Goal: Task Accomplishment & Management: Manage account settings

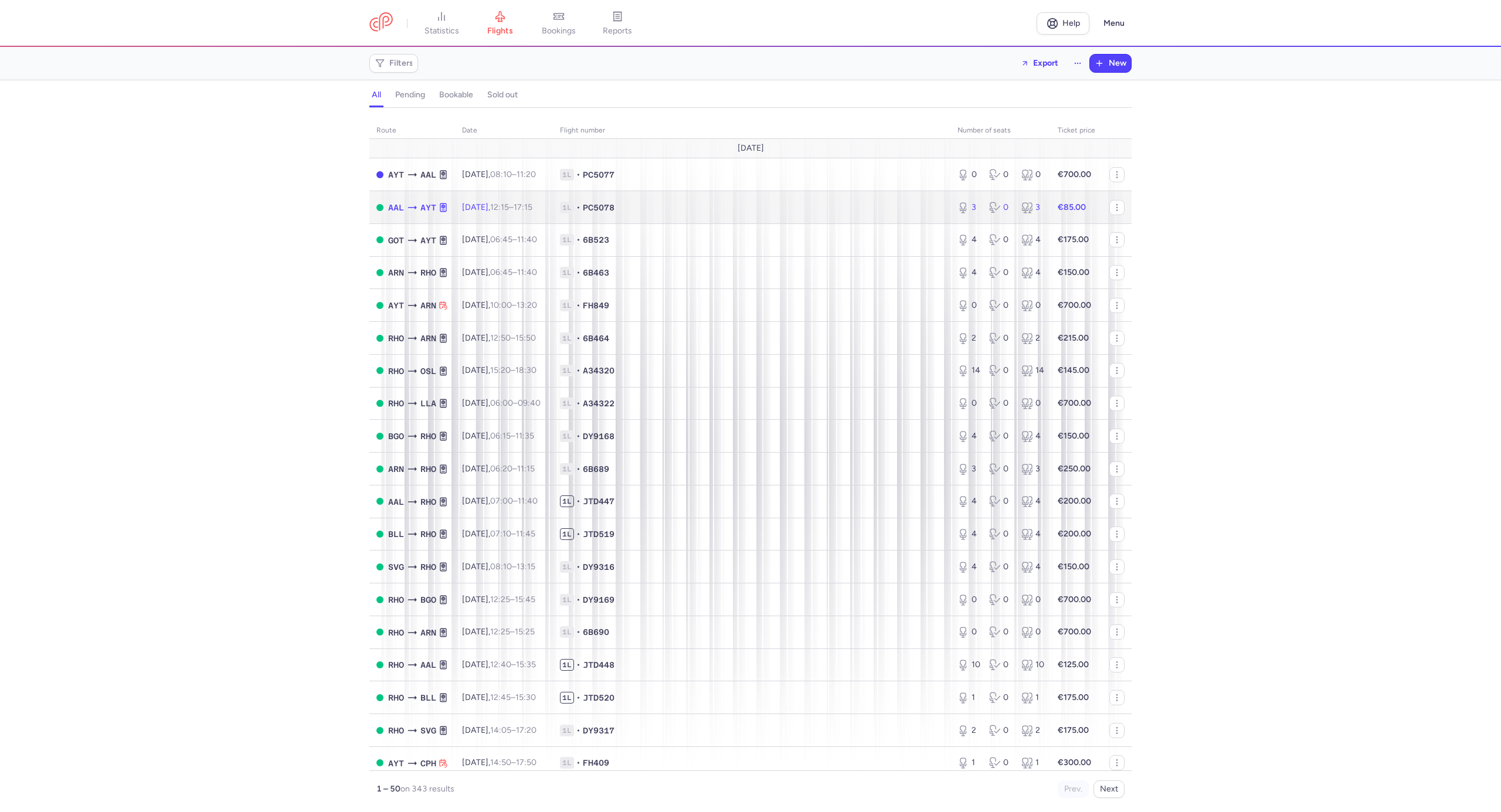
click at [774, 212] on span "1L • PC5078" at bounding box center [751, 207] width 383 height 12
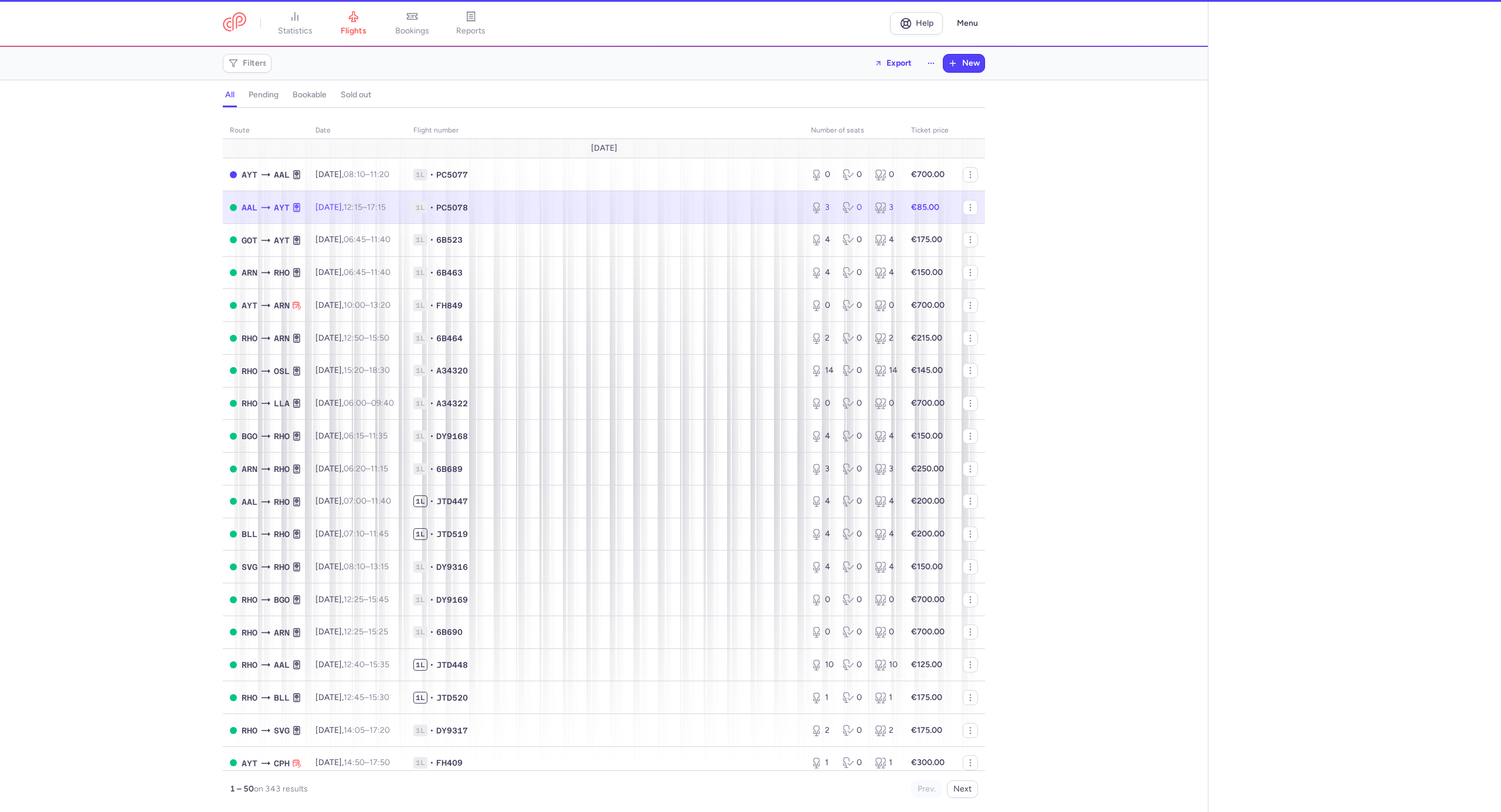
select select "hours"
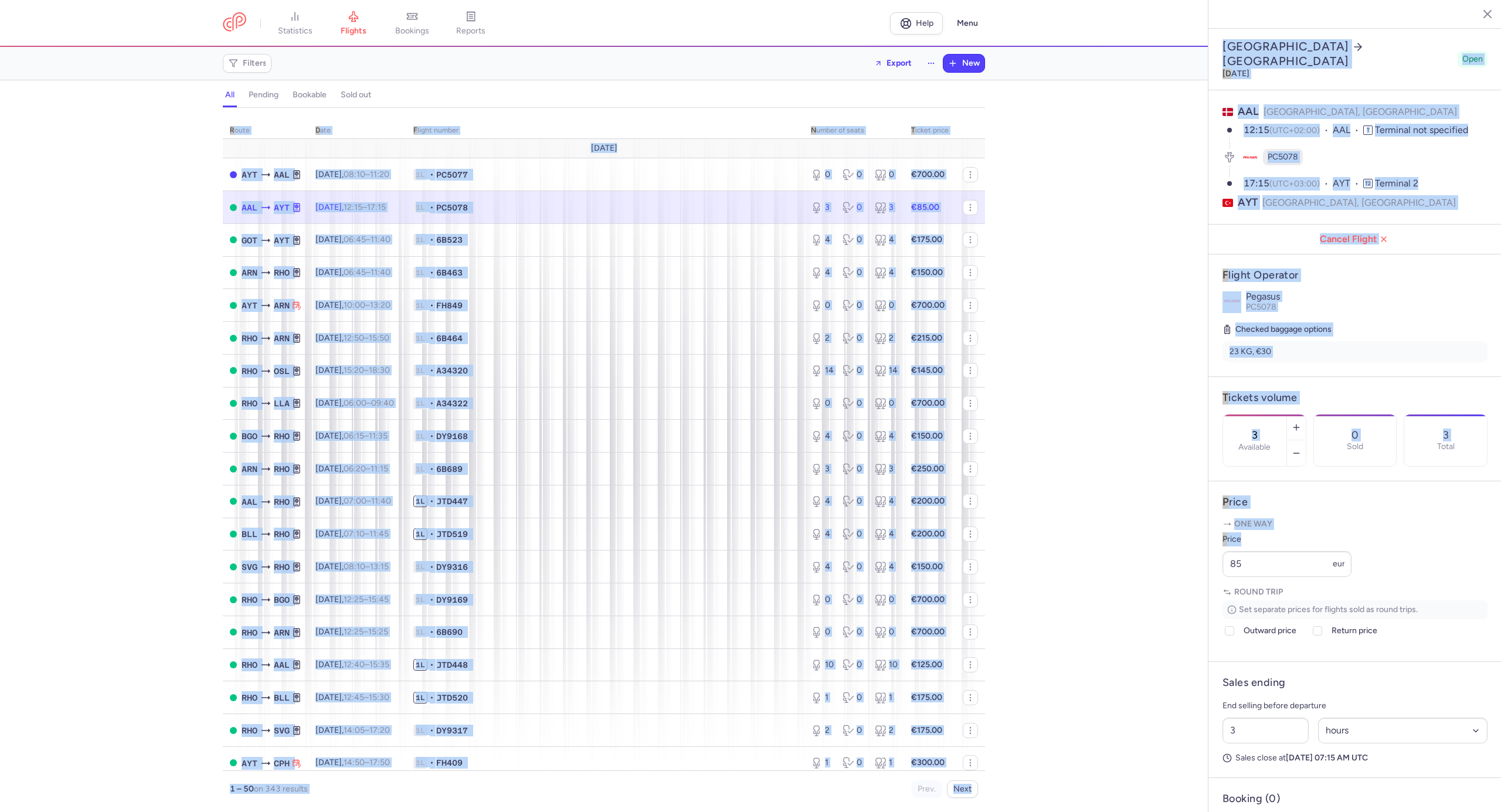
drag, startPoint x: 1230, startPoint y: 570, endPoint x: 1195, endPoint y: 570, distance: 35.0
click at [1200, 570] on div "statistics flights bookings reports Help Menu Filters Export New all pending bo…" at bounding box center [750, 406] width 1501 height 812
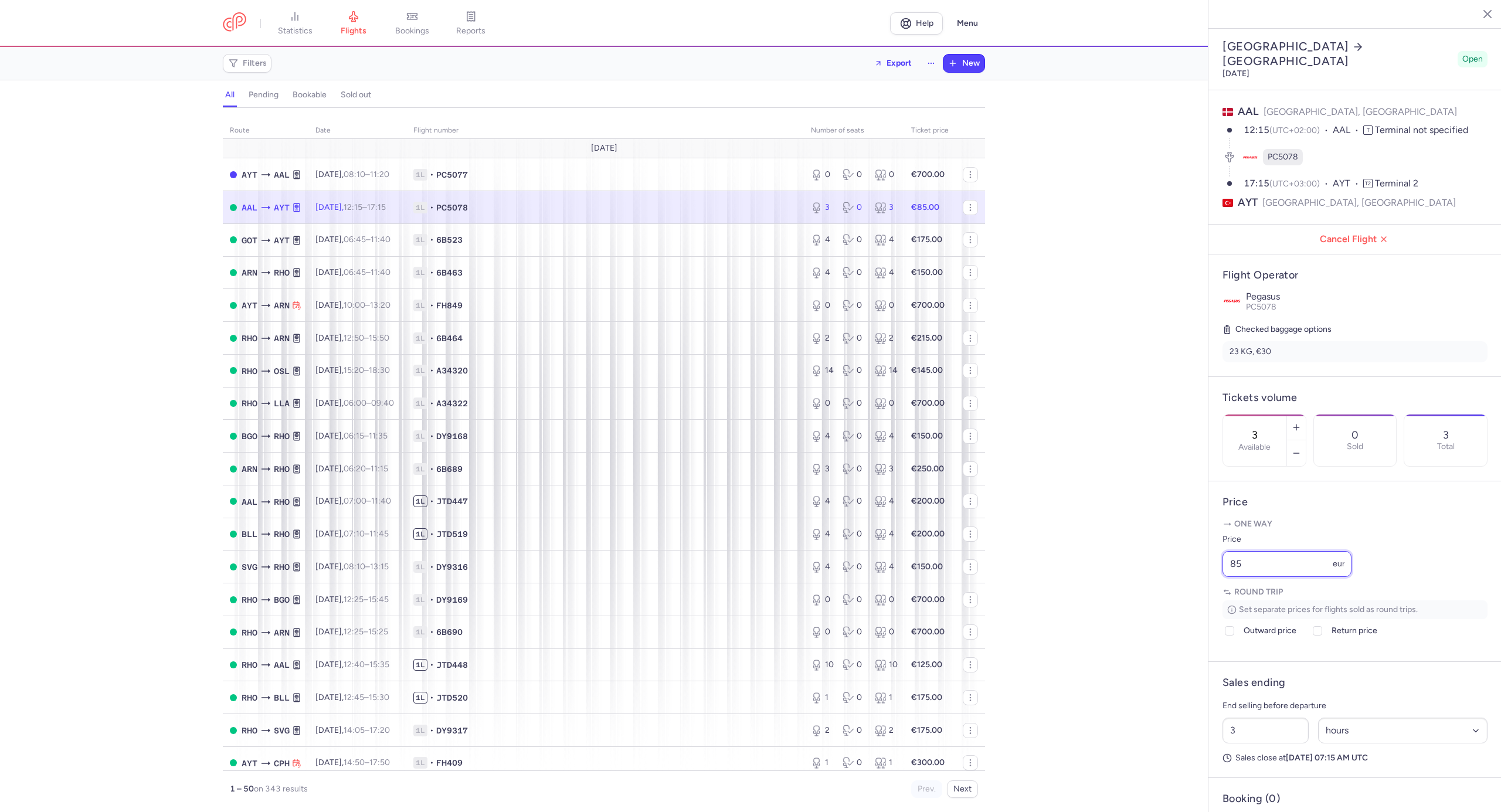
drag, startPoint x: 1267, startPoint y: 582, endPoint x: 1196, endPoint y: 589, distance: 71.3
click at [1196, 589] on div "statistics flights bookings reports Help Menu Filters Export New all pending bo…" at bounding box center [750, 406] width 1501 height 812
type input "70"
click at [1258, 788] on span "Save changes" at bounding box center [1261, 789] width 58 height 11
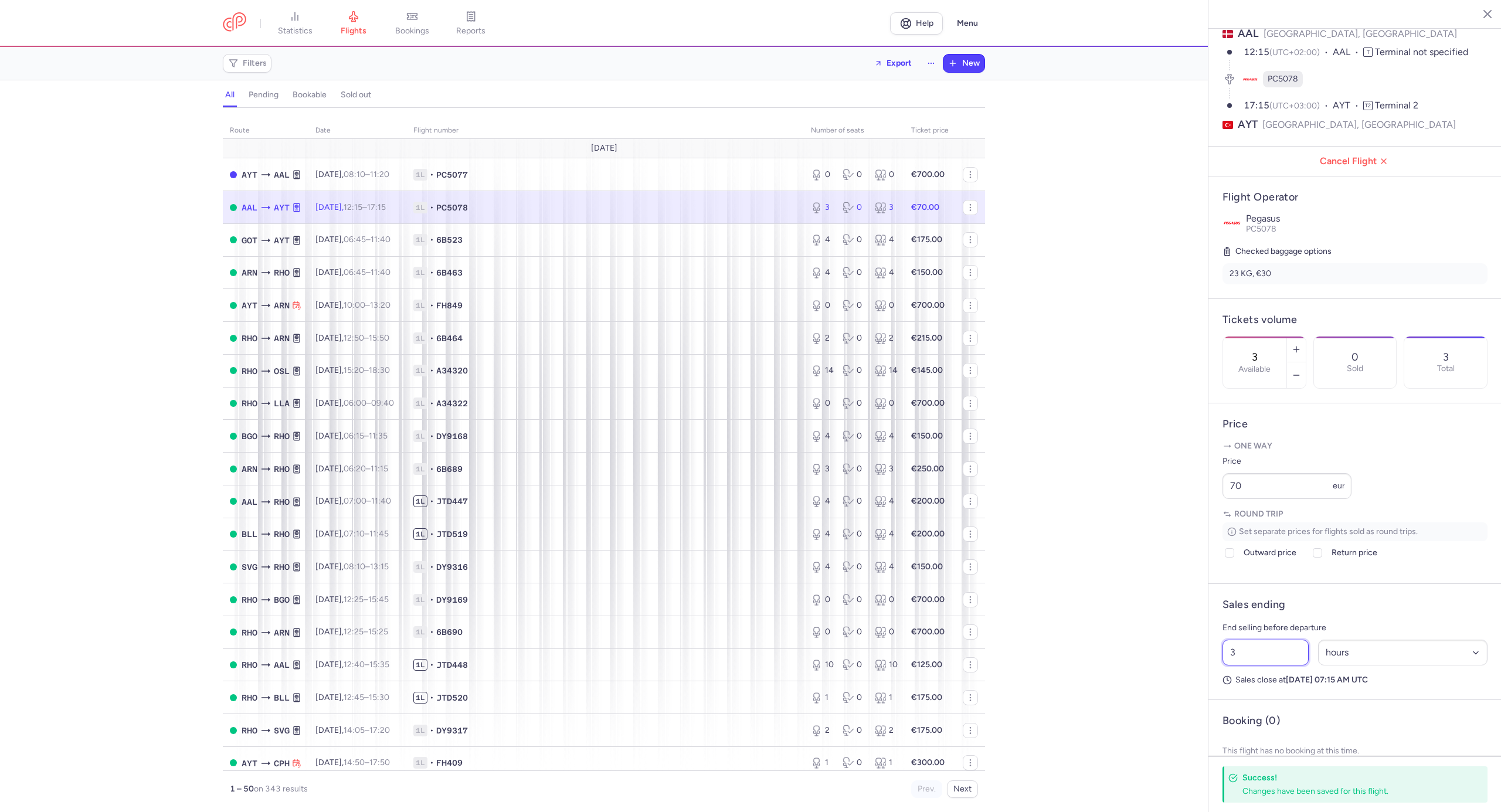
click at [1218, 670] on div "3 Select an option hours days" at bounding box center [1354, 652] width 274 height 35
type input "2"
click at [1270, 781] on button "Save changes" at bounding box center [1261, 789] width 78 height 26
click at [1244, 559] on span "Outward price" at bounding box center [1270, 553] width 53 height 14
click at [1235, 557] on input "Outward price" at bounding box center [1229, 553] width 9 height 9
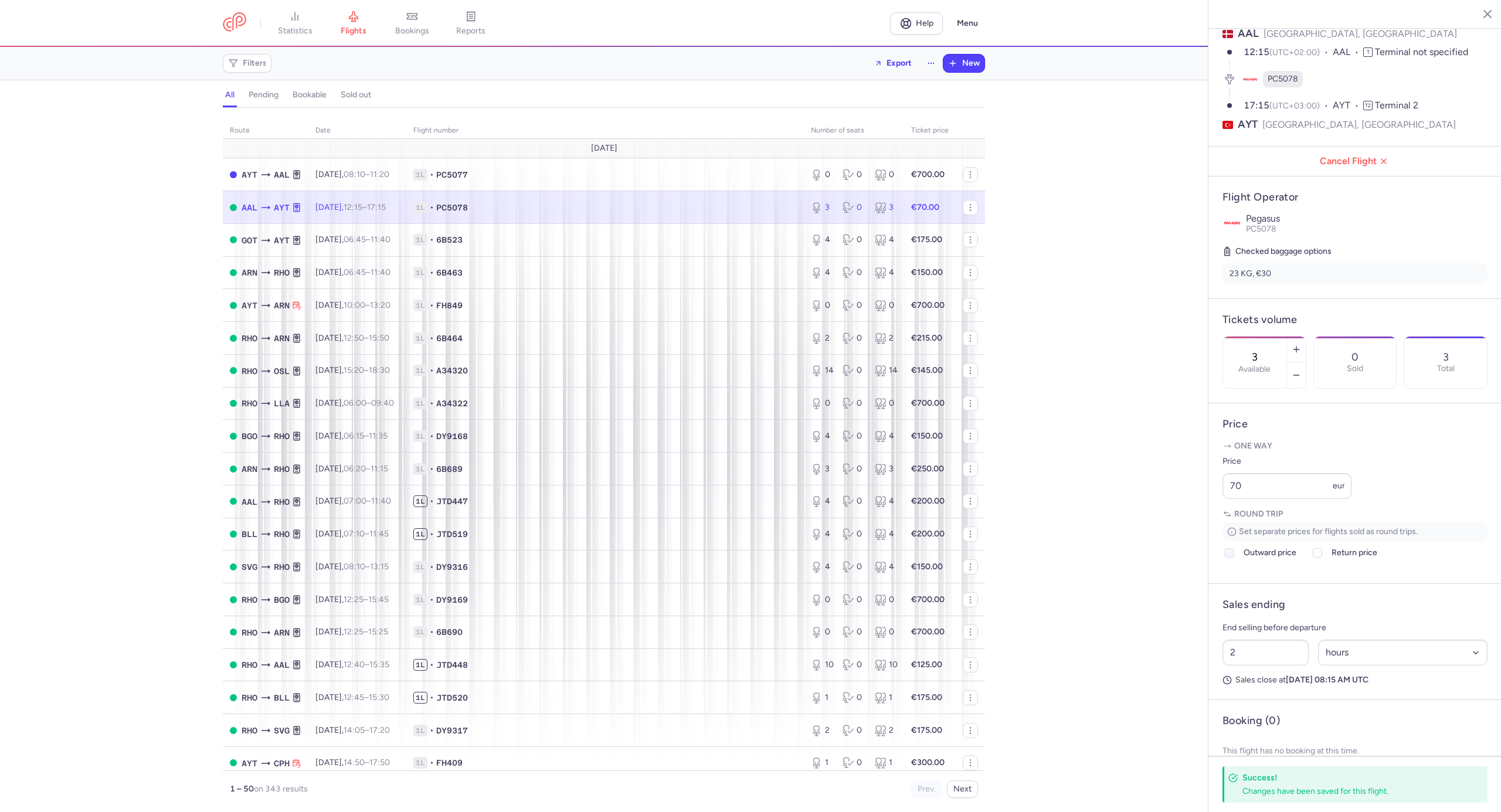
checkbox input "true"
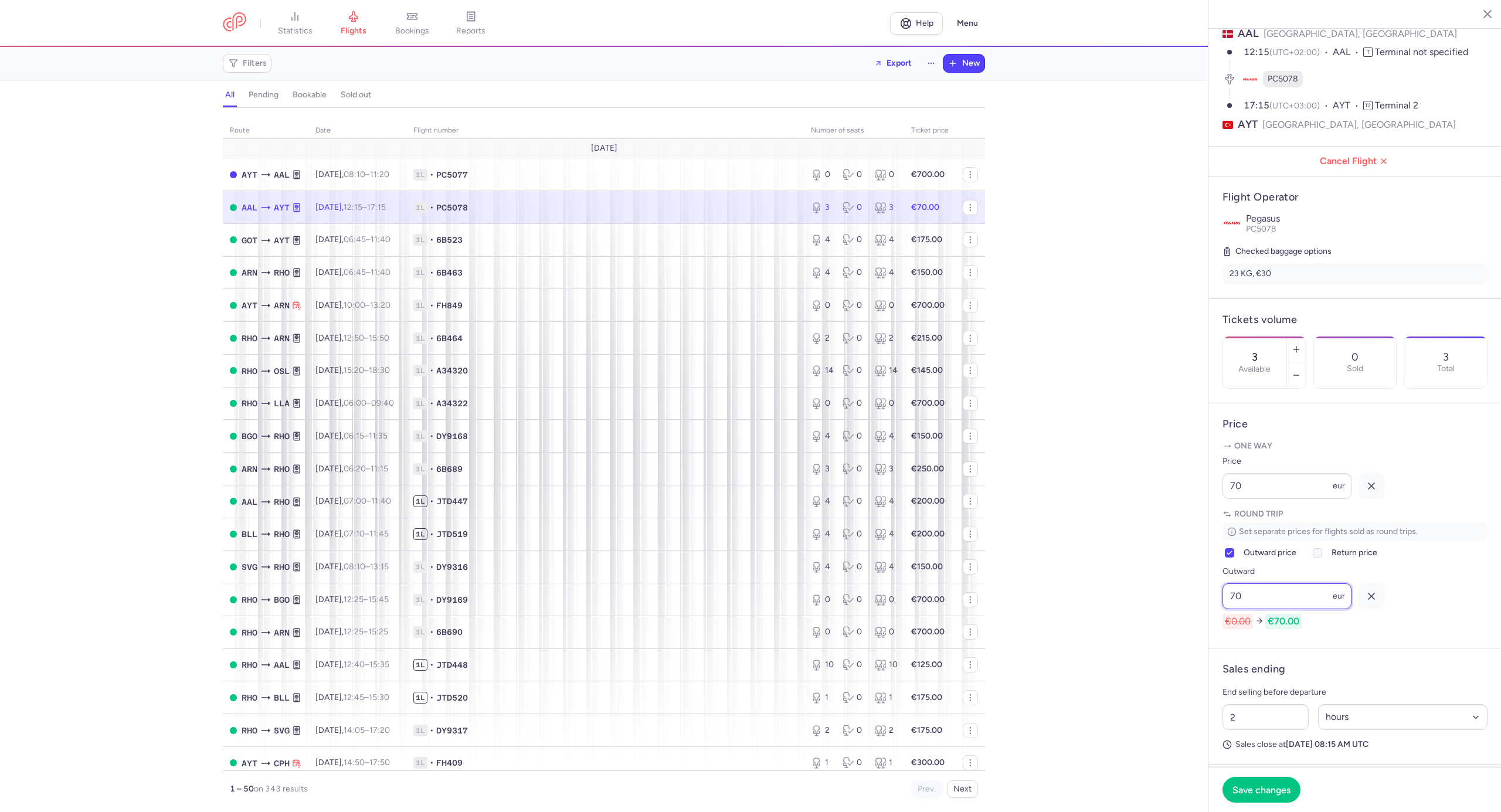
type input "70"
click at [1345, 559] on span "Return price" at bounding box center [1354, 553] width 46 height 14
click at [1322, 557] on input "Return price" at bounding box center [1318, 553] width 9 height 9
checkbox input "true"
type input "200"
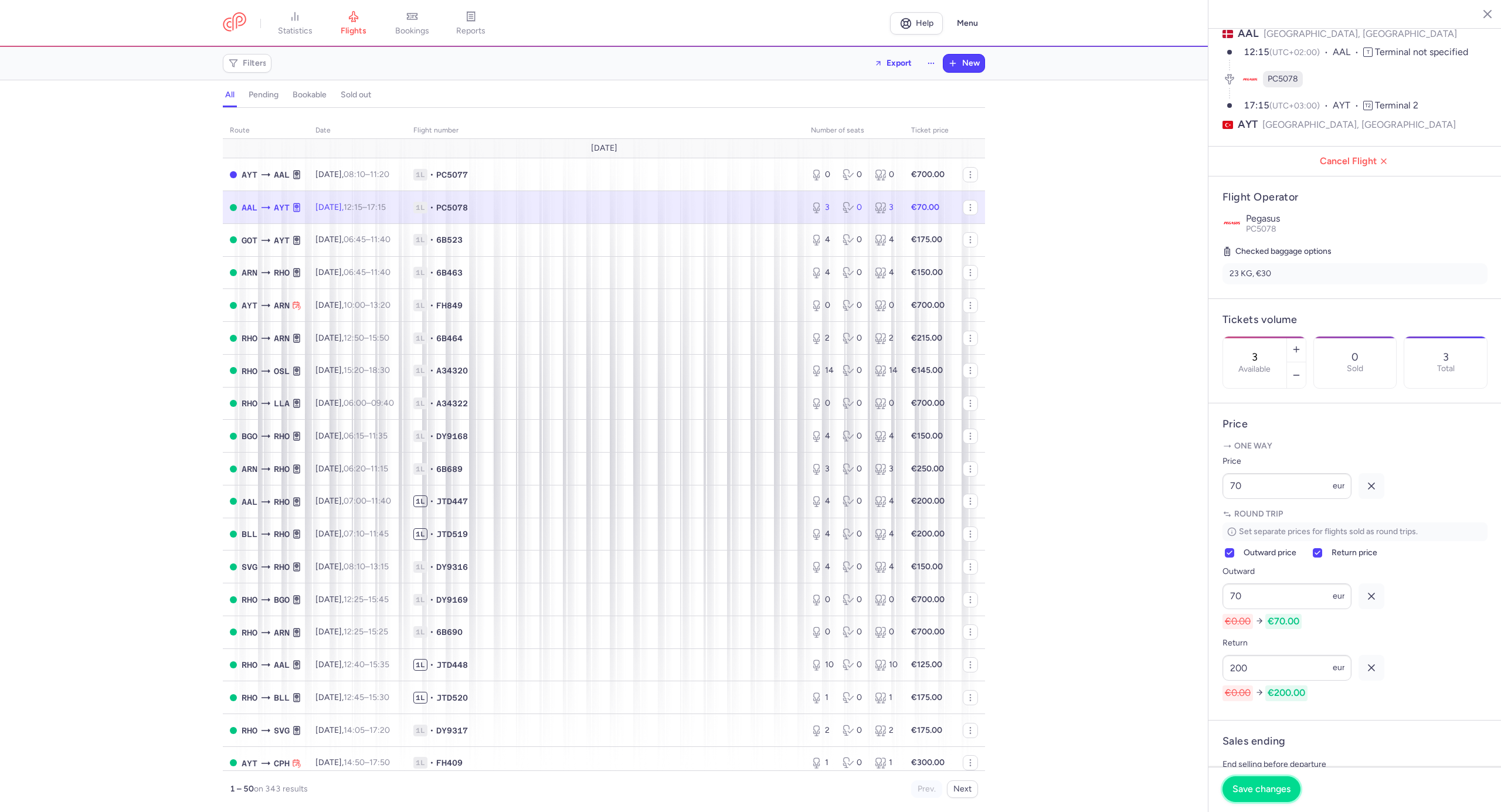
click at [1267, 791] on span "Save changes" at bounding box center [1261, 789] width 58 height 11
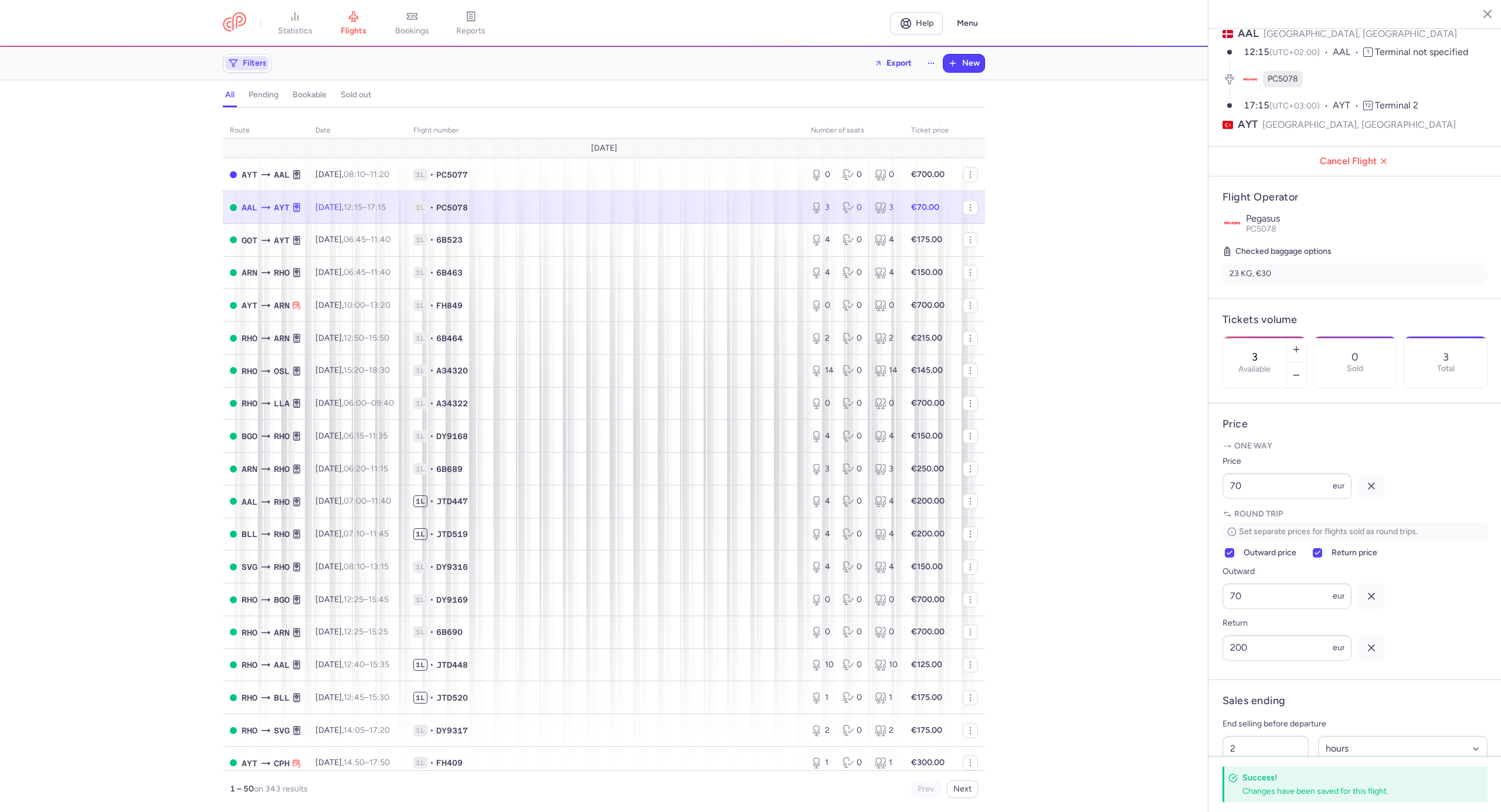
click at [266, 64] on span "Filters" at bounding box center [246, 63] width 44 height 14
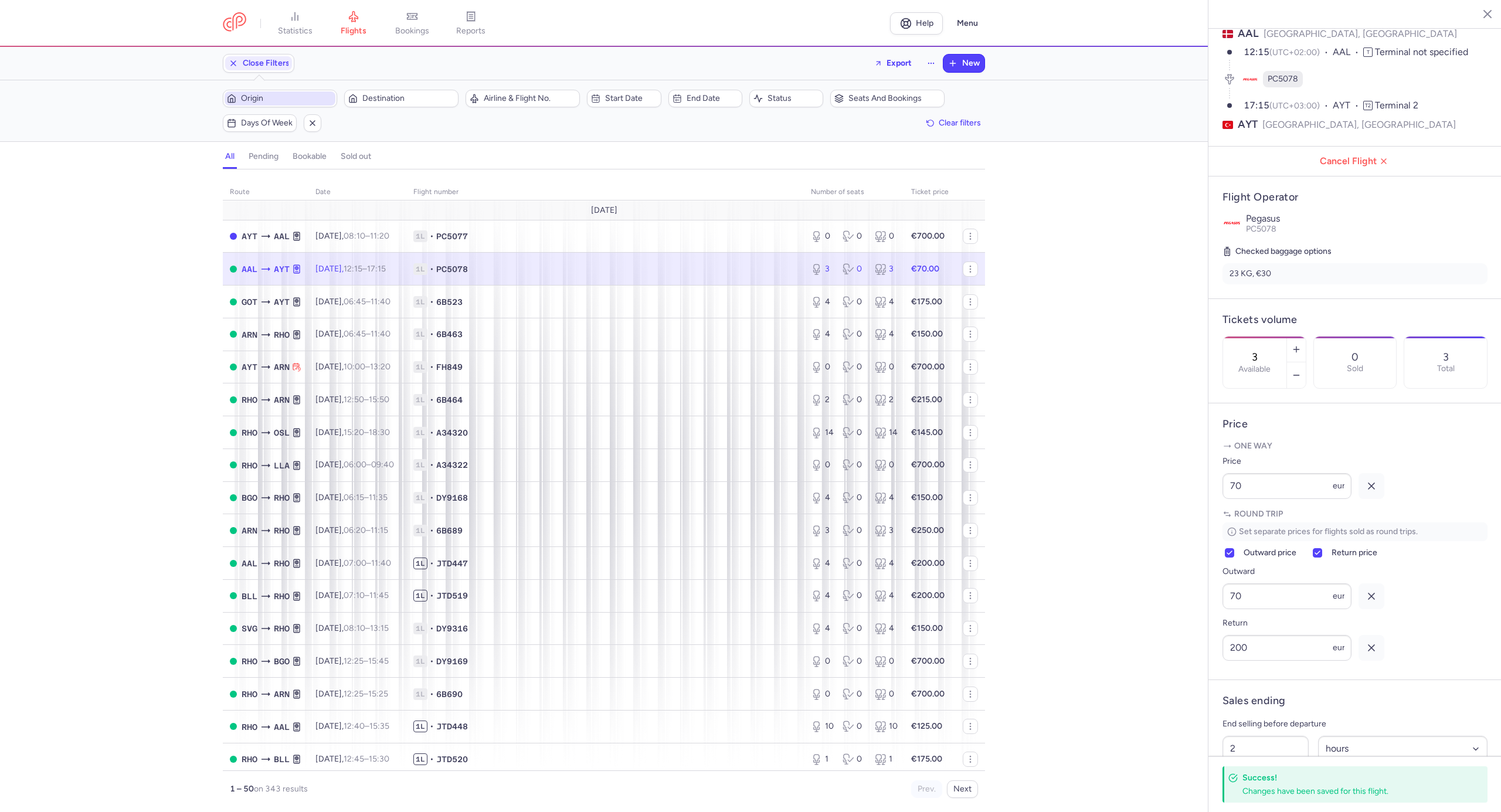
click at [284, 101] on span "Origin" at bounding box center [287, 98] width 92 height 9
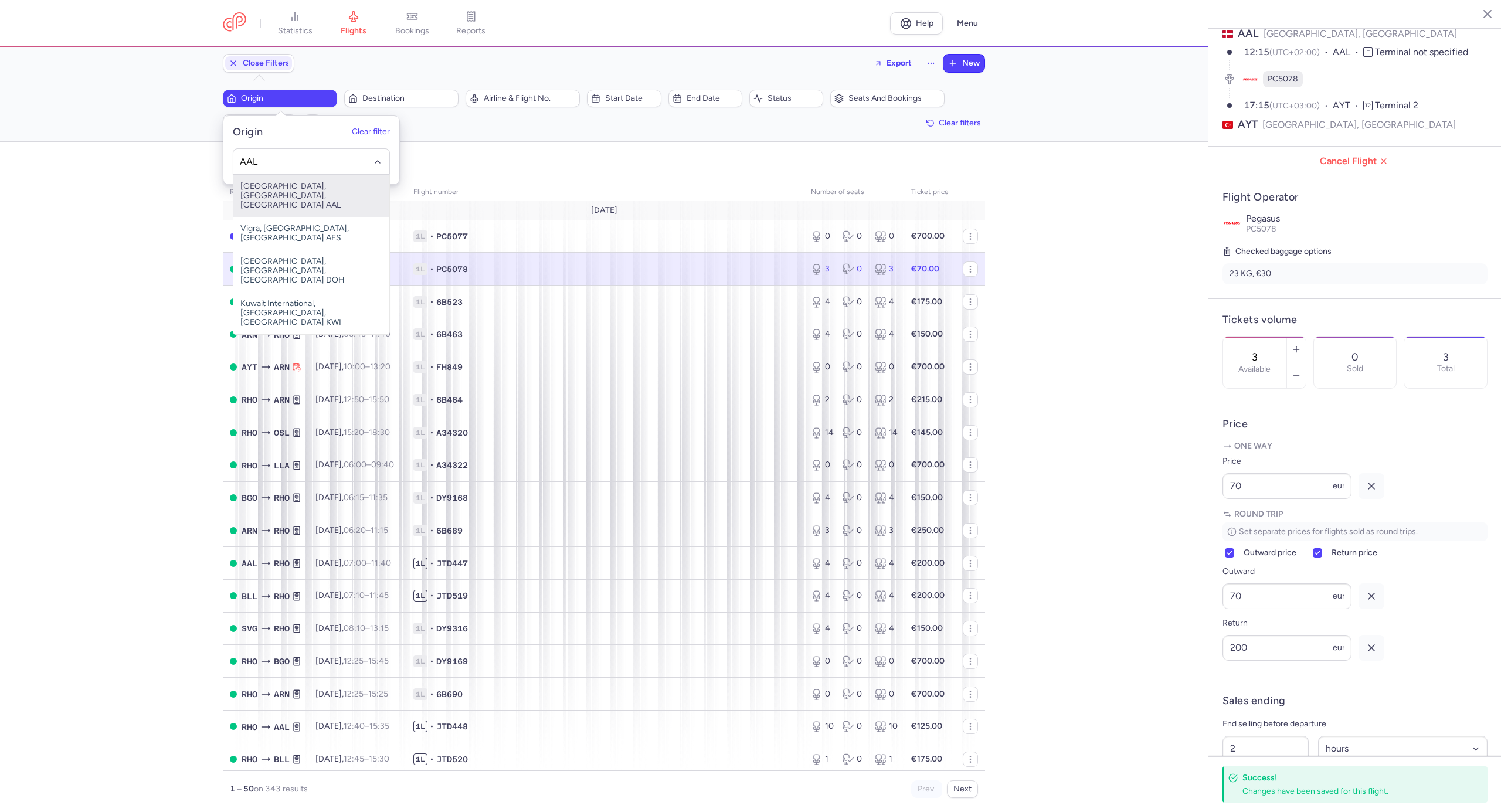
click at [259, 190] on span "[GEOGRAPHIC_DATA], [GEOGRAPHIC_DATA], [GEOGRAPHIC_DATA] AAL" at bounding box center [311, 196] width 156 height 42
type input "AAL"
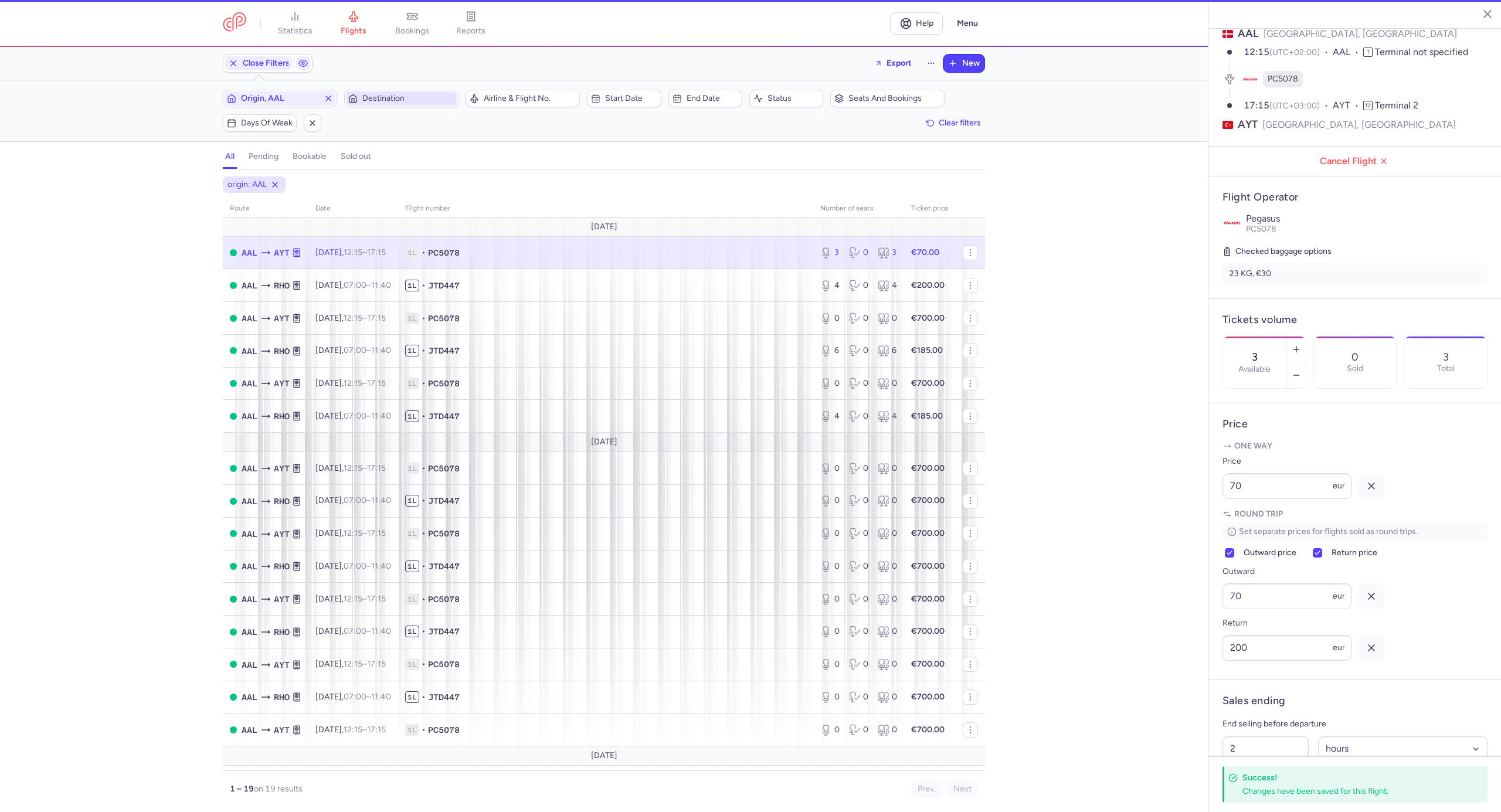
click at [390, 95] on span "Destination" at bounding box center [408, 98] width 92 height 9
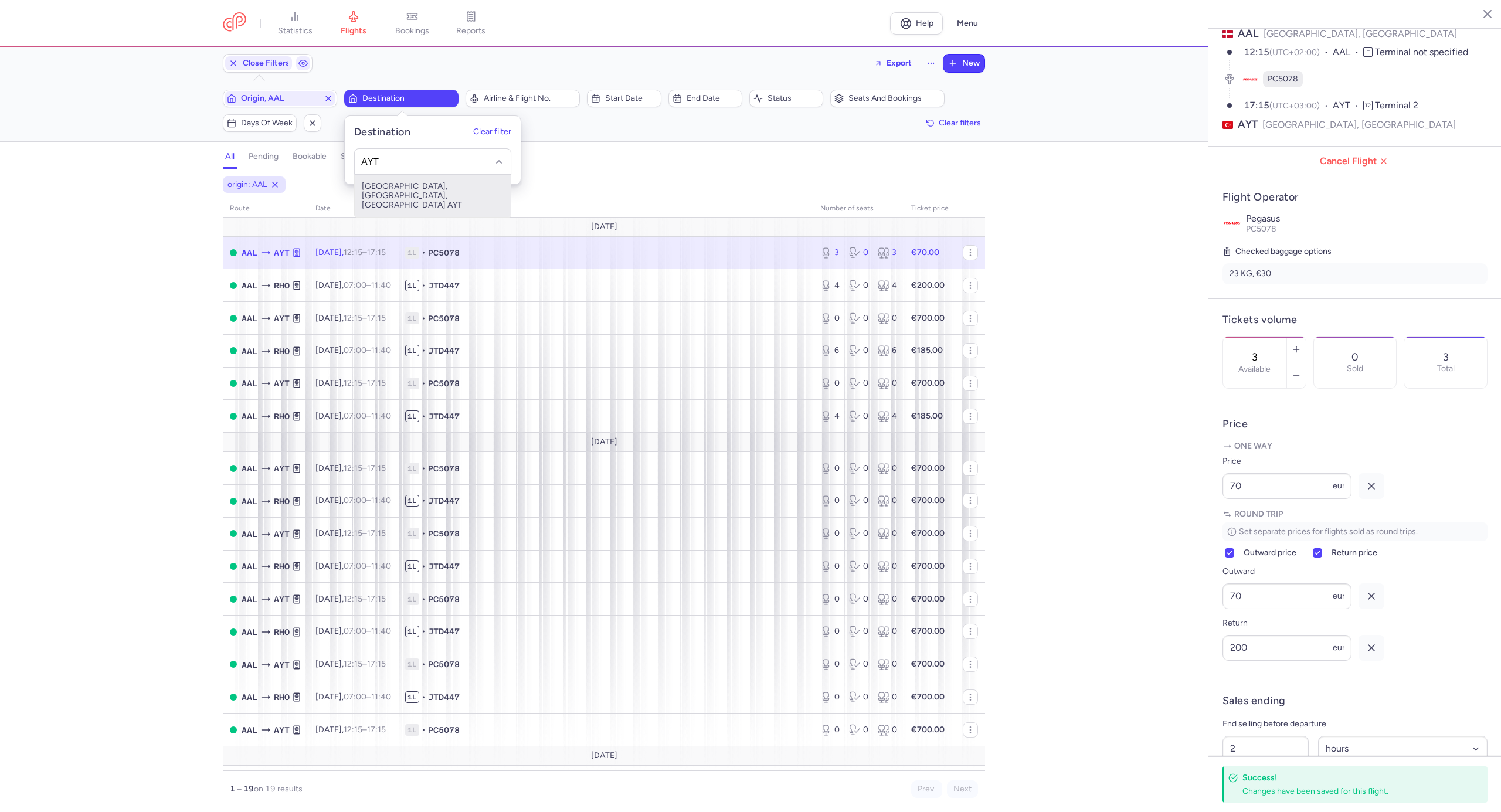
click at [406, 184] on span "[GEOGRAPHIC_DATA], [GEOGRAPHIC_DATA], [GEOGRAPHIC_DATA] AYT" at bounding box center [432, 196] width 156 height 42
type input "AYT"
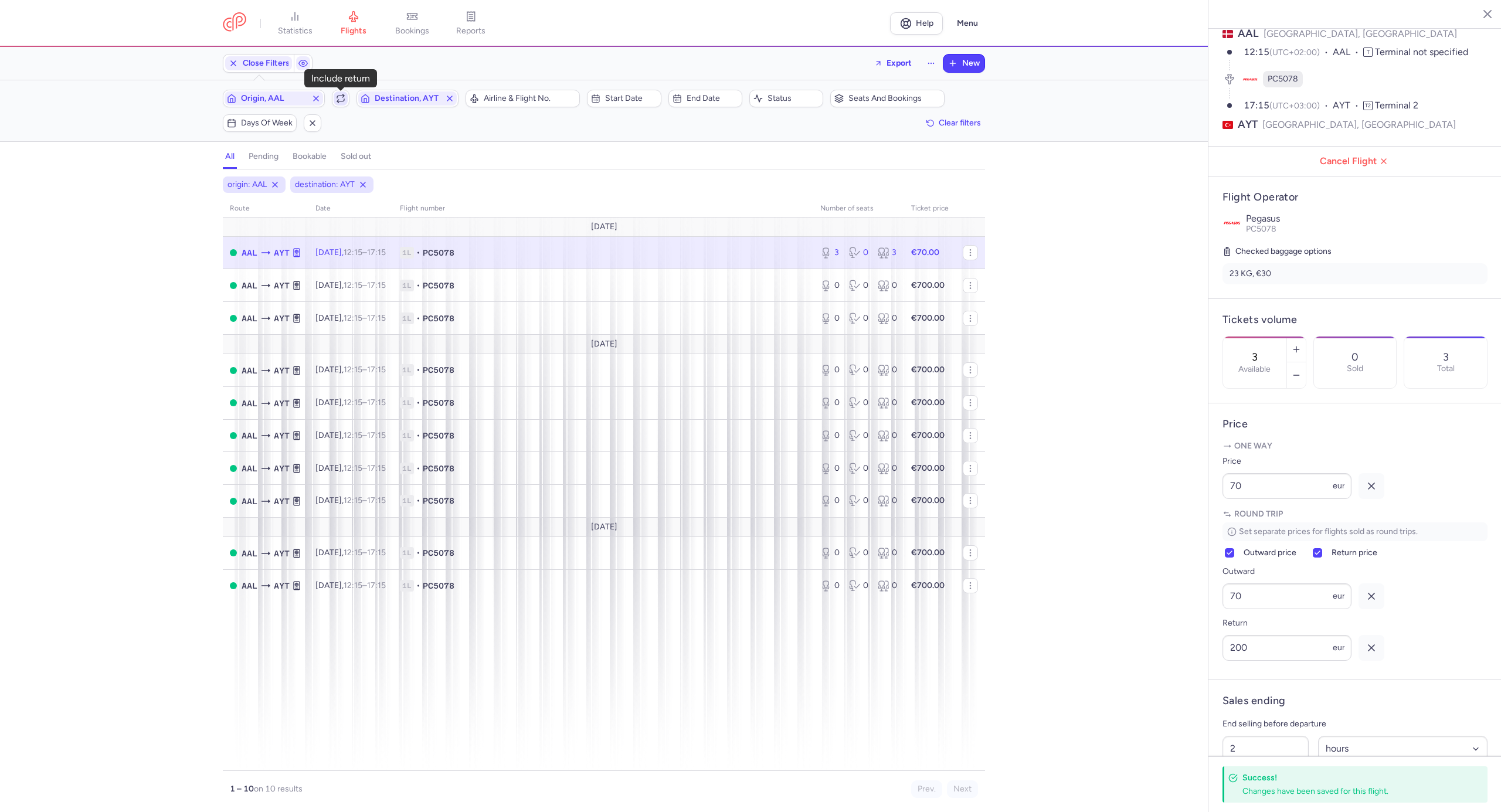
click at [340, 97] on icon "button" at bounding box center [341, 98] width 9 height 9
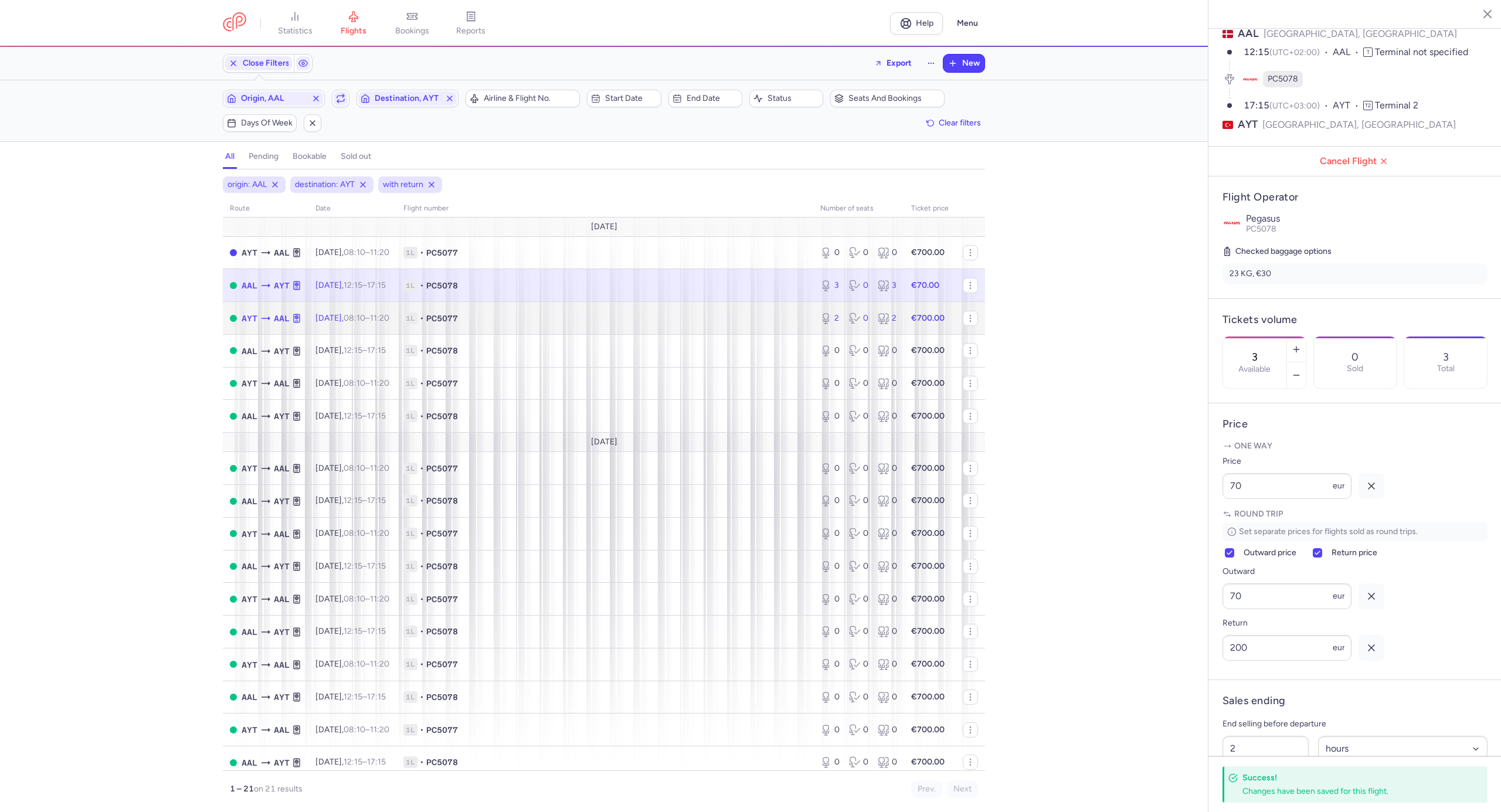
click at [610, 322] on span "1L • PC5077" at bounding box center [604, 318] width 403 height 12
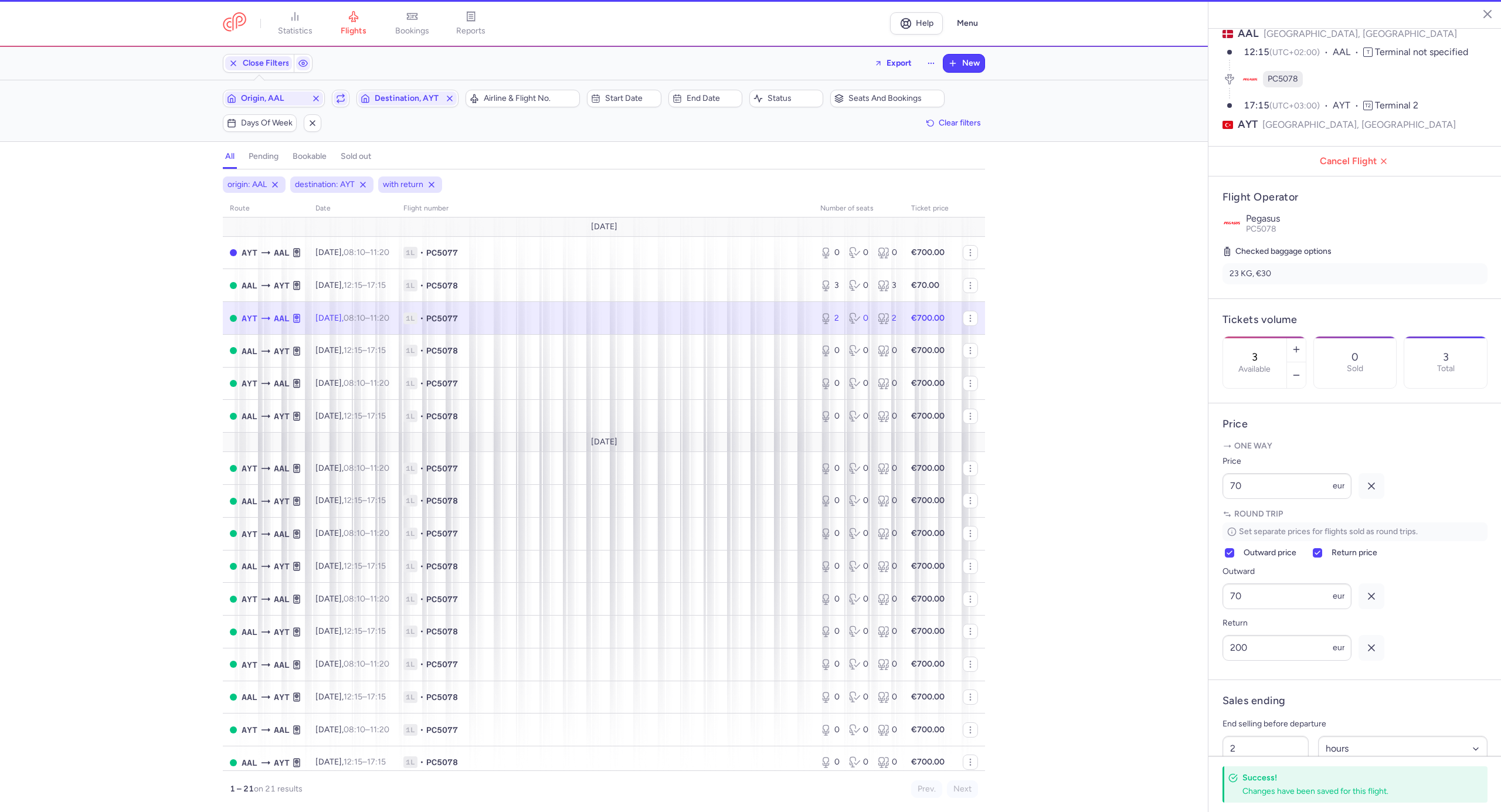
type input "2"
type input "1"
select select "days"
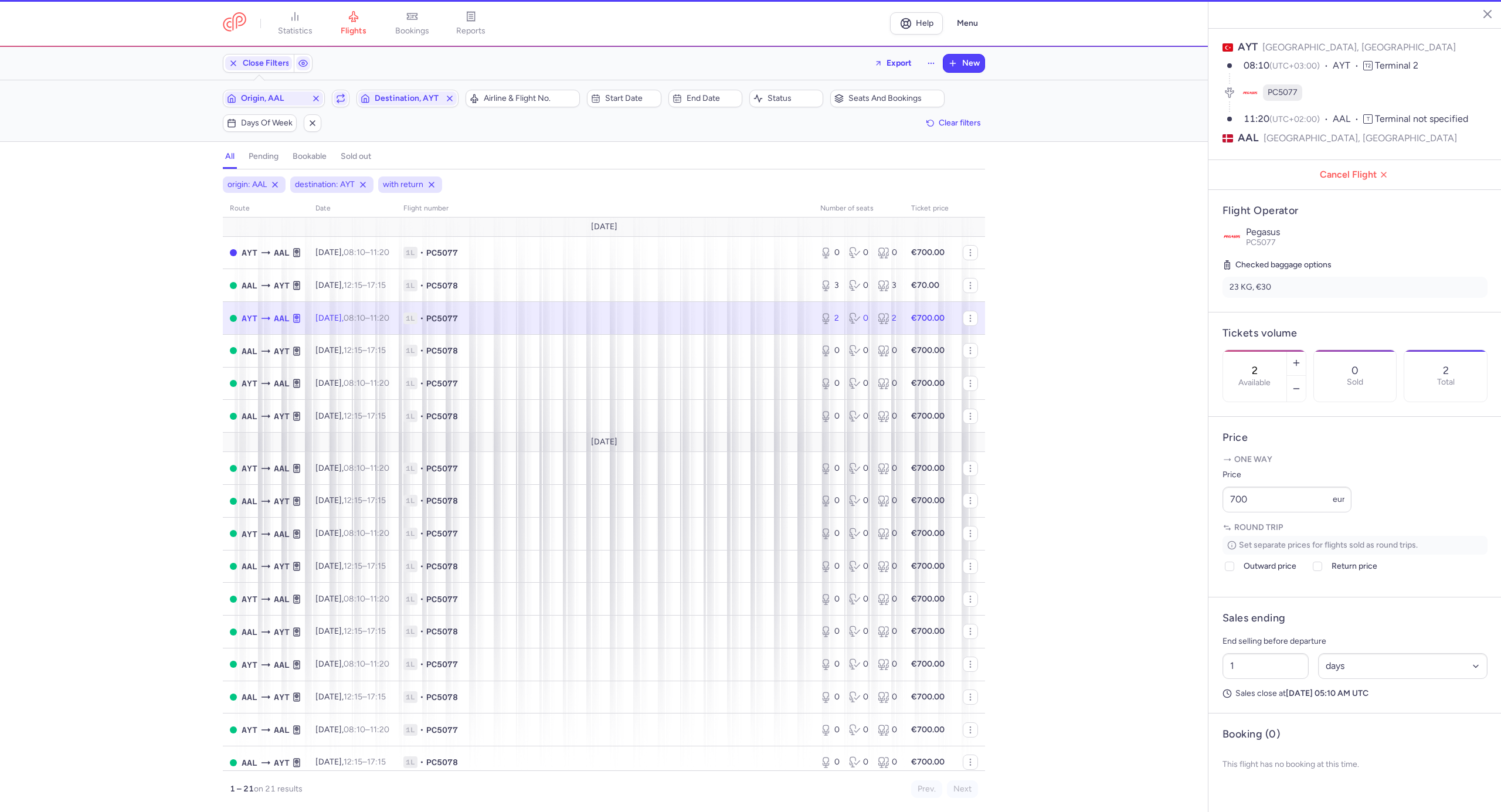
scroll to position [64, 0]
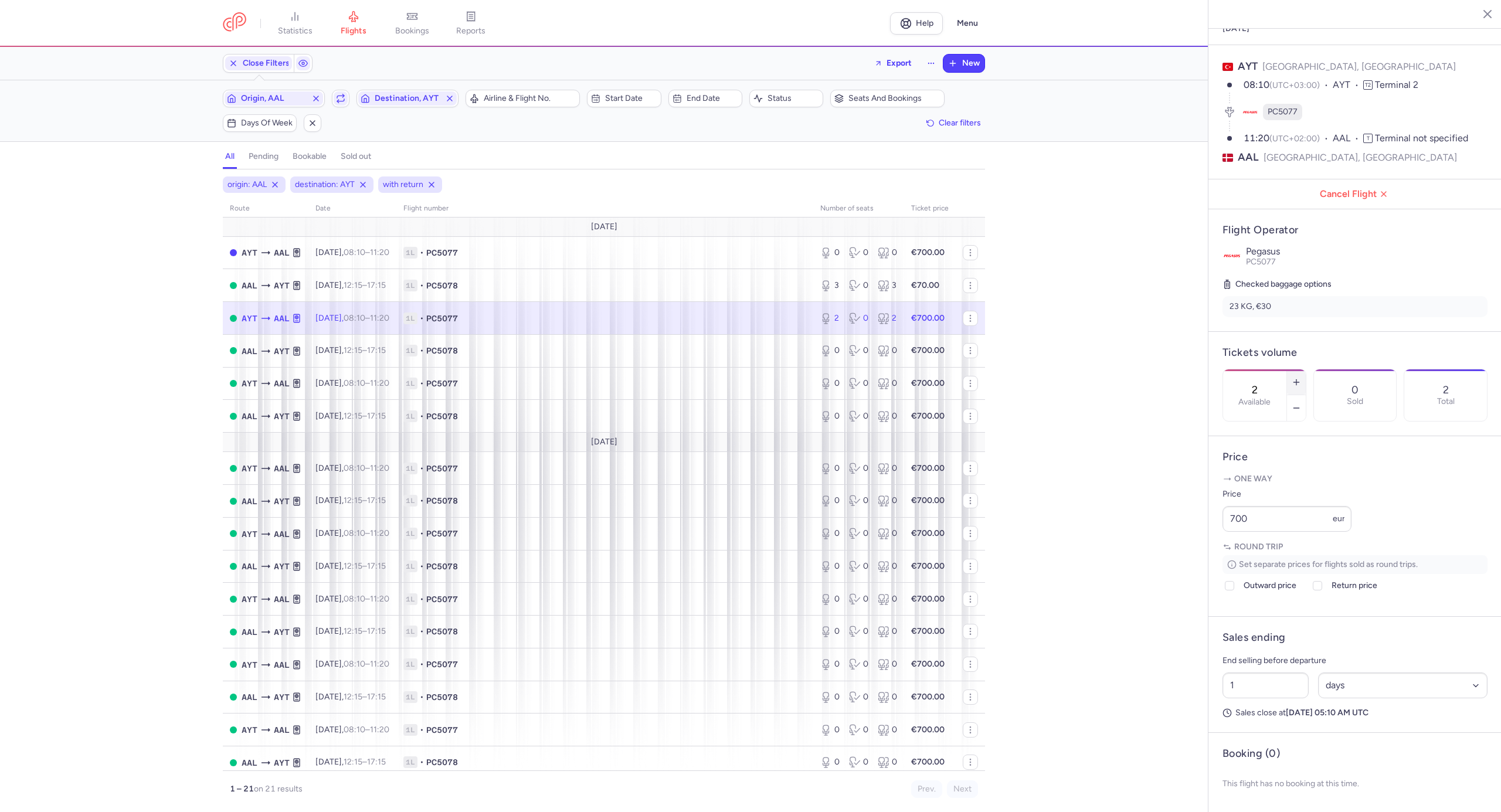
click at [1306, 369] on button "button" at bounding box center [1296, 382] width 18 height 26
type input "3"
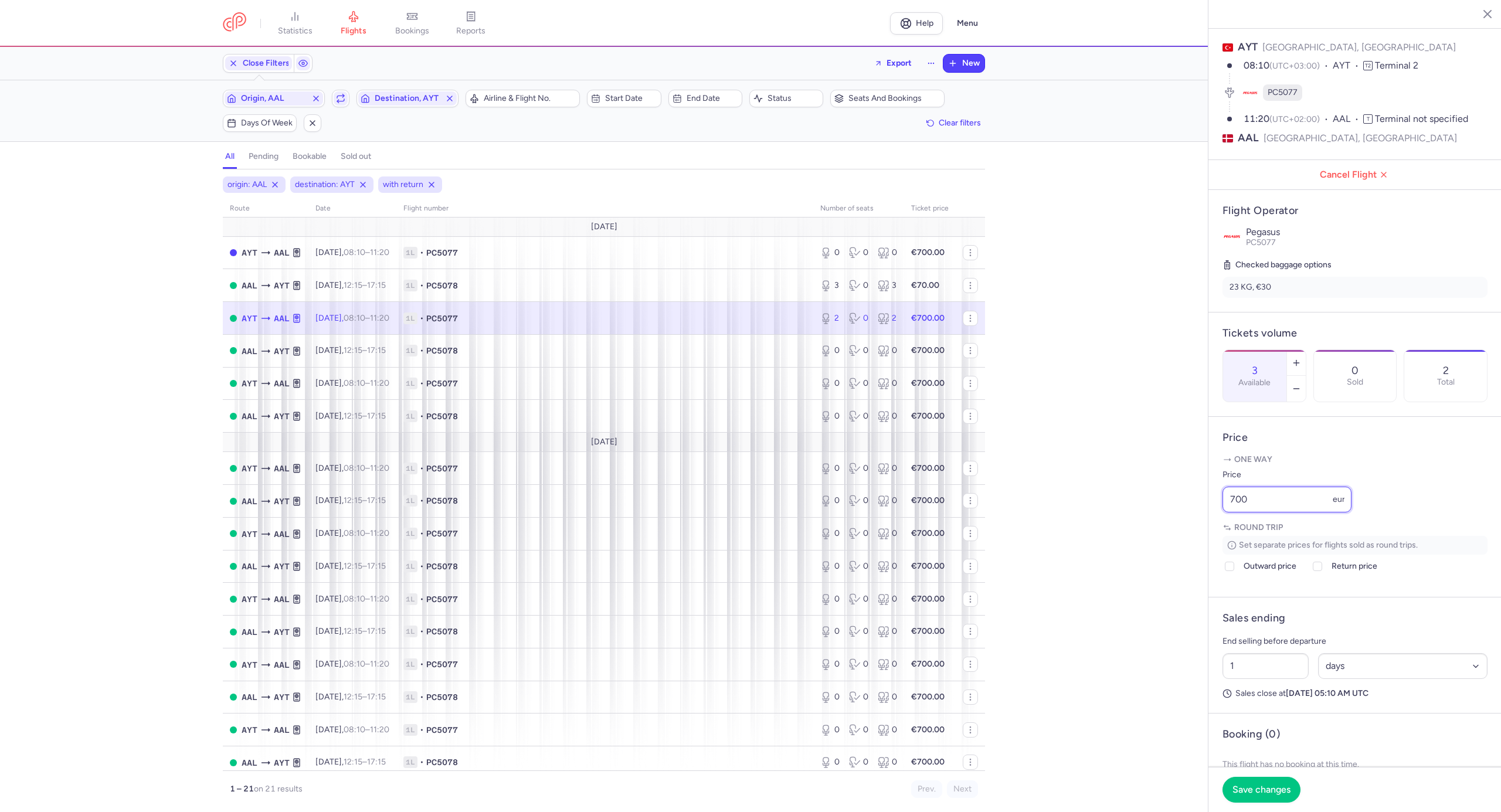
drag, startPoint x: 1269, startPoint y: 515, endPoint x: 1203, endPoint y: 527, distance: 67.1
click at [1204, 527] on div "statistics flights bookings reports Help Menu Close Filters Export New Filters …" at bounding box center [750, 406] width 1501 height 812
type input "250"
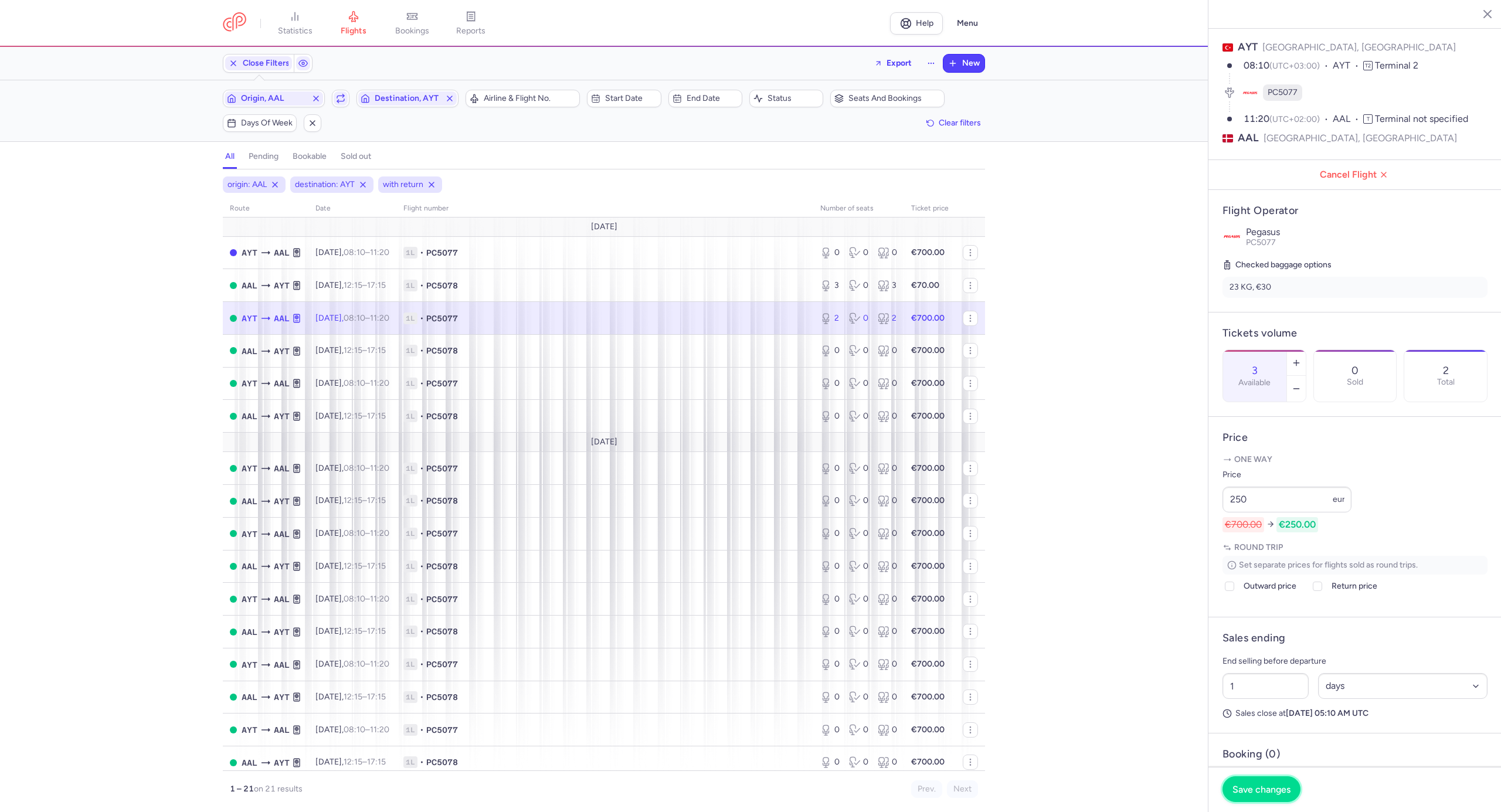
click at [1269, 791] on span "Save changes" at bounding box center [1261, 789] width 58 height 11
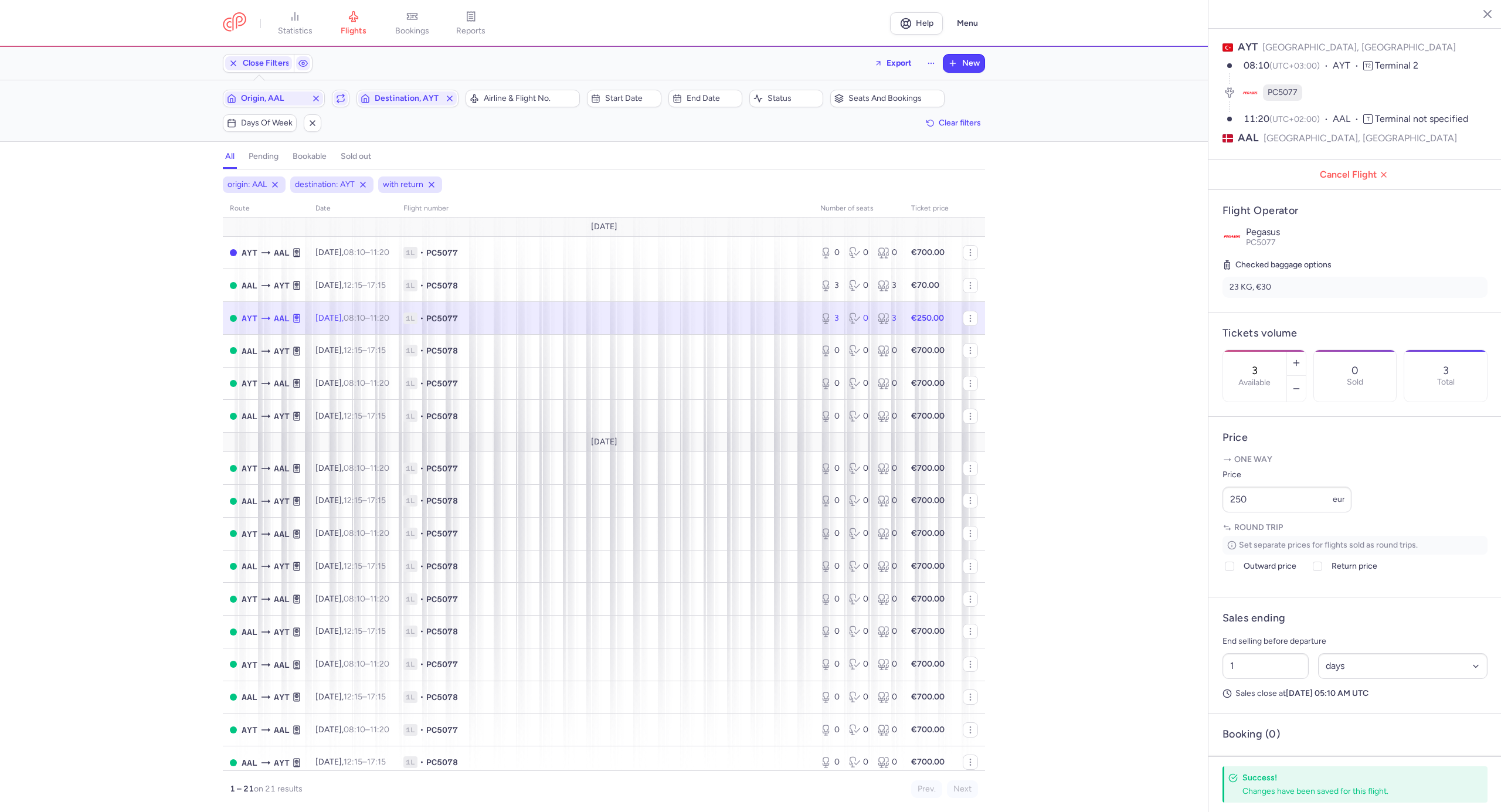
click at [570, 319] on span "1L • PC5077" at bounding box center [604, 318] width 403 height 12
drag, startPoint x: 1258, startPoint y: 520, endPoint x: 1189, endPoint y: 521, distance: 69.0
click at [1189, 521] on div "statistics flights bookings reports Help Menu Close Filters Export New Filters …" at bounding box center [750, 406] width 1501 height 812
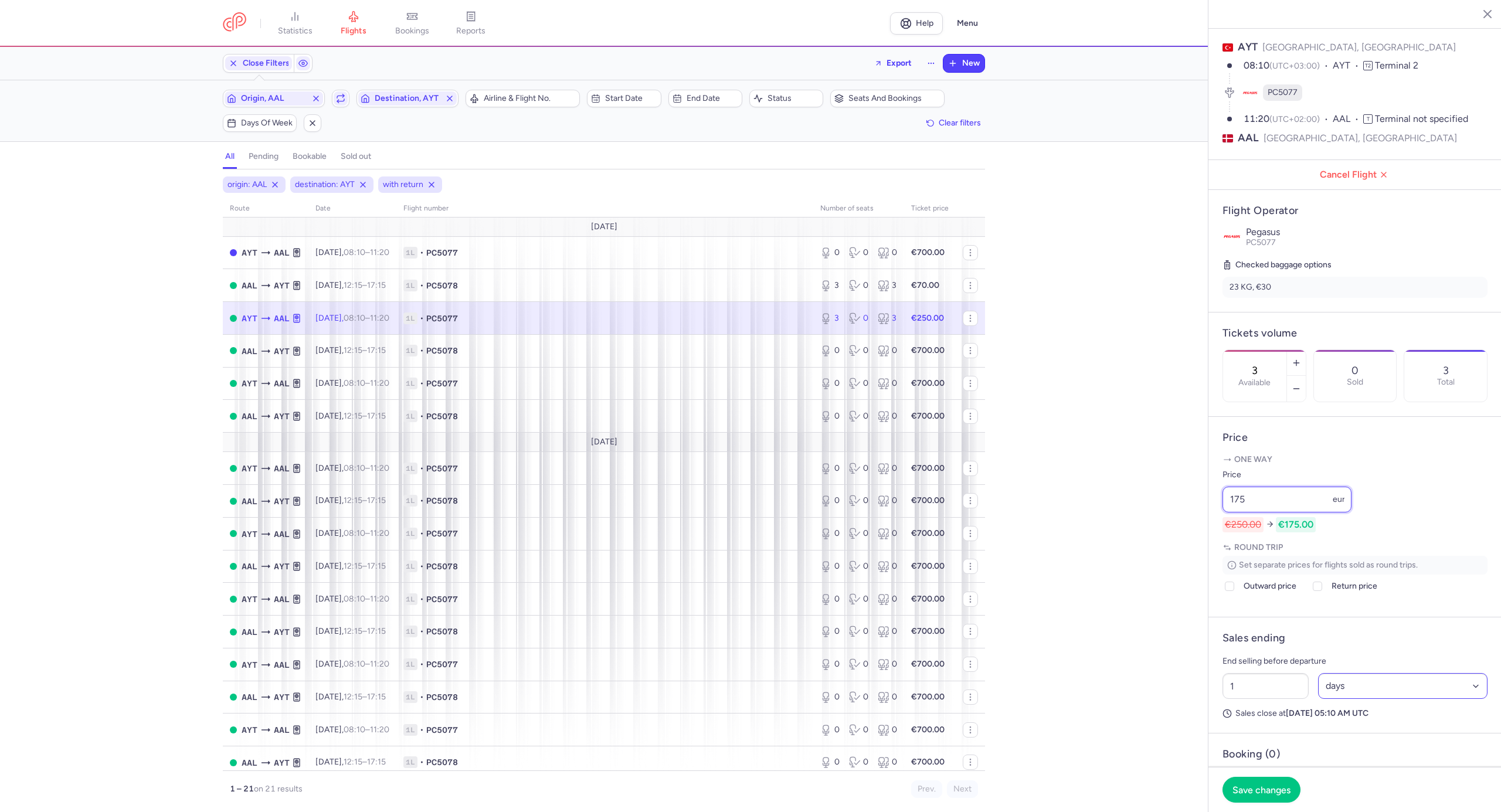
type input "175"
click at [1386, 698] on select "Select an option hours days" at bounding box center [1403, 686] width 170 height 26
select select "hours"
click at [1318, 692] on select "Select an option hours days" at bounding box center [1403, 686] width 170 height 26
click at [1294, 698] on input "1" at bounding box center [1265, 686] width 86 height 26
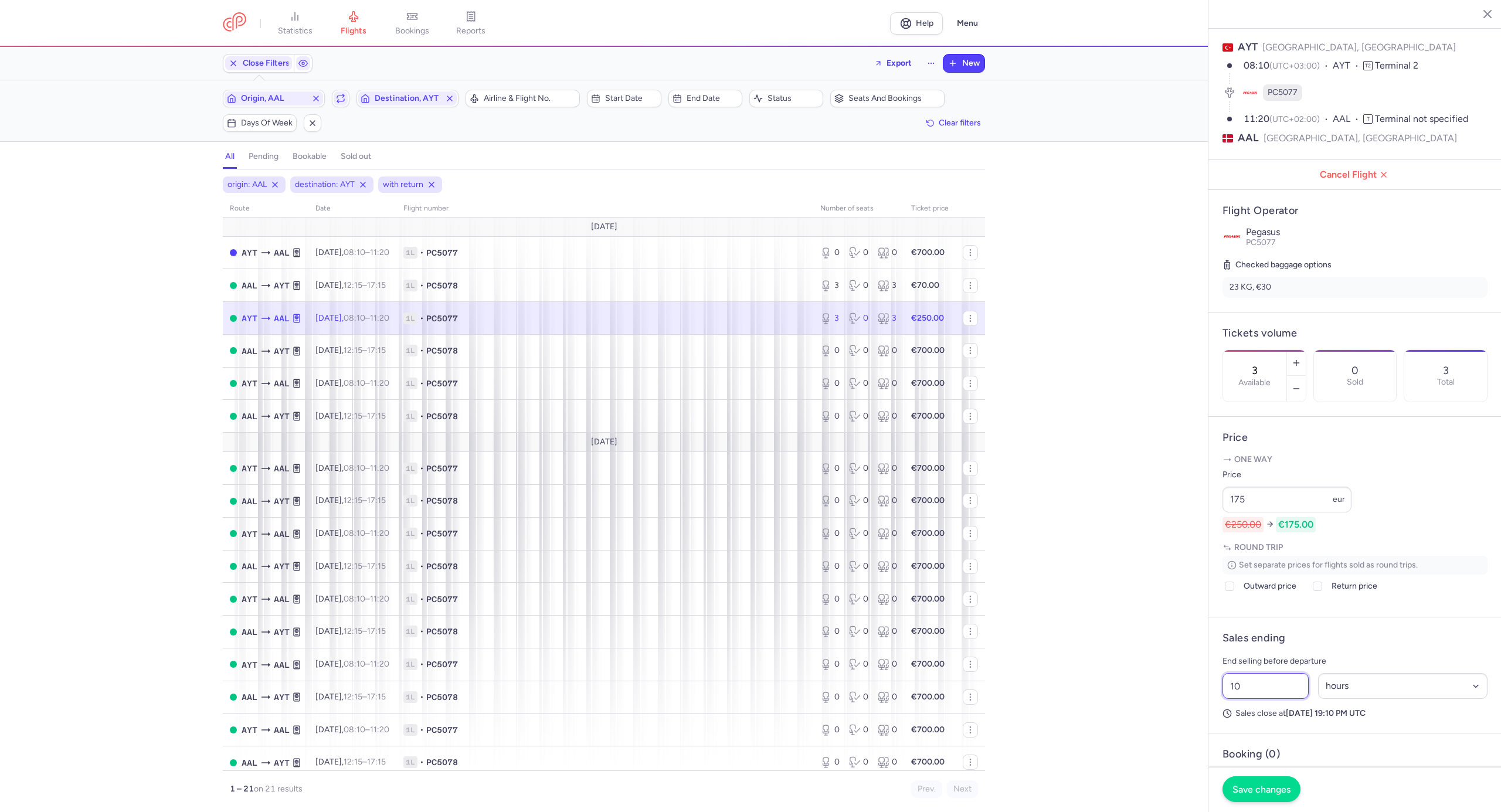
type input "10"
click at [1269, 787] on span "Save changes" at bounding box center [1261, 789] width 58 height 11
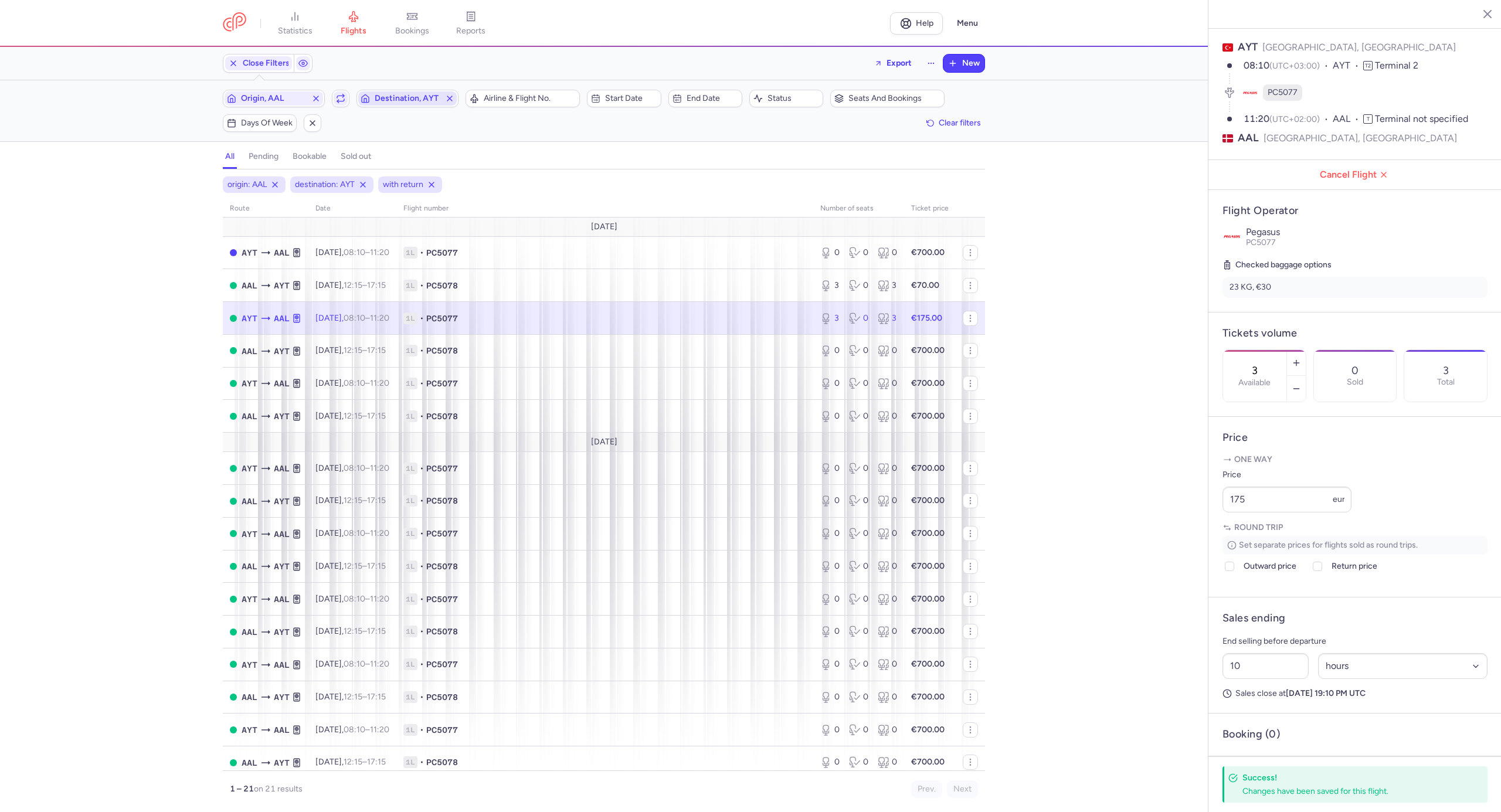
click at [406, 94] on span "Destination, AYT" at bounding box center [408, 98] width 98 height 14
click at [390, 193] on span "Diagoras, [GEOGRAPHIC_DATA], [GEOGRAPHIC_DATA] RHO" at bounding box center [445, 191] width 156 height 33
type input "RHO"
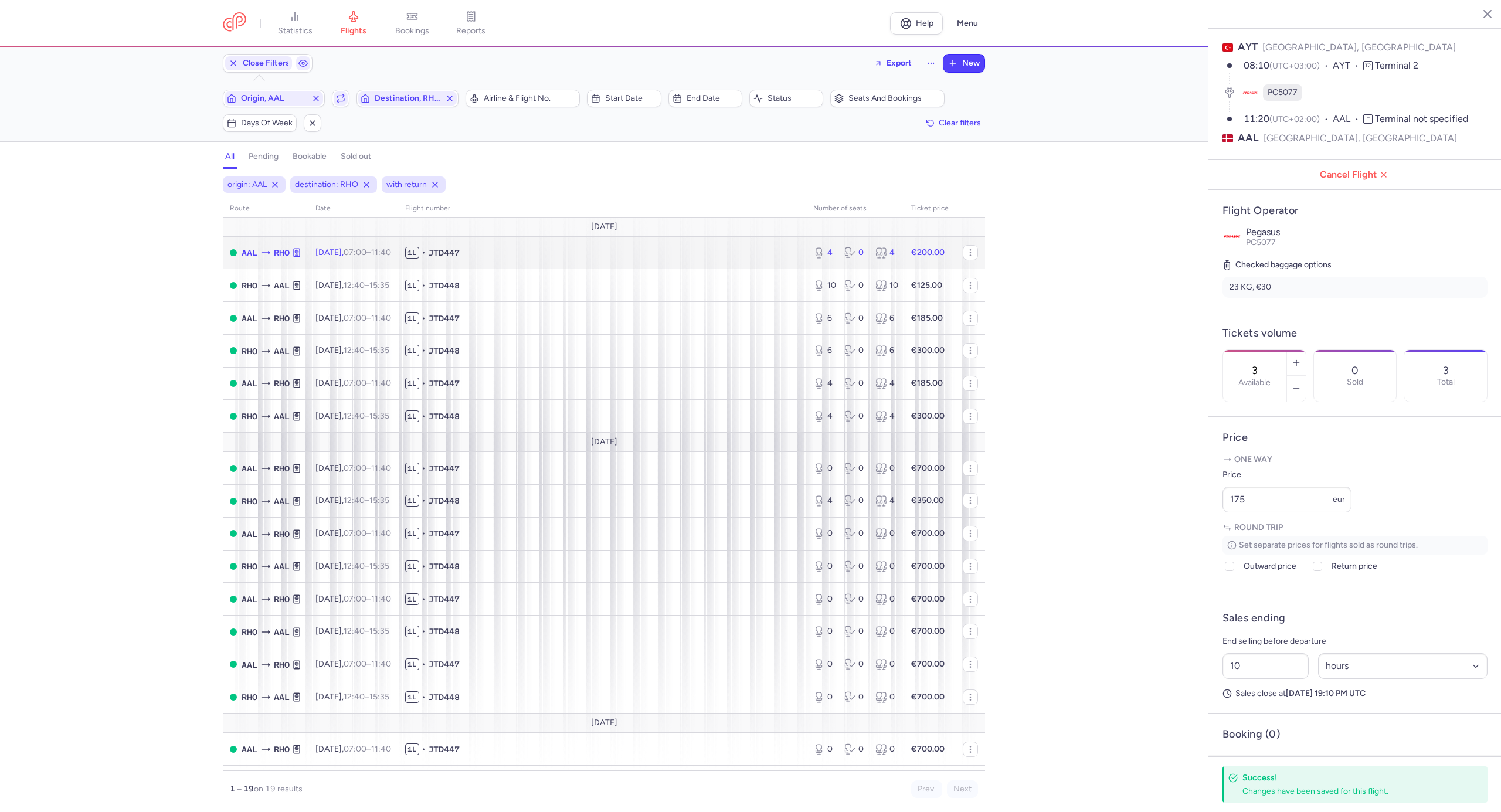
click at [589, 262] on td "1L • JTD447" at bounding box center [603, 253] width 408 height 33
type input "4"
type input "1"
select select "days"
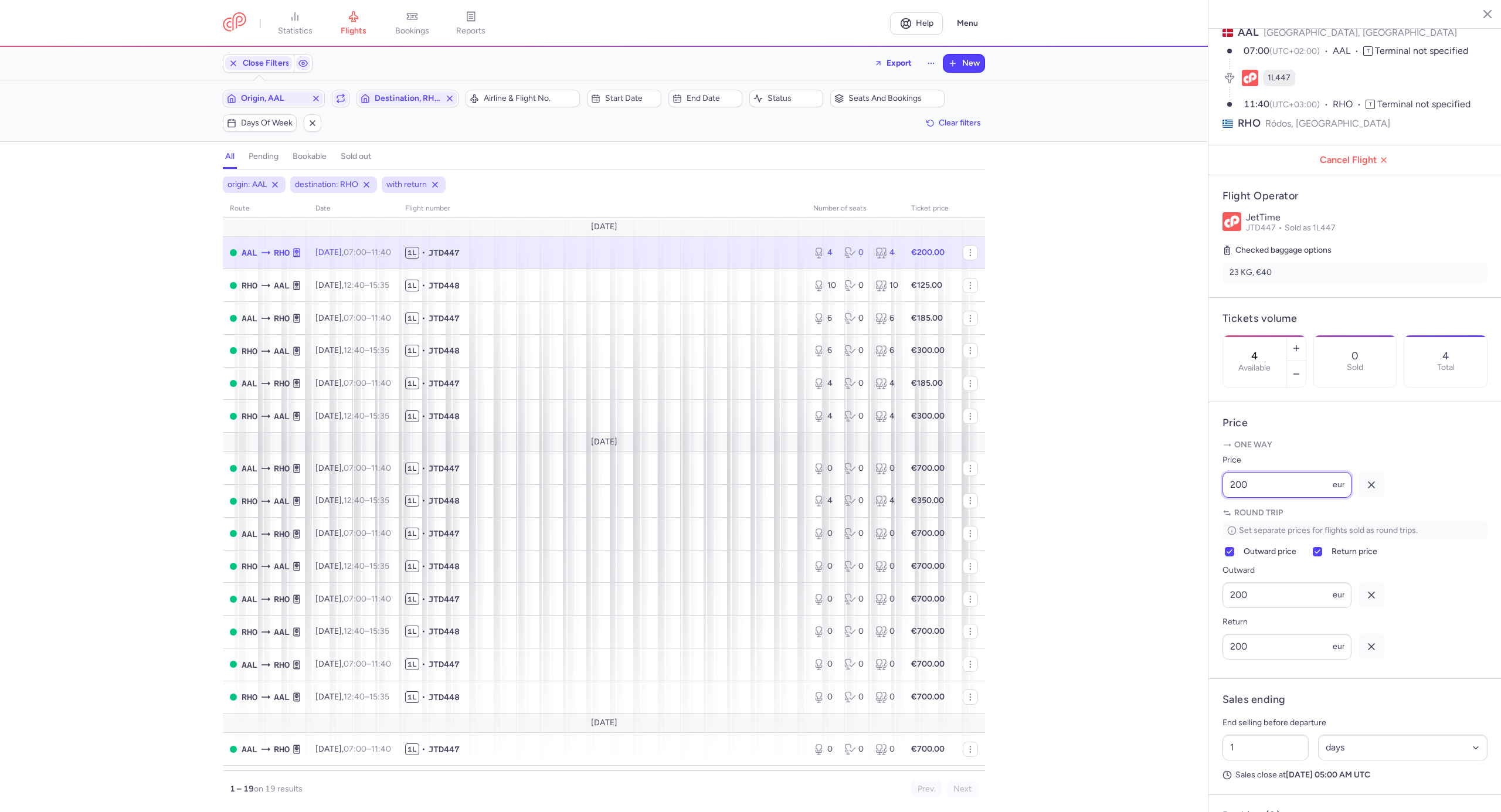
drag, startPoint x: 1262, startPoint y: 514, endPoint x: 1138, endPoint y: 524, distance: 124.4
click at [1138, 524] on div "statistics flights bookings reports Help Menu Close Filters Export New Filters …" at bounding box center [750, 406] width 1501 height 812
type input "100"
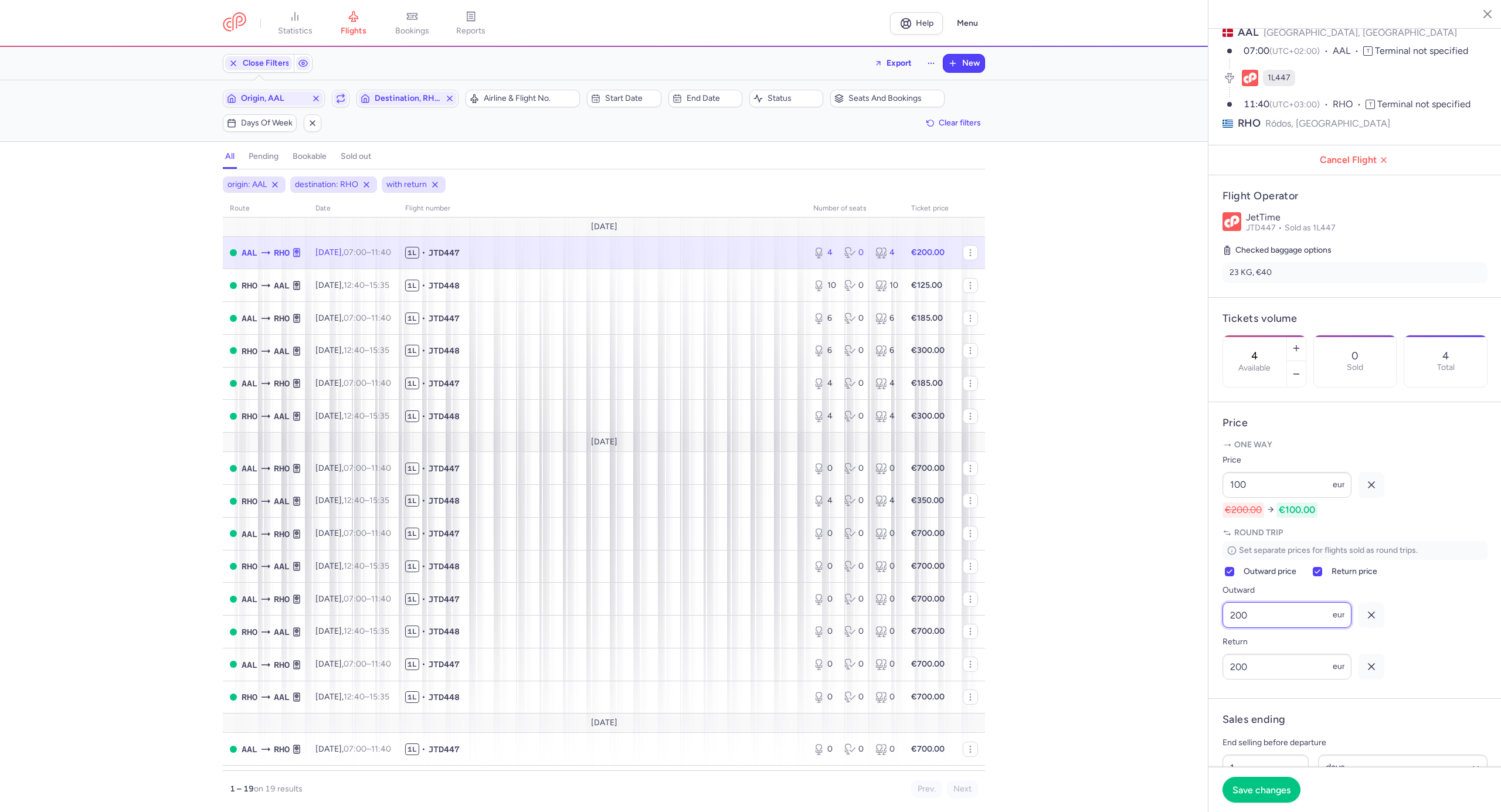
drag, startPoint x: 1262, startPoint y: 654, endPoint x: 1188, endPoint y: 664, distance: 74.7
click at [1188, 664] on div "statistics flights bookings reports Help Menu Close Filters Export New Filters …" at bounding box center [750, 406] width 1501 height 812
type input "100"
click at [1277, 786] on span "Save changes" at bounding box center [1261, 789] width 58 height 11
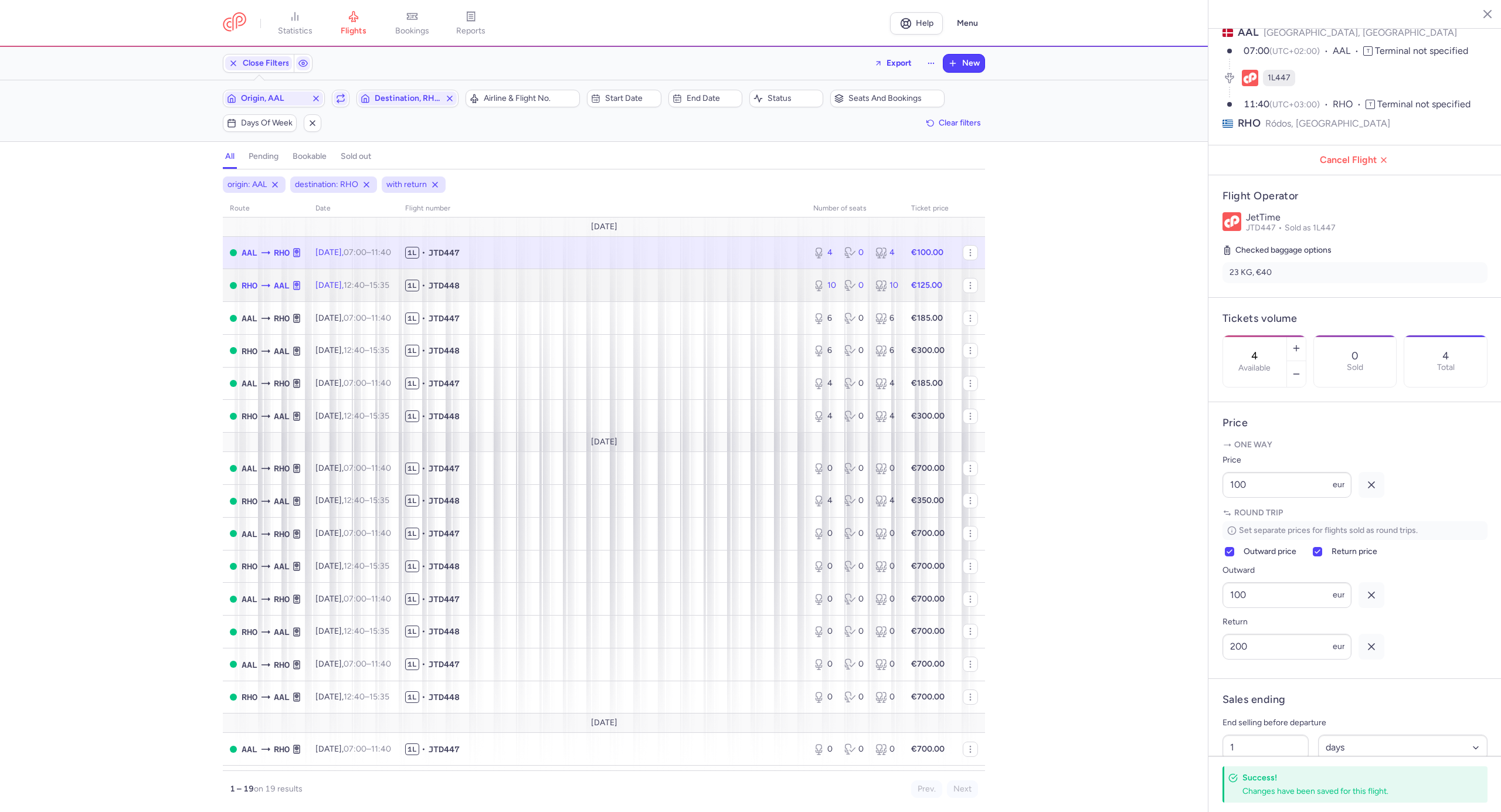
click at [733, 286] on span "1L • JTD448" at bounding box center [602, 285] width 394 height 12
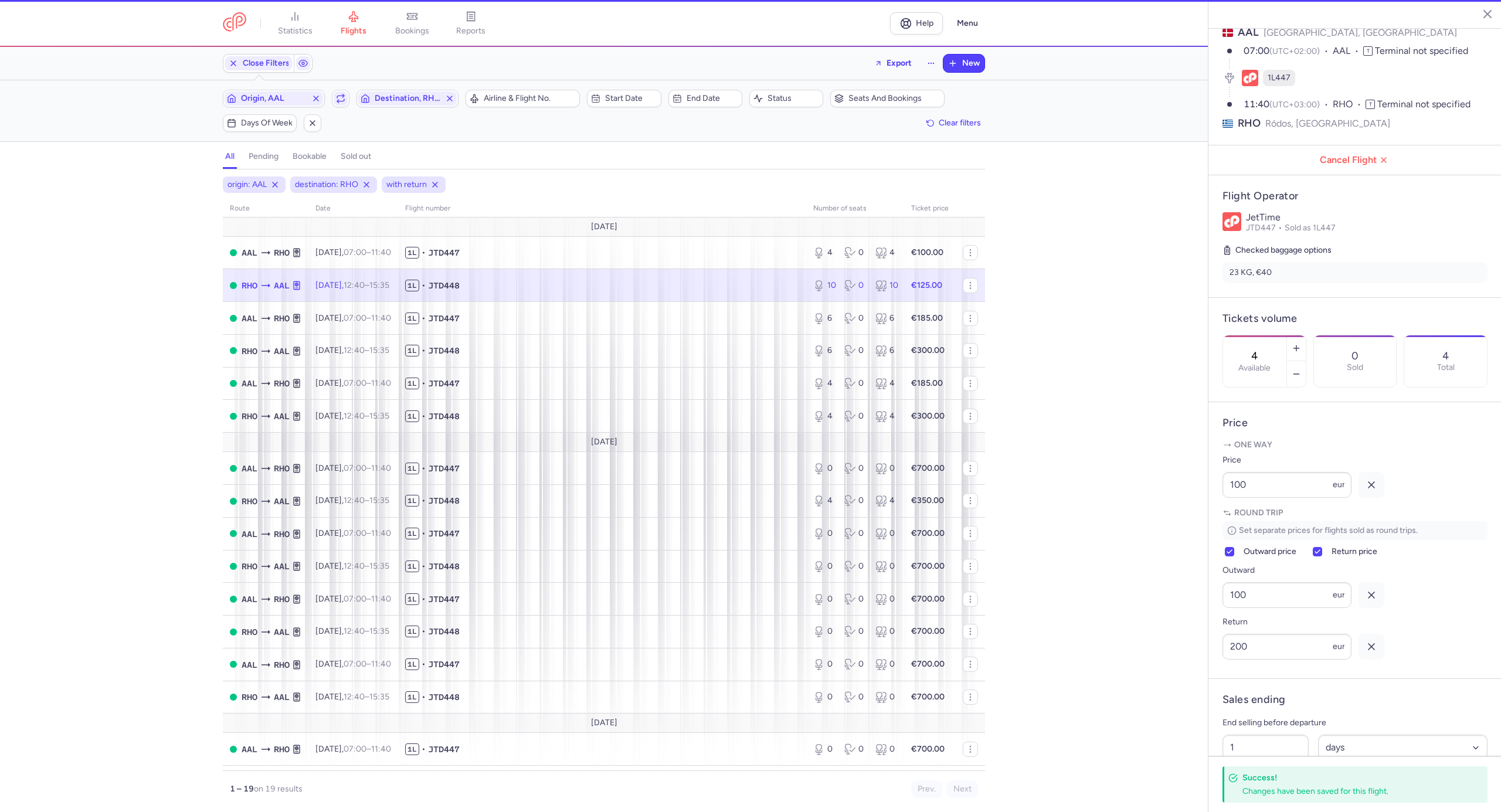
type input "10"
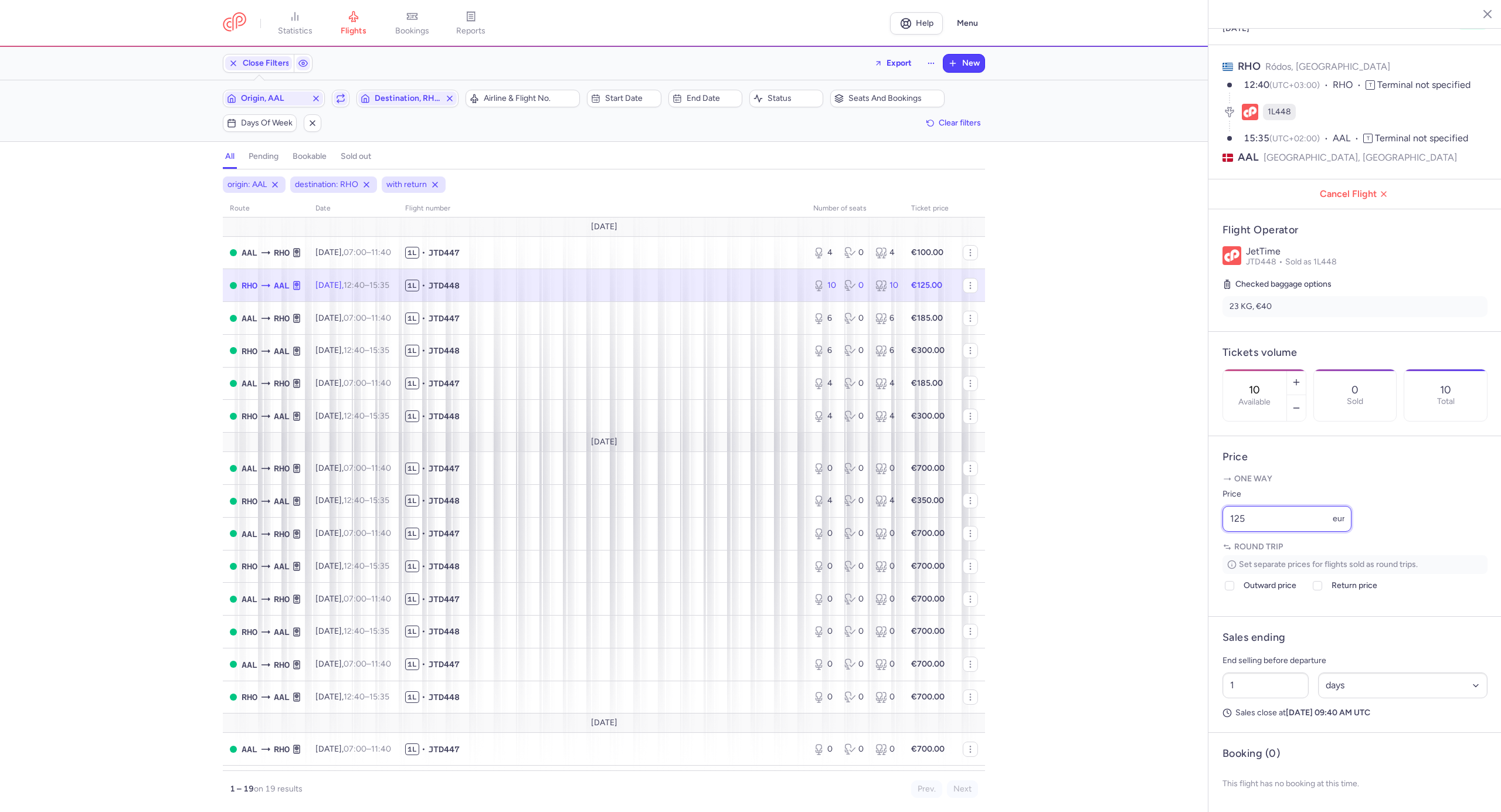
click at [1207, 510] on div "statistics flights bookings reports Help Menu Close Filters Export New Filters …" at bounding box center [750, 406] width 1501 height 812
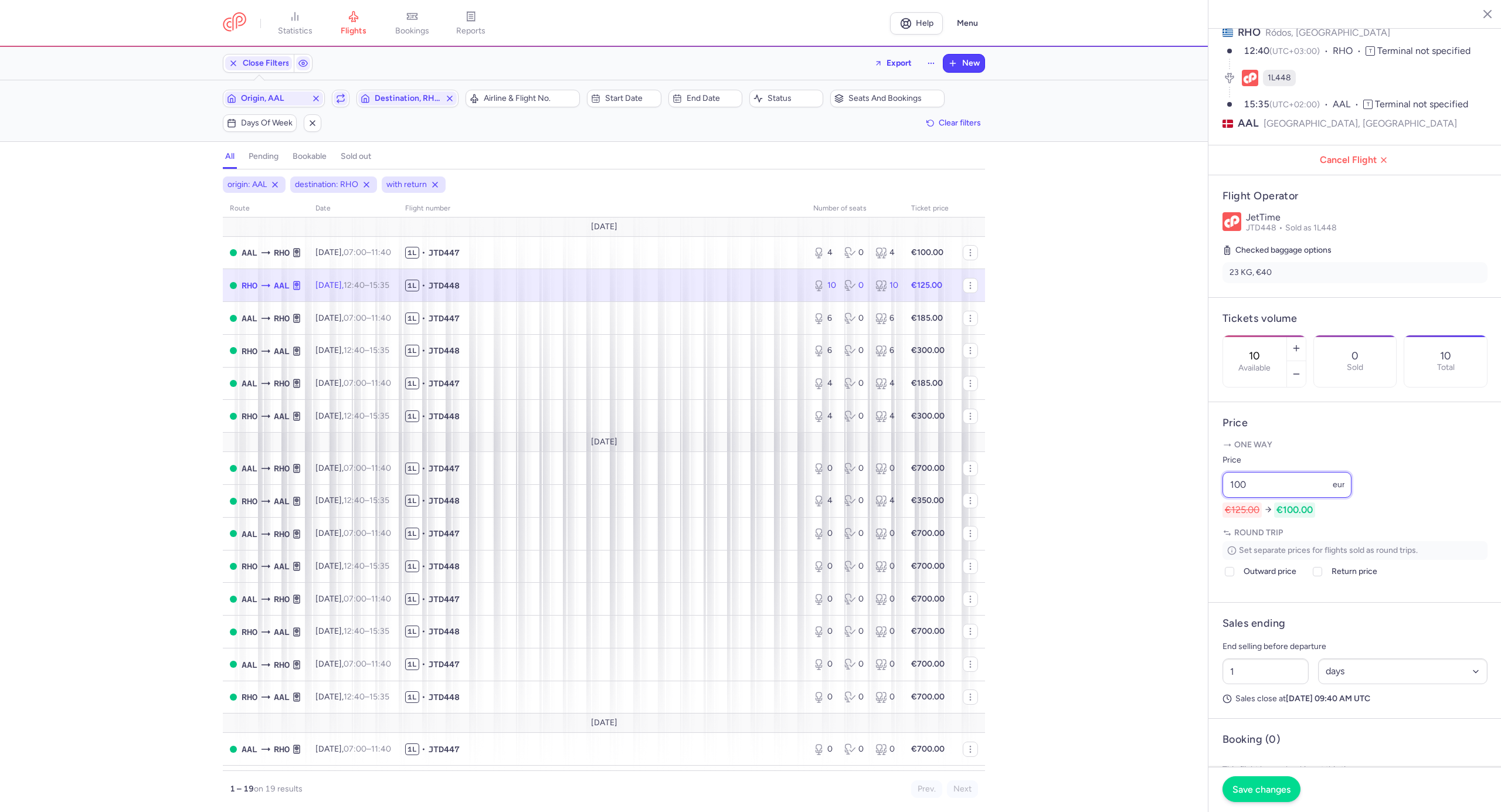
type input "100"
click at [1265, 782] on button "Save changes" at bounding box center [1261, 789] width 78 height 26
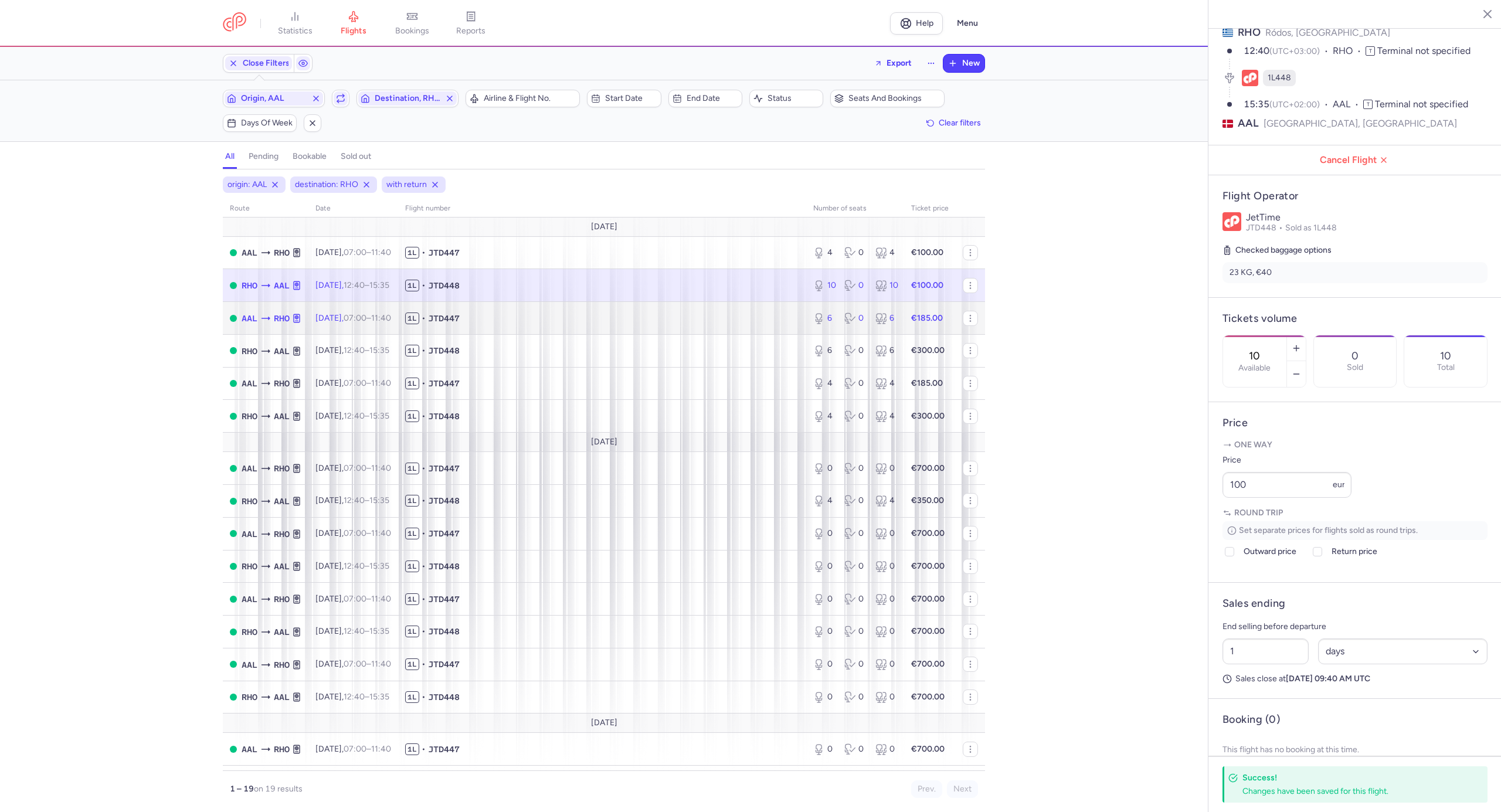
click at [646, 320] on span "1L • JTD447" at bounding box center [602, 318] width 394 height 12
type input "6"
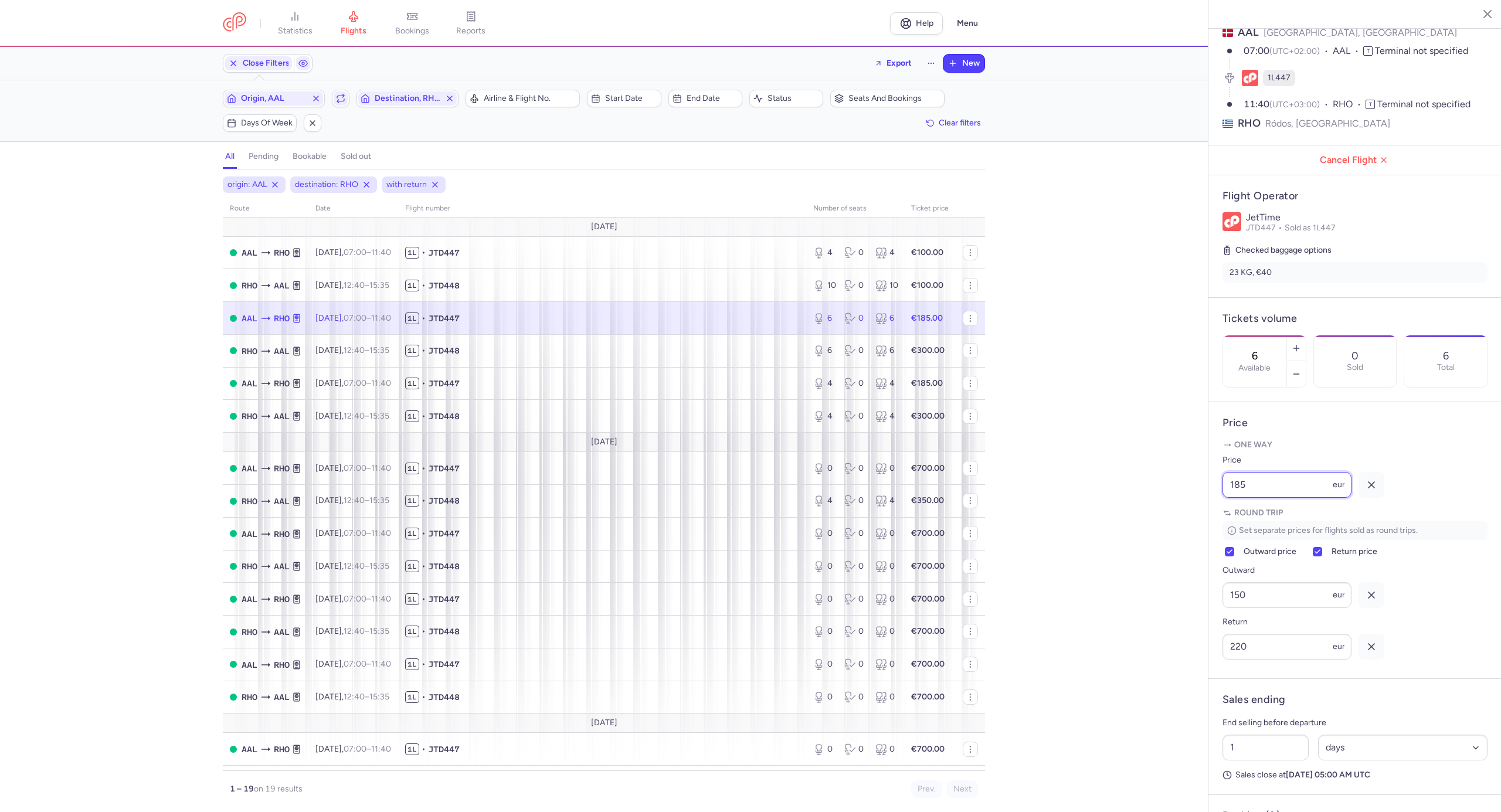
drag, startPoint x: 1215, startPoint y: 514, endPoint x: 1192, endPoint y: 517, distance: 23.2
click at [1192, 517] on div "statistics flights bookings reports Help Menu Close Filters Export New Filters …" at bounding box center [750, 406] width 1501 height 812
type input "8"
type input "95"
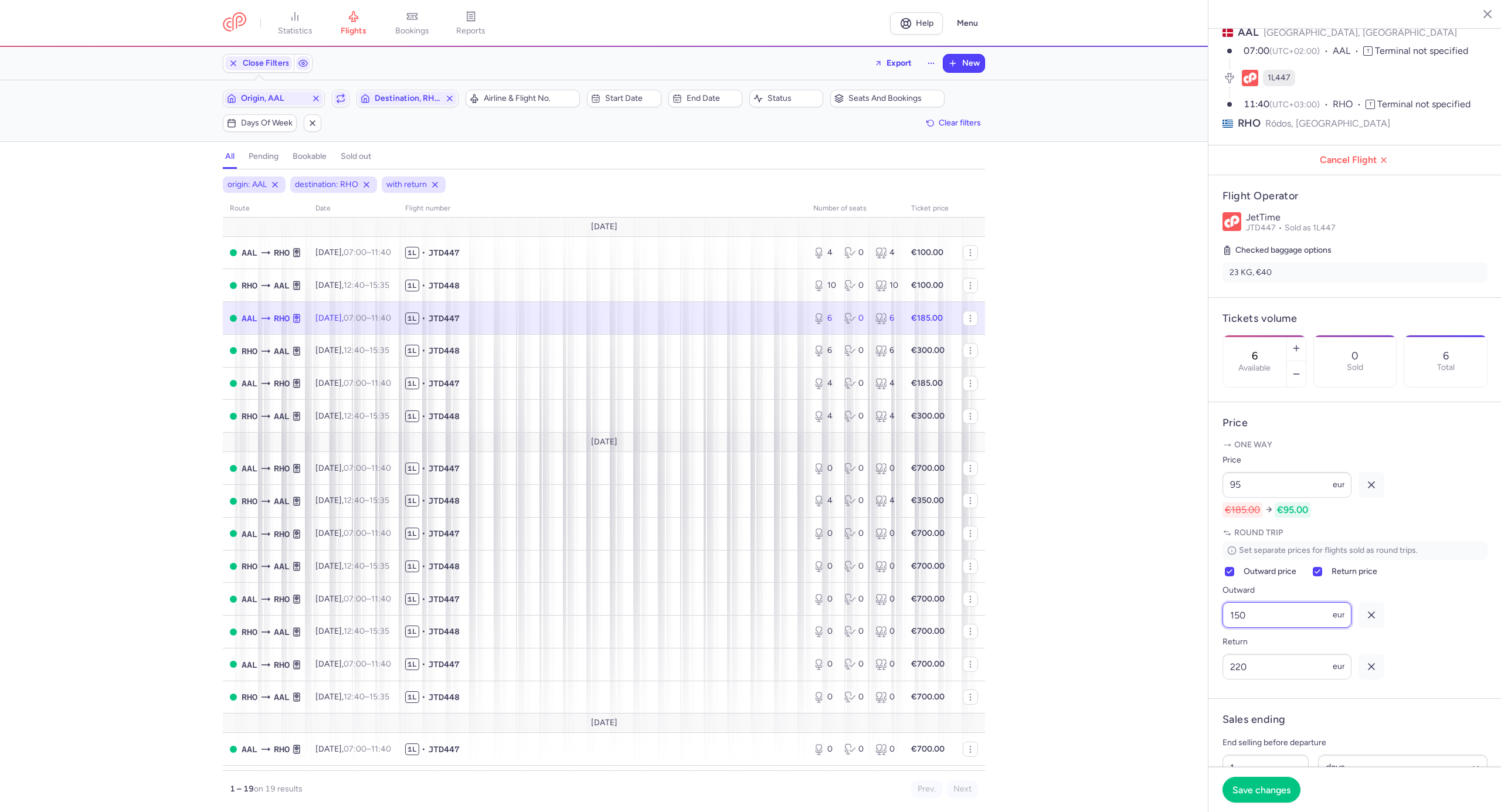
drag, startPoint x: 1272, startPoint y: 650, endPoint x: 1188, endPoint y: 647, distance: 84.1
click at [1188, 647] on div "statistics flights bookings reports Help Menu Close Filters Export New Filters …" at bounding box center [750, 406] width 1501 height 812
type input "85"
click at [1262, 784] on span "Save changes" at bounding box center [1261, 789] width 58 height 11
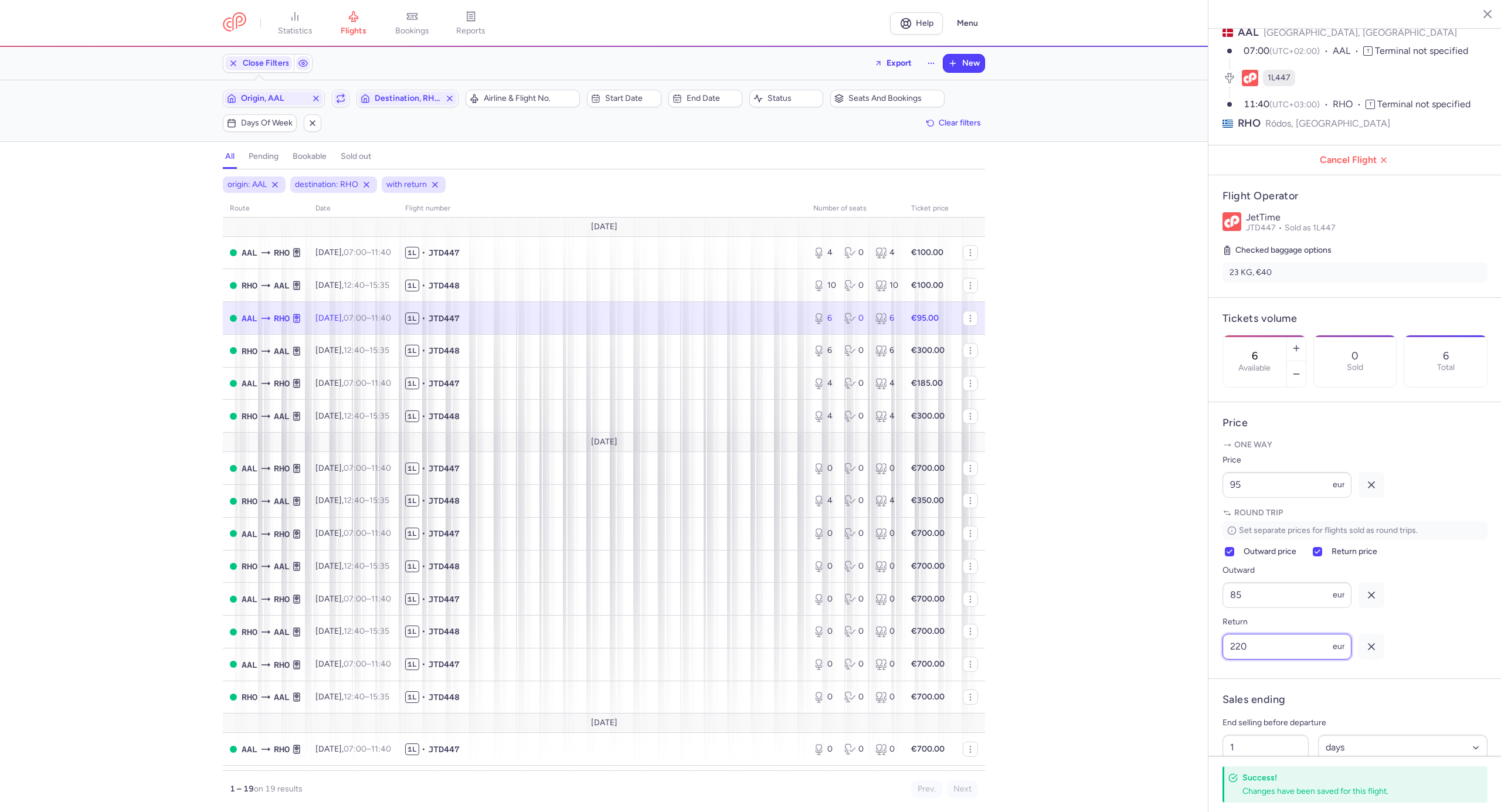
drag, startPoint x: 1241, startPoint y: 678, endPoint x: 1200, endPoint y: 680, distance: 41.0
click at [1199, 680] on div "statistics flights bookings reports Help Menu Close Filters Export New Filters …" at bounding box center [750, 406] width 1501 height 812
type input "175"
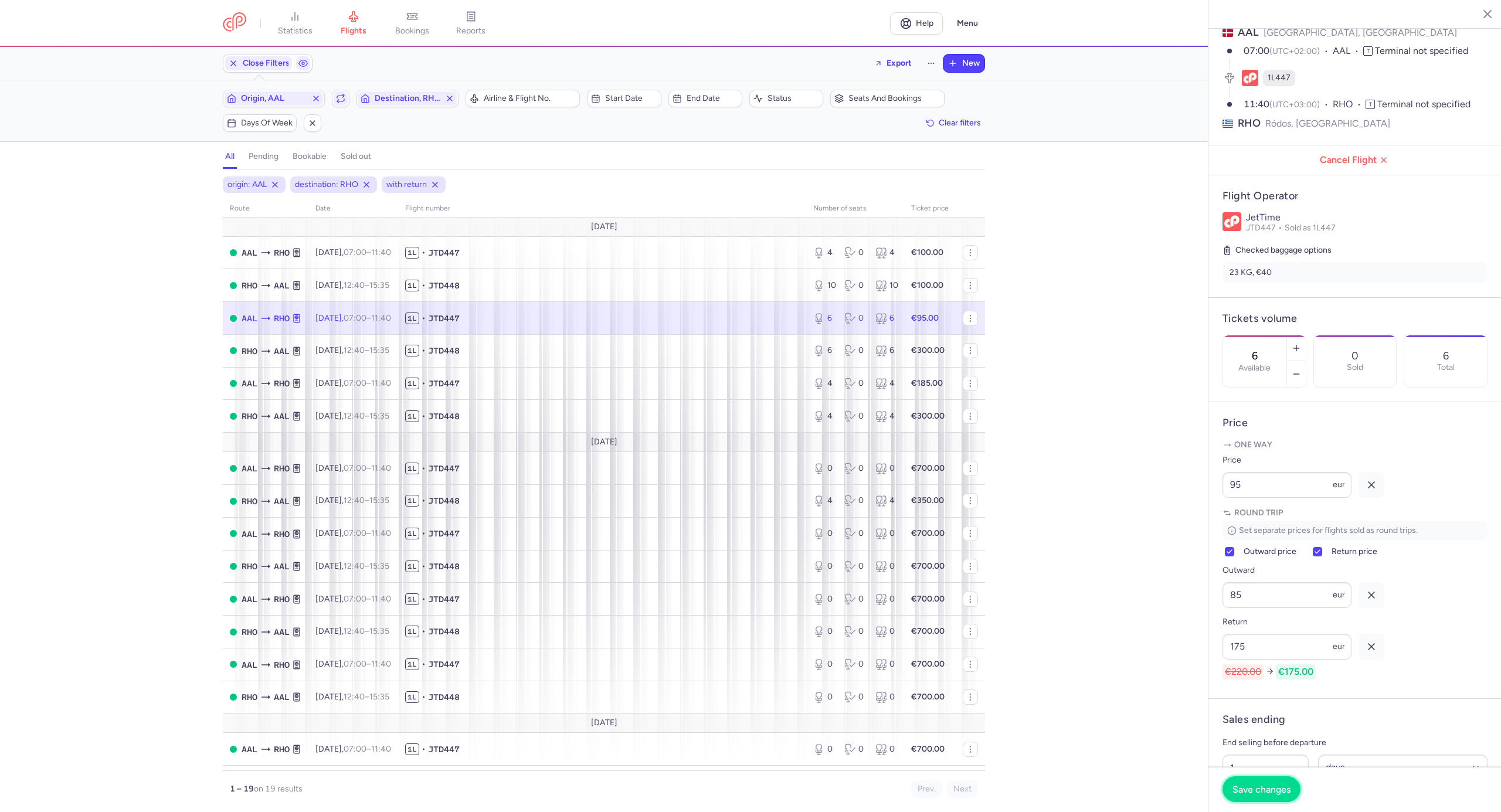
click at [1261, 791] on span "Save changes" at bounding box center [1261, 789] width 58 height 11
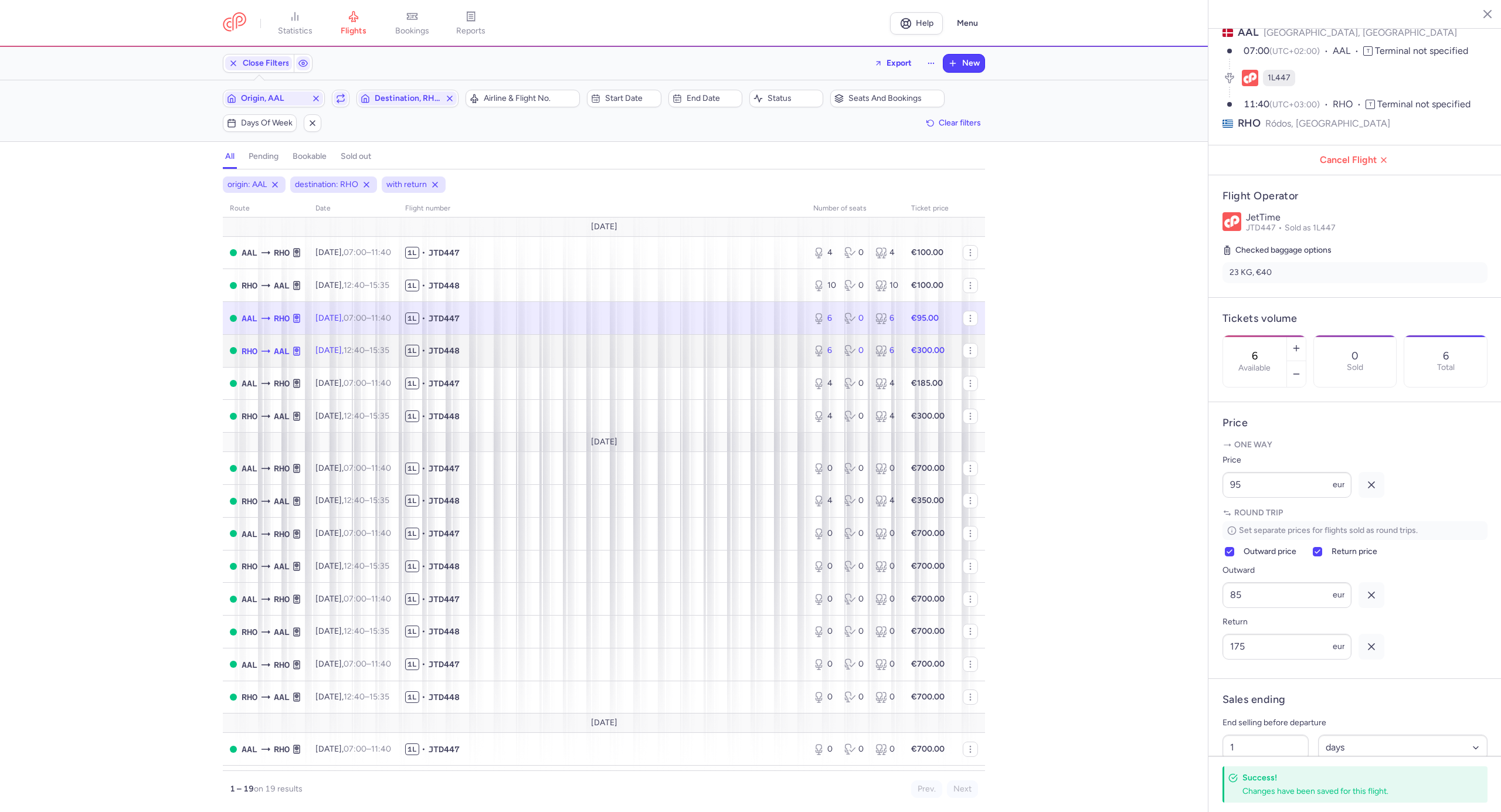
click at [662, 345] on td "1L • JTD448" at bounding box center [603, 350] width 408 height 33
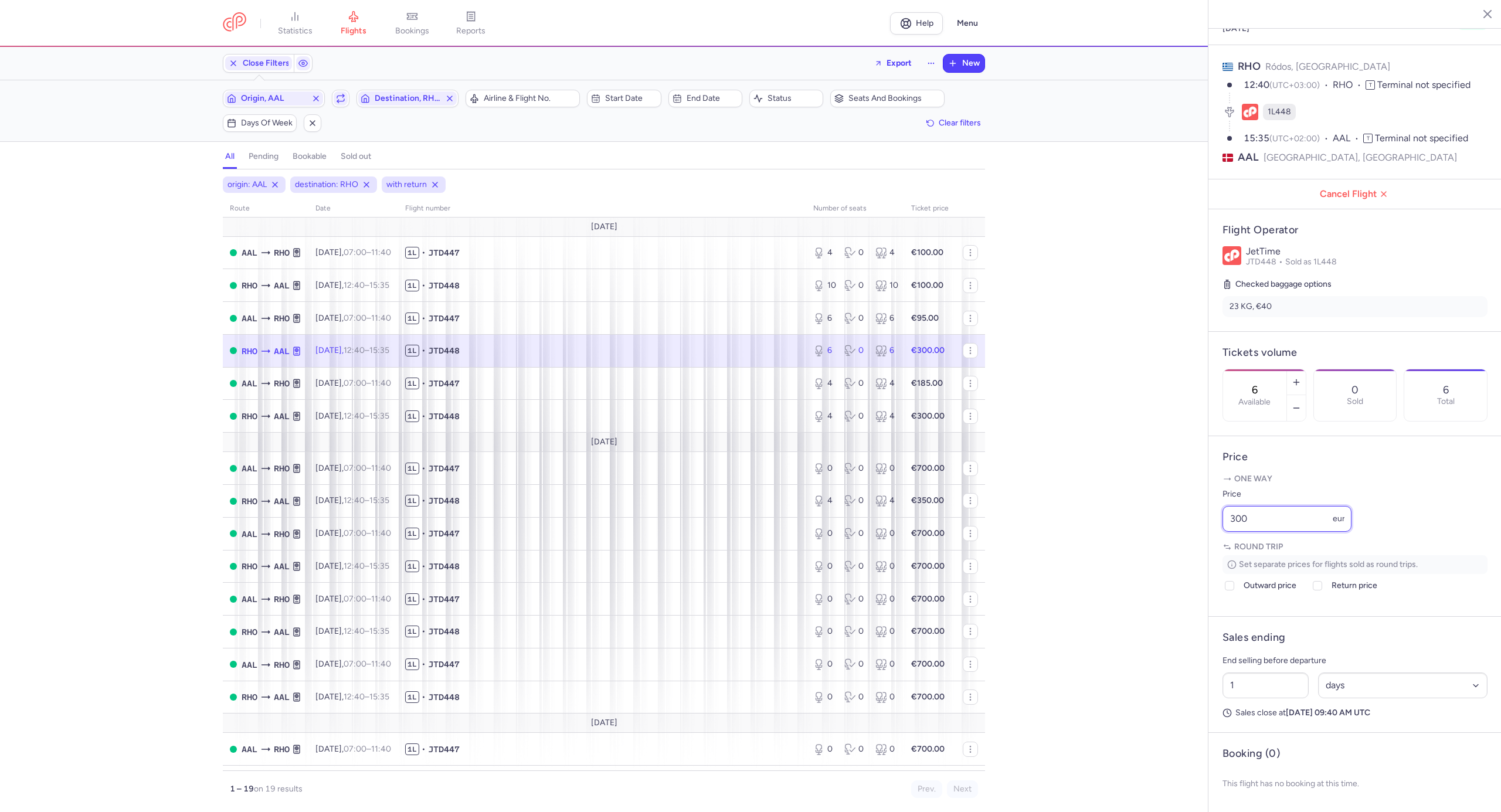
drag, startPoint x: 1188, startPoint y: 517, endPoint x: 1182, endPoint y: 520, distance: 6.7
click at [1182, 518] on div "statistics flights bookings reports Help Menu Close Filters Export New Filters …" at bounding box center [750, 406] width 1501 height 812
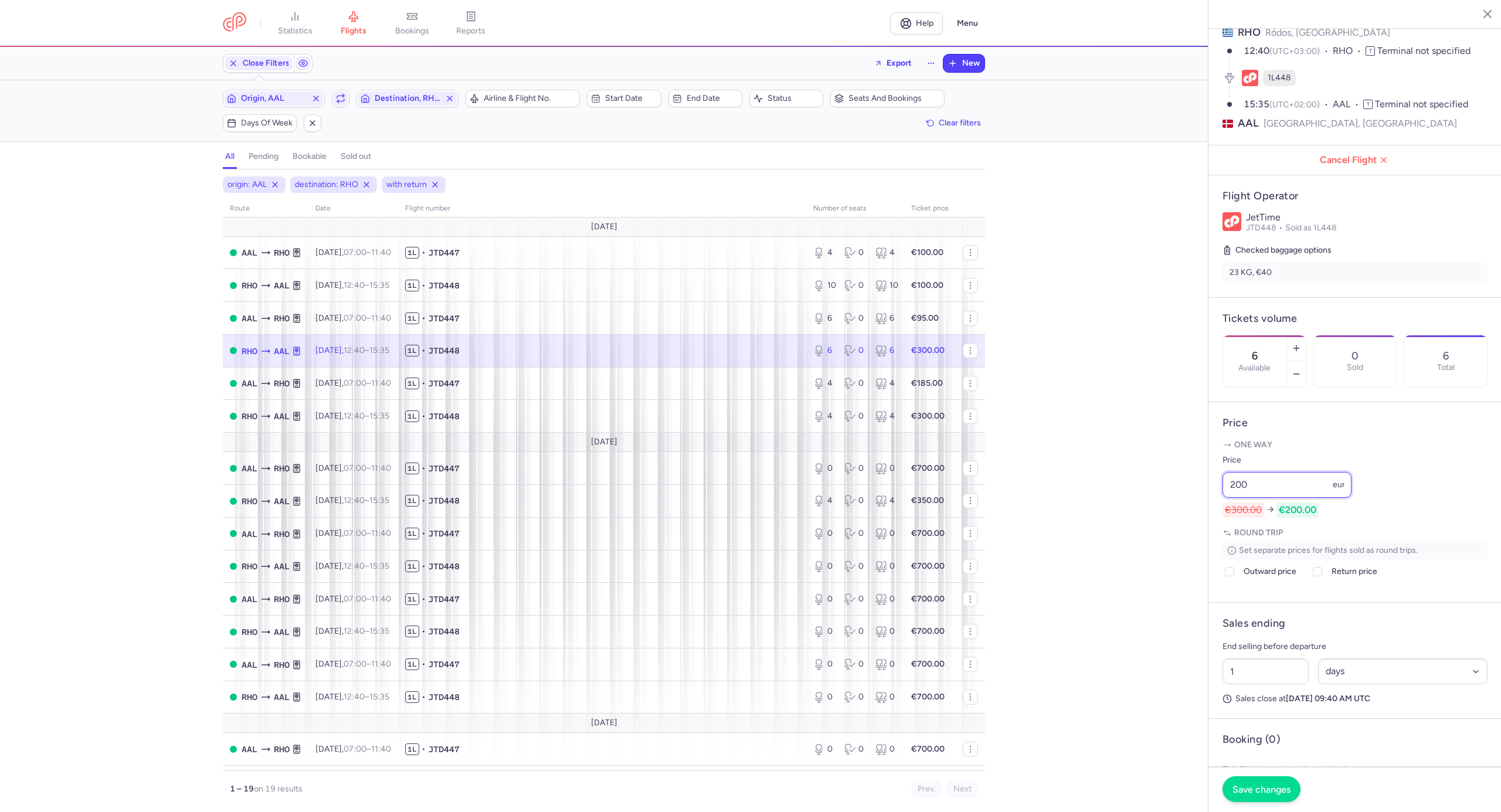
type input "200"
click at [1265, 785] on span "Save changes" at bounding box center [1261, 789] width 58 height 11
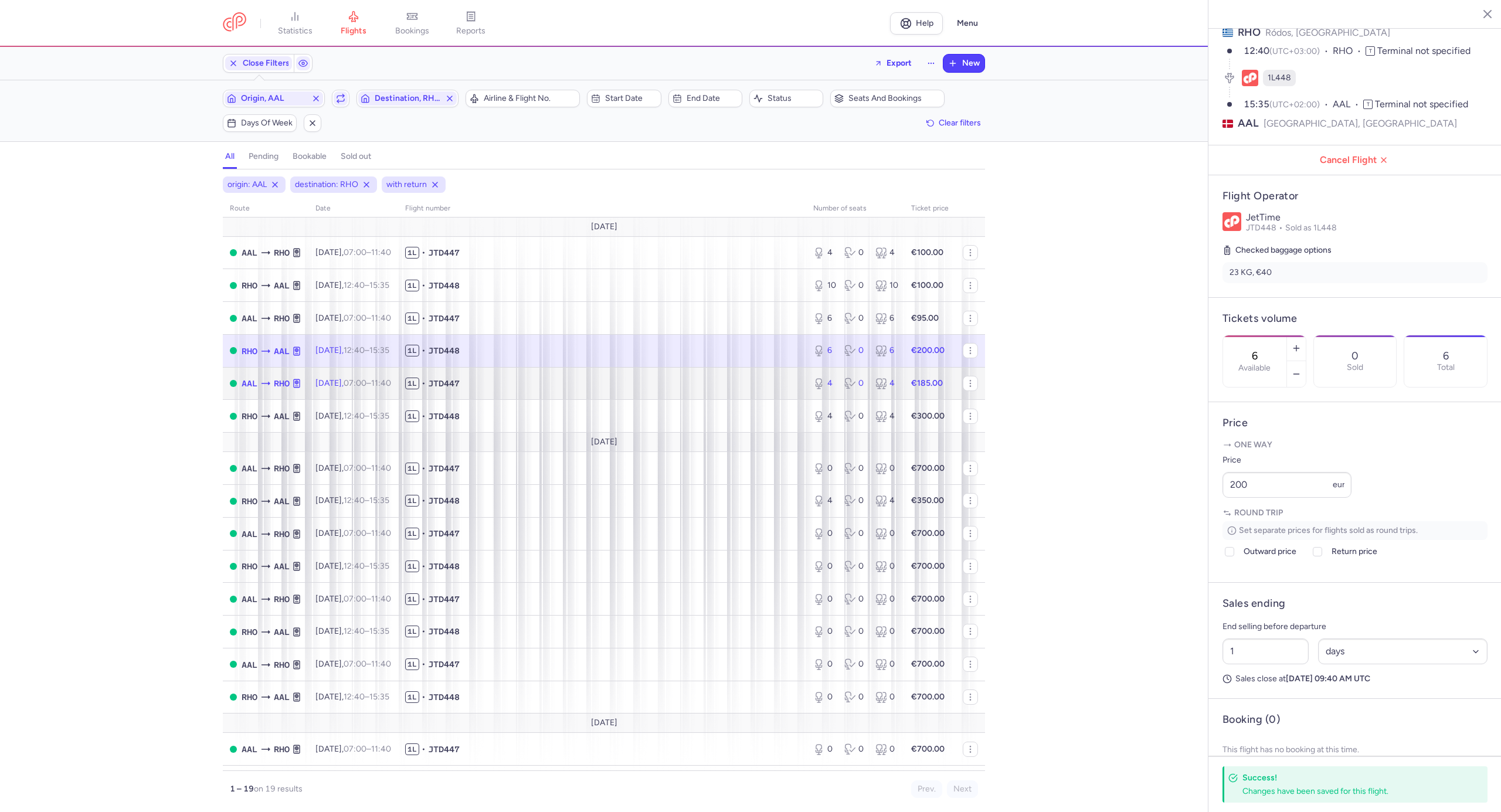
click at [653, 383] on span "1L • JTD447" at bounding box center [602, 383] width 394 height 12
type input "4"
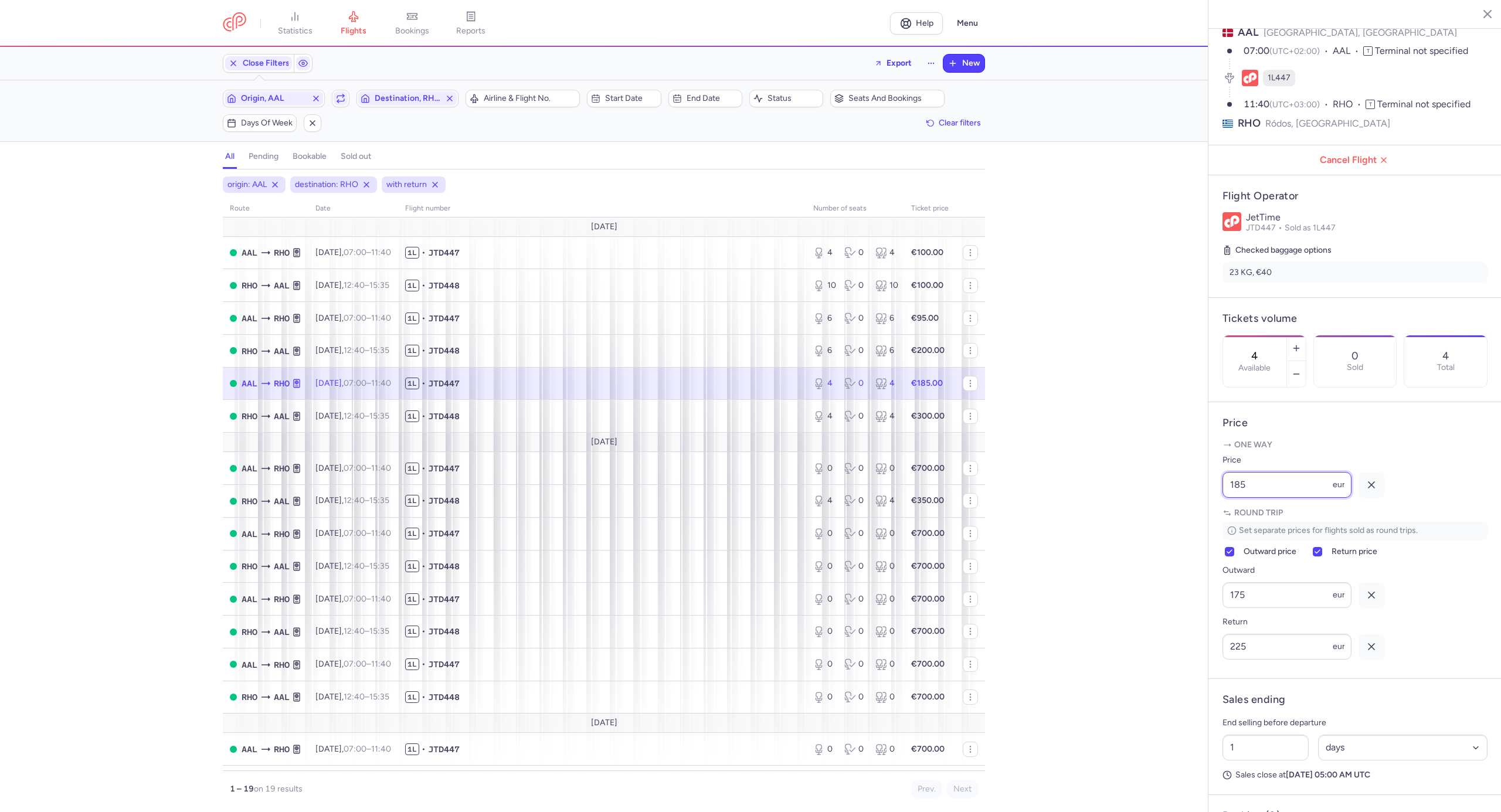
drag, startPoint x: 1255, startPoint y: 514, endPoint x: 1215, endPoint y: 513, distance: 40.0
click at [1215, 513] on article "Price One way Price 185 eur Round trip Set separate prices for flights sold as …" at bounding box center [1355, 540] width 293 height 276
type input "125"
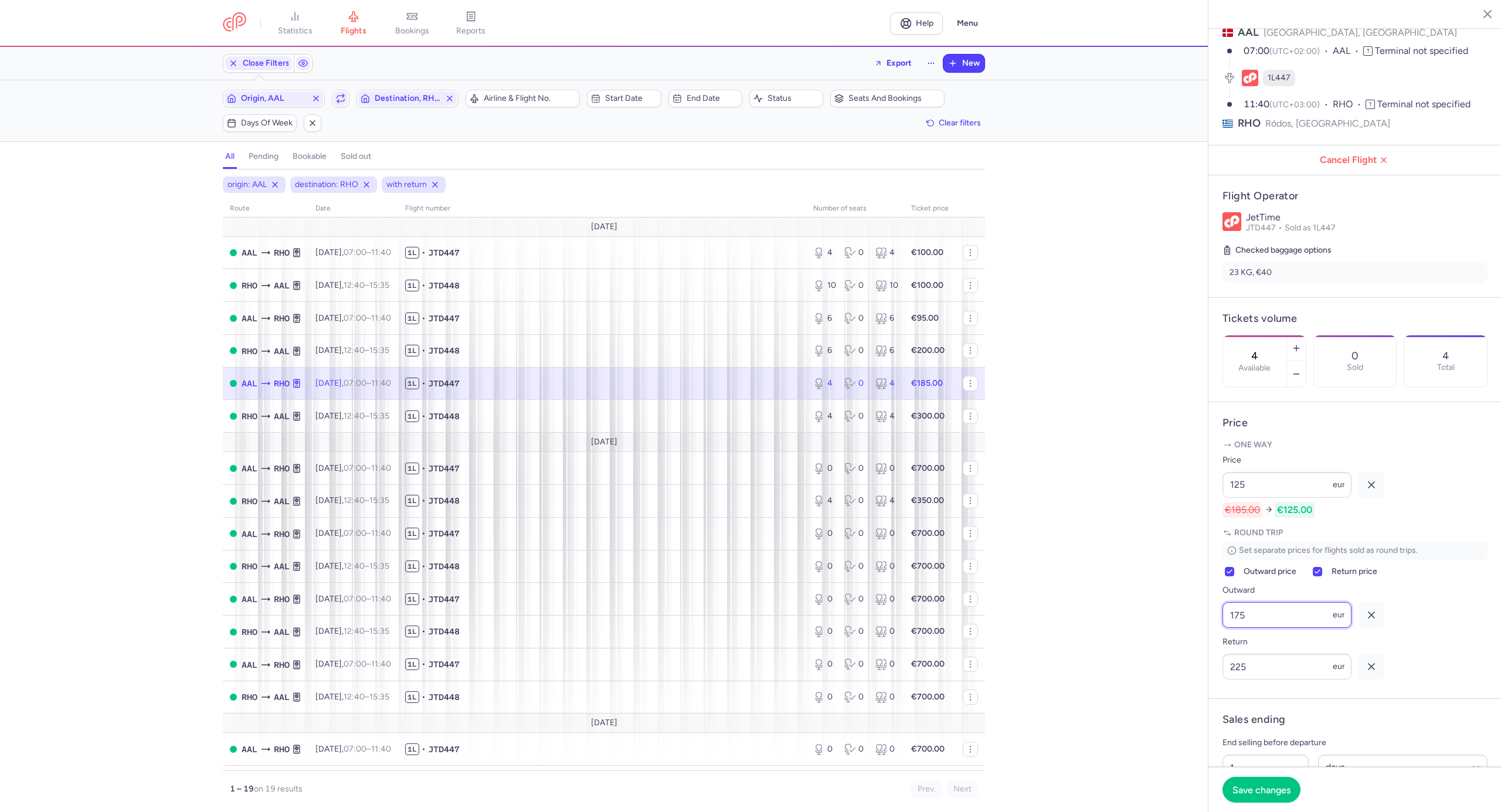
drag, startPoint x: 1269, startPoint y: 650, endPoint x: 1165, endPoint y: 664, distance: 104.9
click at [1165, 662] on div "statistics flights bookings reports Help Menu Close Filters Export New Filters …" at bounding box center [750, 406] width 1501 height 812
type input "115"
click at [1238, 784] on span "Save changes" at bounding box center [1261, 789] width 58 height 11
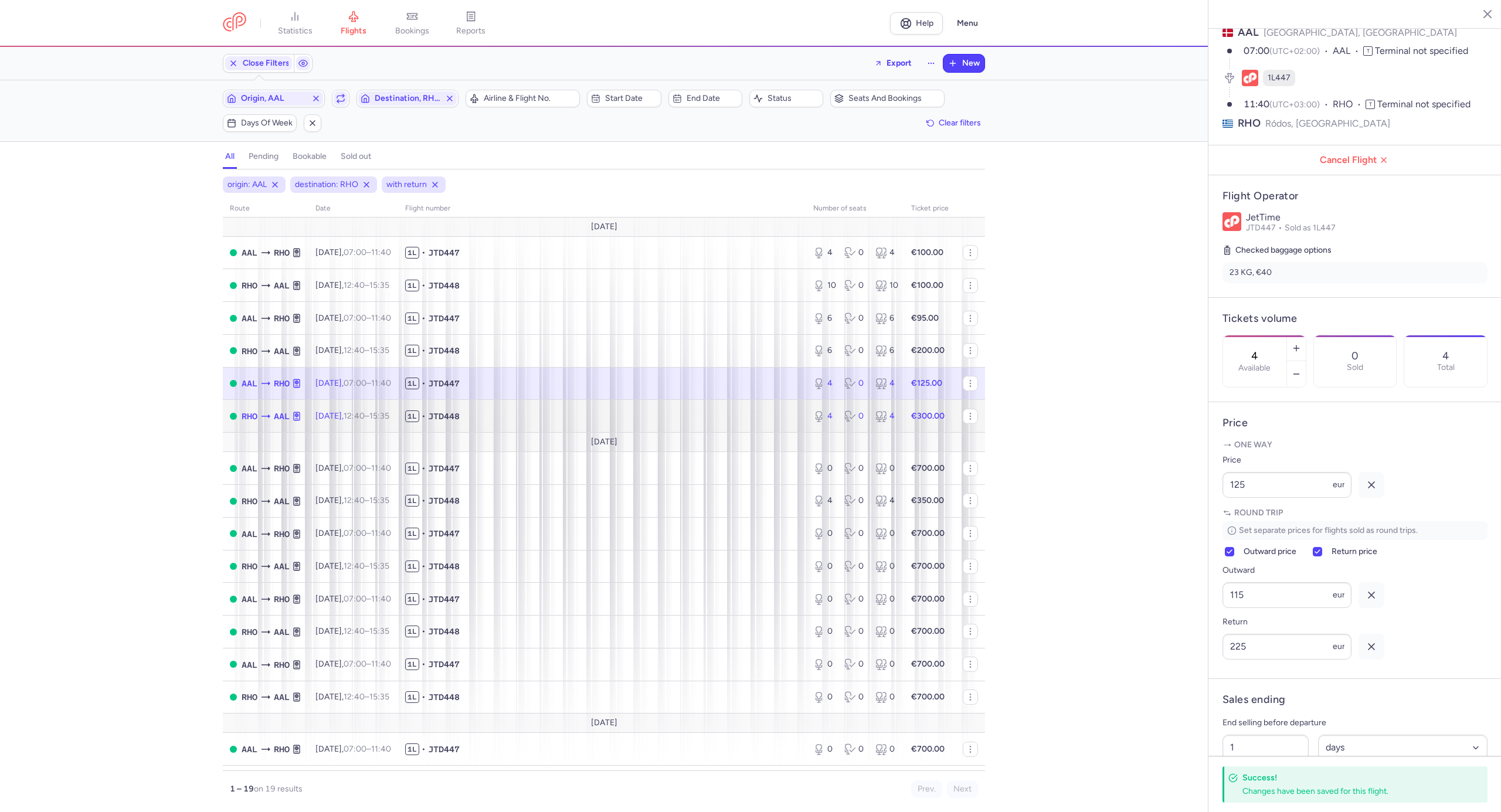
click at [674, 411] on span "1L • JTD448" at bounding box center [602, 416] width 394 height 12
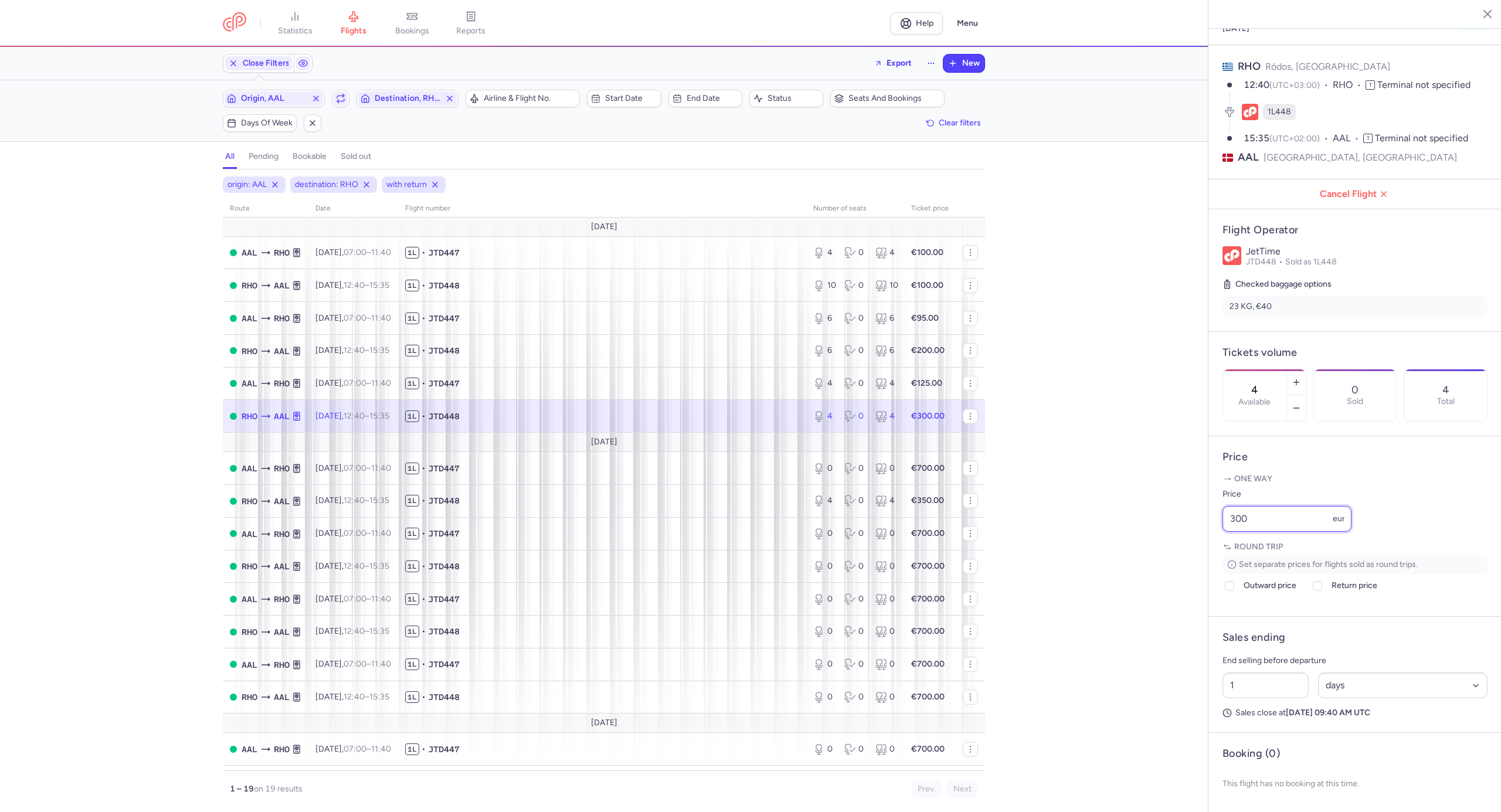
drag, startPoint x: 1281, startPoint y: 524, endPoint x: 1183, endPoint y: 518, distance: 98.2
click at [1183, 517] on div "statistics flights bookings reports Help Menu Close Filters Export New Filters …" at bounding box center [750, 406] width 1501 height 812
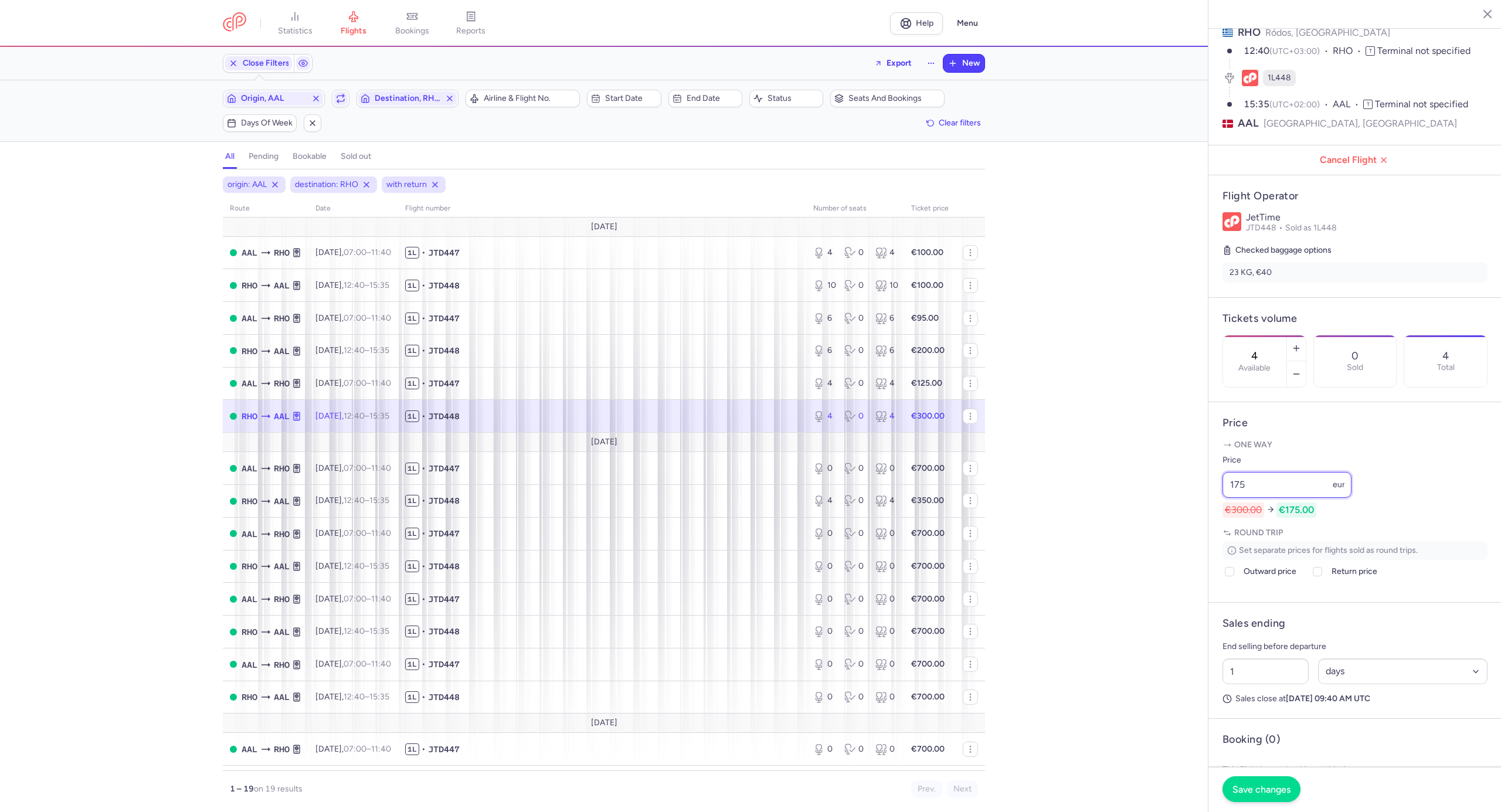
type input "175"
click at [1260, 788] on span "Save changes" at bounding box center [1261, 789] width 58 height 11
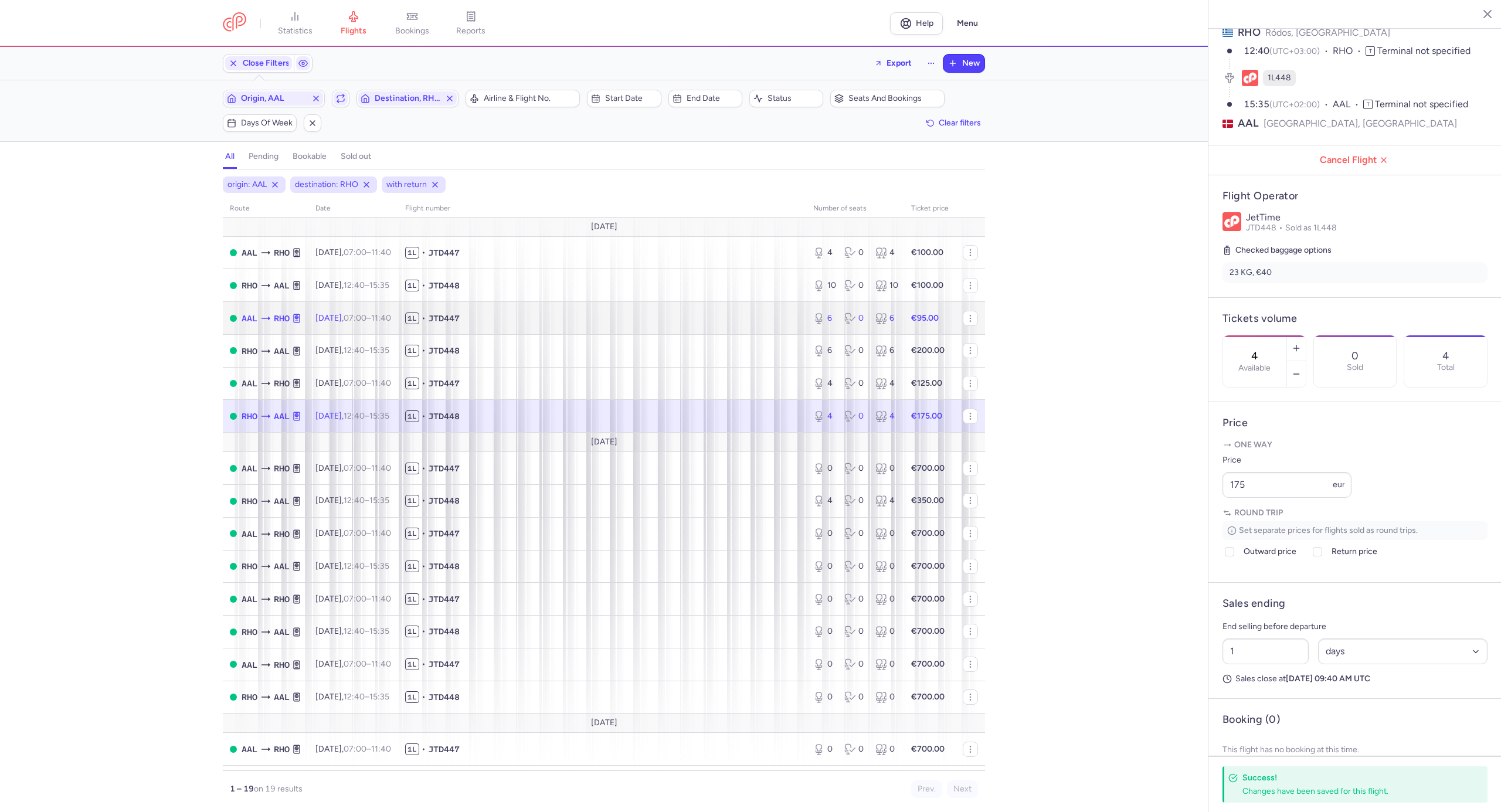
click at [709, 318] on span "1L • JTD447" at bounding box center [602, 318] width 394 height 12
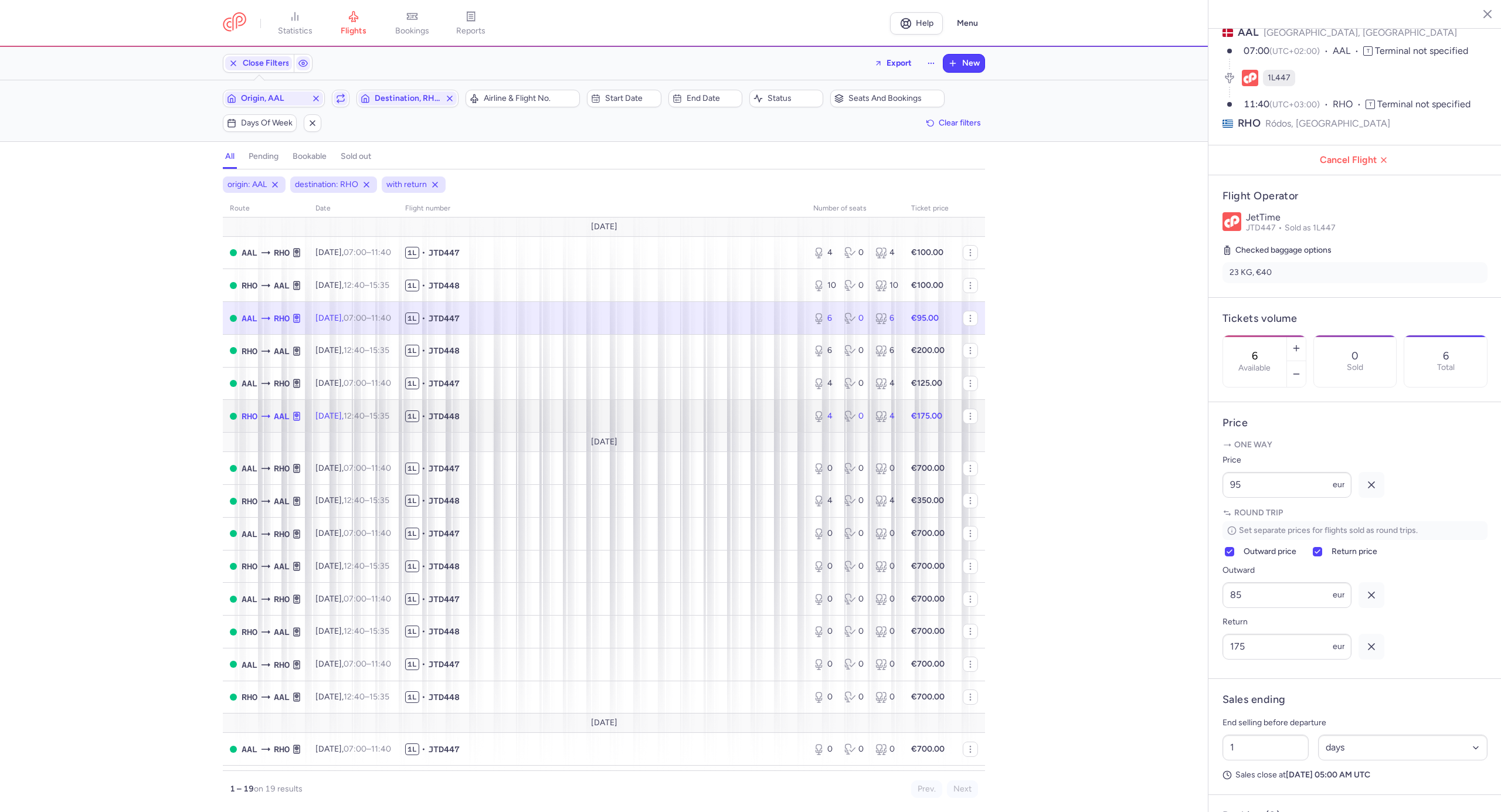
click at [706, 413] on span "1L • JTD448" at bounding box center [602, 416] width 394 height 12
type input "4"
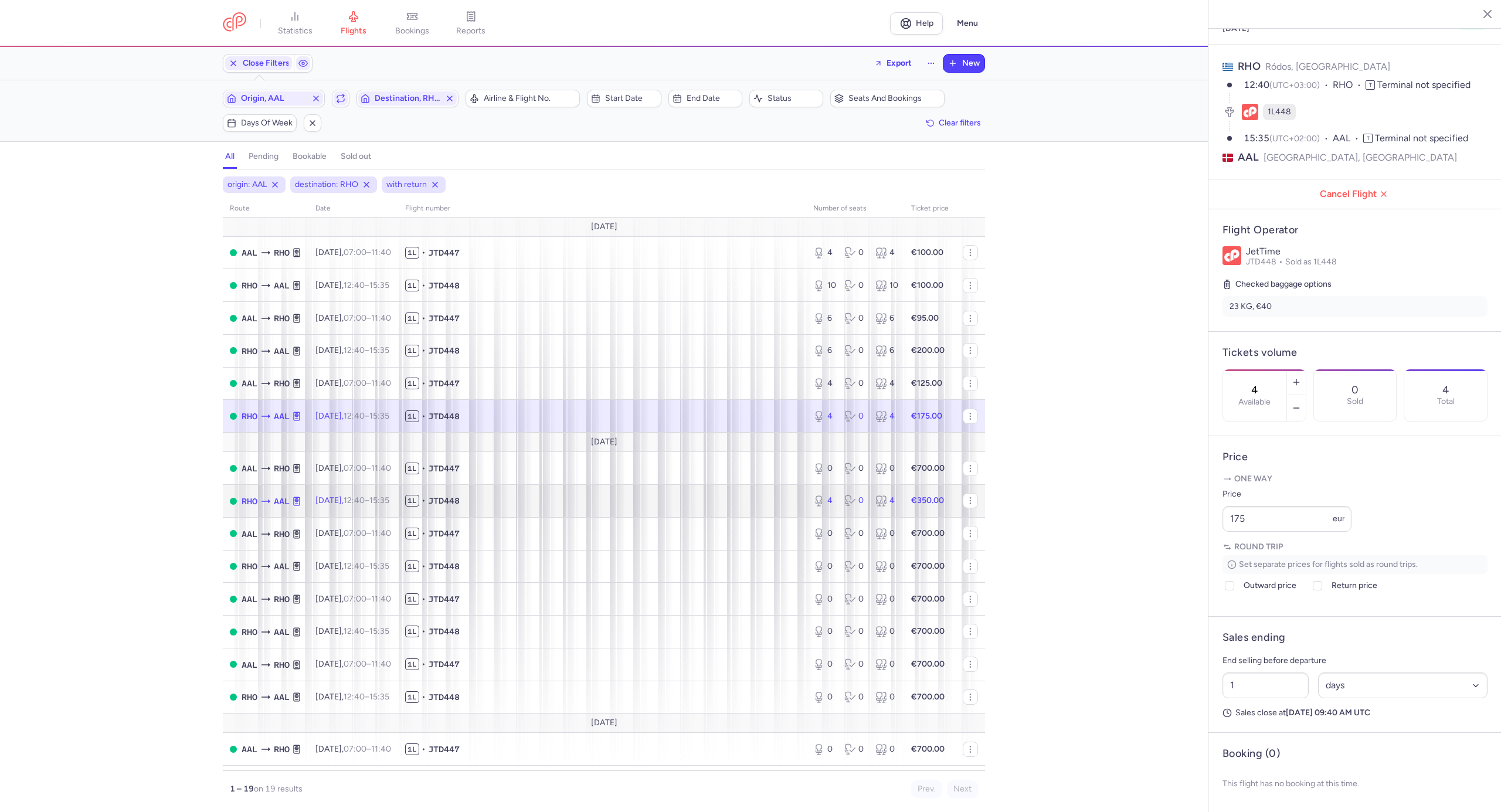
click at [711, 500] on span "1L • JTD448" at bounding box center [602, 500] width 394 height 12
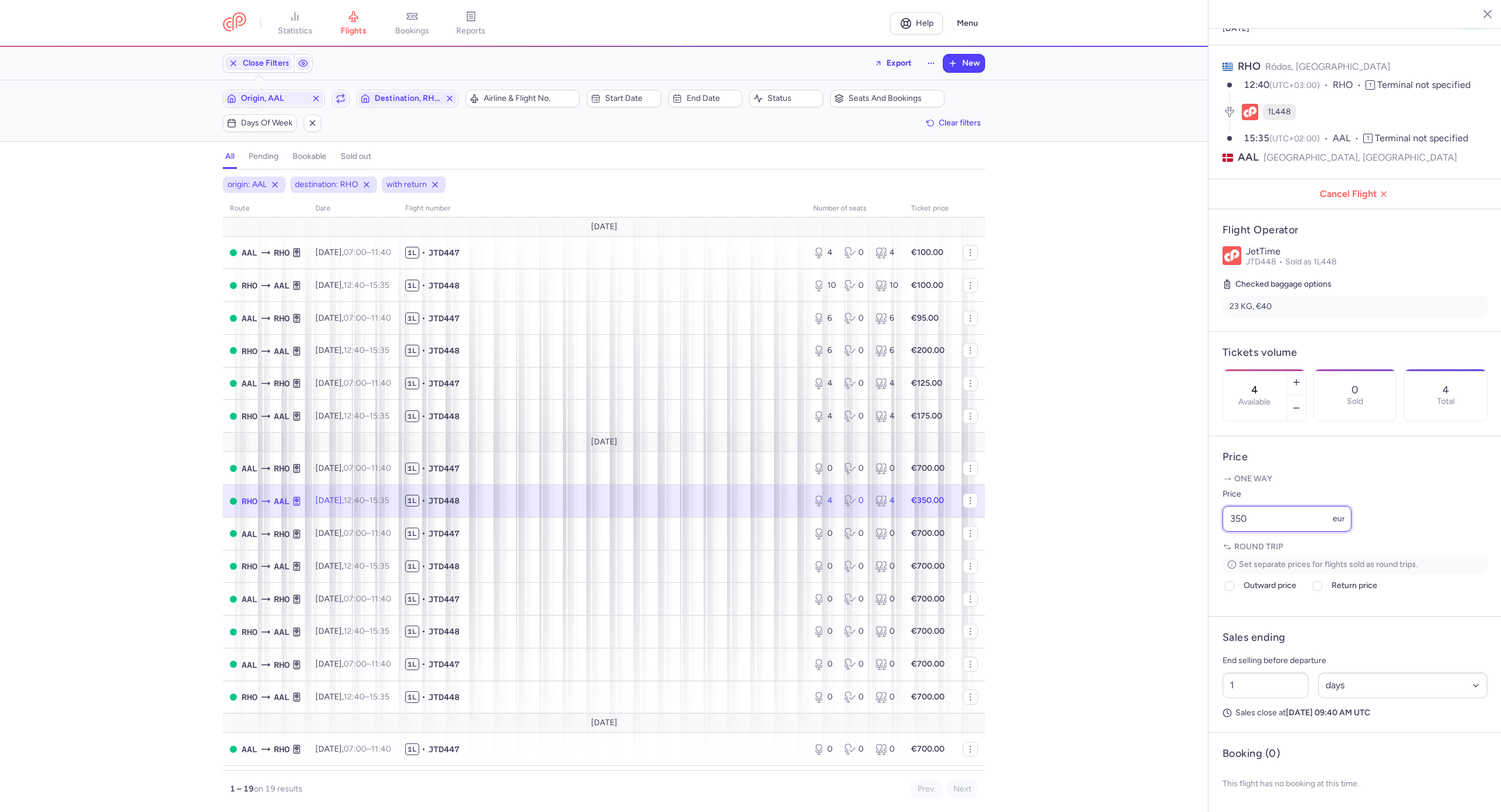
drag, startPoint x: 1251, startPoint y: 517, endPoint x: 1208, endPoint y: 517, distance: 43.0
click at [1208, 517] on article "Price One way Price 350 eur Round trip Set separate prices for flights sold as …" at bounding box center [1355, 526] width 293 height 180
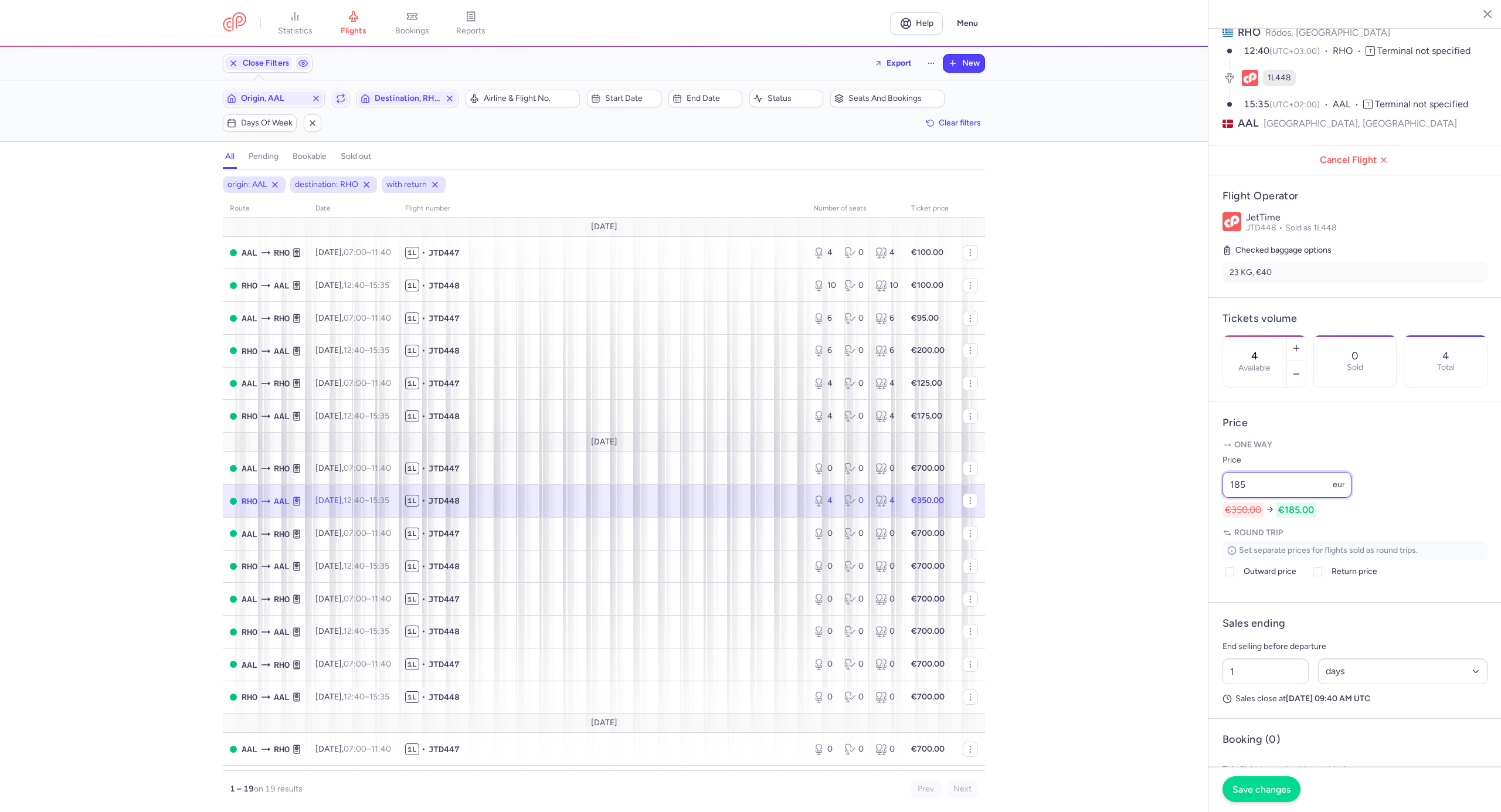
type input "185"
click at [1258, 784] on span "Save changes" at bounding box center [1261, 789] width 58 height 11
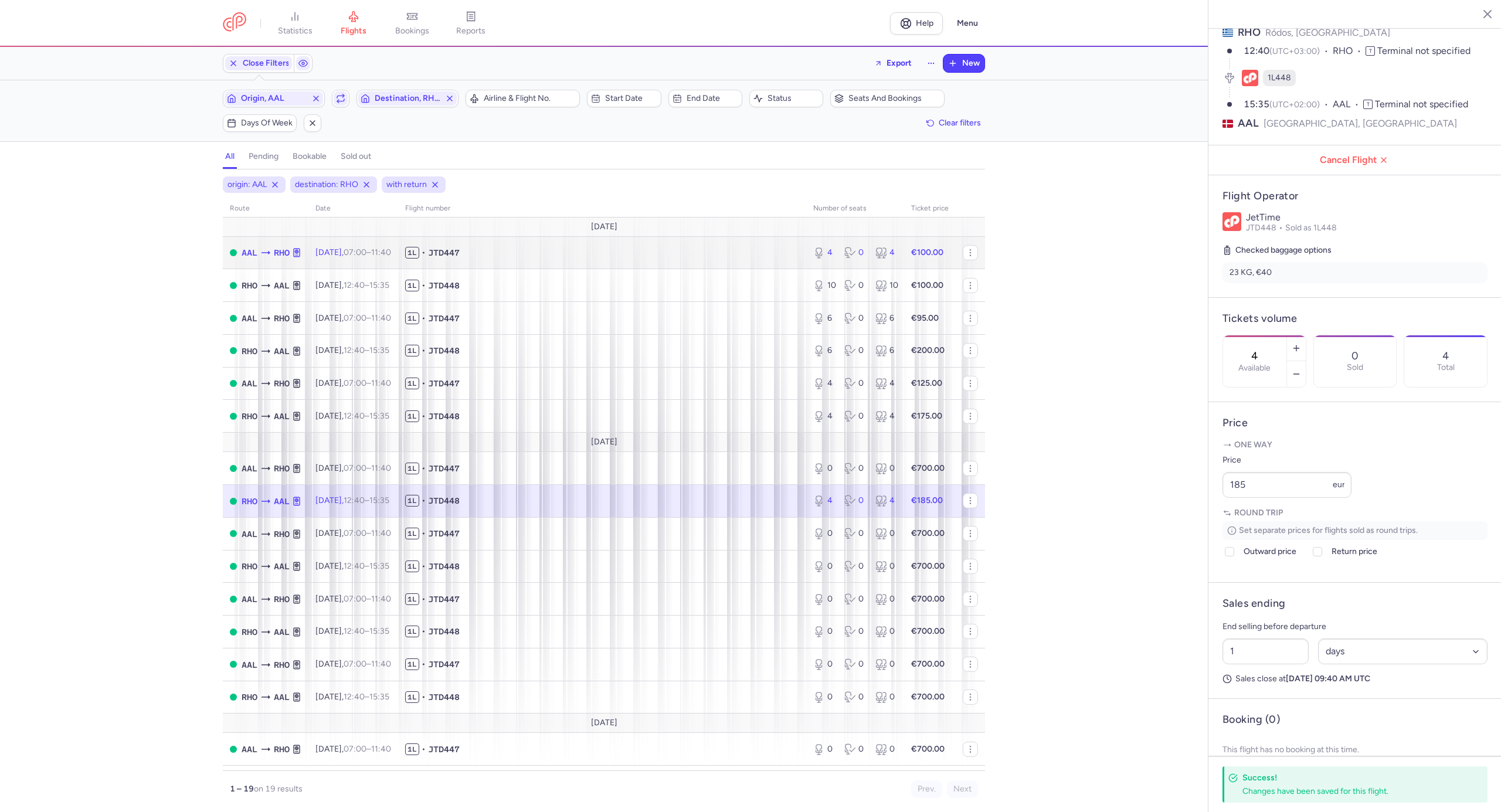
click at [722, 259] on span "1L • JTD447" at bounding box center [602, 253] width 394 height 12
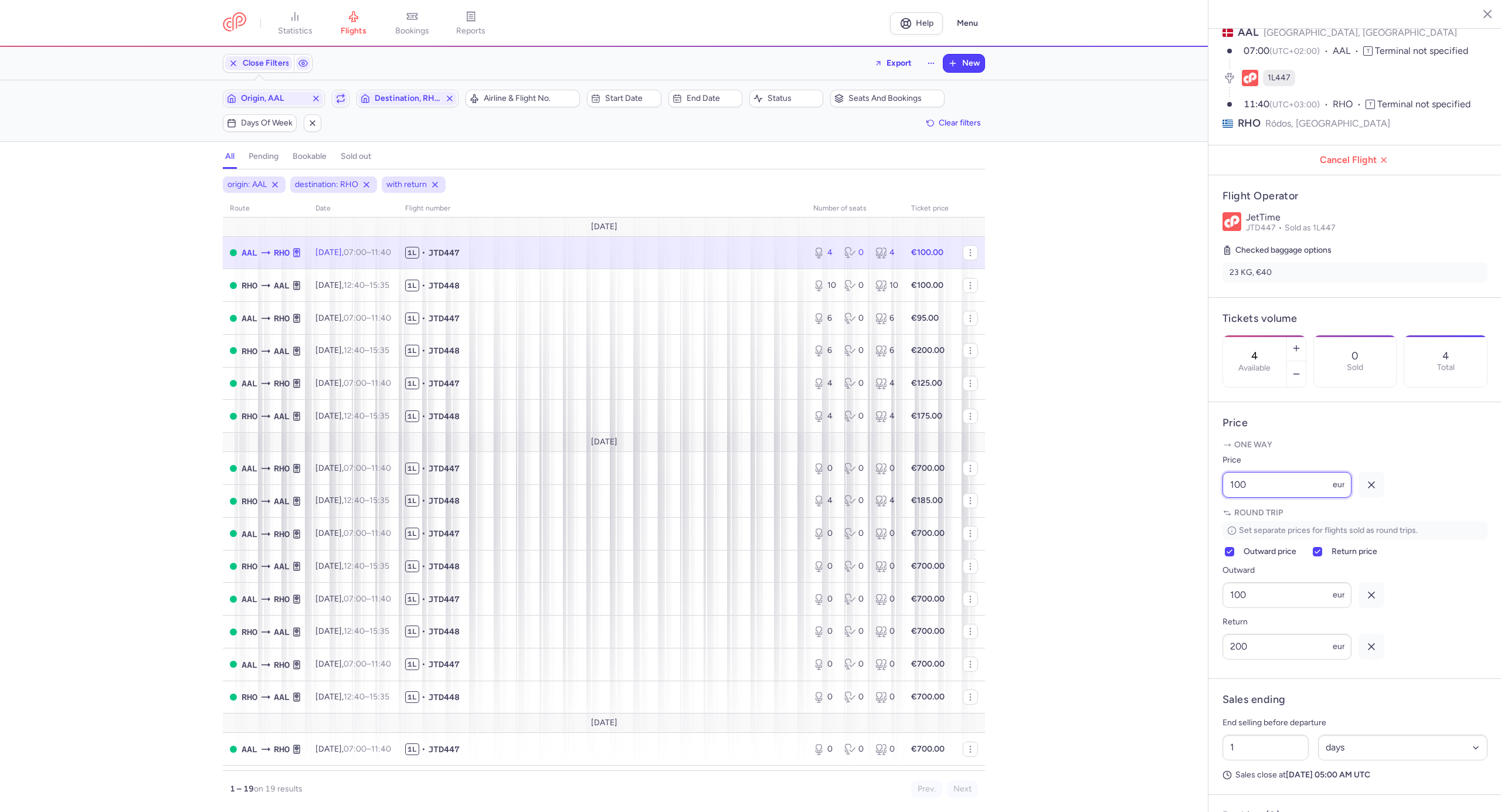
drag, startPoint x: 1227, startPoint y: 514, endPoint x: 1213, endPoint y: 515, distance: 14.0
click at [1213, 515] on article "Price One way Price 100 eur Round trip Set separate prices for flights sold as …" at bounding box center [1355, 540] width 293 height 276
type input "95"
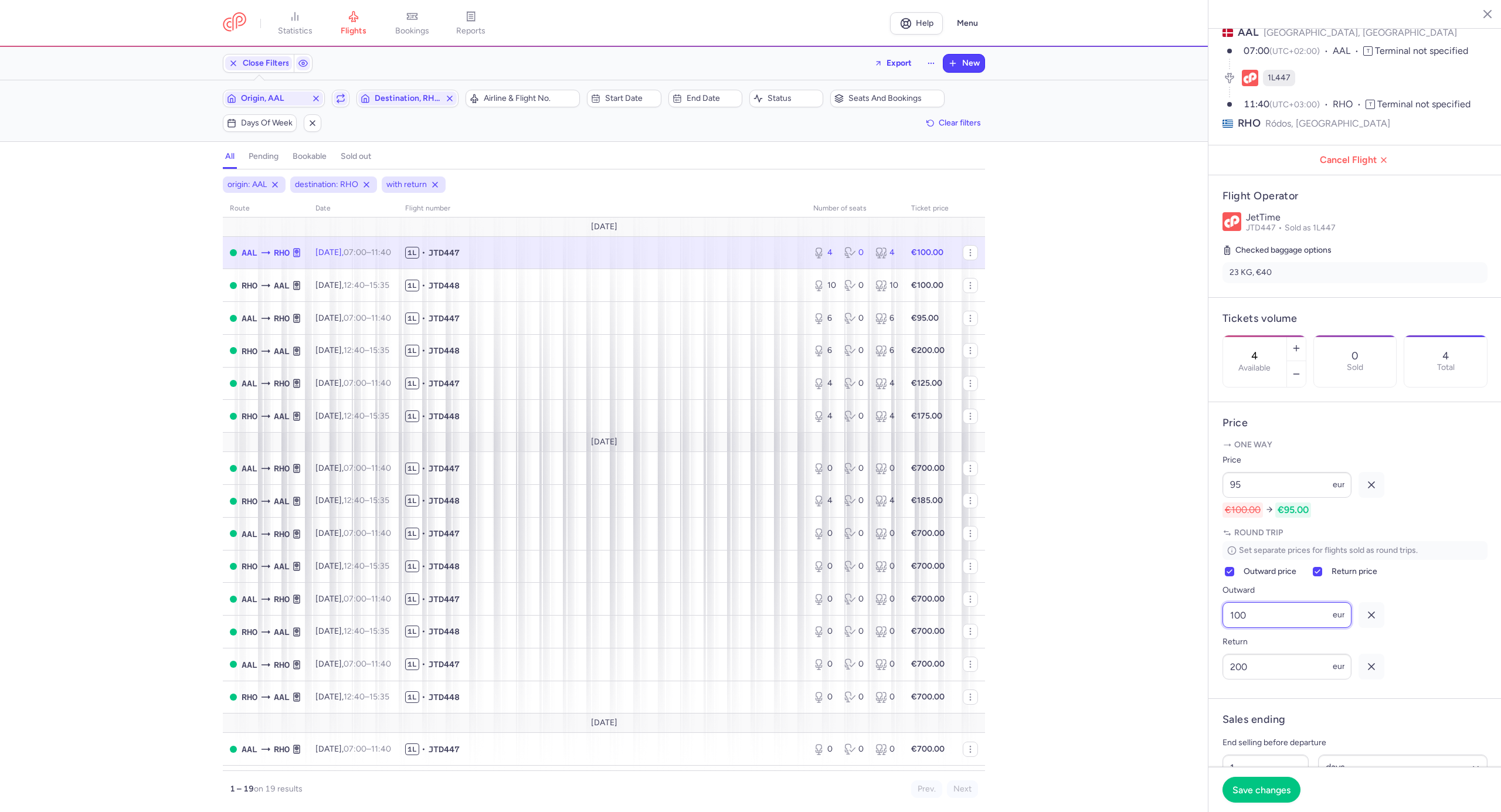
drag, startPoint x: 1256, startPoint y: 638, endPoint x: 1200, endPoint y: 652, distance: 57.7
click at [1200, 652] on div "statistics flights bookings reports Help Menu Close Filters Export New Filters …" at bounding box center [750, 406] width 1501 height 812
type input "90"
click at [1241, 783] on button "Save changes" at bounding box center [1261, 789] width 78 height 26
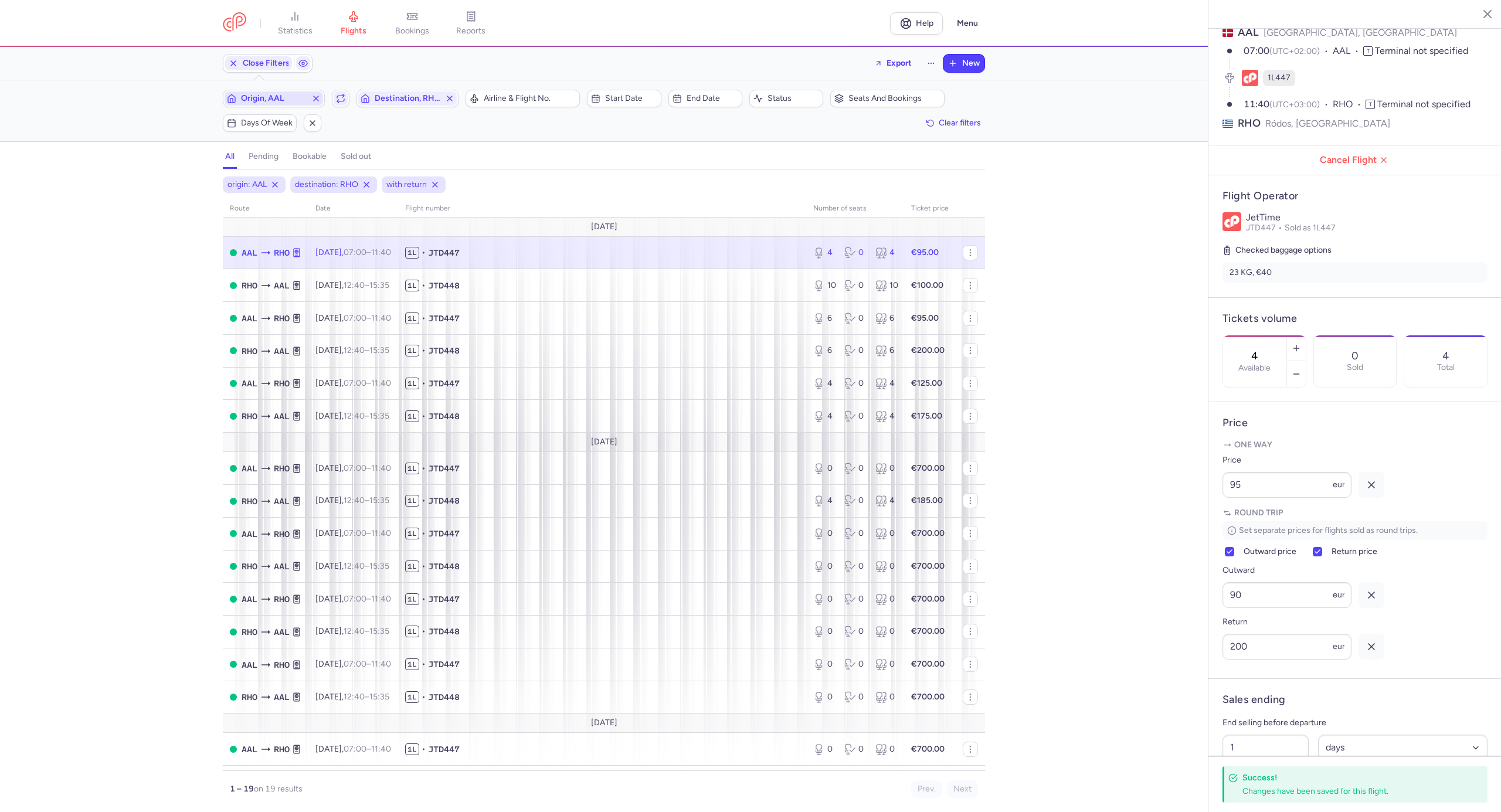
click at [286, 94] on span "Origin, AAL" at bounding box center [274, 98] width 98 height 14
click at [289, 176] on span "Billund, Billund, [GEOGRAPHIC_DATA] BLL" at bounding box center [311, 191] width 156 height 33
type input "BLL"
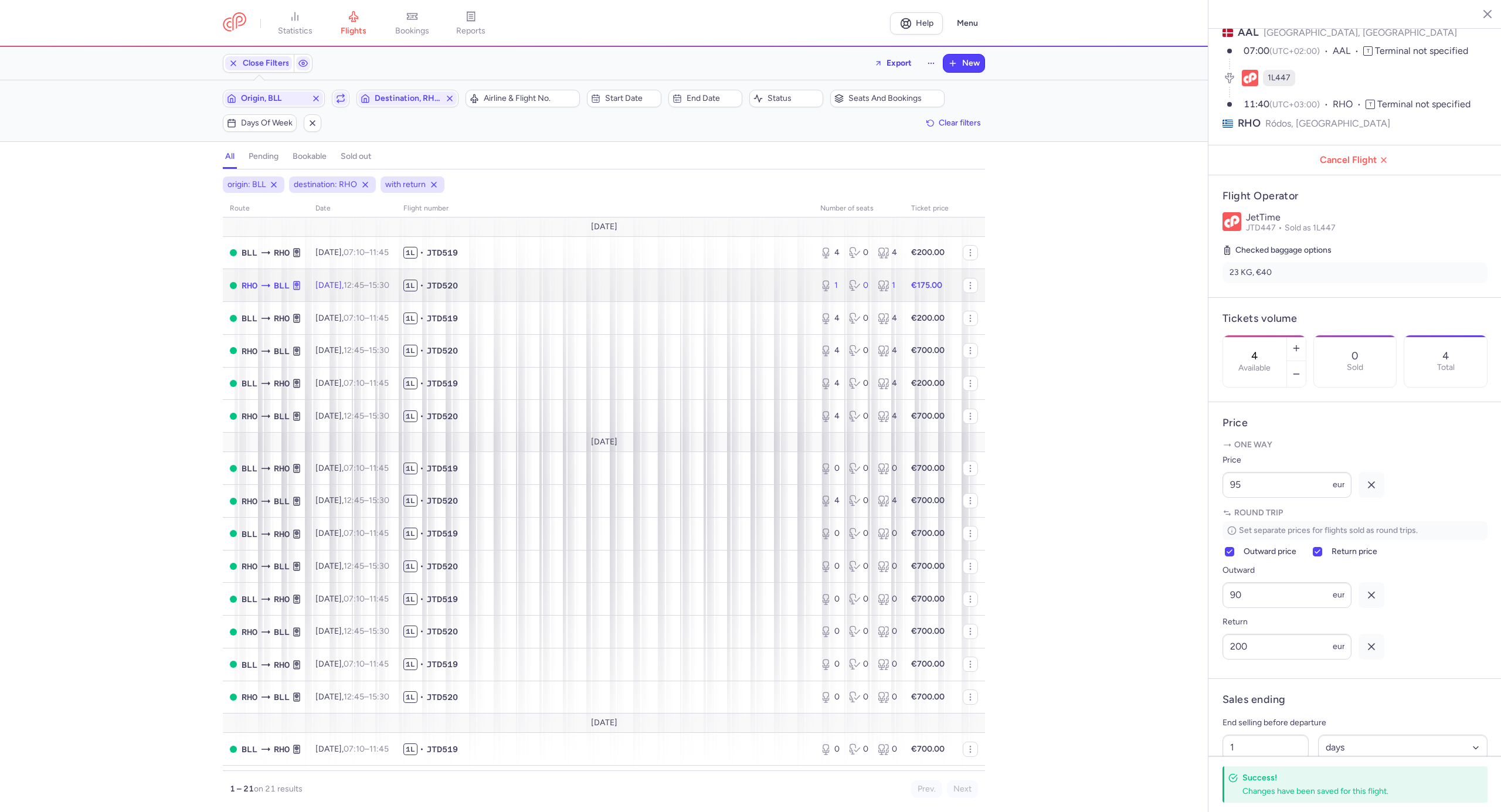
click at [654, 292] on span "1L • JTD520" at bounding box center [604, 285] width 403 height 12
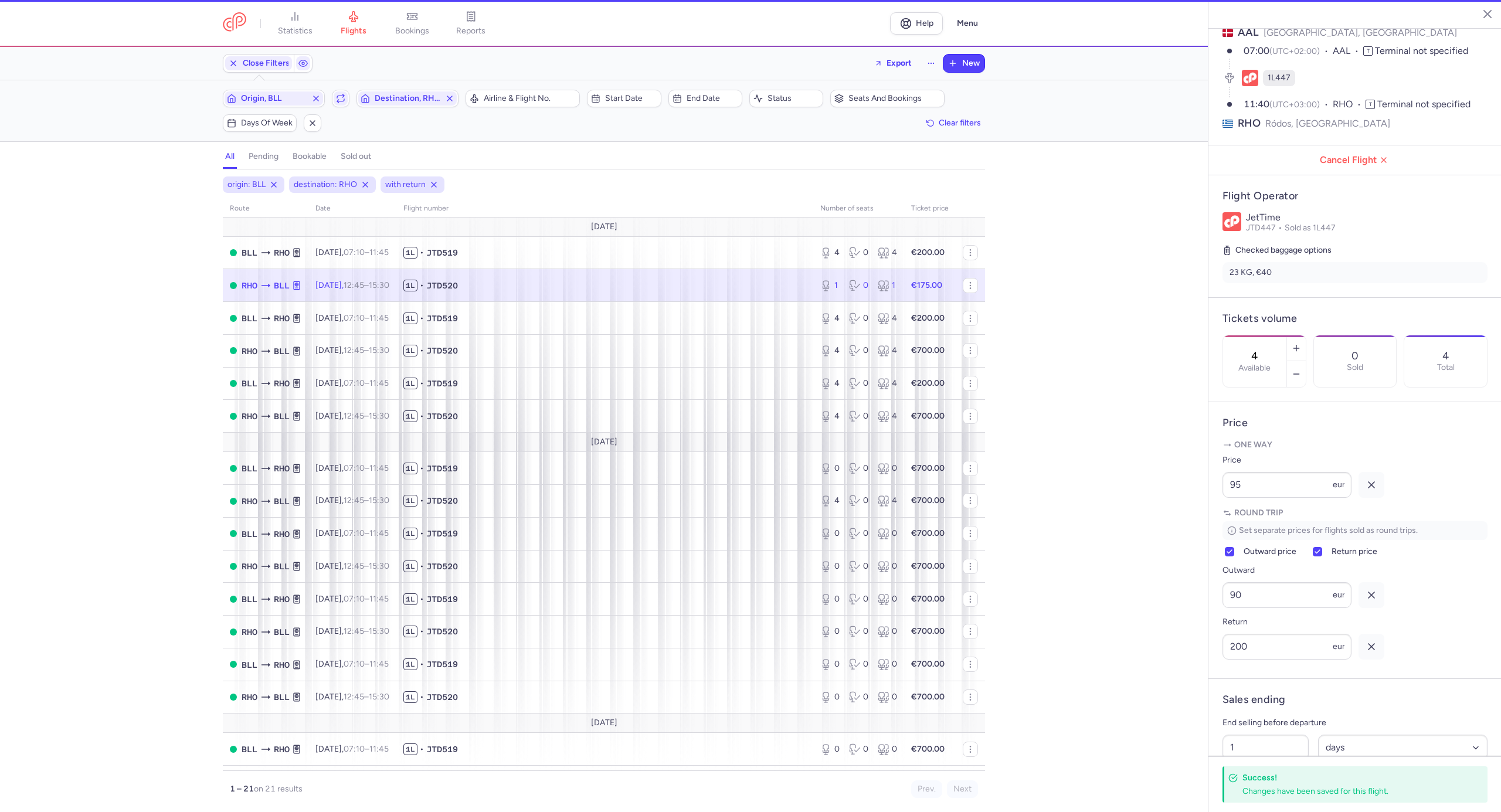
type input "1"
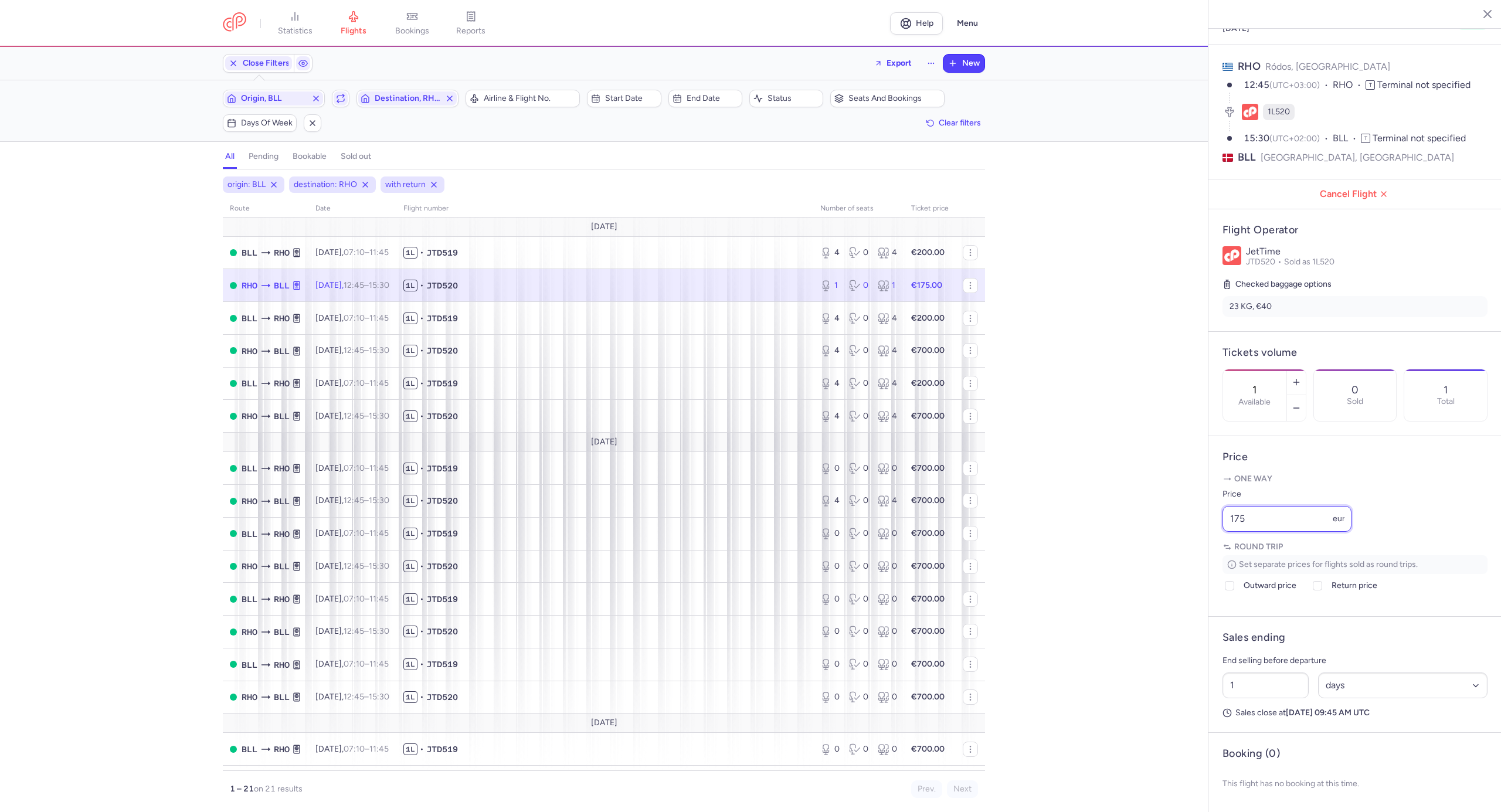
drag, startPoint x: 1230, startPoint y: 517, endPoint x: 1214, endPoint y: 517, distance: 16.0
click at [1214, 517] on article "Price One way Price 175 eur Round trip Set separate prices for flights sold as …" at bounding box center [1355, 526] width 293 height 180
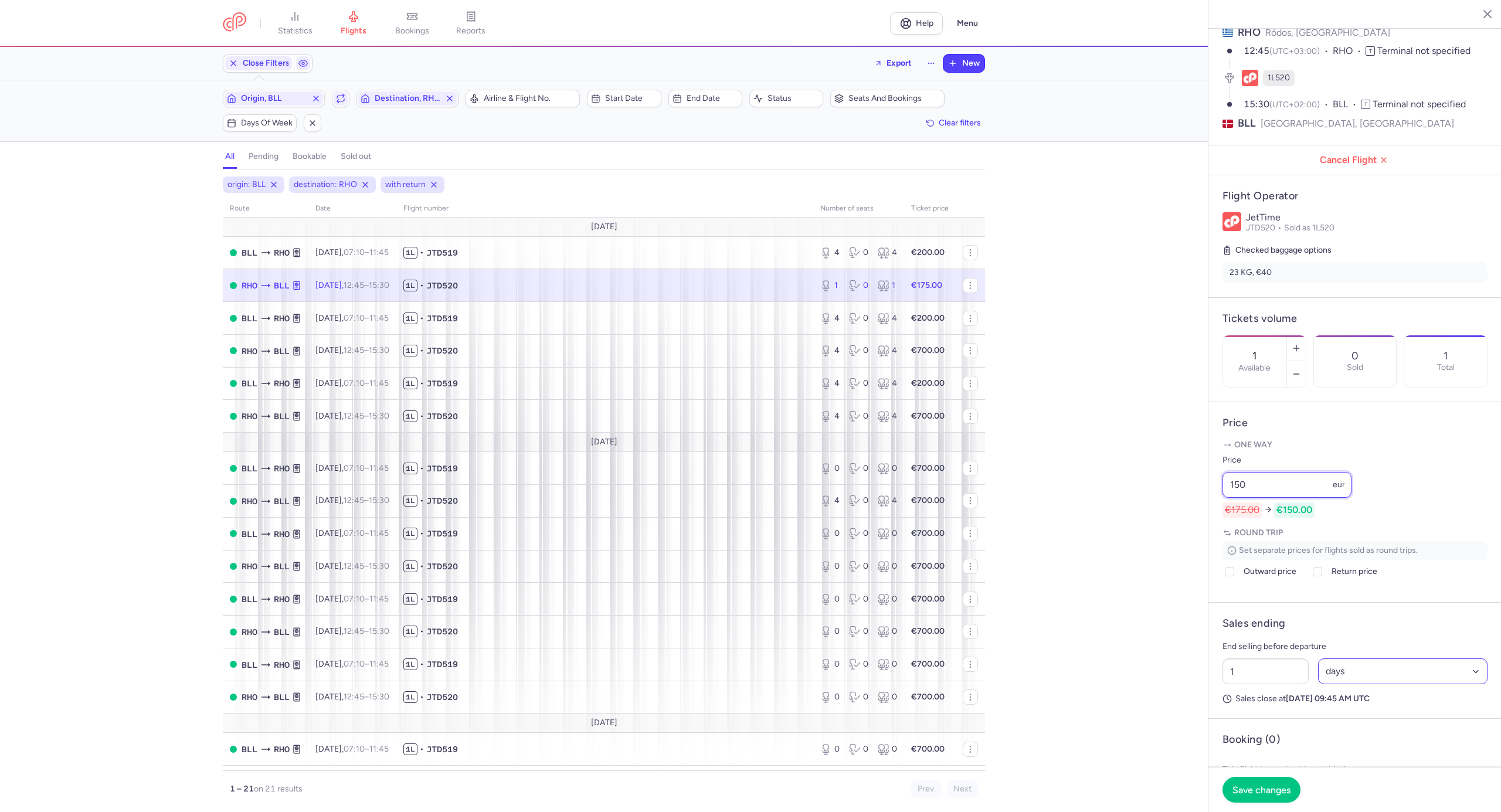
type input "150"
click at [1357, 684] on select "Select an option hours days" at bounding box center [1403, 672] width 170 height 26
select select "hours"
click at [1318, 684] on select "Select an option hours days" at bounding box center [1403, 672] width 170 height 26
click at [1260, 684] on input "1" at bounding box center [1265, 672] width 86 height 26
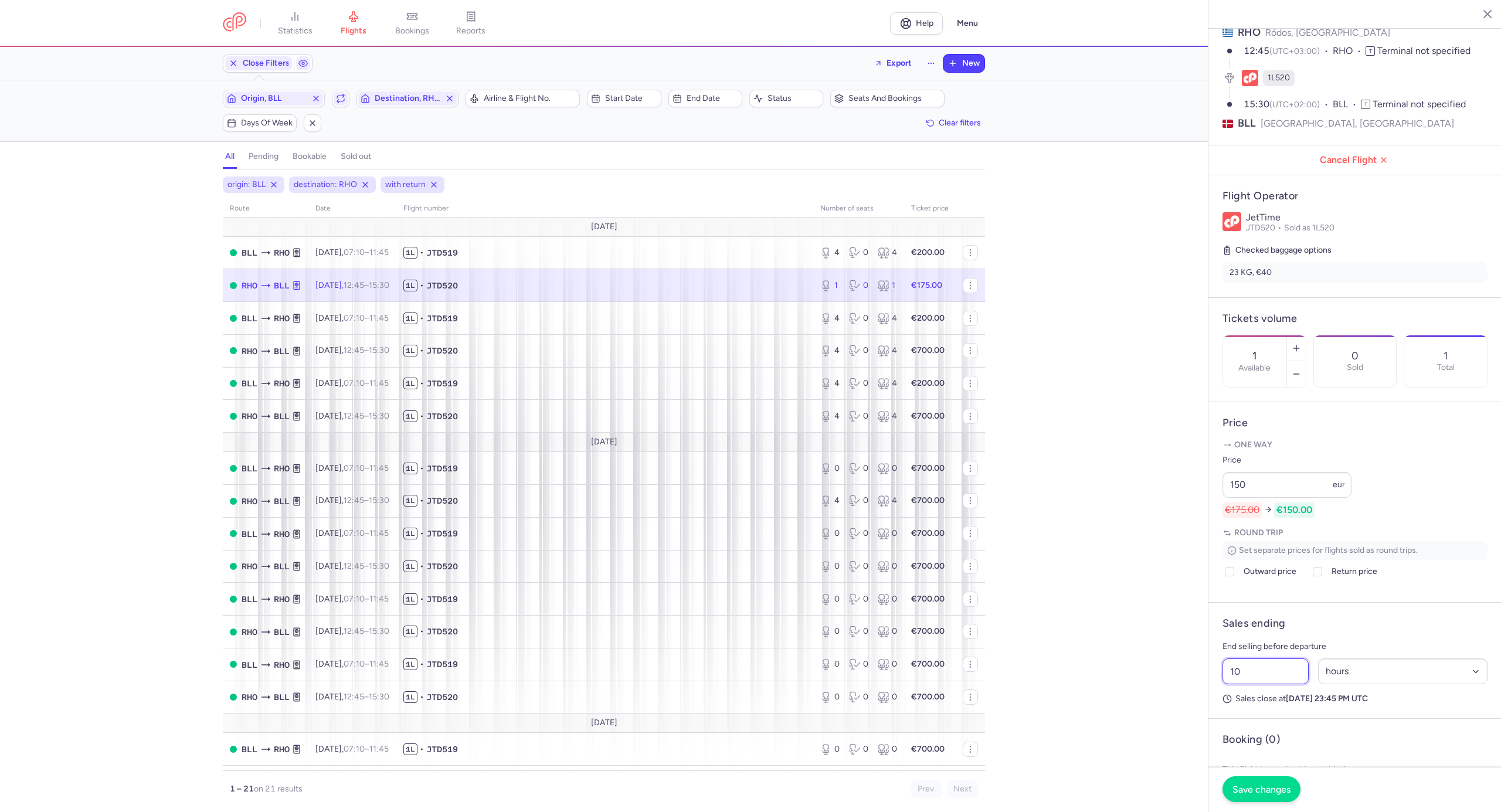
type input "10"
click at [1258, 777] on button "Save changes" at bounding box center [1261, 789] width 78 height 26
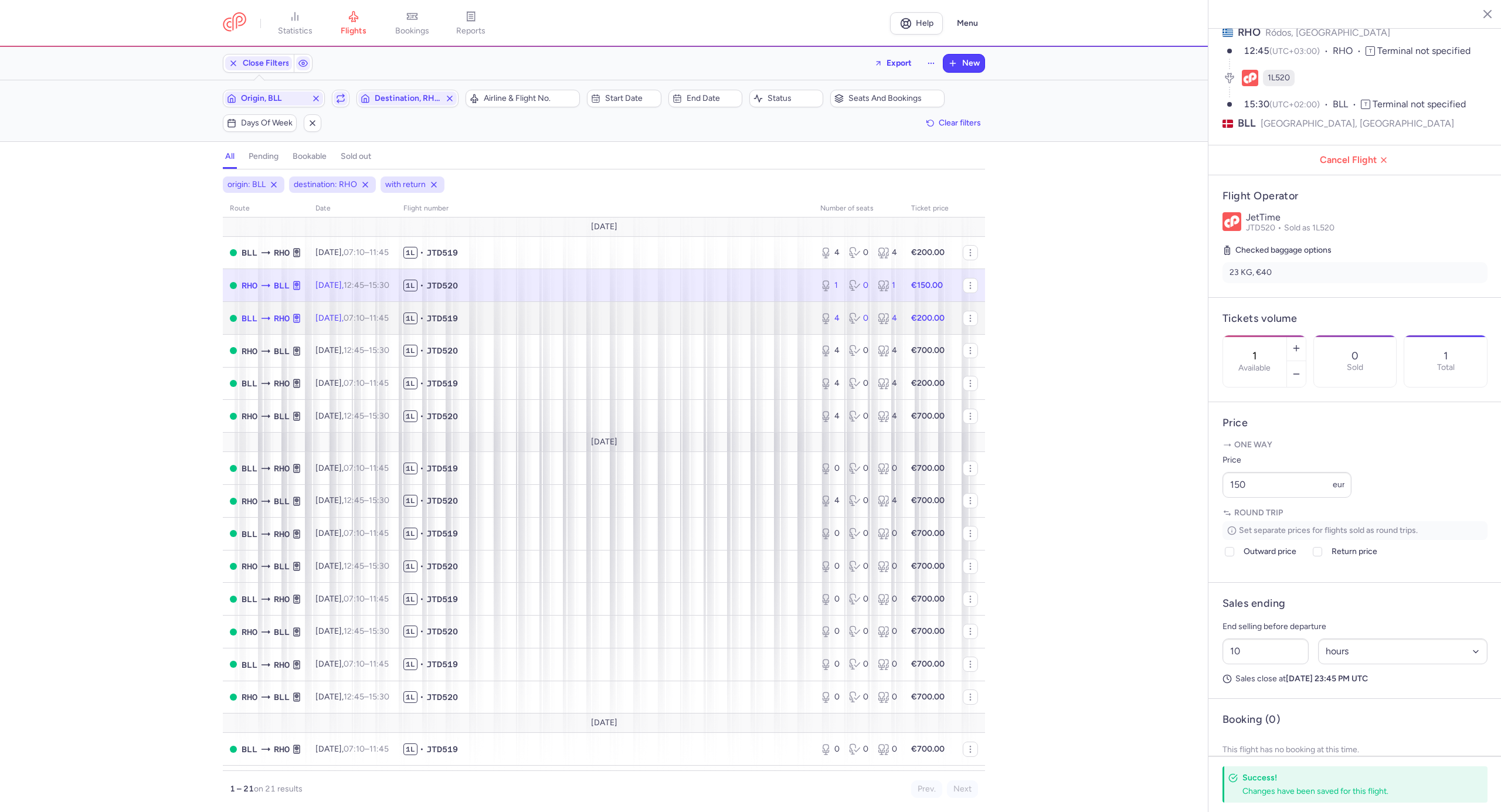
click at [522, 318] on span "1L • JTD519" at bounding box center [604, 318] width 403 height 12
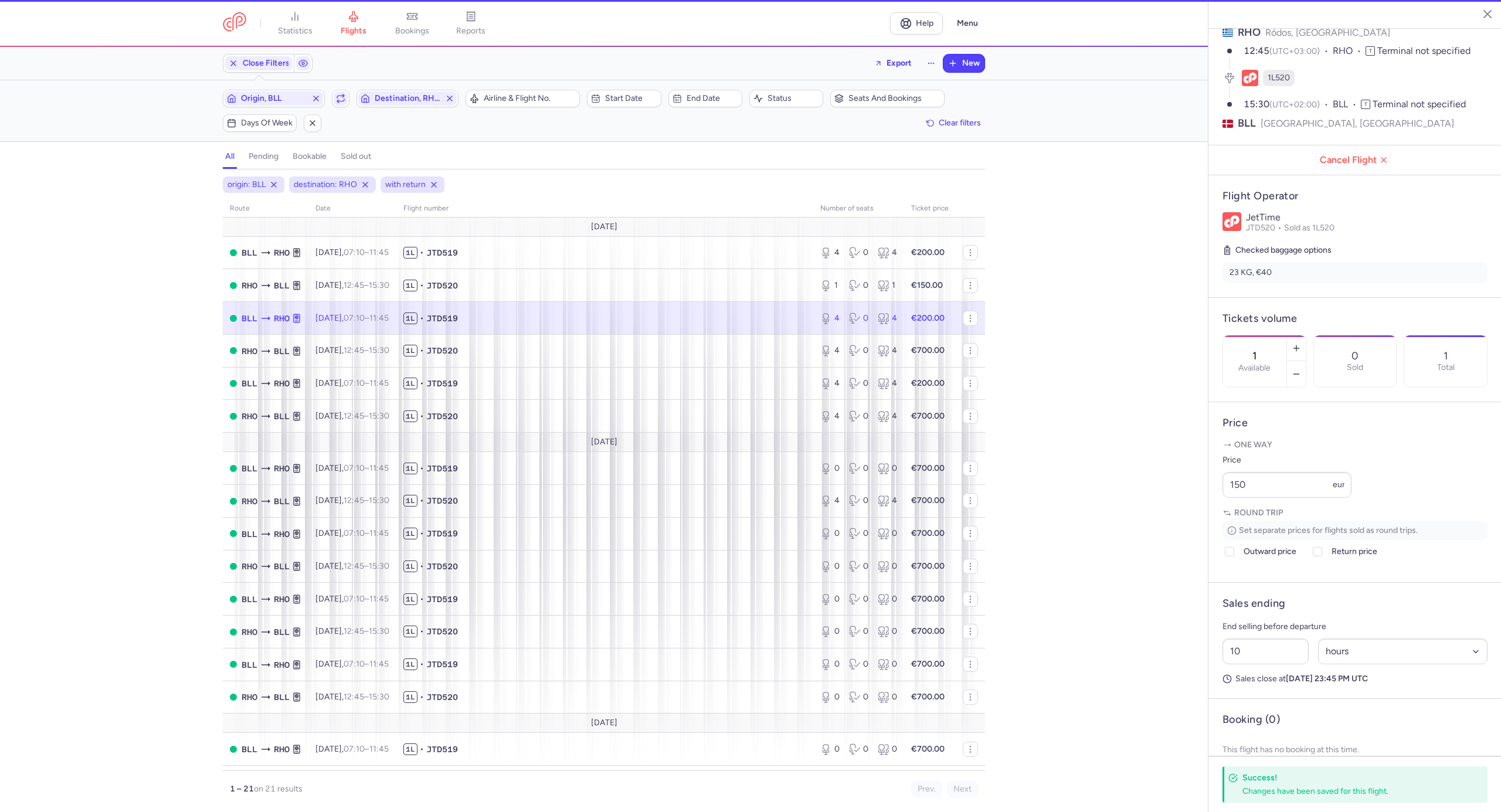
type input "4"
type input "1"
select select "days"
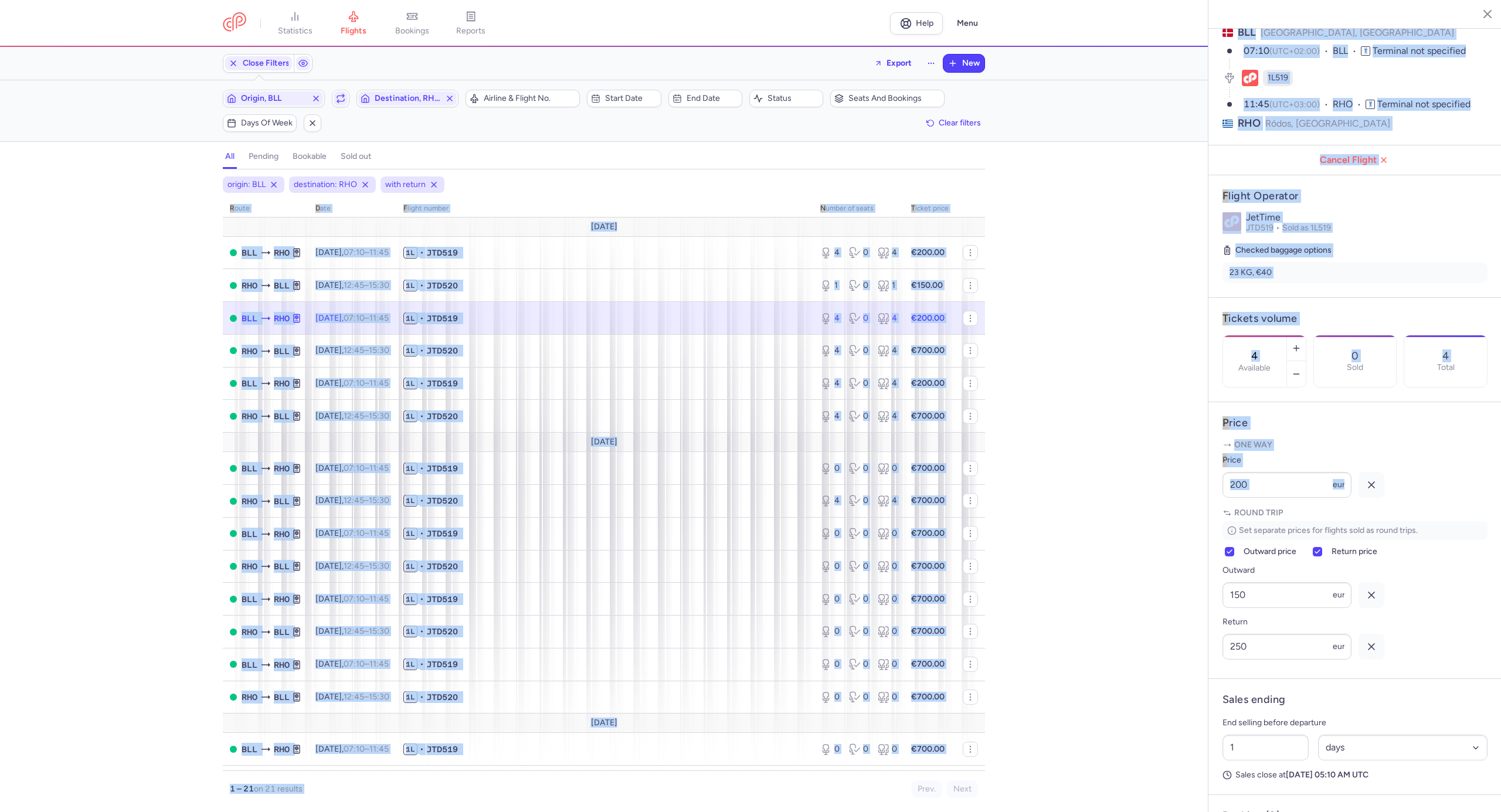
drag, startPoint x: 1279, startPoint y: 531, endPoint x: 1194, endPoint y: 531, distance: 85.0
click at [1195, 531] on div "statistics flights bookings reports Help Menu Close Filters Export New Filters …" at bounding box center [750, 406] width 1501 height 812
click at [1269, 497] on input "200" at bounding box center [1287, 485] width 129 height 26
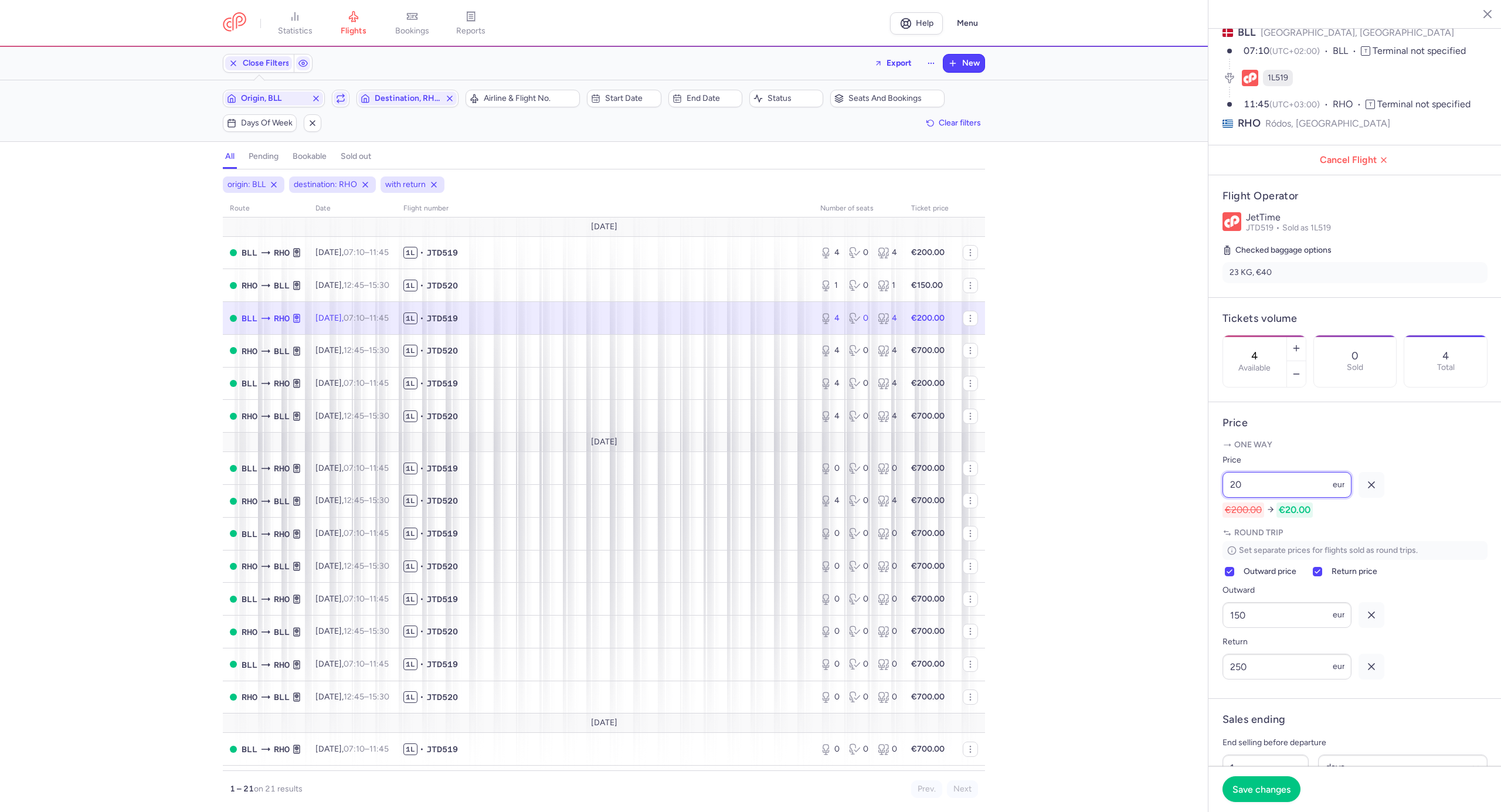
type input "2"
type input "150"
drag, startPoint x: 1262, startPoint y: 644, endPoint x: 1218, endPoint y: 646, distance: 44.0
click at [1218, 646] on article "Price One way Price 150 eur €200.00 €150.00 Round trip Set separate prices for …" at bounding box center [1355, 550] width 293 height 296
type input "125"
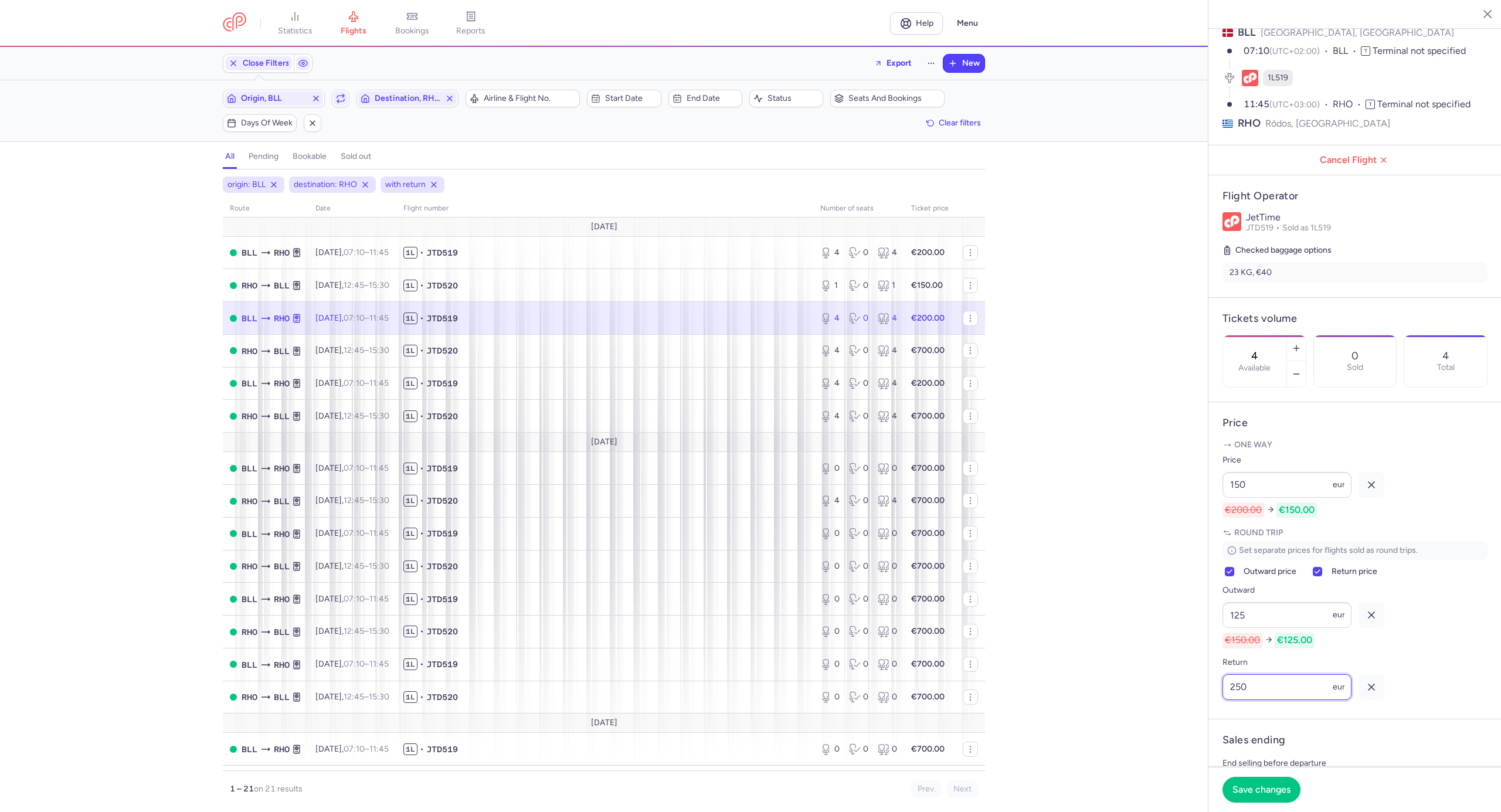
drag, startPoint x: 1255, startPoint y: 725, endPoint x: 1195, endPoint y: 734, distance: 60.7
click at [1206, 728] on div "statistics flights bookings reports Help Menu Close Filters Export New Filters …" at bounding box center [750, 406] width 1501 height 812
type input "200"
click at [1262, 795] on button "Save changes" at bounding box center [1261, 789] width 78 height 26
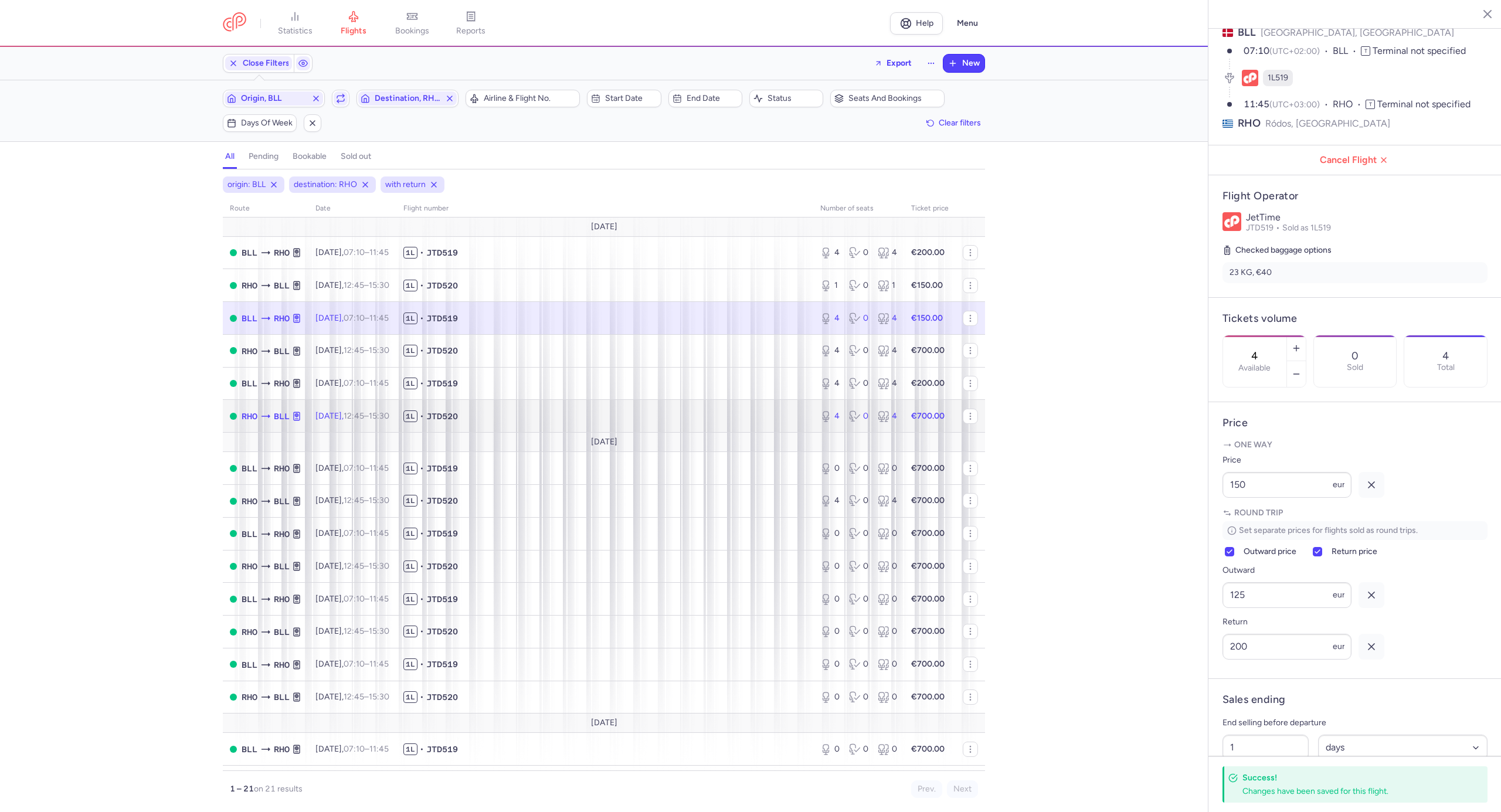
click at [533, 415] on span "1L • JTD520" at bounding box center [604, 416] width 403 height 12
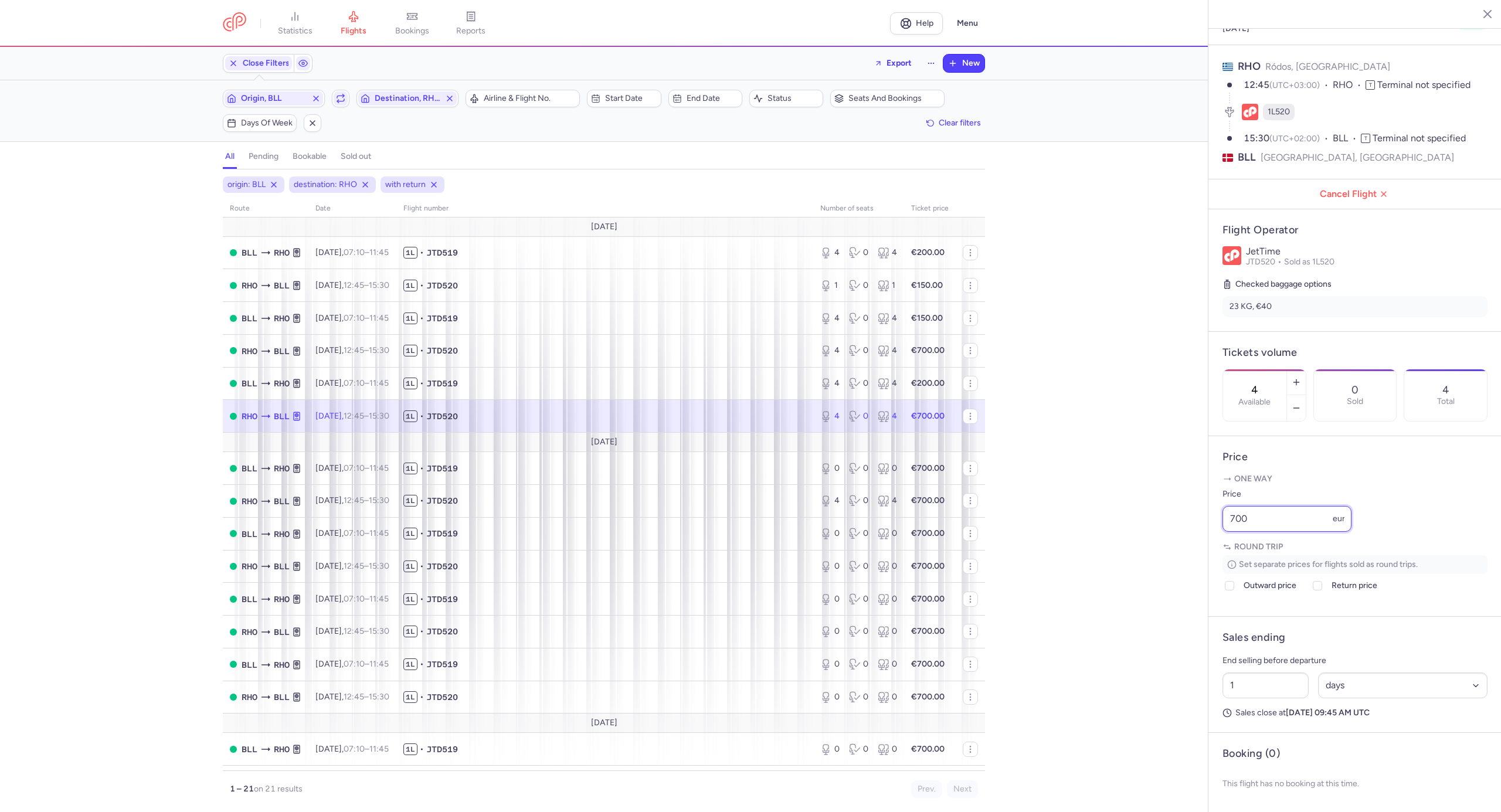
drag, startPoint x: 1256, startPoint y: 519, endPoint x: 1210, endPoint y: 518, distance: 46.0
click at [1210, 518] on article "Price One way Price 700 eur Round trip Set separate prices for flights sold as …" at bounding box center [1355, 526] width 293 height 180
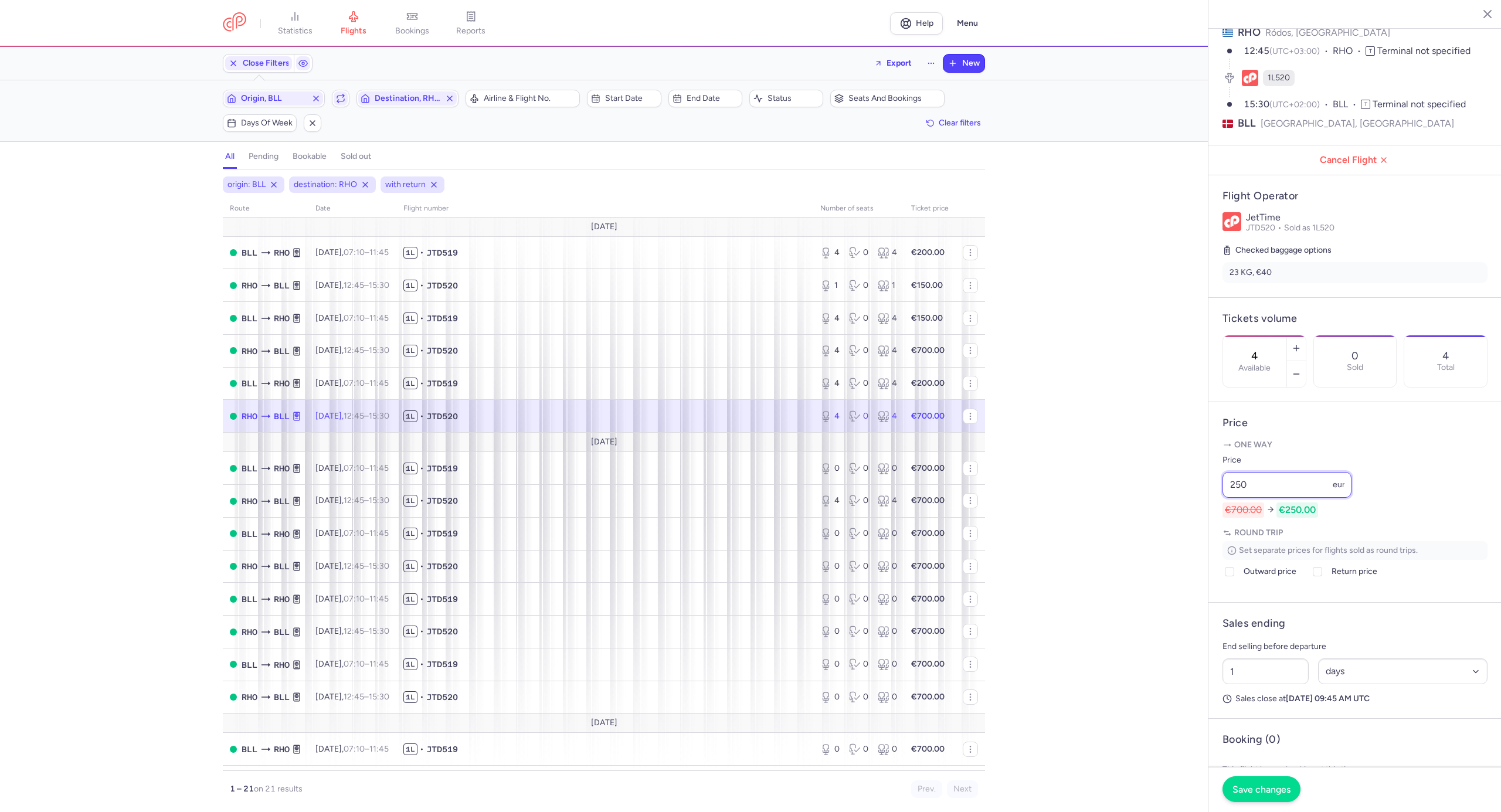
type input "250"
click at [1269, 784] on span "Save changes" at bounding box center [1261, 789] width 58 height 11
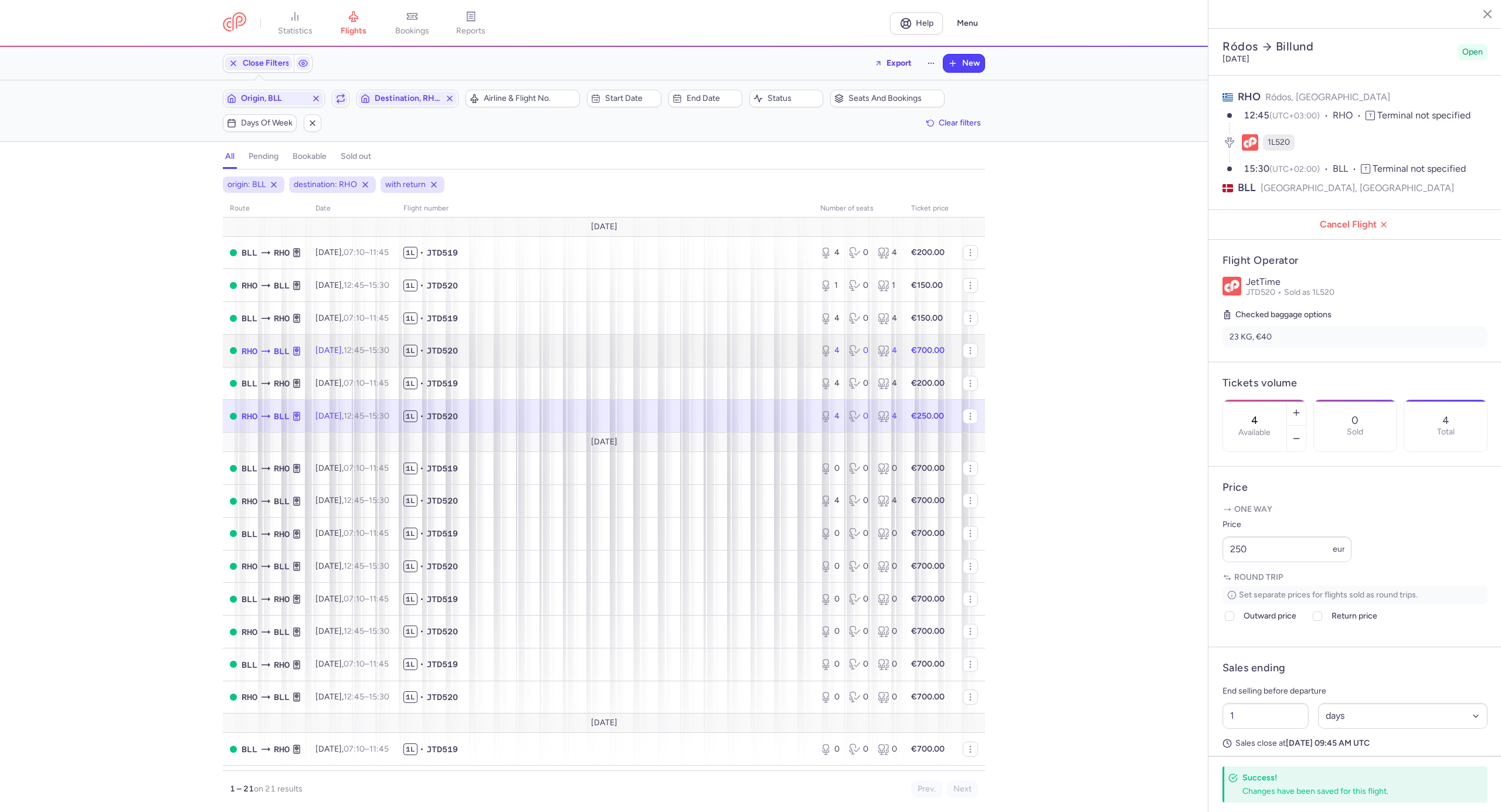
click at [532, 350] on span "1L • JTD520" at bounding box center [604, 350] width 403 height 12
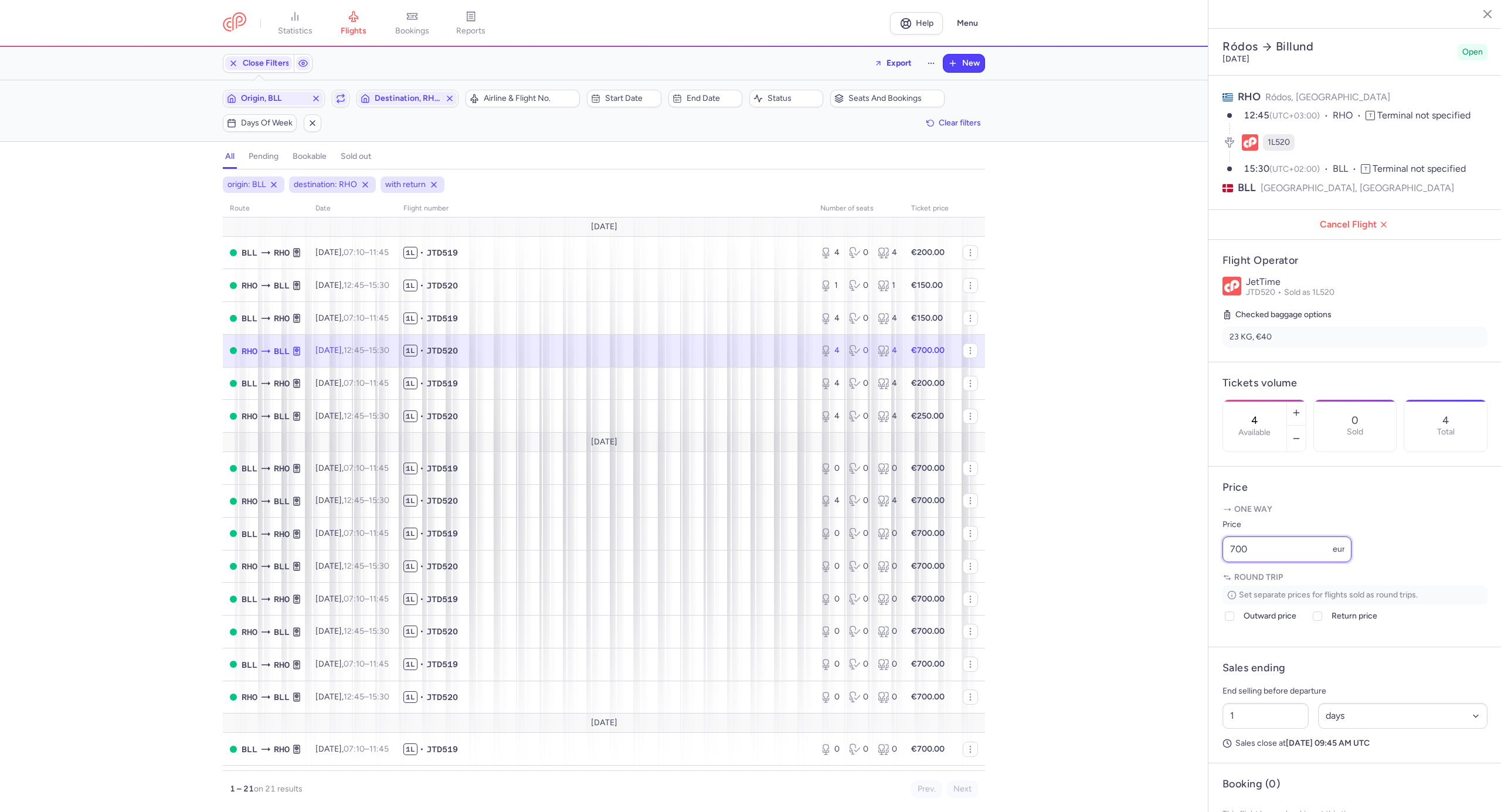
drag, startPoint x: 1271, startPoint y: 573, endPoint x: 1216, endPoint y: 573, distance: 55.0
click at [1216, 573] on article "Price One way Price 700 eur Round trip Set separate prices for flights sold as …" at bounding box center [1355, 556] width 293 height 180
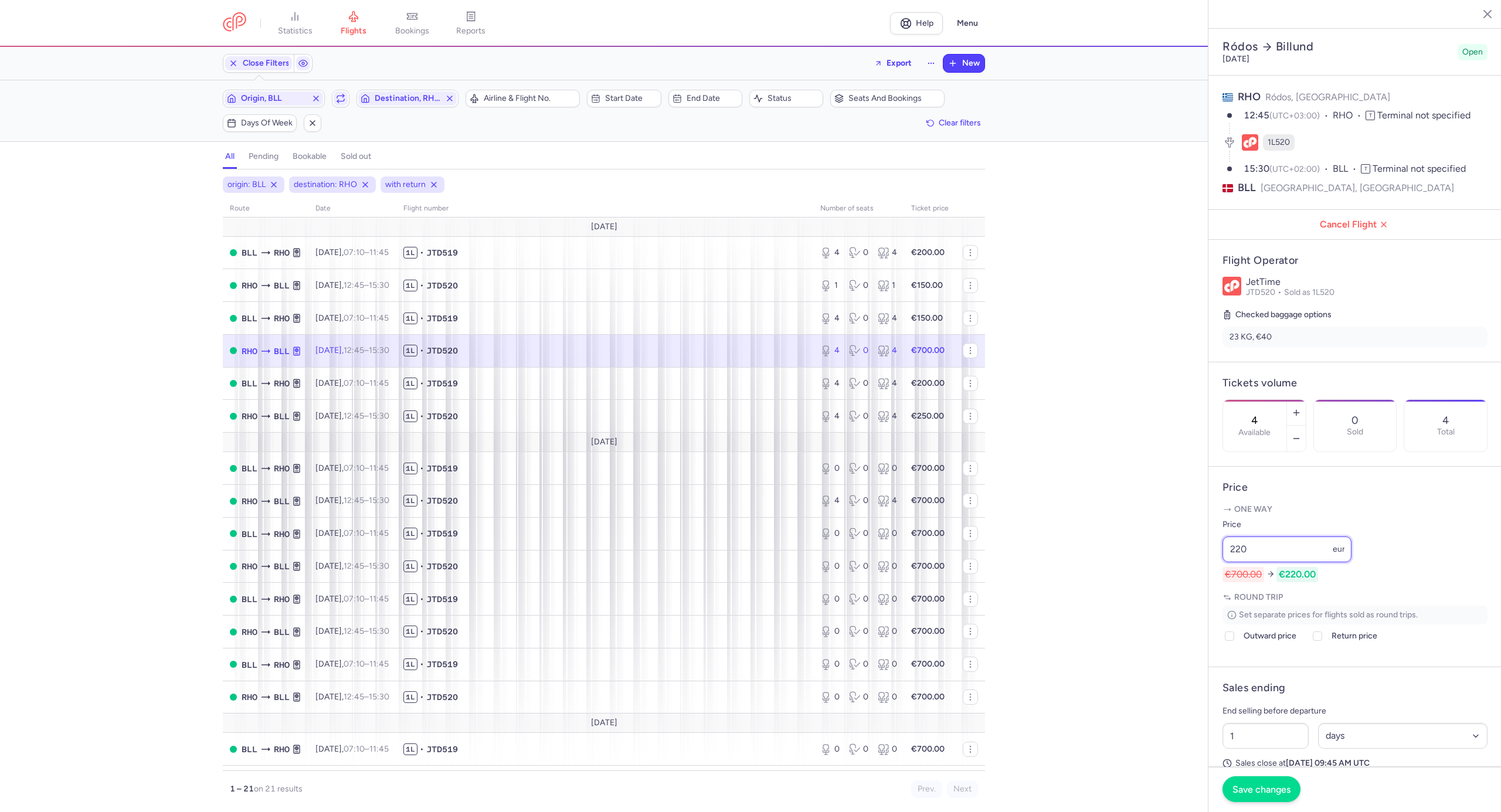
type input "220"
click at [1269, 784] on span "Save changes" at bounding box center [1261, 789] width 58 height 11
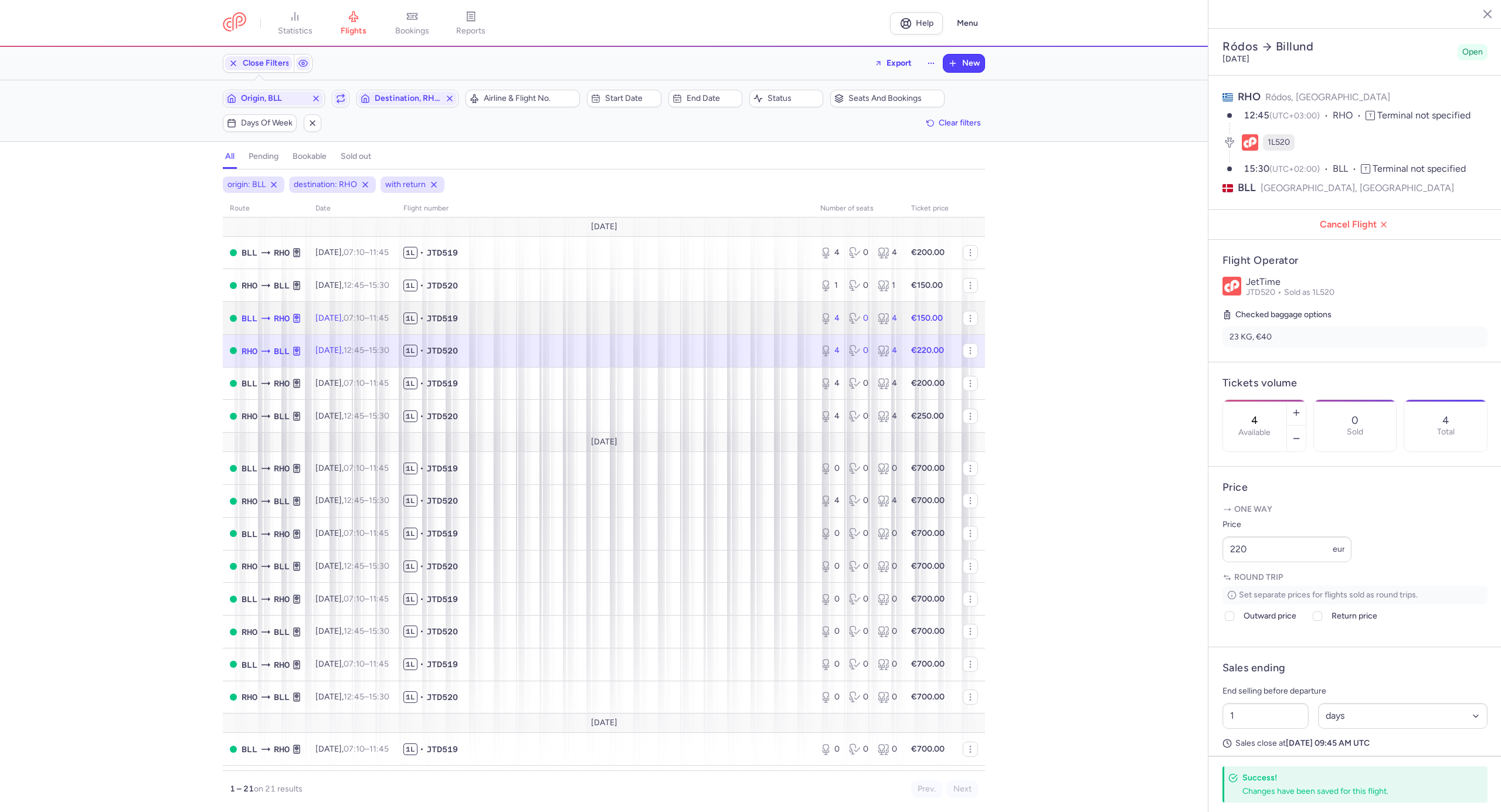
click at [544, 319] on span "1L • JTD519" at bounding box center [604, 318] width 403 height 12
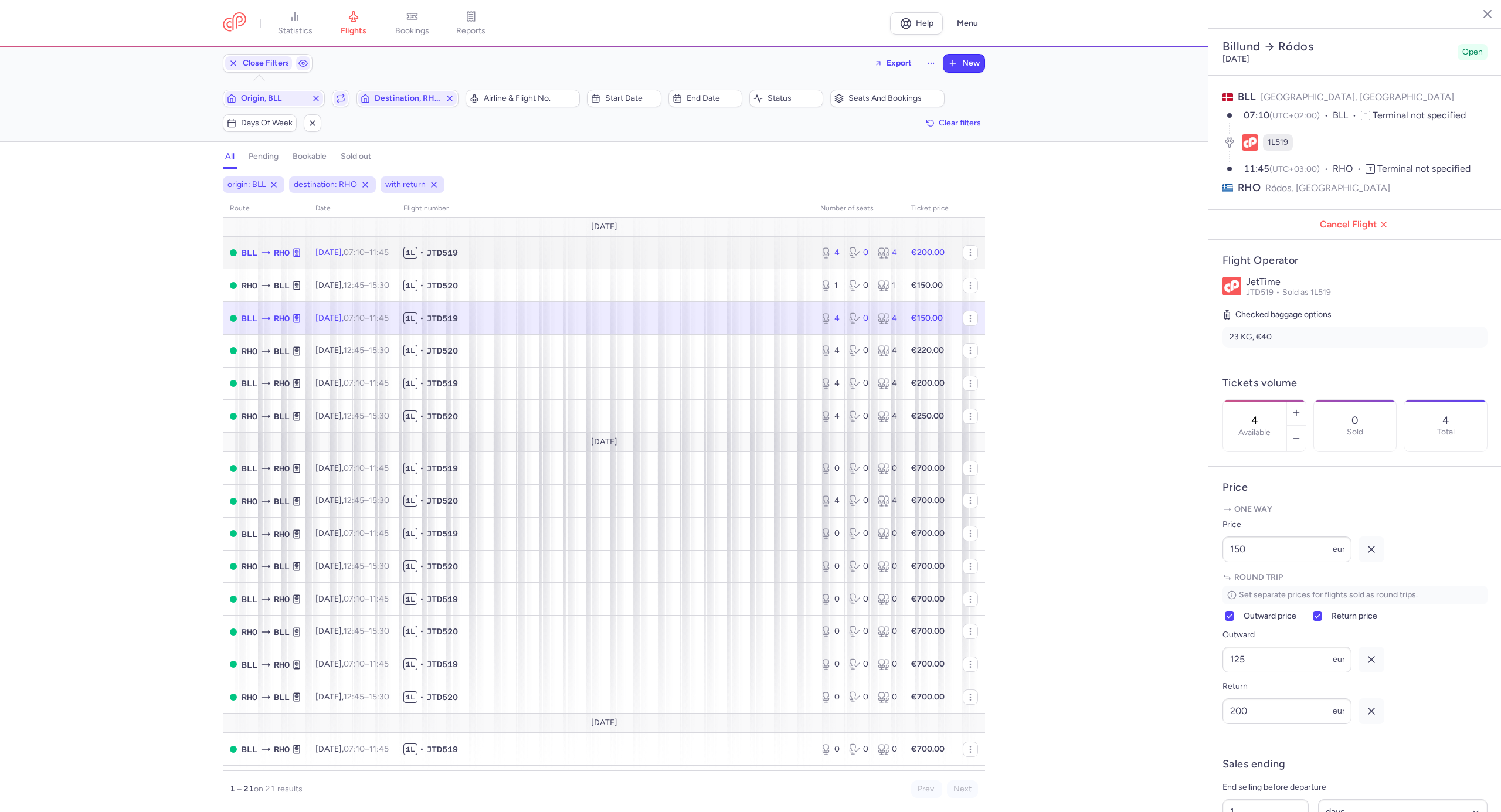
click at [545, 256] on span "1L • JTD519" at bounding box center [604, 253] width 403 height 12
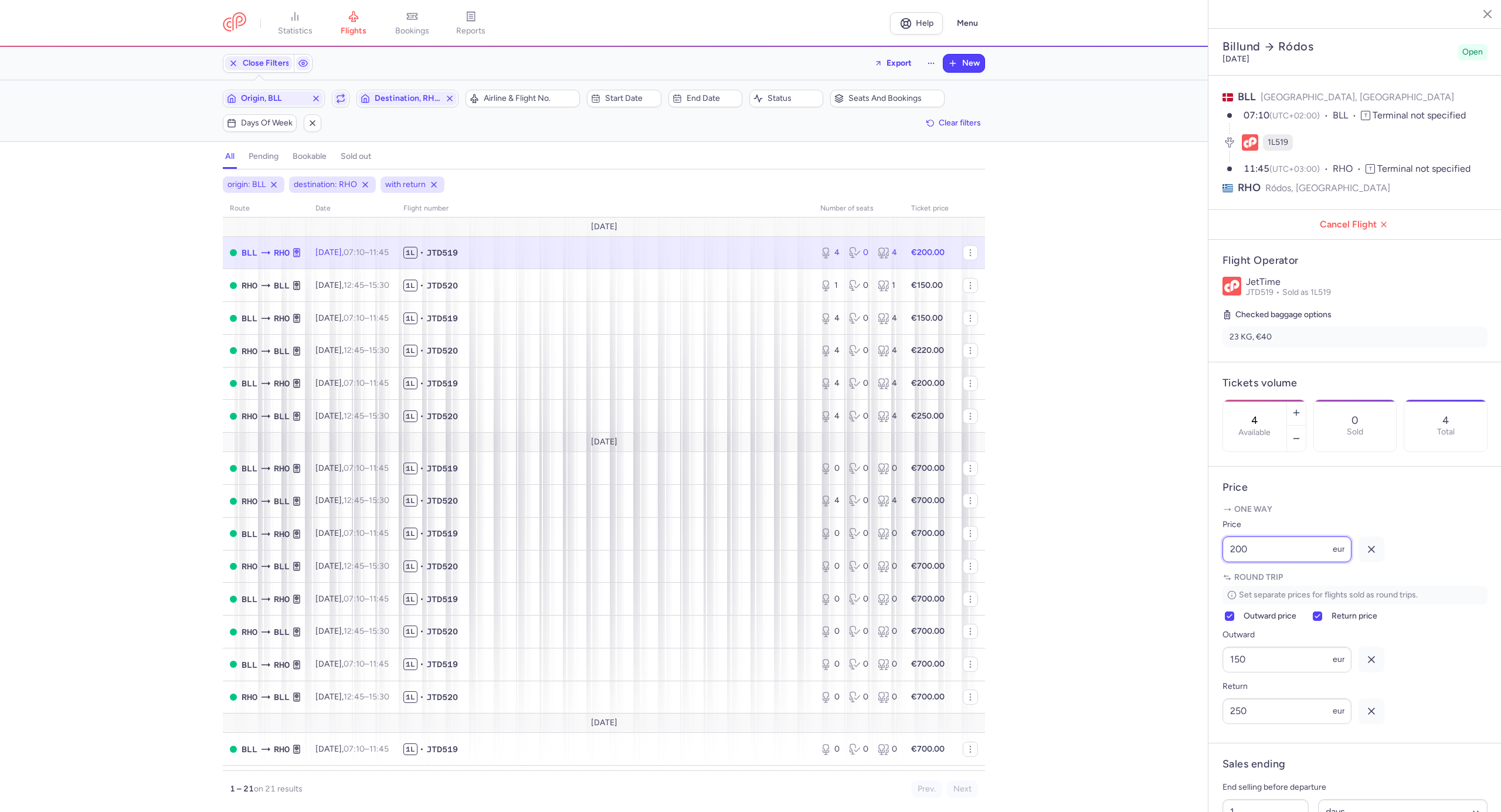
drag, startPoint x: 1261, startPoint y: 573, endPoint x: 1241, endPoint y: 575, distance: 20.1
click at [1241, 562] on input "200" at bounding box center [1287, 550] width 129 height 26
type input "2"
type input "165"
click at [1272, 791] on span "Save changes" at bounding box center [1261, 789] width 58 height 11
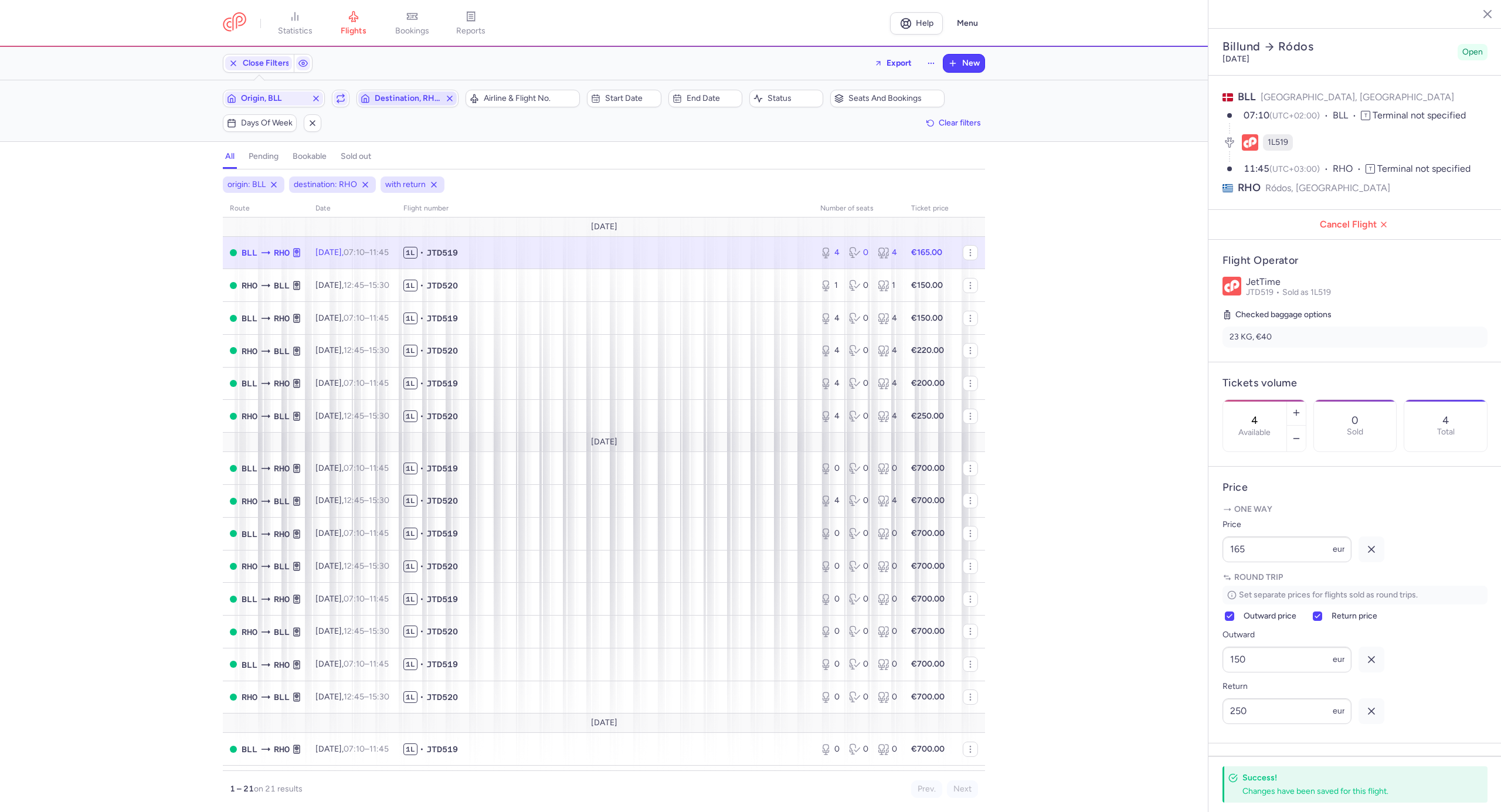
click at [412, 102] on span "Destination, RHO" at bounding box center [408, 98] width 66 height 9
click at [395, 191] on span "[GEOGRAPHIC_DATA], [GEOGRAPHIC_DATA], [GEOGRAPHIC_DATA] AYT" at bounding box center [445, 196] width 156 height 42
type input "AYT"
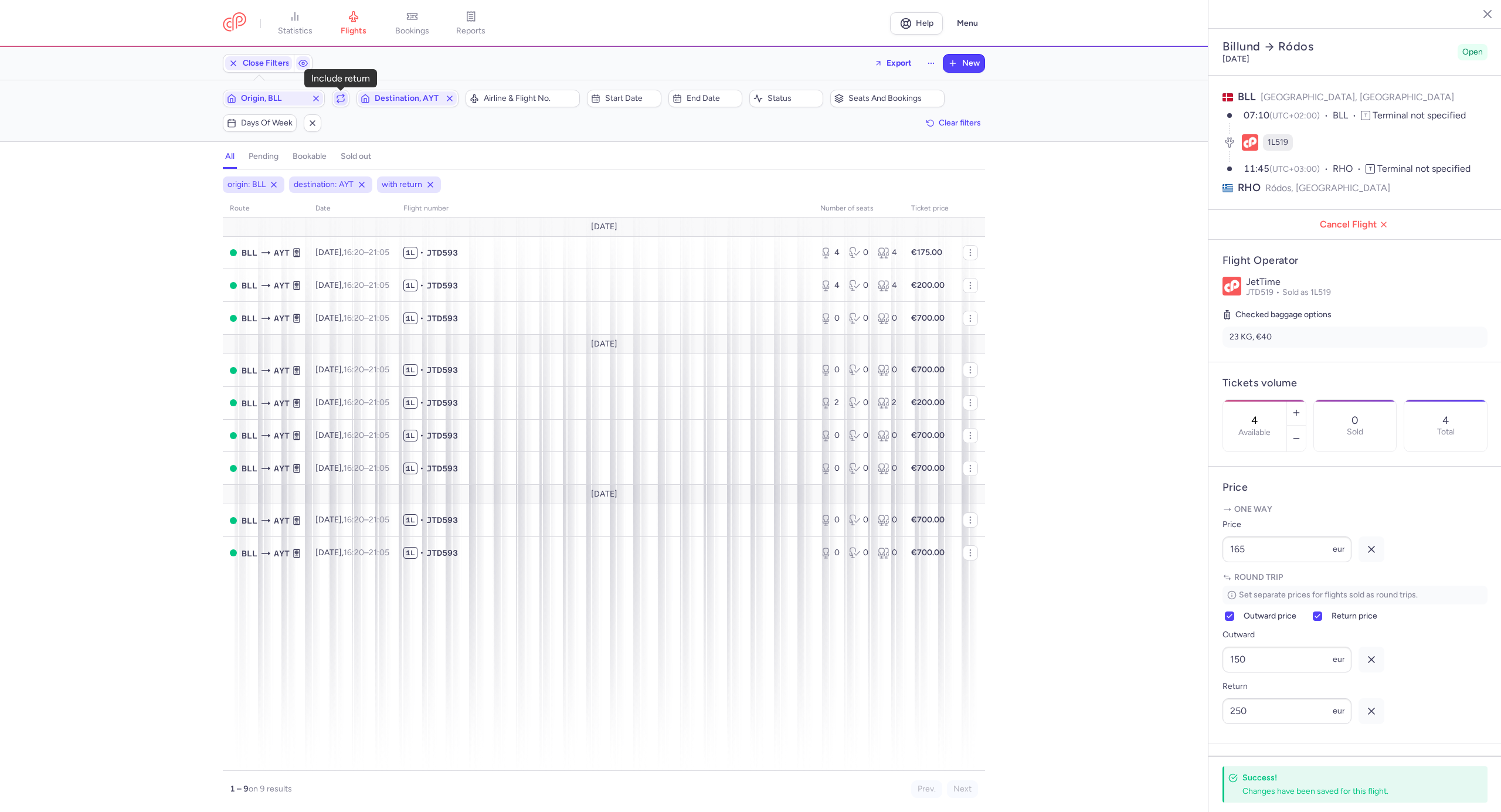
click at [341, 107] on button "button" at bounding box center [340, 98] width 18 height 18
click at [957, 59] on button "New" at bounding box center [964, 63] width 41 height 18
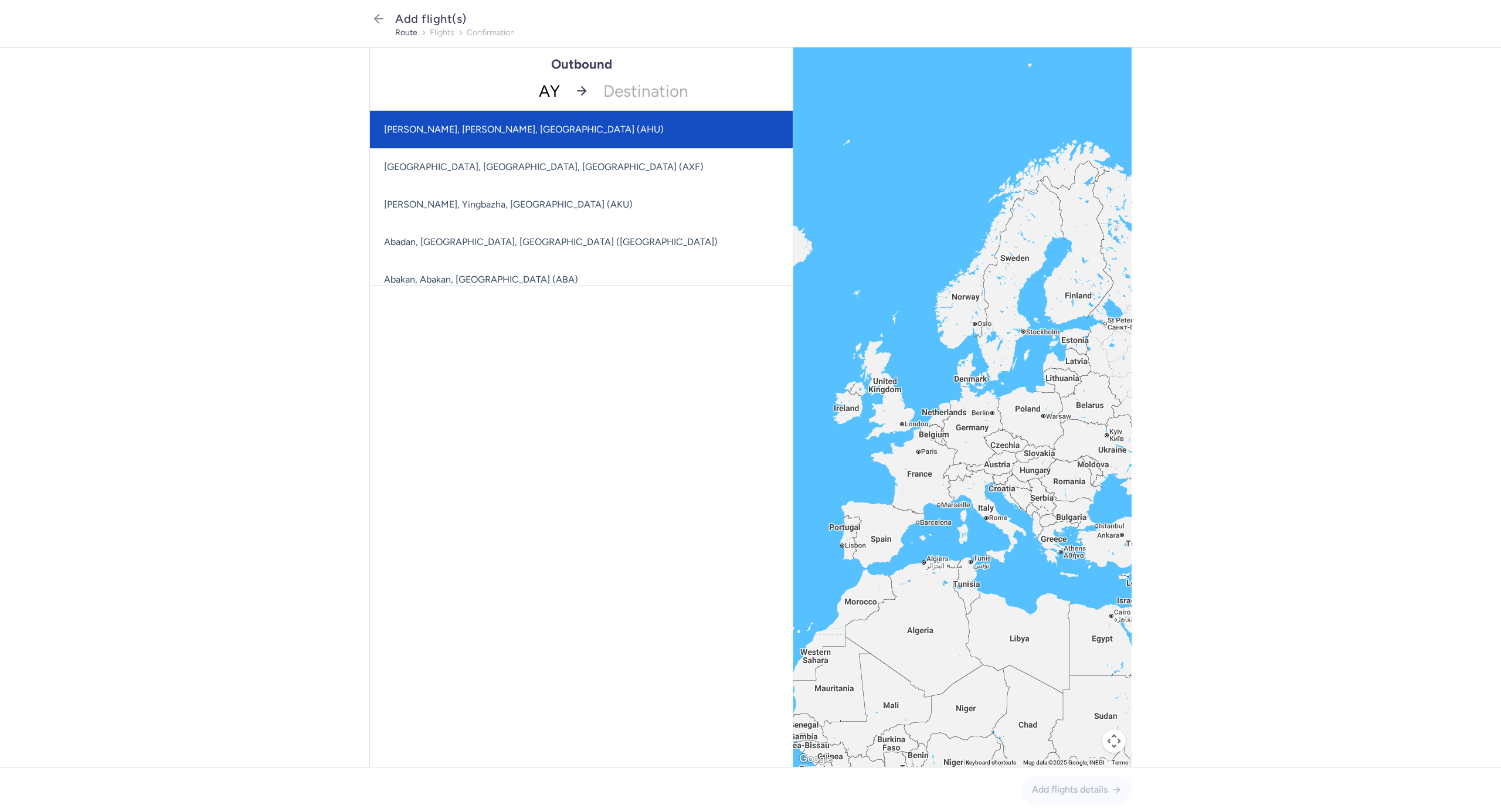
type input "AYT"
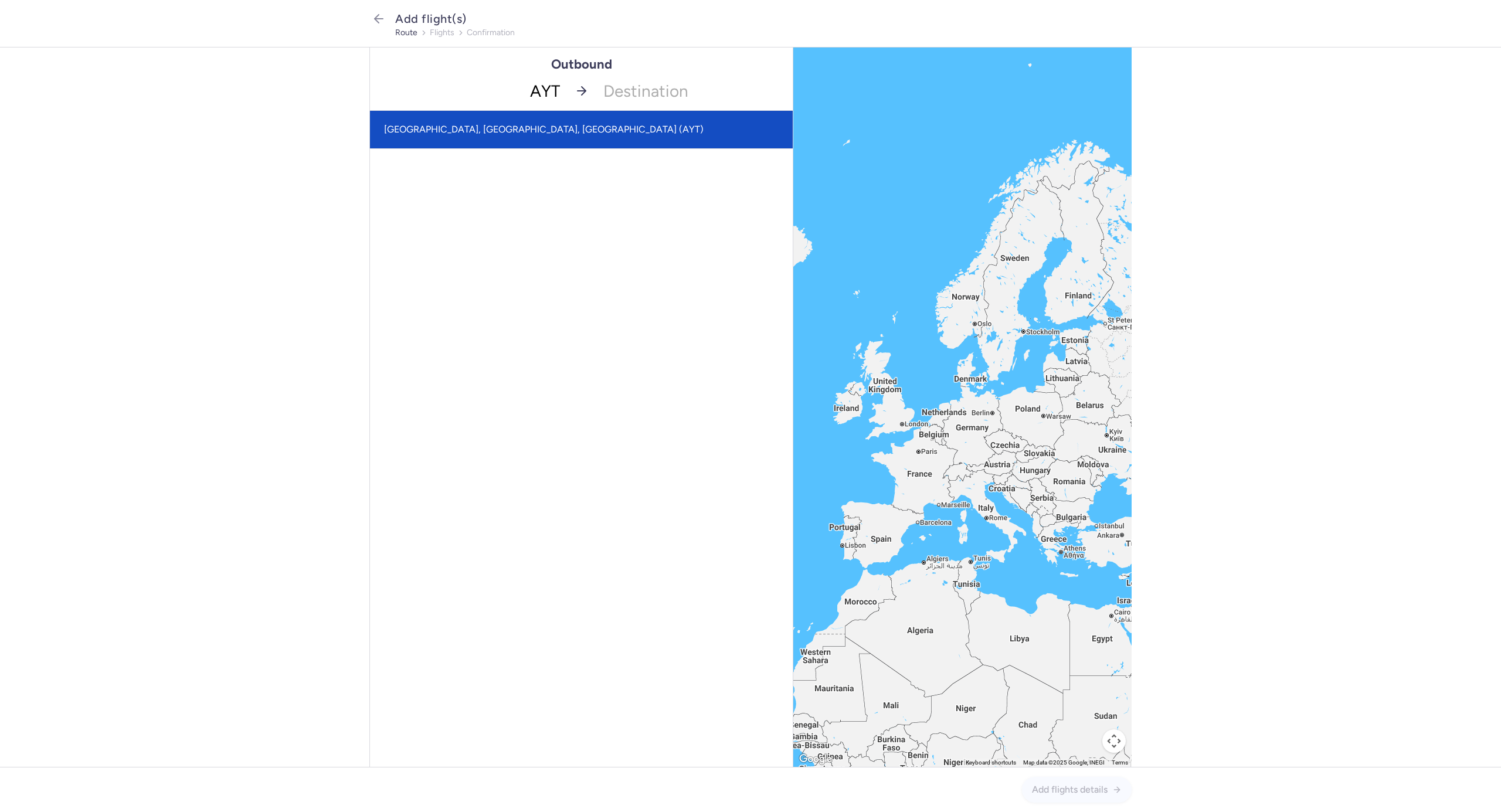
click at [467, 125] on span "[GEOGRAPHIC_DATA], [GEOGRAPHIC_DATA], [GEOGRAPHIC_DATA] (AYT)" at bounding box center [544, 129] width 319 height 12
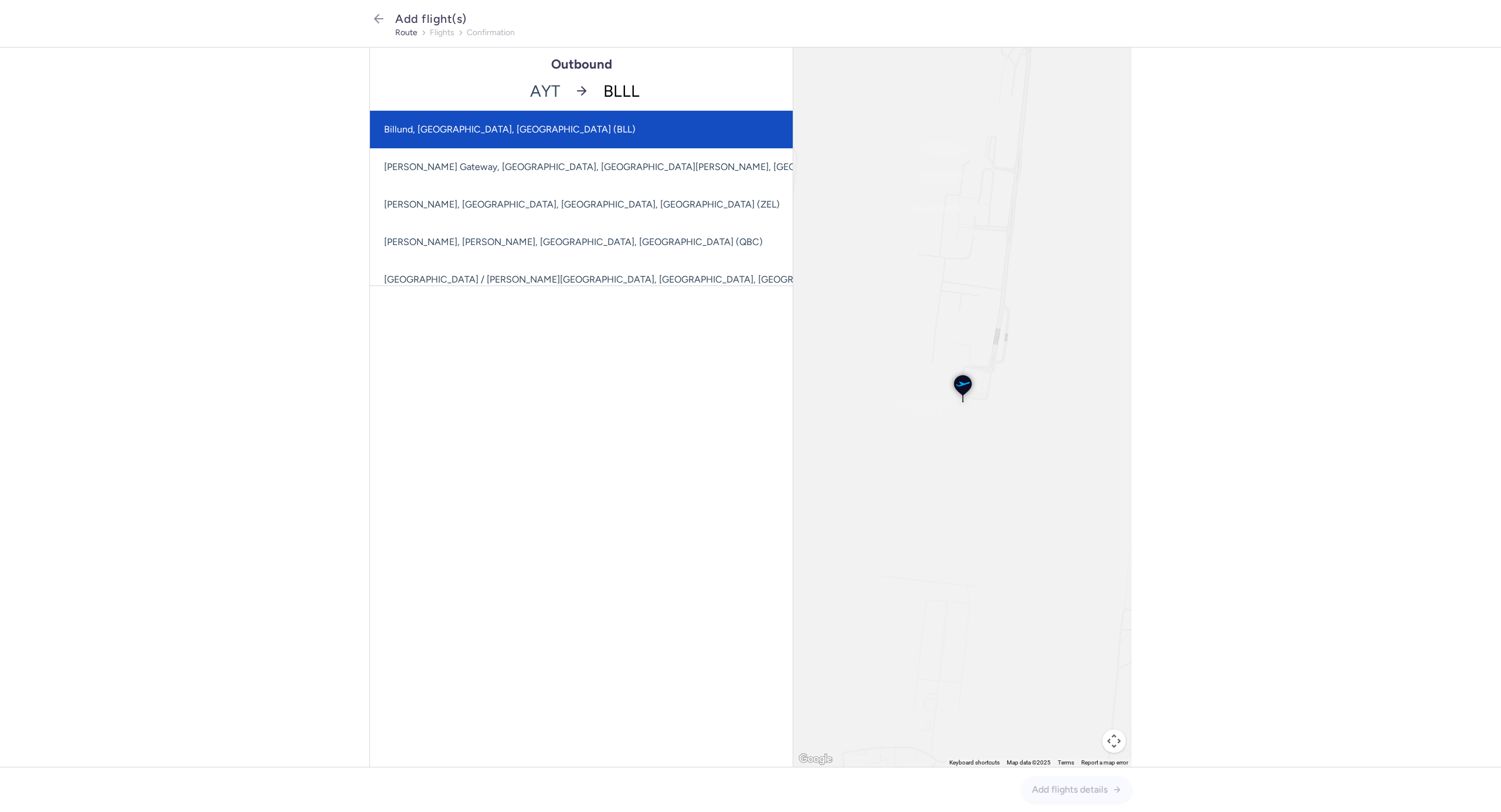
type input "BLL"
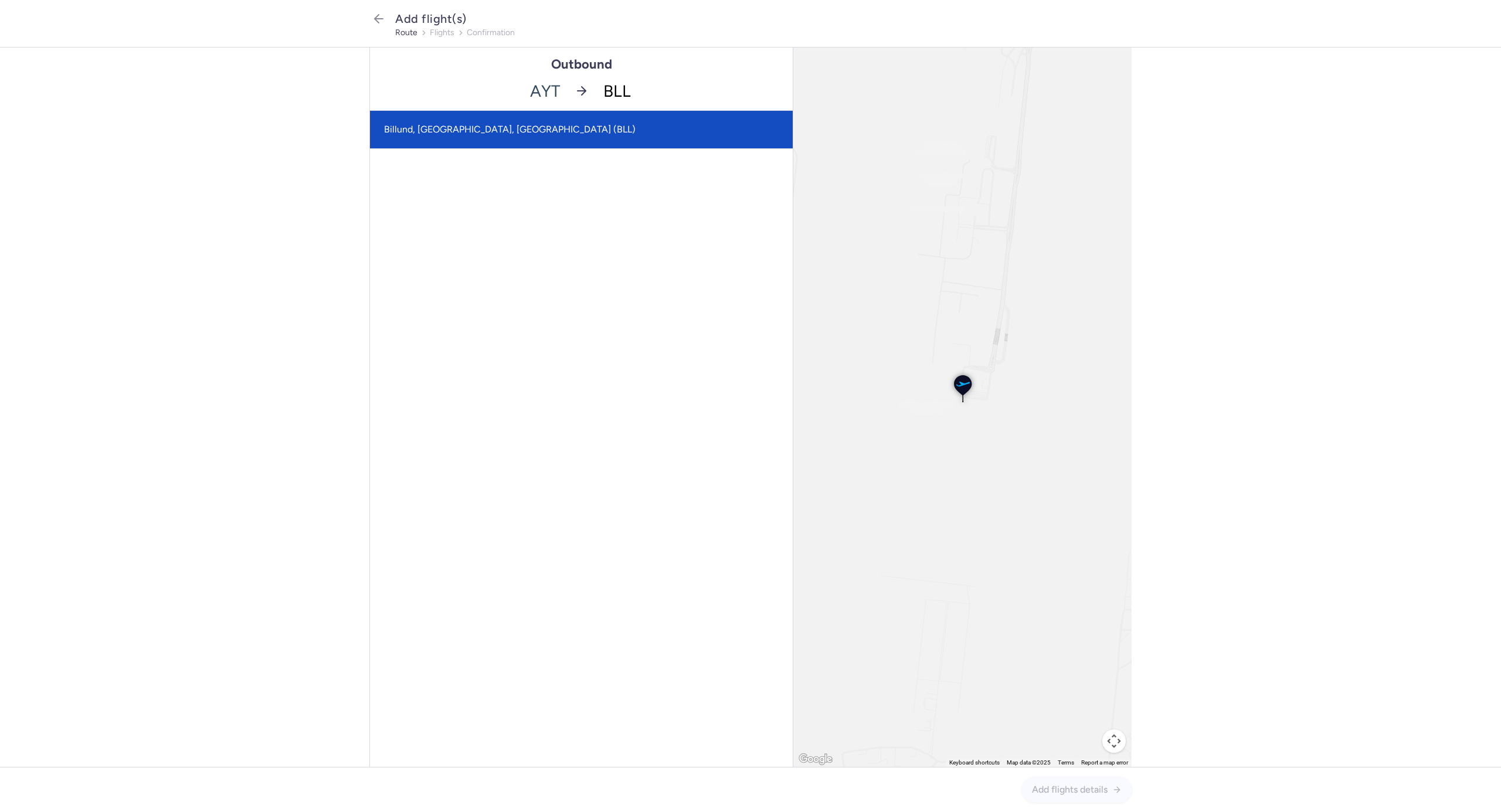
click at [453, 131] on span "Billund, [GEOGRAPHIC_DATA], [GEOGRAPHIC_DATA] (BLL)" at bounding box center [510, 129] width 252 height 12
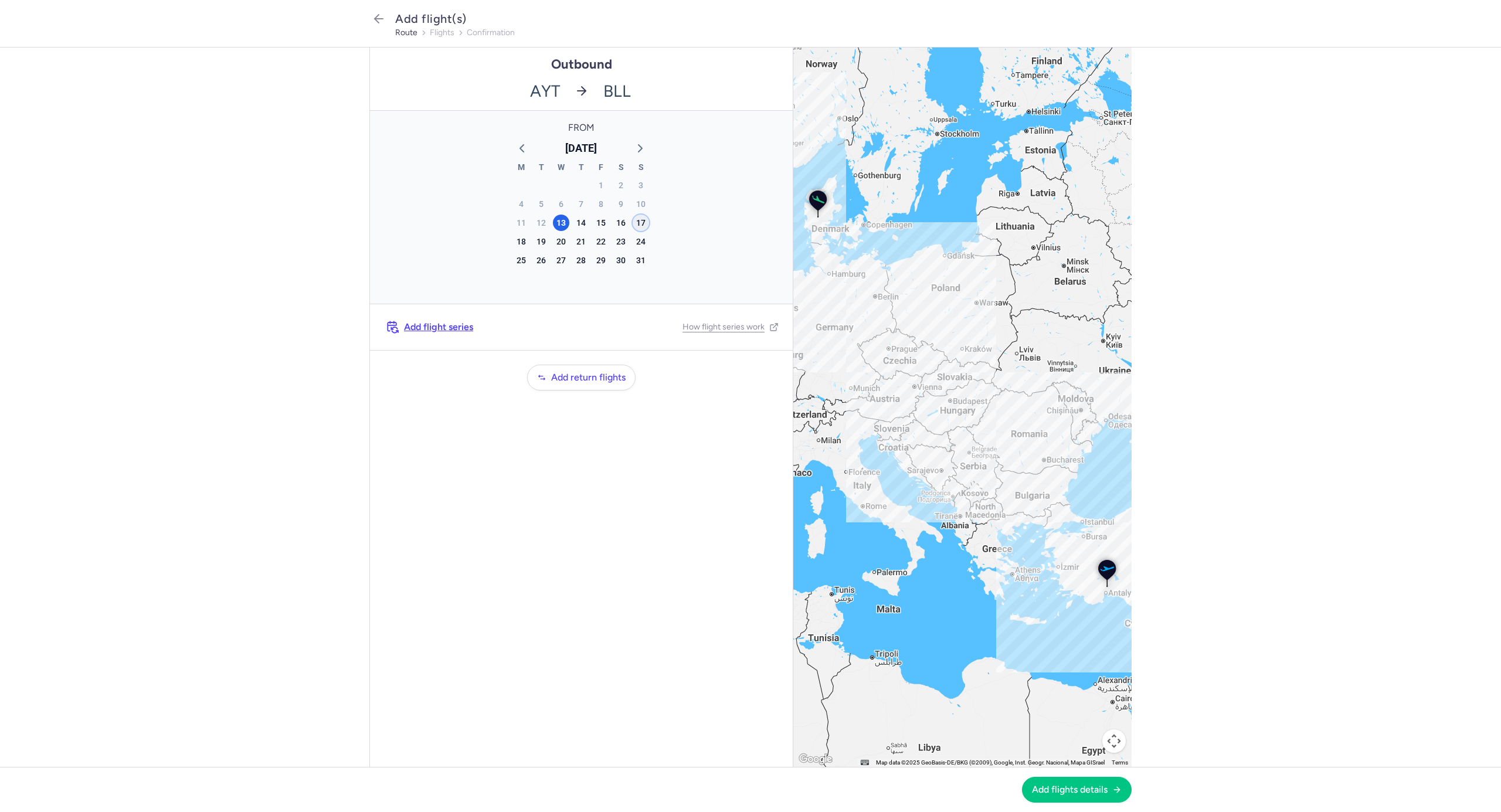
click at [643, 224] on div "17" at bounding box center [640, 223] width 16 height 16
click at [443, 325] on span "Add flight series" at bounding box center [438, 327] width 69 height 11
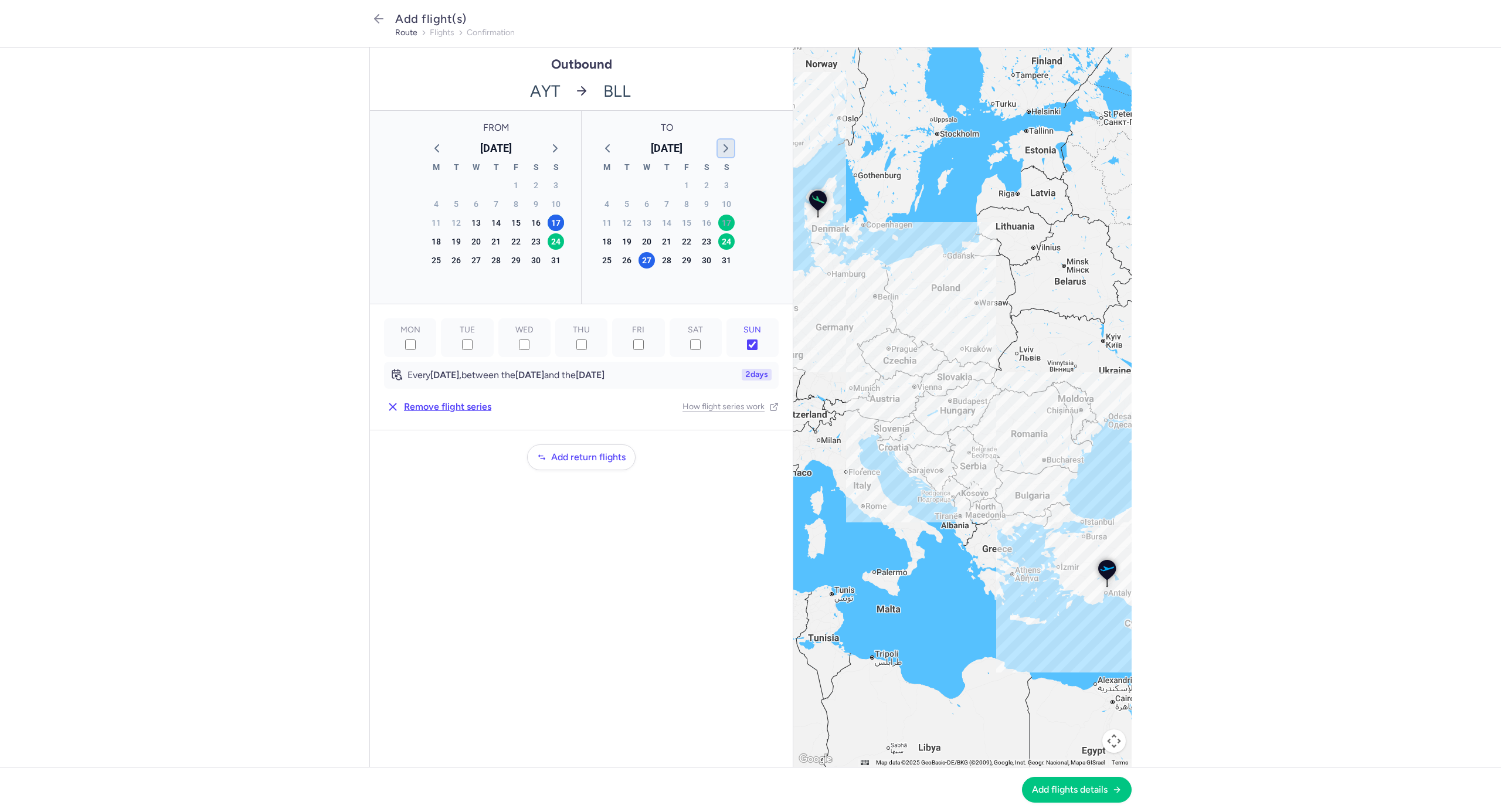
click at [723, 148] on icon "button" at bounding box center [726, 148] width 14 height 14
click at [732, 218] on div "19" at bounding box center [726, 223] width 16 height 16
click at [1085, 795] on button "Add flights details" at bounding box center [1076, 789] width 110 height 26
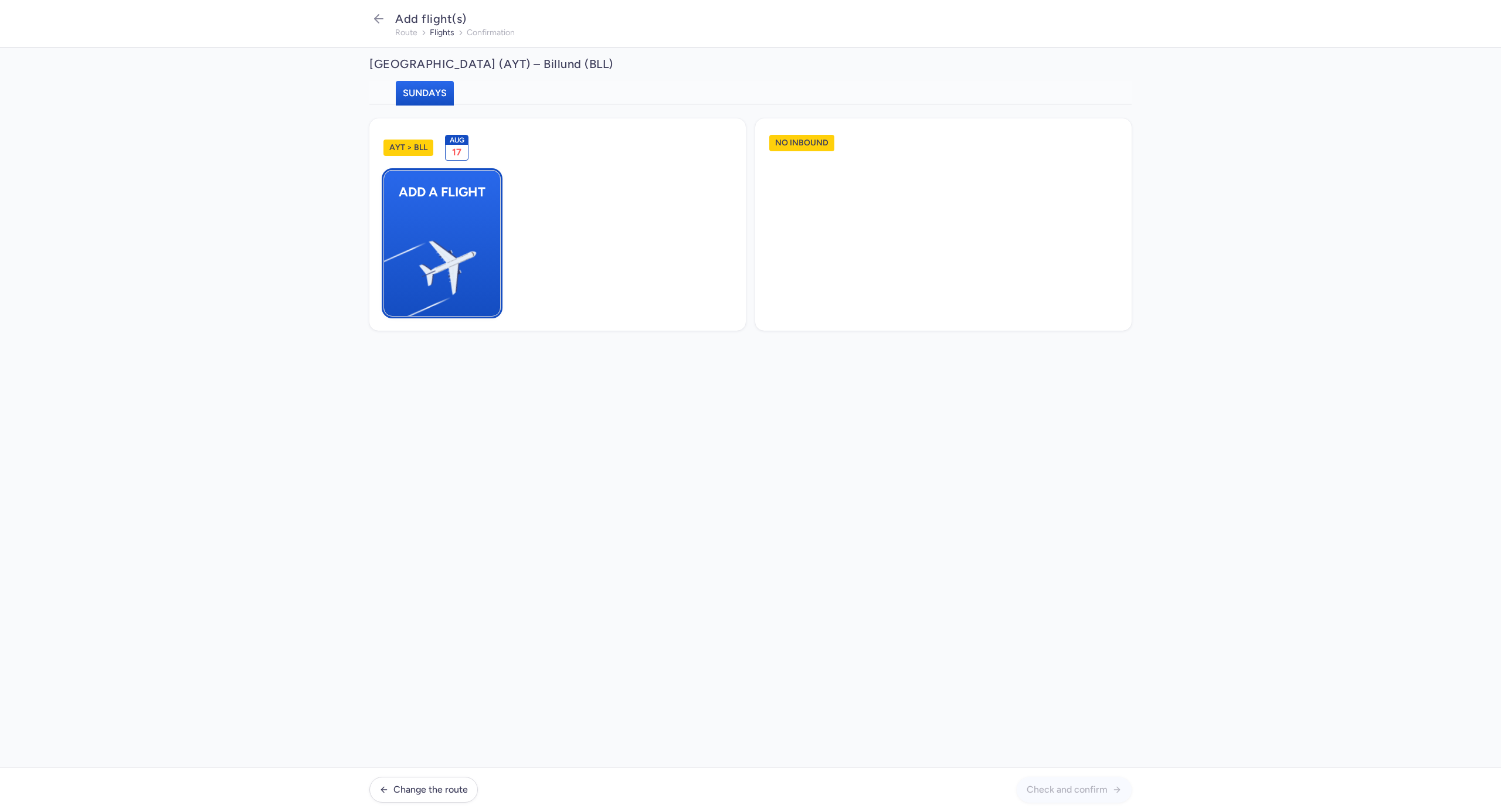
click at [478, 244] on button "Add a flight" at bounding box center [441, 243] width 117 height 147
select select "23"
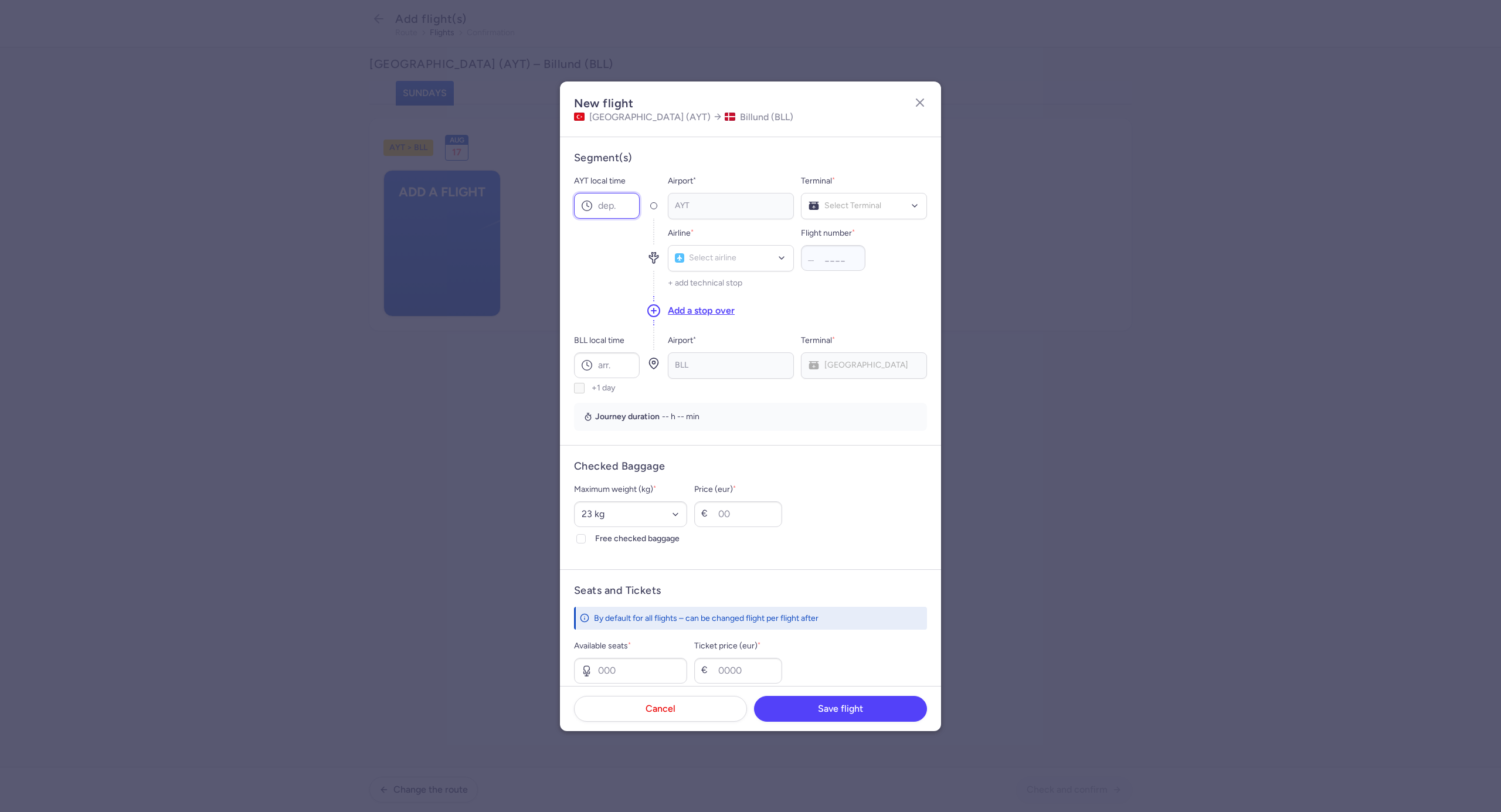
click at [606, 211] on input "AYT local time" at bounding box center [607, 206] width 66 height 26
type input "22:20"
click at [848, 252] on span "Terminal 2" at bounding box center [864, 254] width 125 height 24
type input "JTD"
click at [738, 277] on span "JetTime (JTD)" at bounding box center [731, 285] width 125 height 26
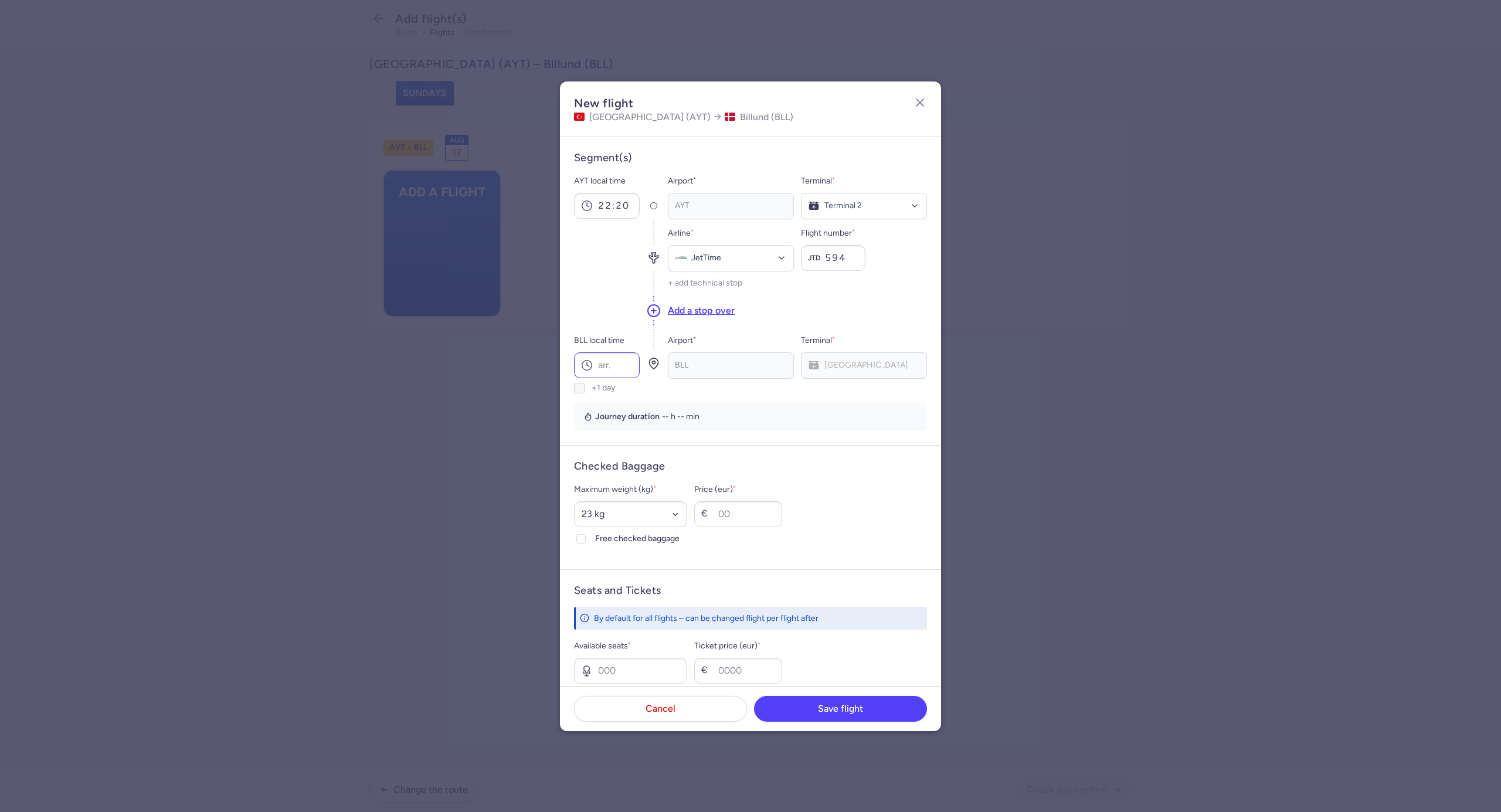
type input "594"
click at [614, 365] on input "BLL local time" at bounding box center [607, 365] width 66 height 26
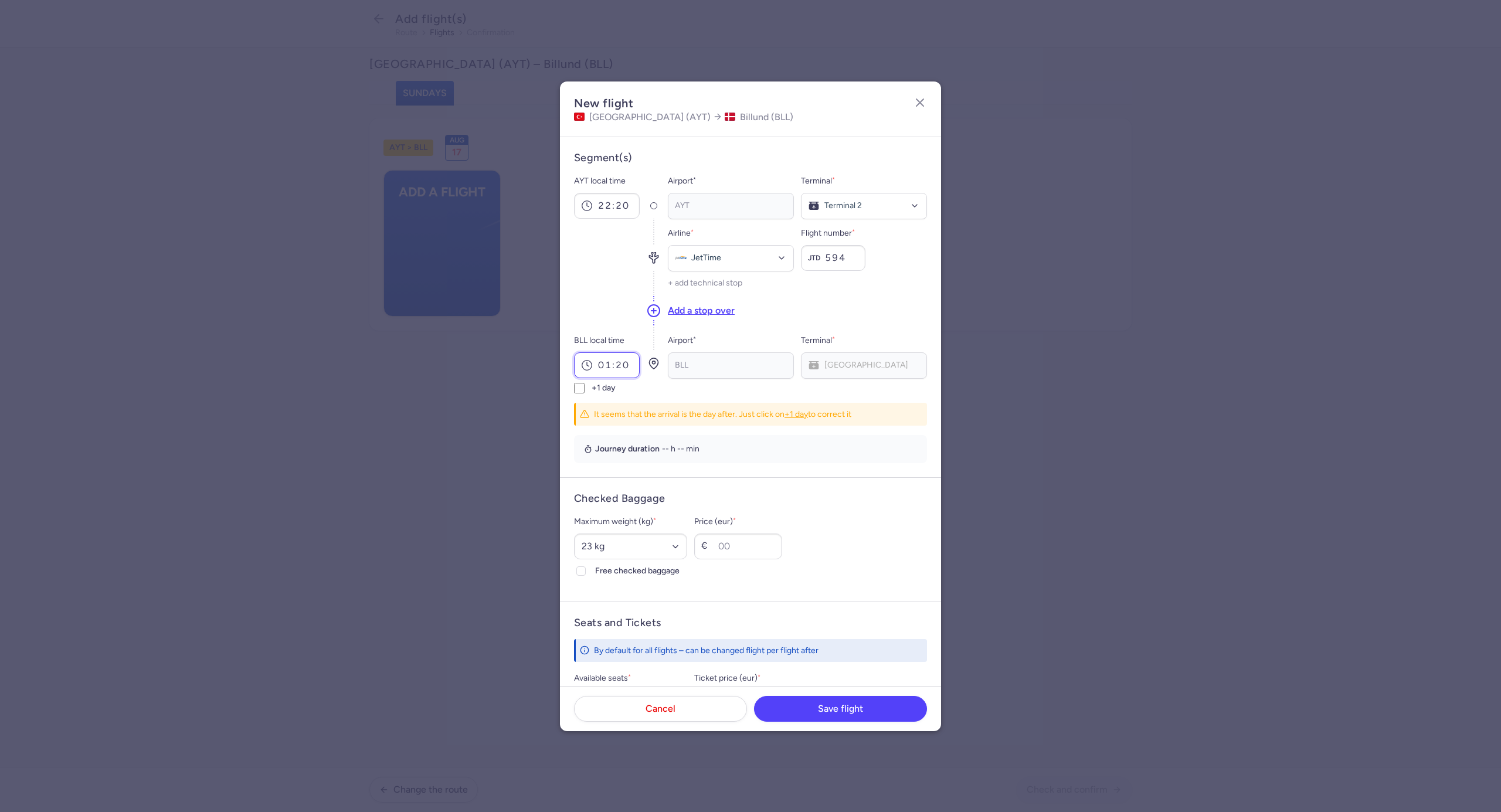
type input "01:20"
click at [582, 392] on input "+1 day" at bounding box center [580, 388] width 11 height 11
checkbox input "true"
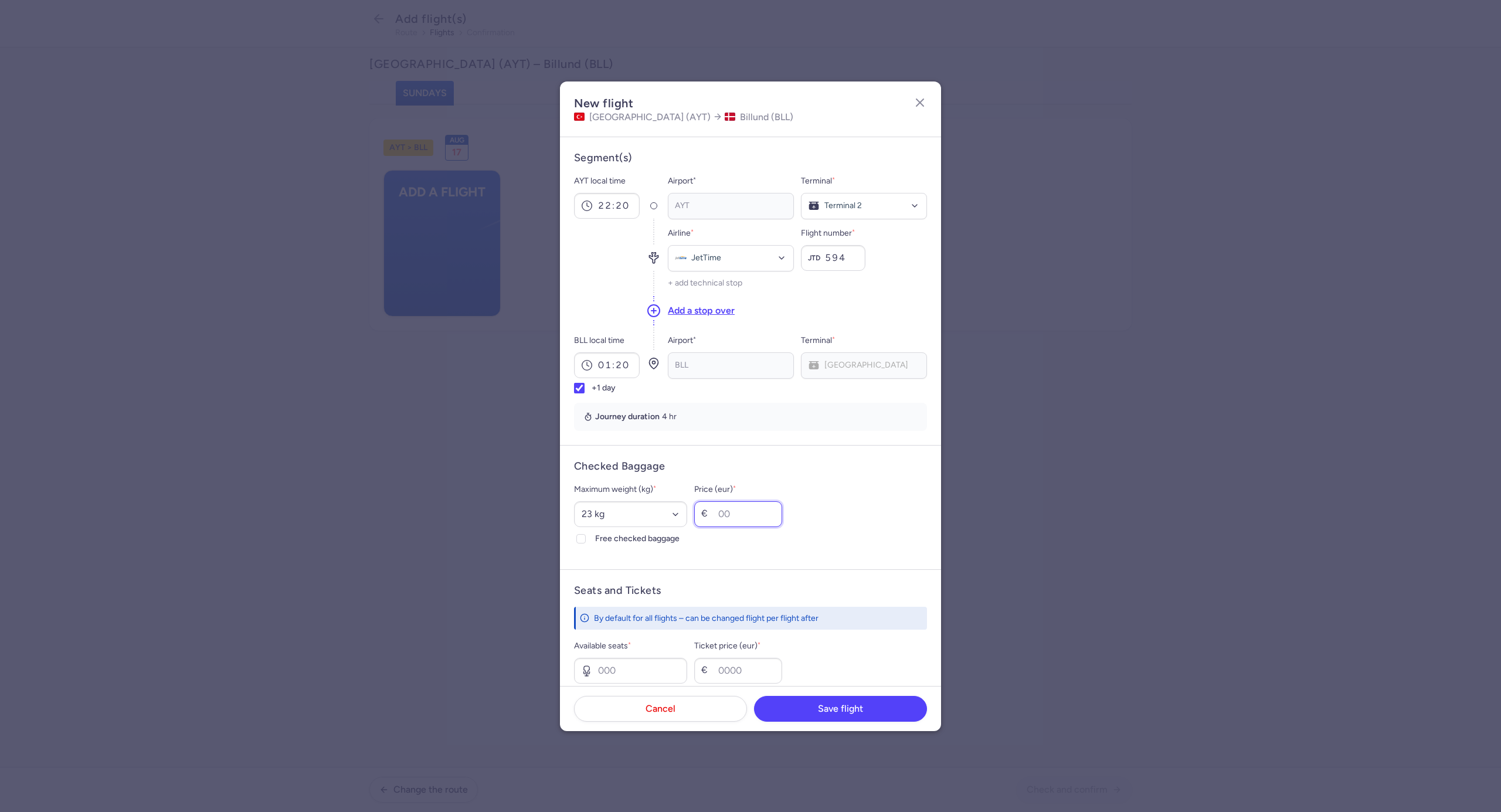
click at [759, 517] on input "Price (eur) *" at bounding box center [738, 514] width 88 height 26
type input "40"
click at [671, 662] on input "Available seats *" at bounding box center [630, 671] width 113 height 26
type input "0"
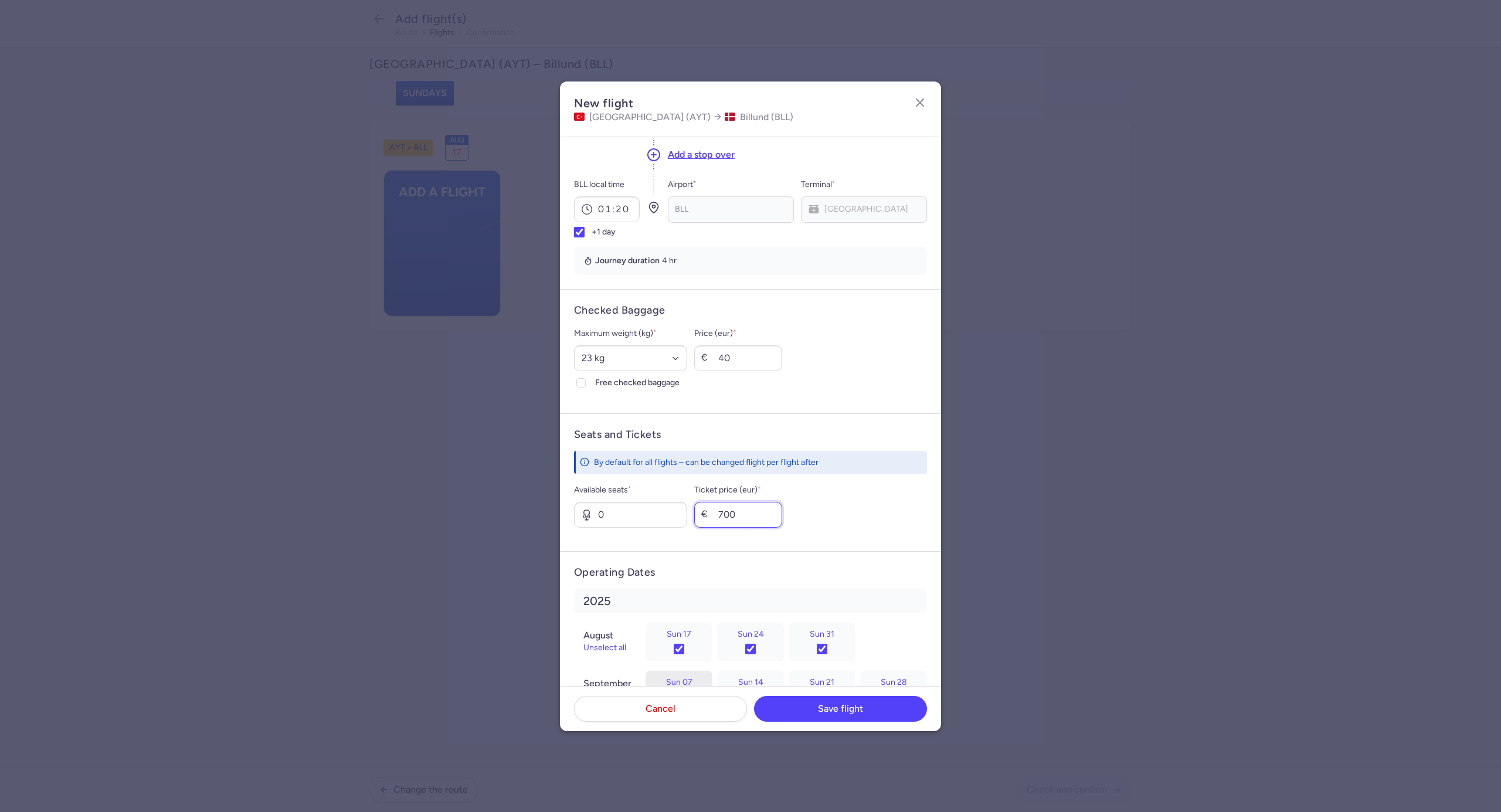
scroll to position [252, 0]
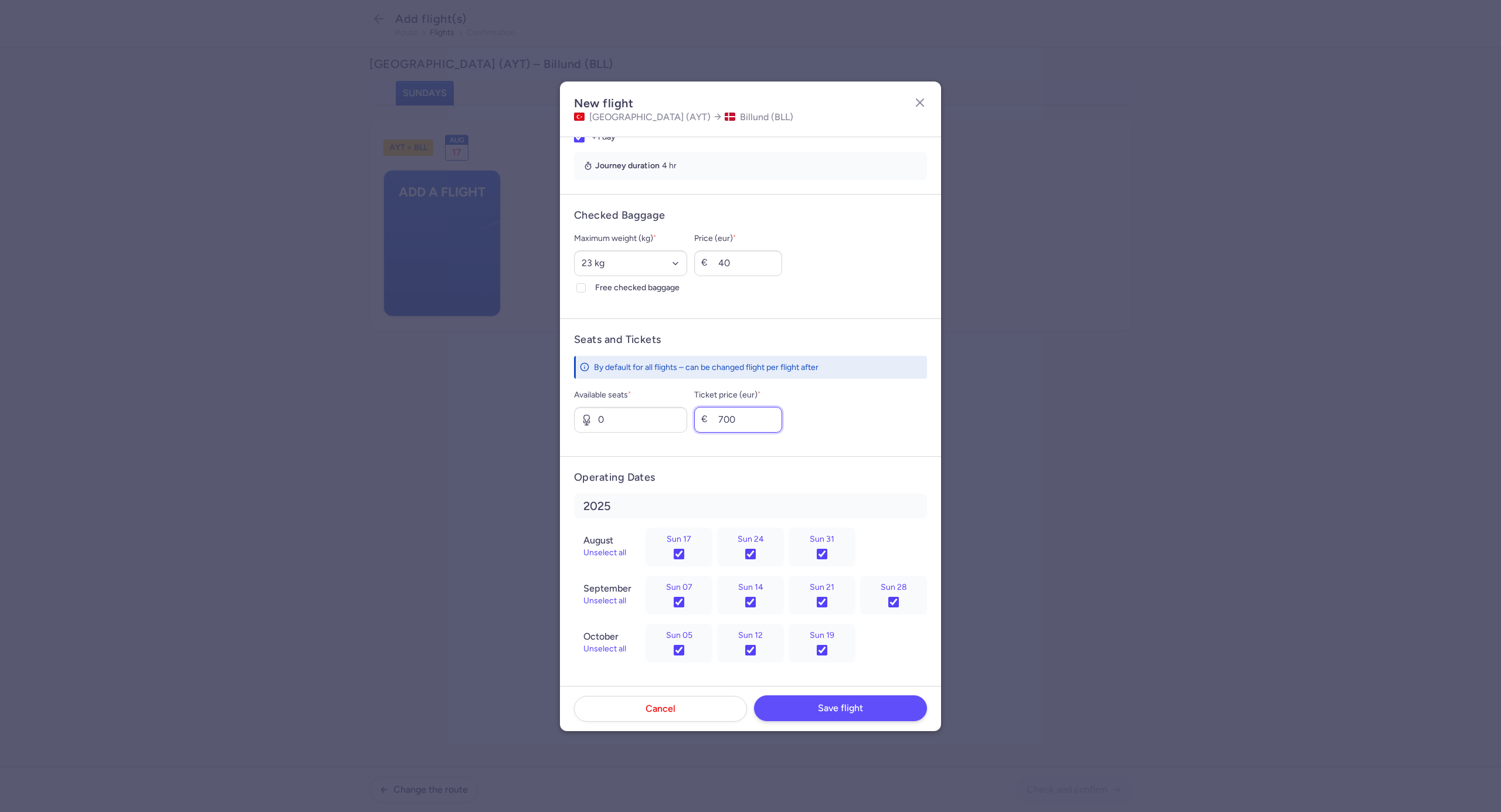
type input "700"
click at [810, 711] on button "Save flight" at bounding box center [840, 708] width 173 height 26
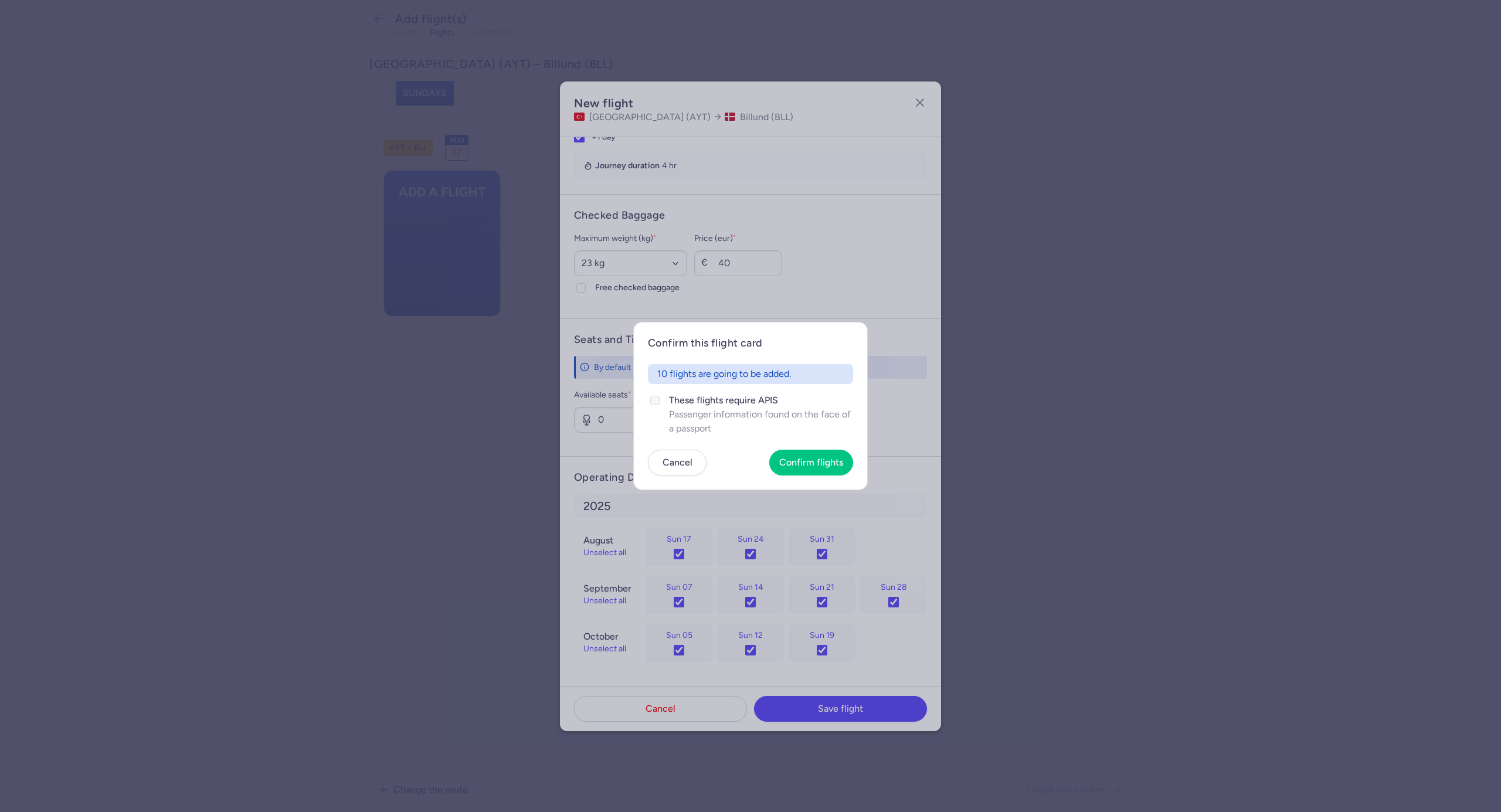
click at [656, 401] on icon at bounding box center [655, 400] width 7 height 7
click at [656, 401] on input "These flights require APIS Passenger information found on the face of a passport" at bounding box center [655, 401] width 9 height 9
checkbox input "true"
click at [838, 460] on span "Confirm flights" at bounding box center [811, 462] width 64 height 11
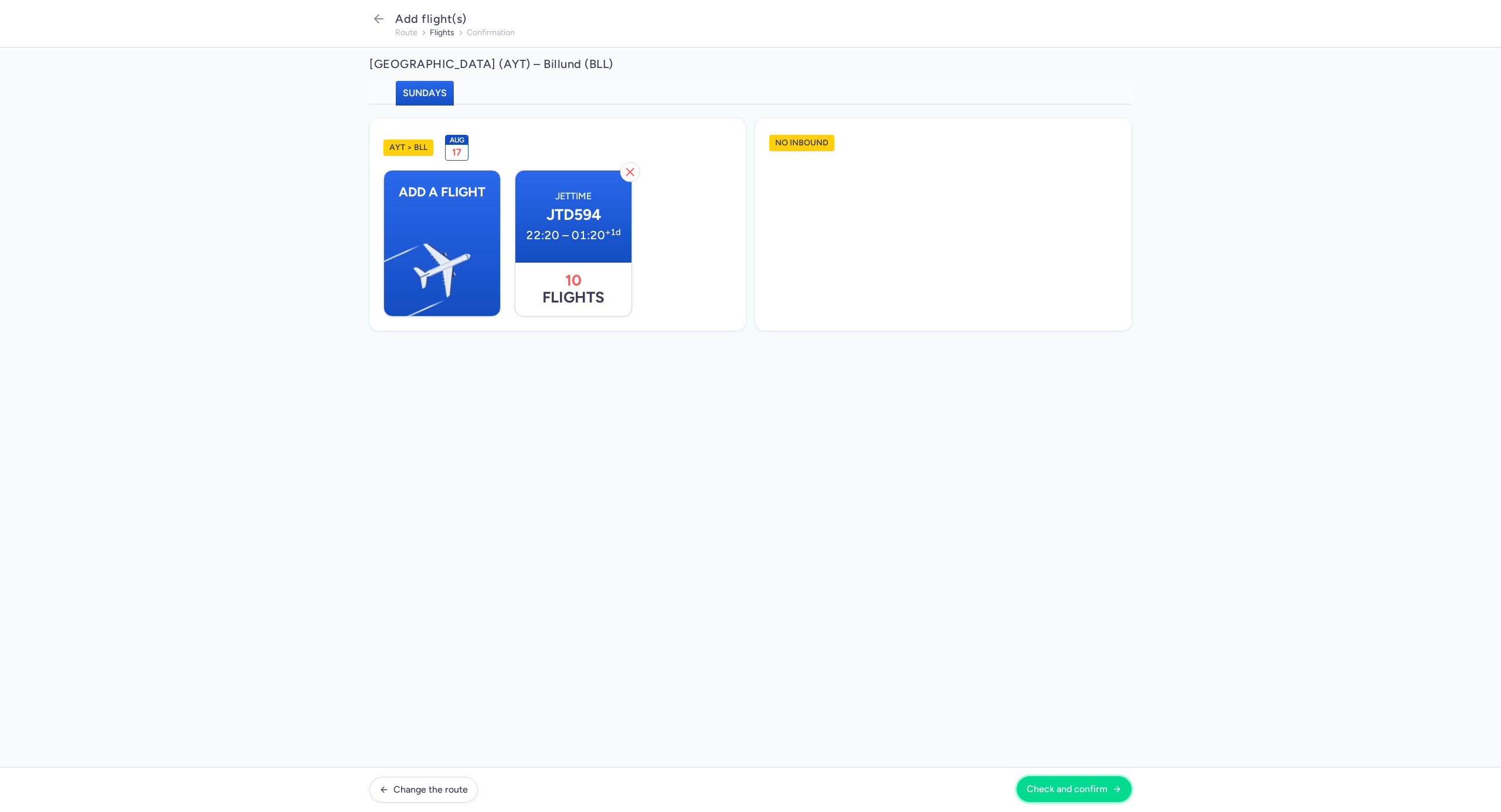
click at [1076, 788] on span "Check and confirm" at bounding box center [1066, 789] width 81 height 11
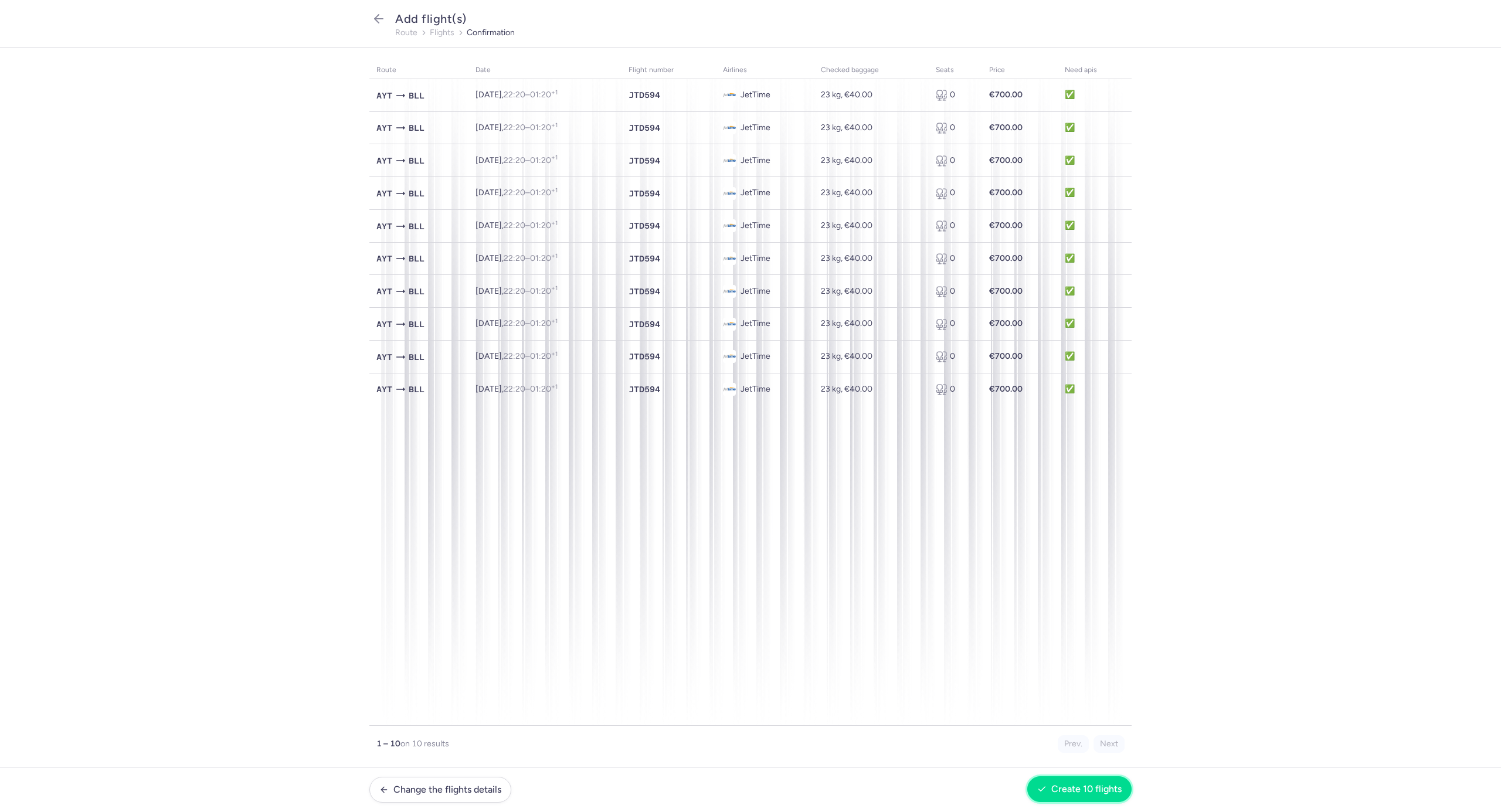
click at [1076, 795] on button "Create 10 flights" at bounding box center [1079, 789] width 104 height 26
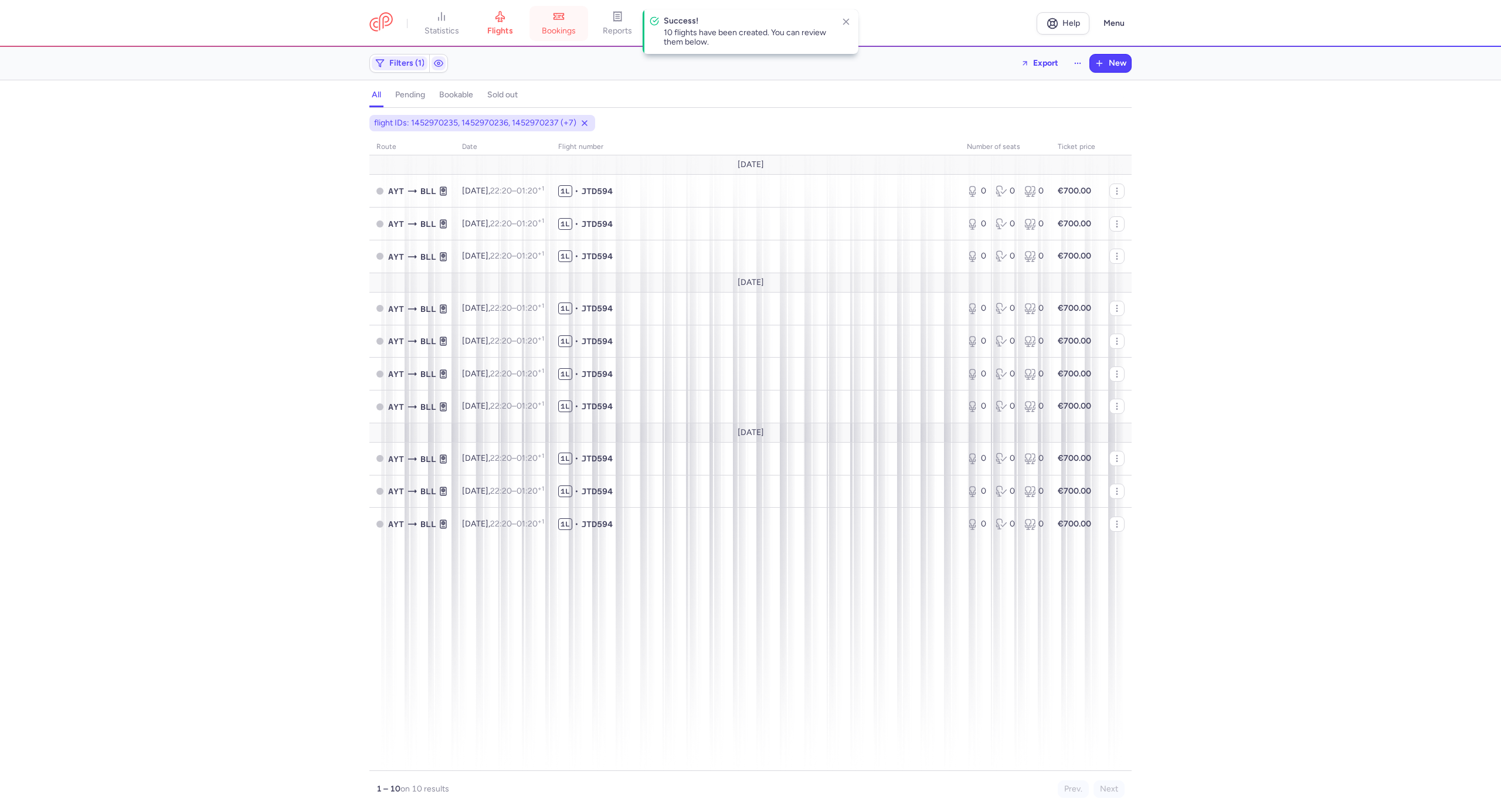
click at [572, 33] on span "bookings" at bounding box center [559, 31] width 34 height 11
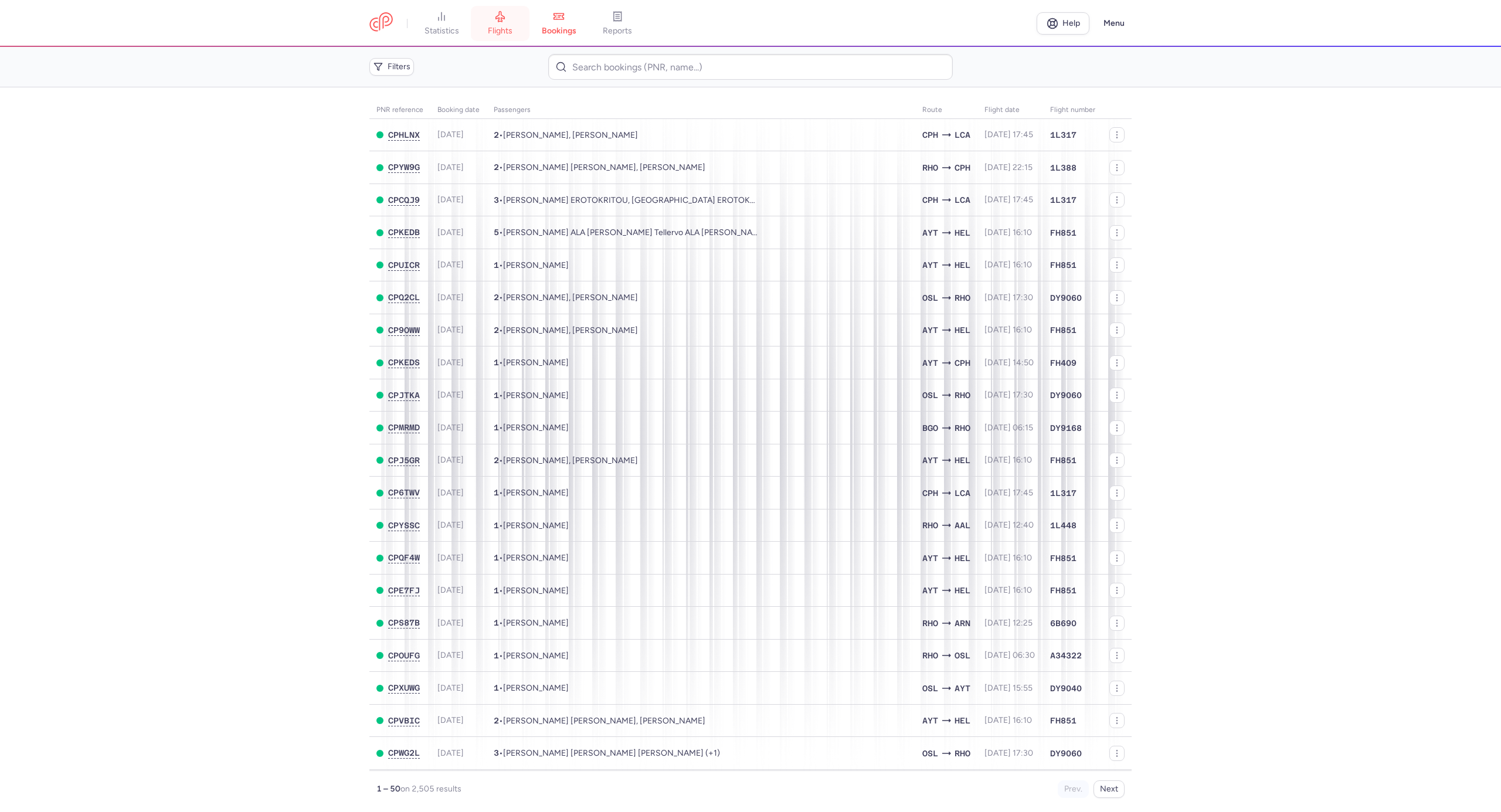
click at [507, 29] on span "flights" at bounding box center [500, 31] width 25 height 11
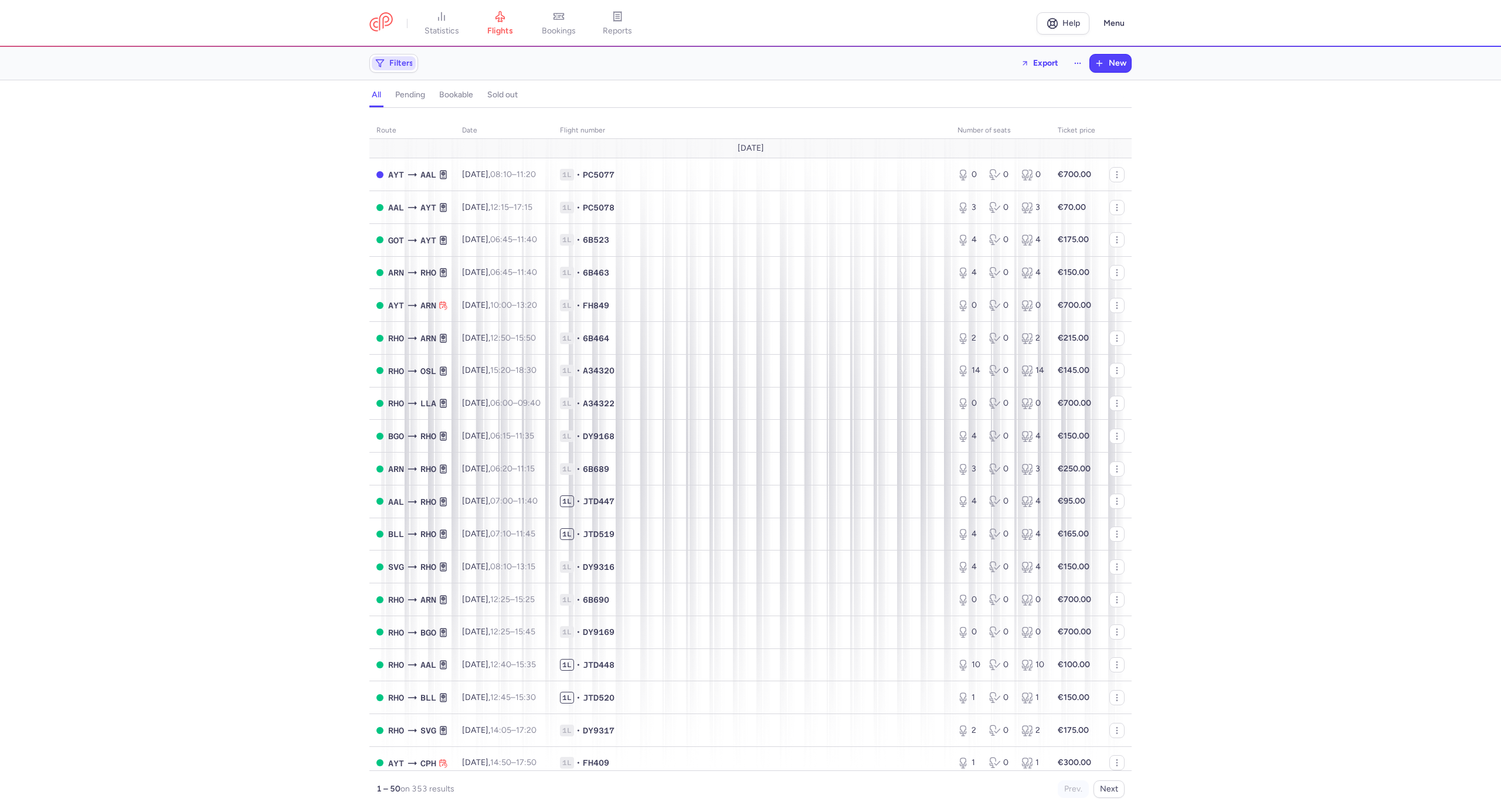
click at [395, 66] on span "Filters" at bounding box center [401, 63] width 24 height 9
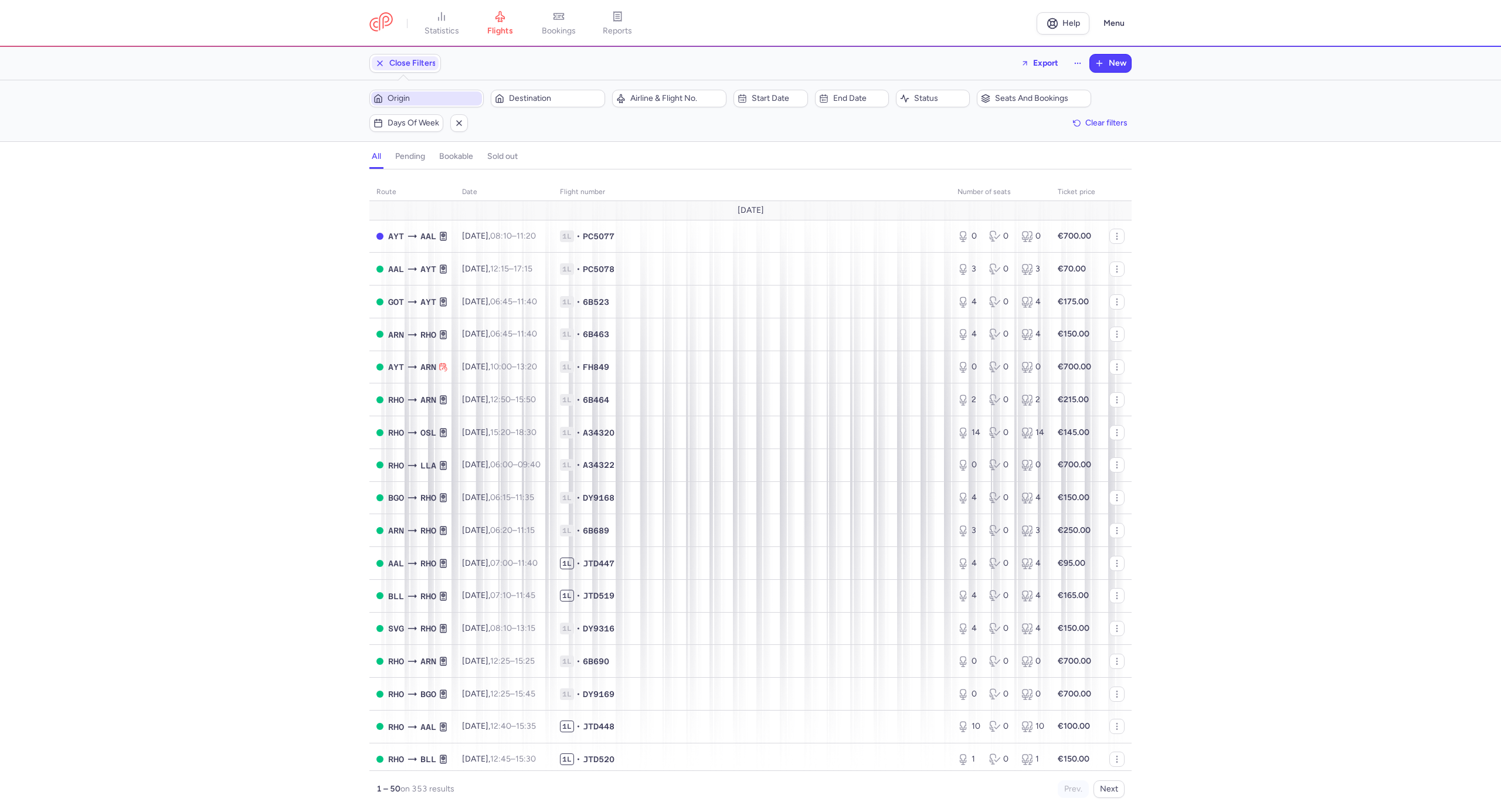
click at [397, 95] on span "Origin" at bounding box center [434, 98] width 92 height 9
click at [413, 183] on span "Billund, Billund, [GEOGRAPHIC_DATA] BLL" at bounding box center [458, 191] width 156 height 33
type input "BLL"
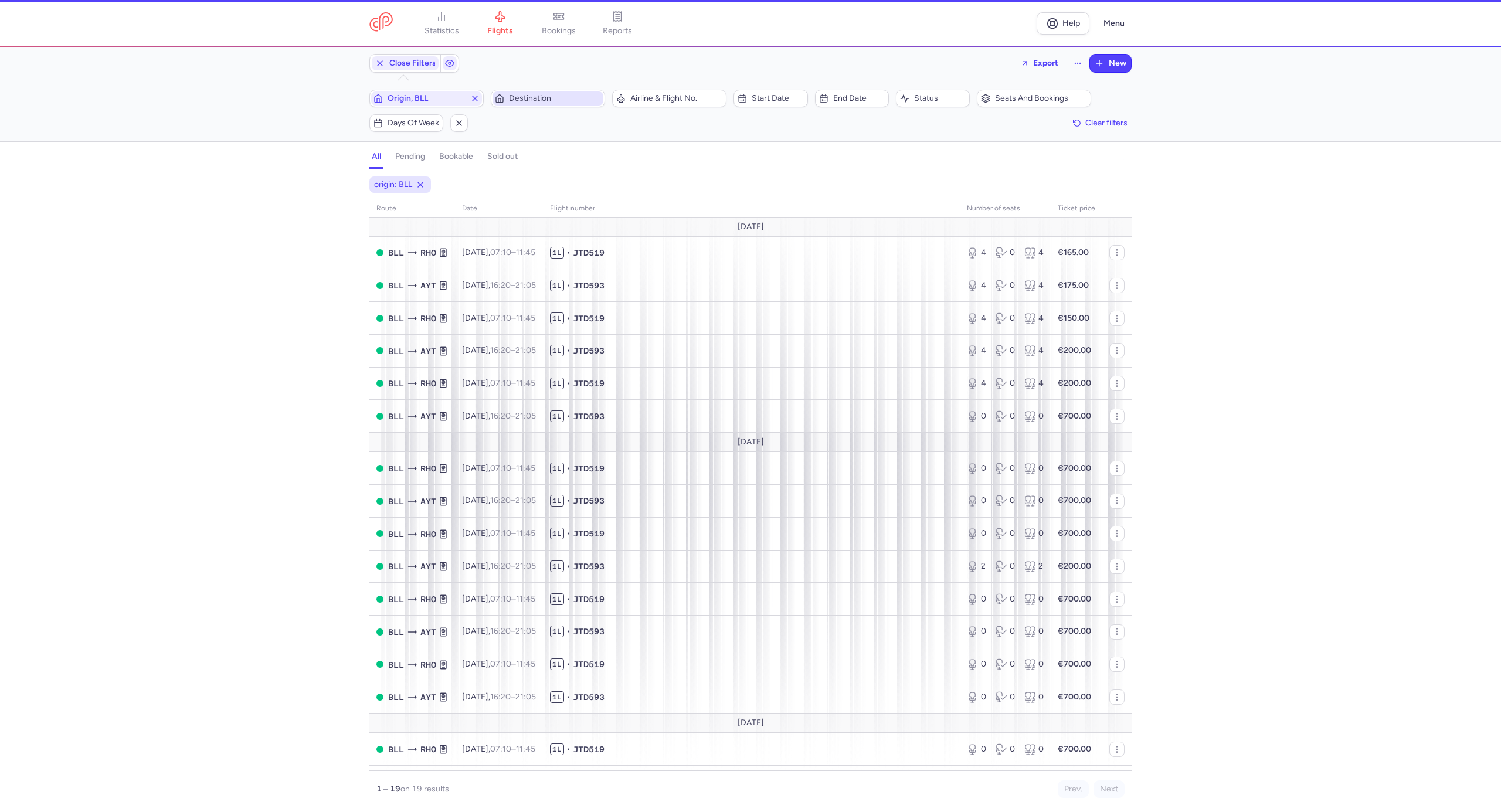
click at [510, 93] on span "Destination" at bounding box center [548, 98] width 111 height 14
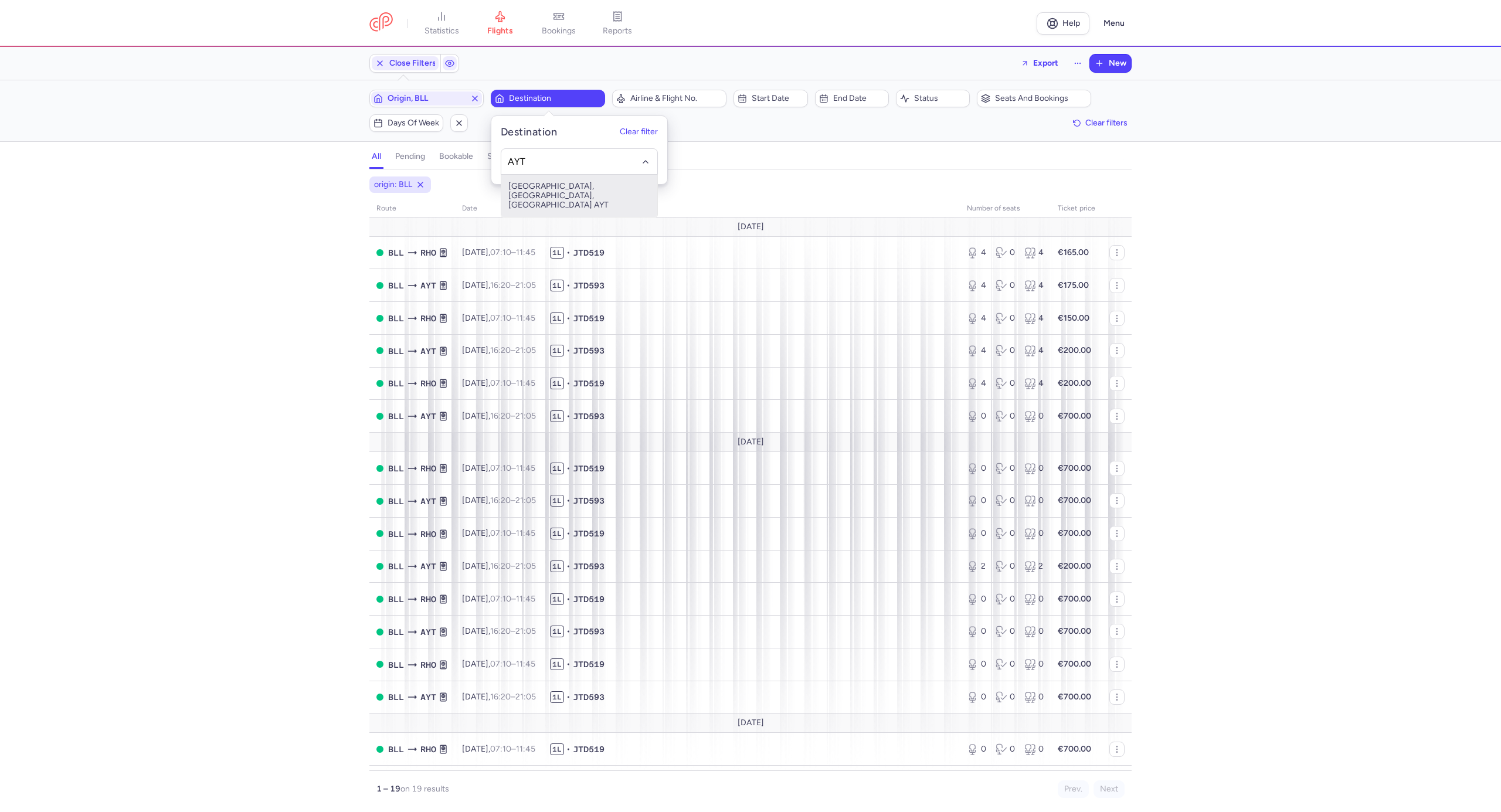
click at [543, 191] on span "[GEOGRAPHIC_DATA], [GEOGRAPHIC_DATA], [GEOGRAPHIC_DATA] AYT" at bounding box center [579, 196] width 156 height 42
type input "AYT"
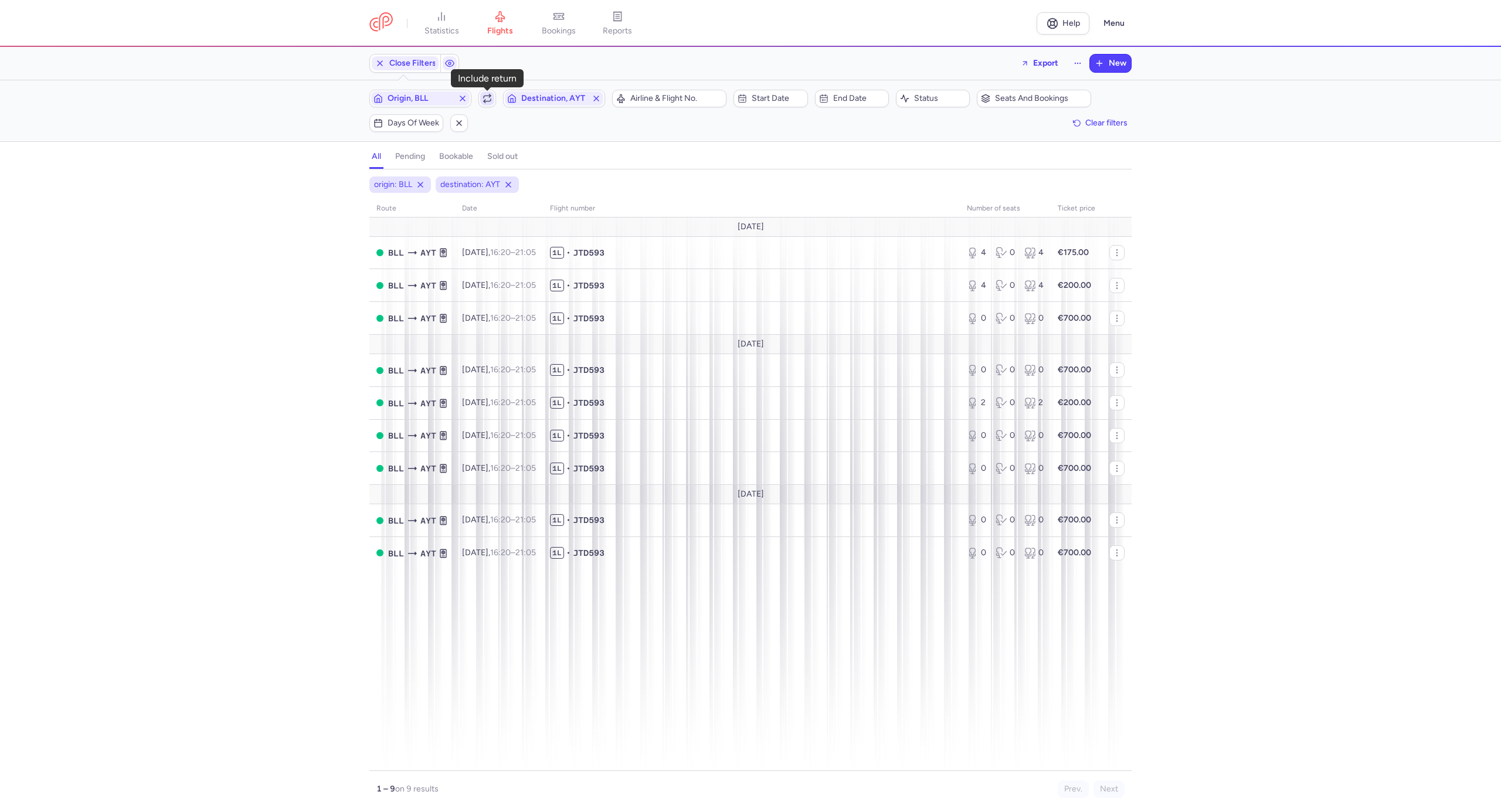
click at [488, 95] on icon "button" at bounding box center [488, 98] width 9 height 9
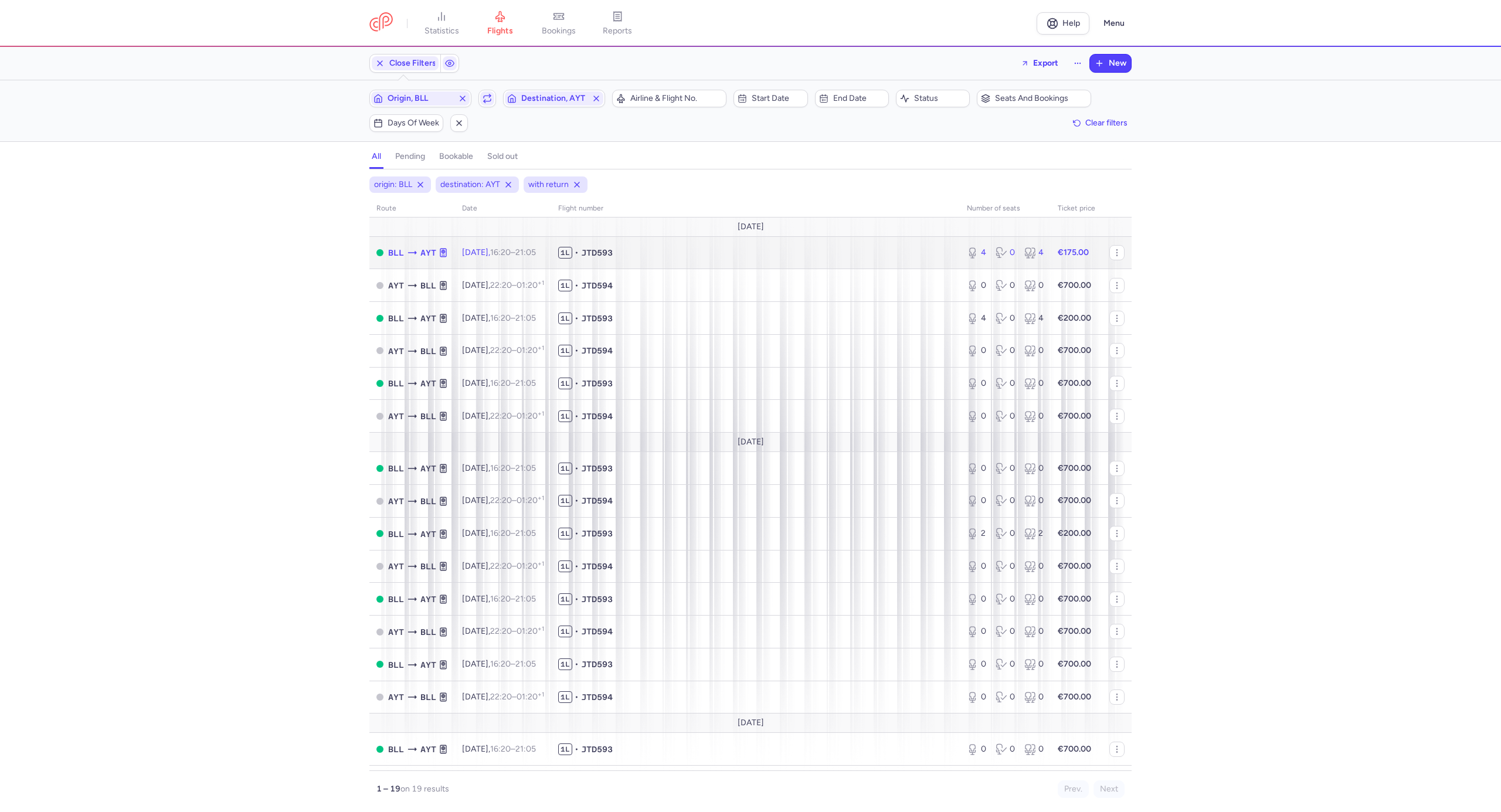
click at [716, 253] on span "1L • JTD593" at bounding box center [755, 253] width 395 height 12
select select "days"
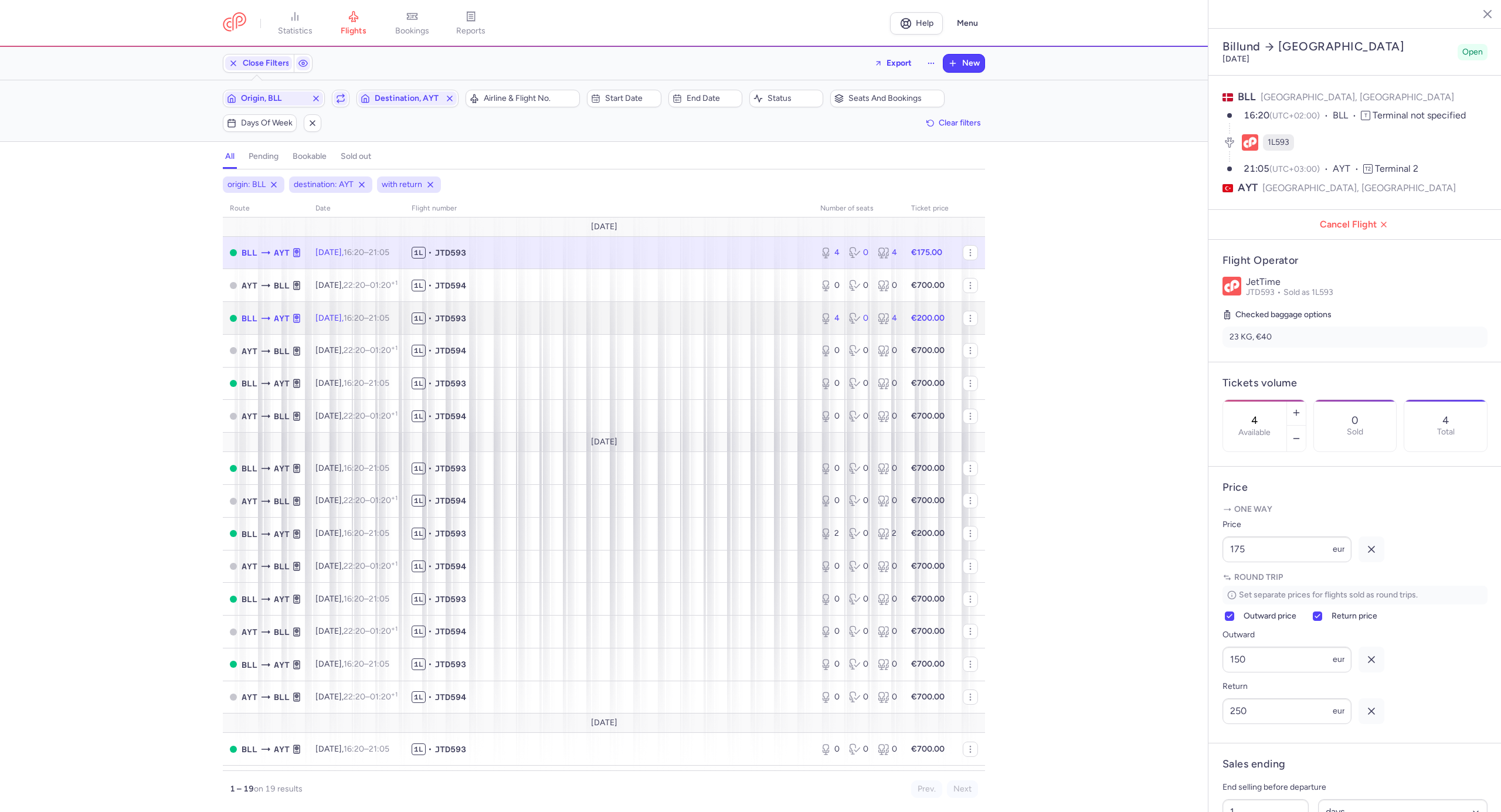
click at [569, 315] on span "1L • JTD593" at bounding box center [609, 318] width 395 height 12
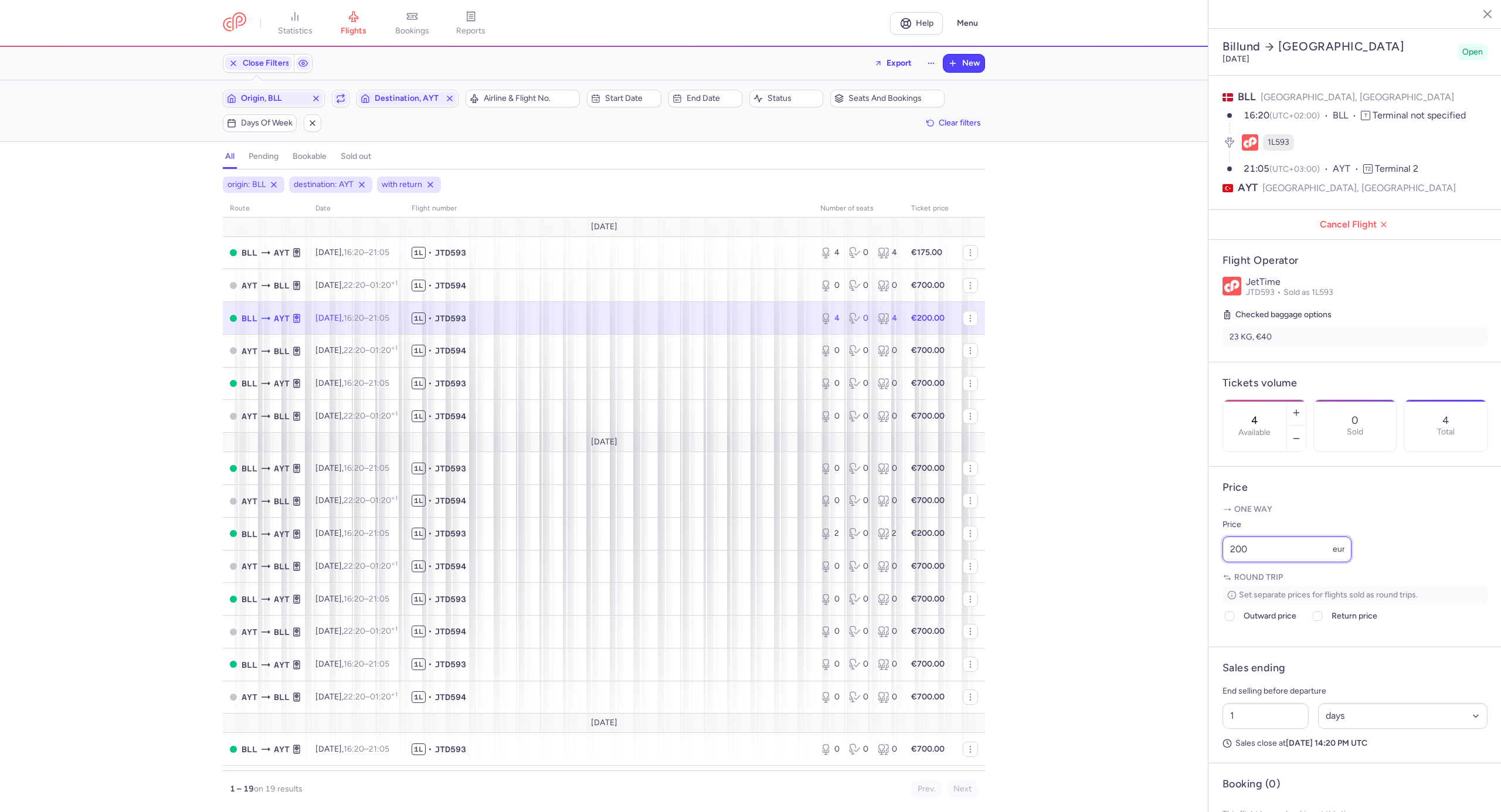
drag, startPoint x: 1265, startPoint y: 580, endPoint x: 1209, endPoint y: 578, distance: 56.0
click at [1209, 578] on article "Price One way Price 200 eur Round trip Set separate prices for flights sold as …" at bounding box center [1355, 556] width 293 height 180
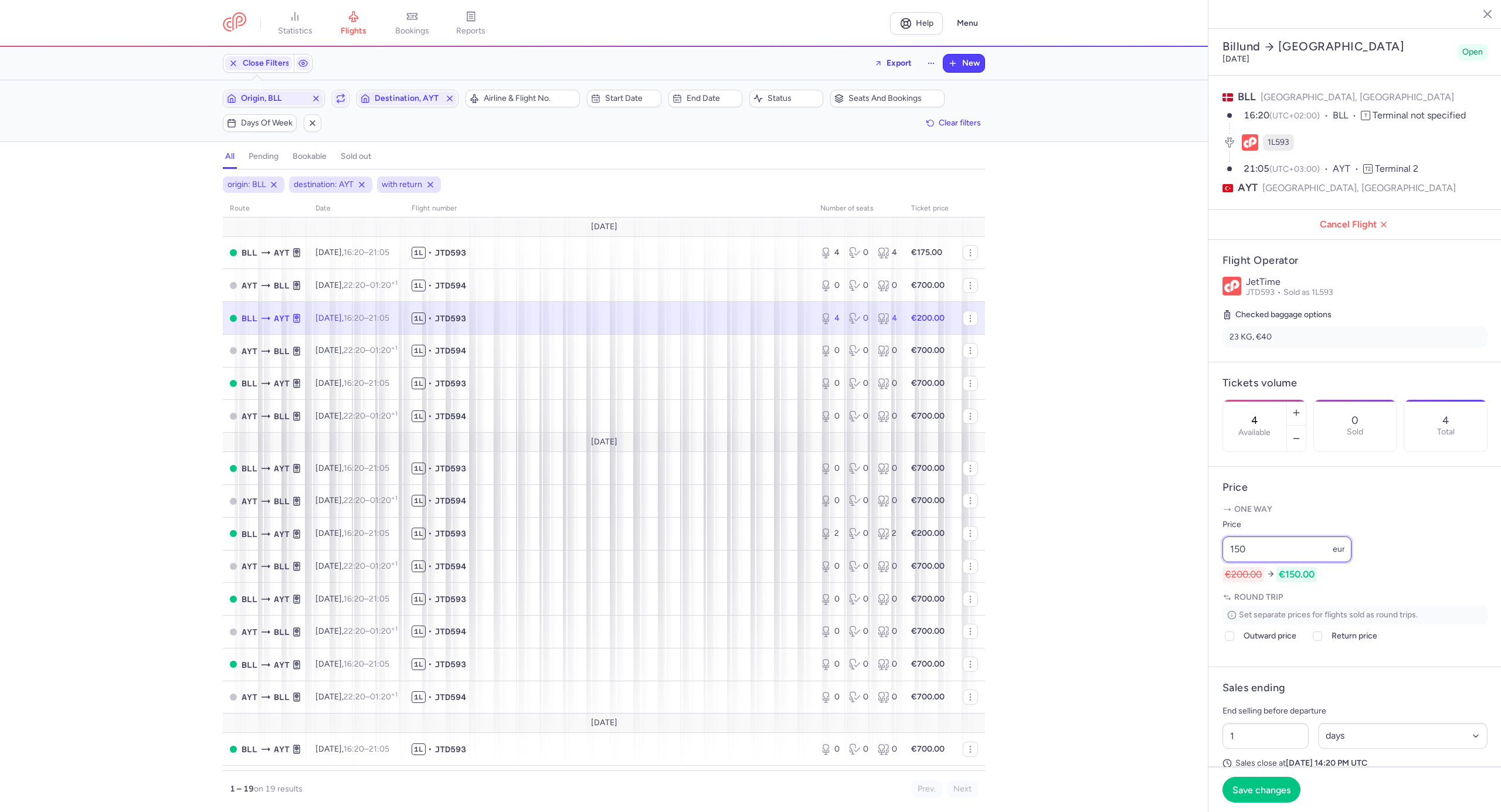
type input "150"
click at [1222, 667] on article "Price One way Price 150 eur €200.00 €150.00 Round trip Set separate prices for …" at bounding box center [1355, 566] width 293 height 200
click at [1229, 643] on div at bounding box center [1229, 635] width 14 height 14
click at [1229, 641] on input "Outward price" at bounding box center [1229, 636] width 9 height 9
checkbox input "true"
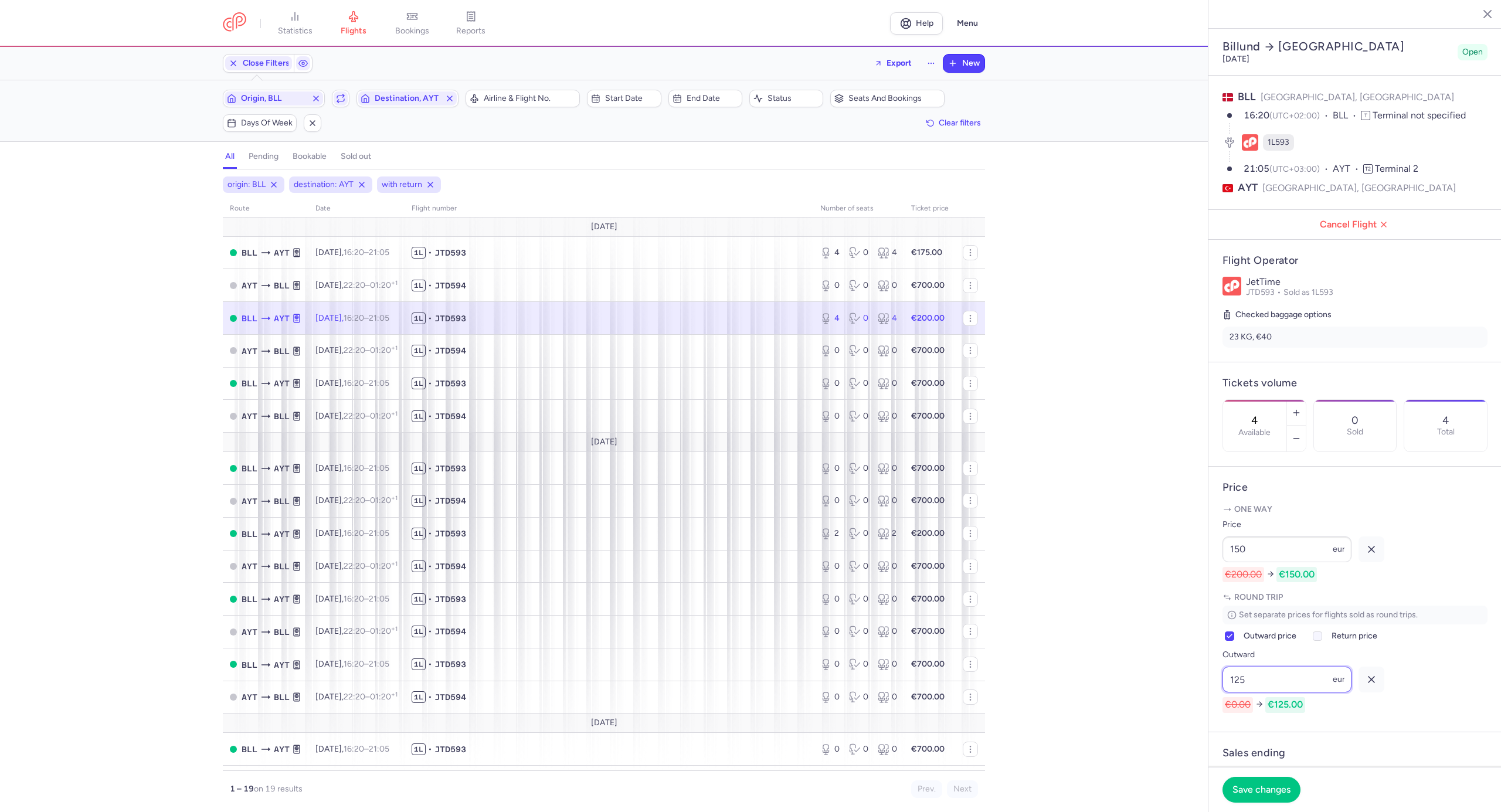
type input "125"
click at [1321, 639] on icon at bounding box center [1318, 635] width 7 height 7
click at [1321, 641] on input "Return price" at bounding box center [1318, 636] width 9 height 9
checkbox input "true"
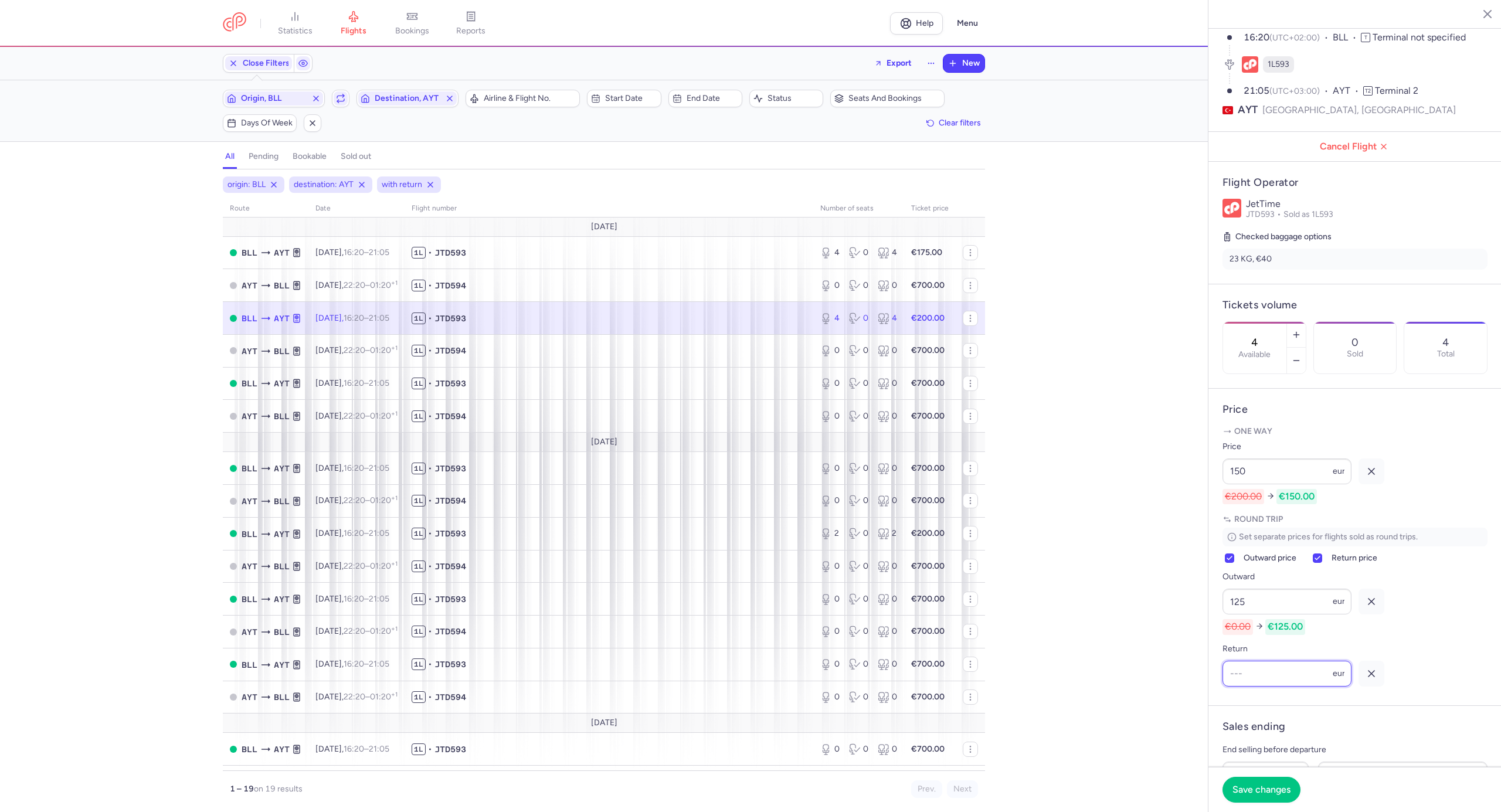
scroll to position [156, 0]
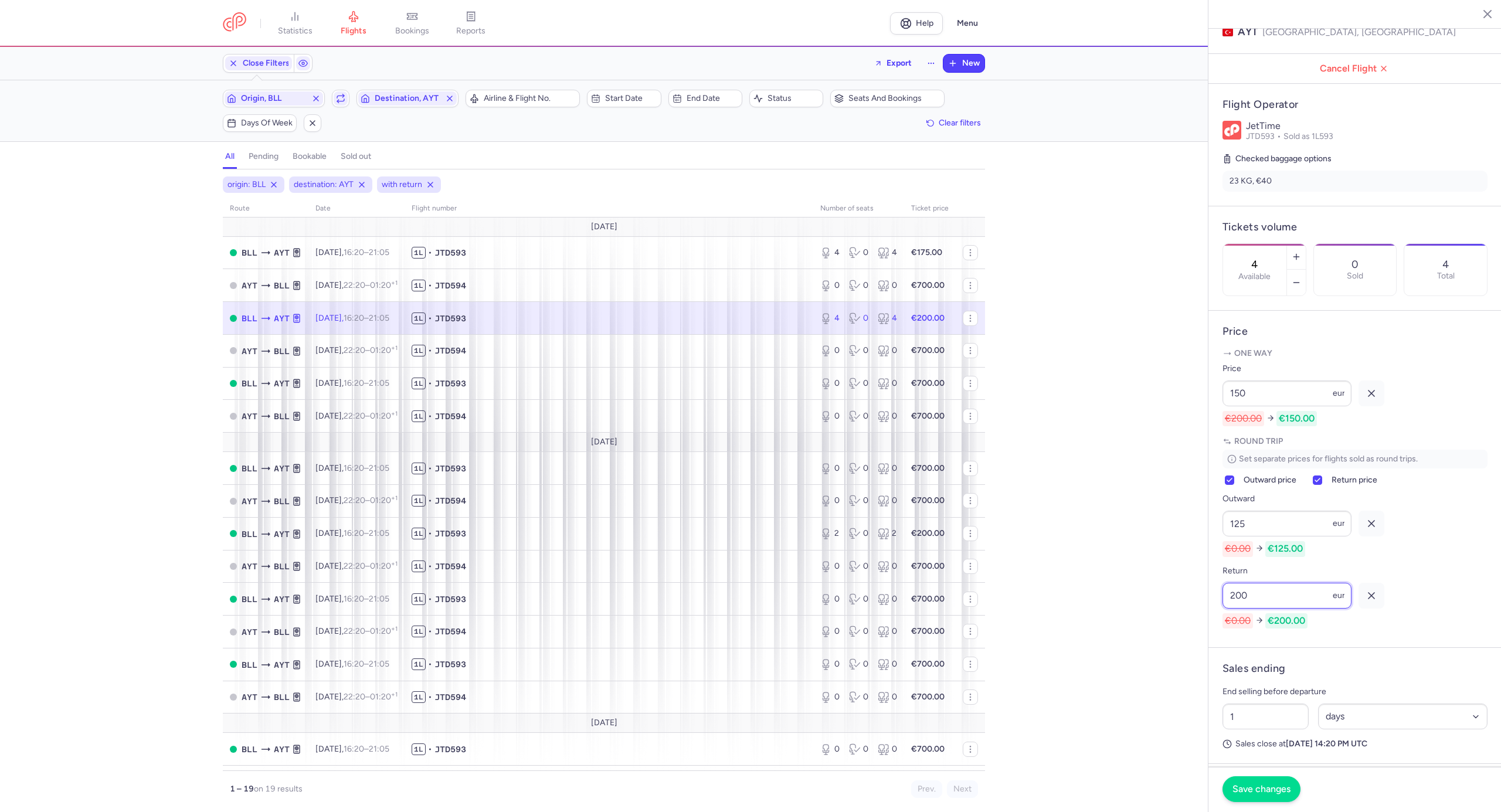
type input "200"
click at [1279, 793] on span "Save changes" at bounding box center [1261, 789] width 58 height 11
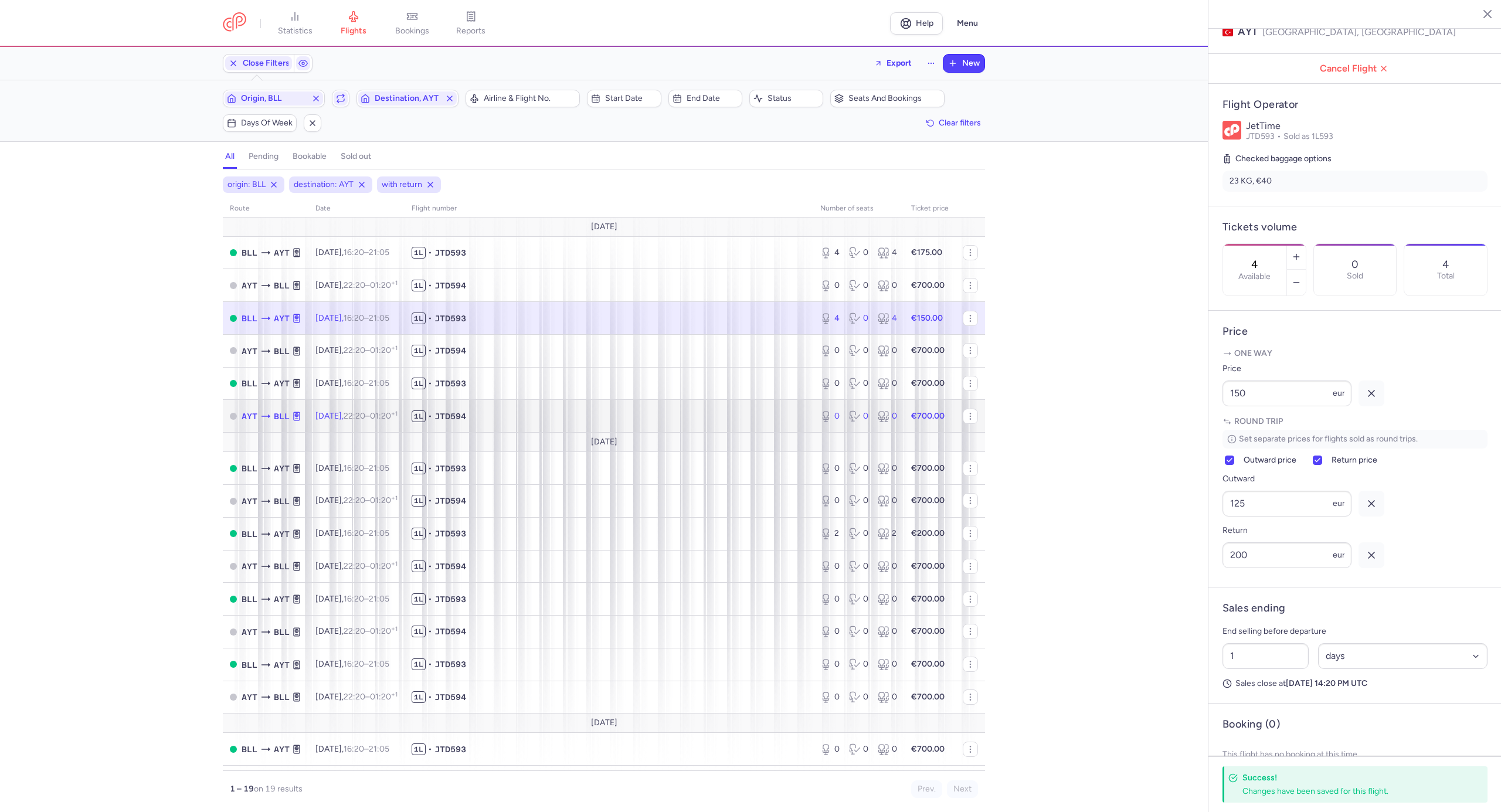
click at [565, 415] on span "1L • JTD594" at bounding box center [609, 416] width 395 height 12
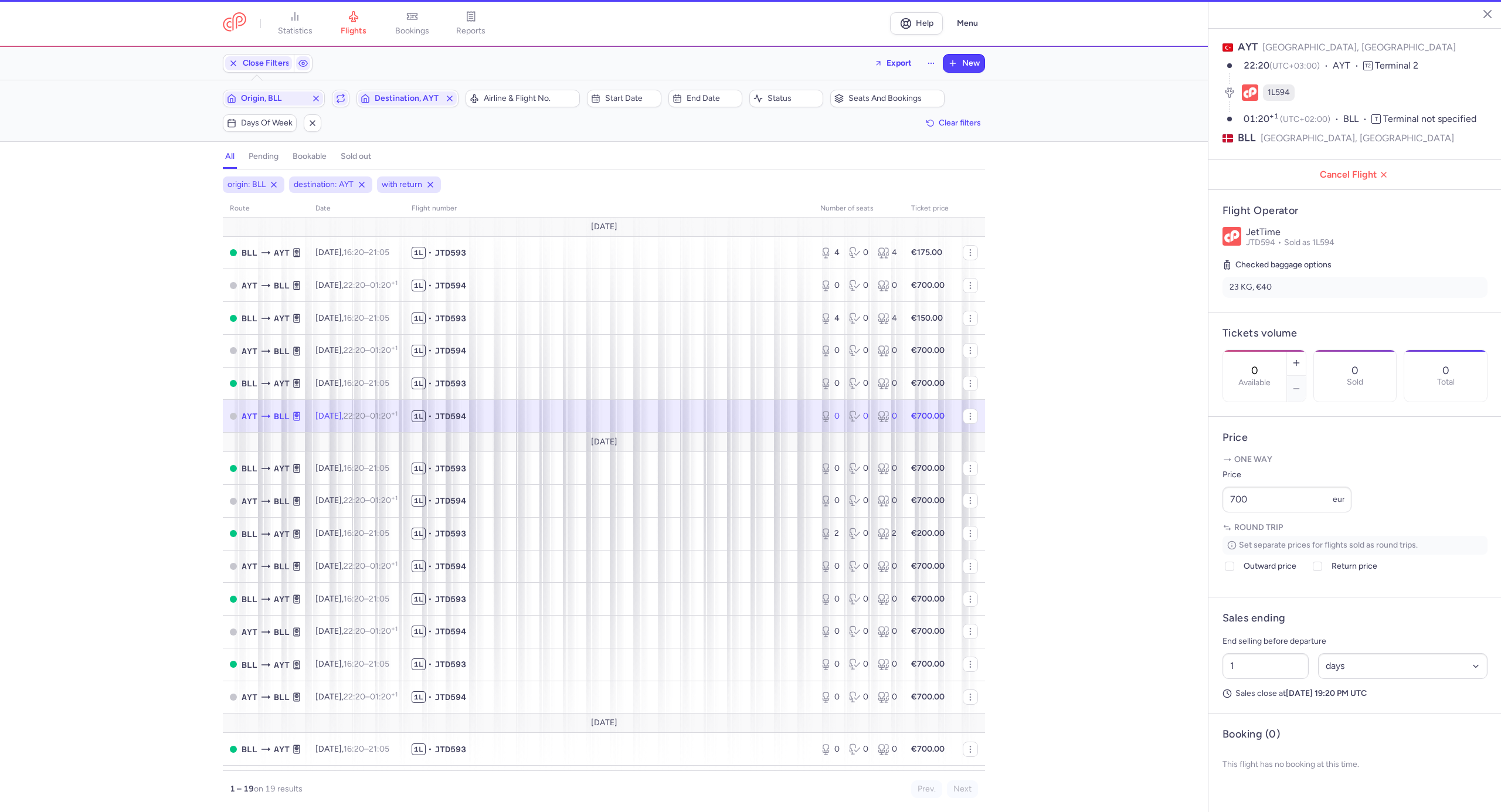
scroll to position [78, 0]
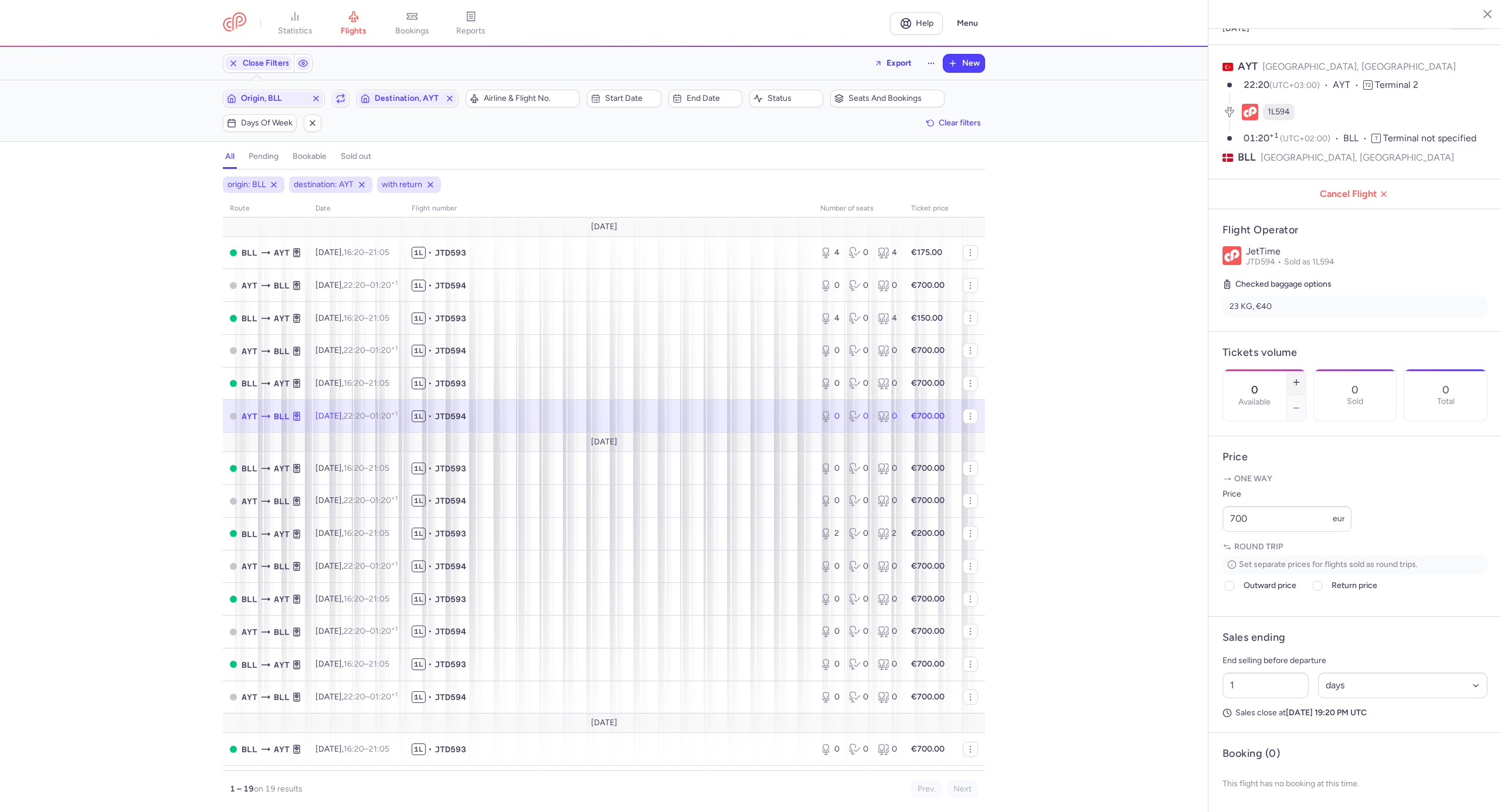
click at [1306, 369] on button "button" at bounding box center [1296, 382] width 18 height 26
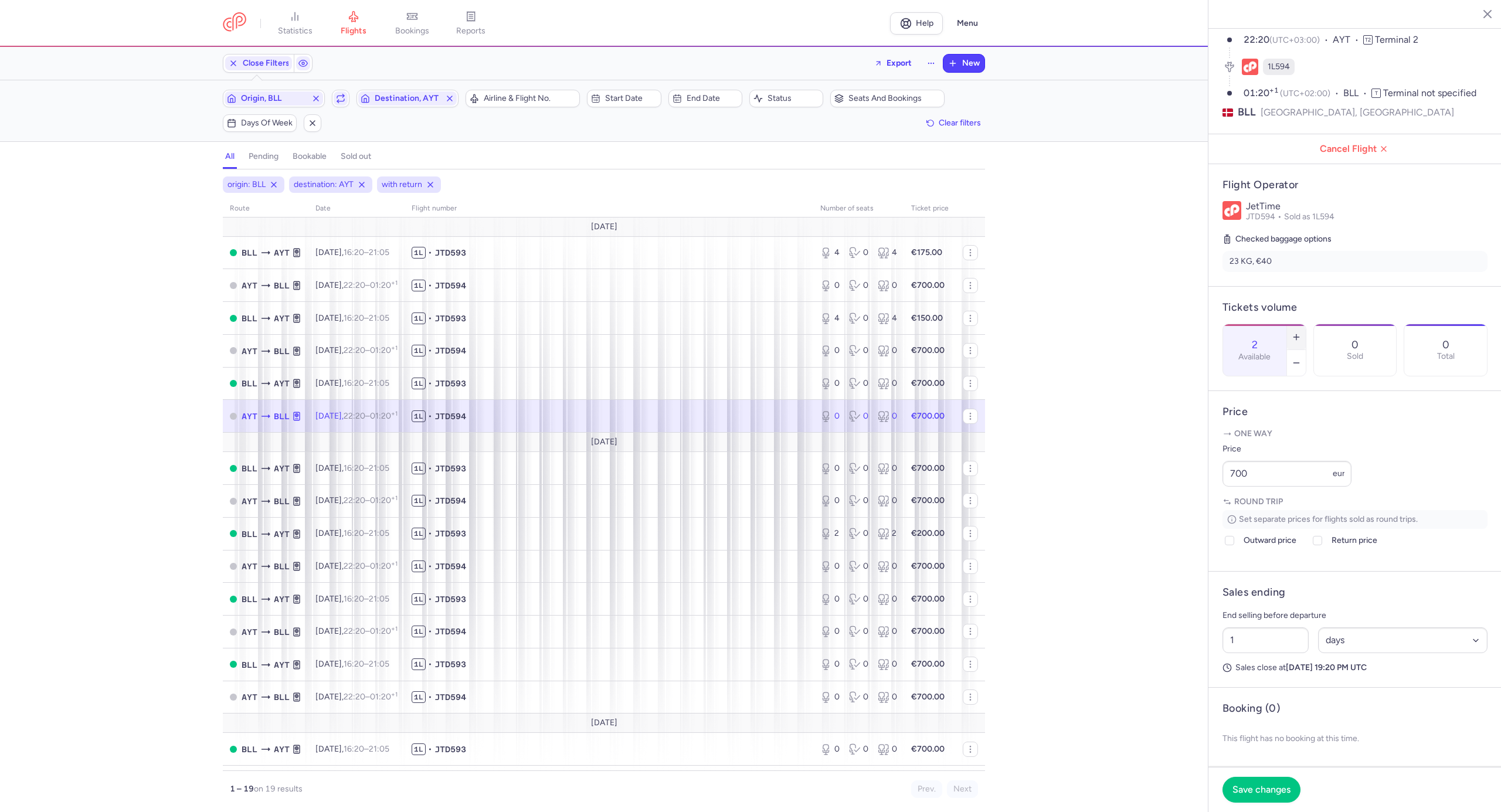
click at [1306, 324] on button "button" at bounding box center [1296, 337] width 18 height 26
type input "4"
click at [1265, 791] on span "Save changes" at bounding box center [1261, 789] width 58 height 11
click at [279, 95] on span "Origin, BLL" at bounding box center [274, 98] width 66 height 9
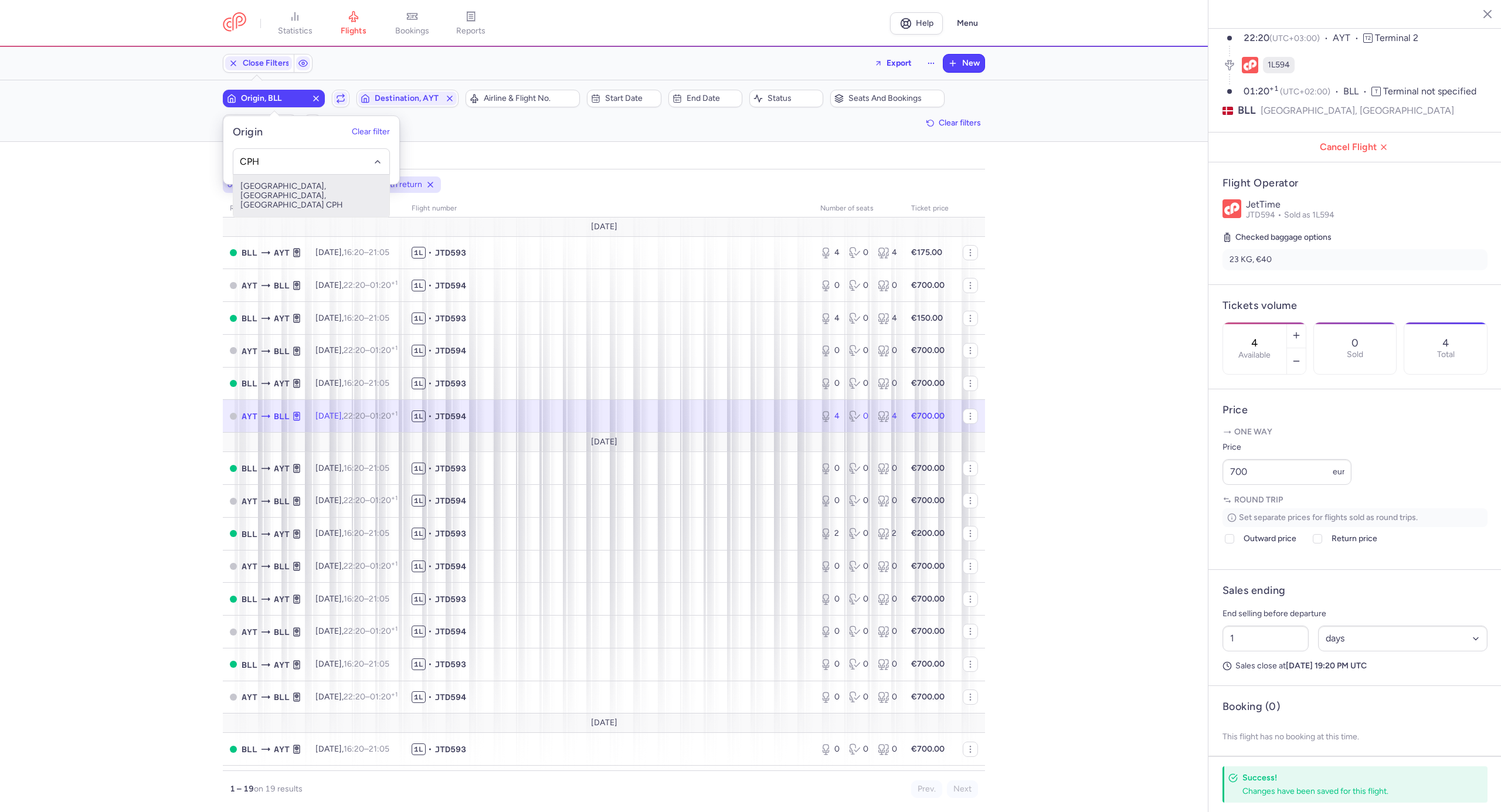
click at [278, 185] on span "[GEOGRAPHIC_DATA], [GEOGRAPHIC_DATA], [GEOGRAPHIC_DATA] CPH" at bounding box center [311, 196] width 156 height 42
type input "CPH"
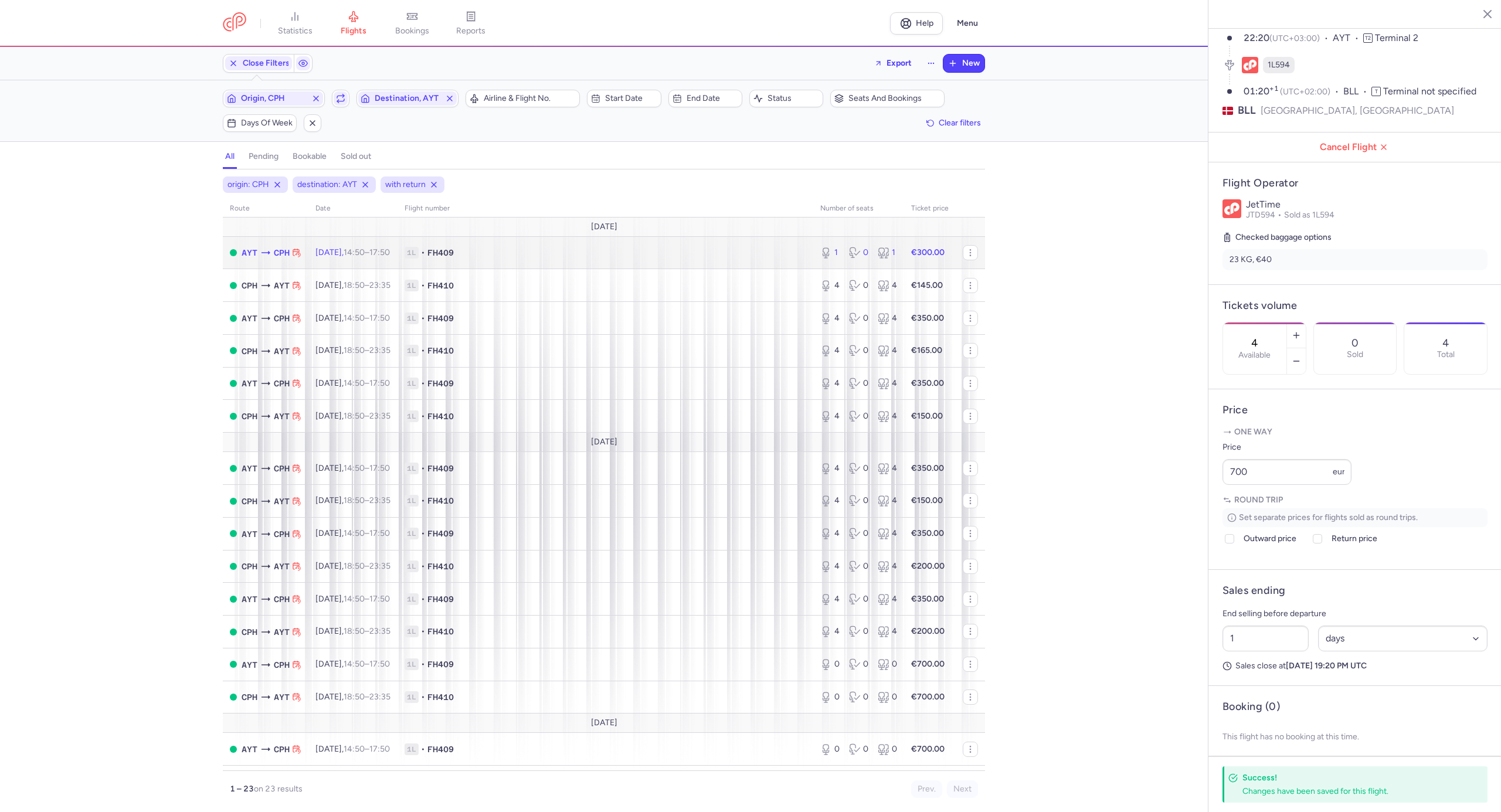
click at [664, 247] on td "1L • FH409" at bounding box center [605, 253] width 415 height 33
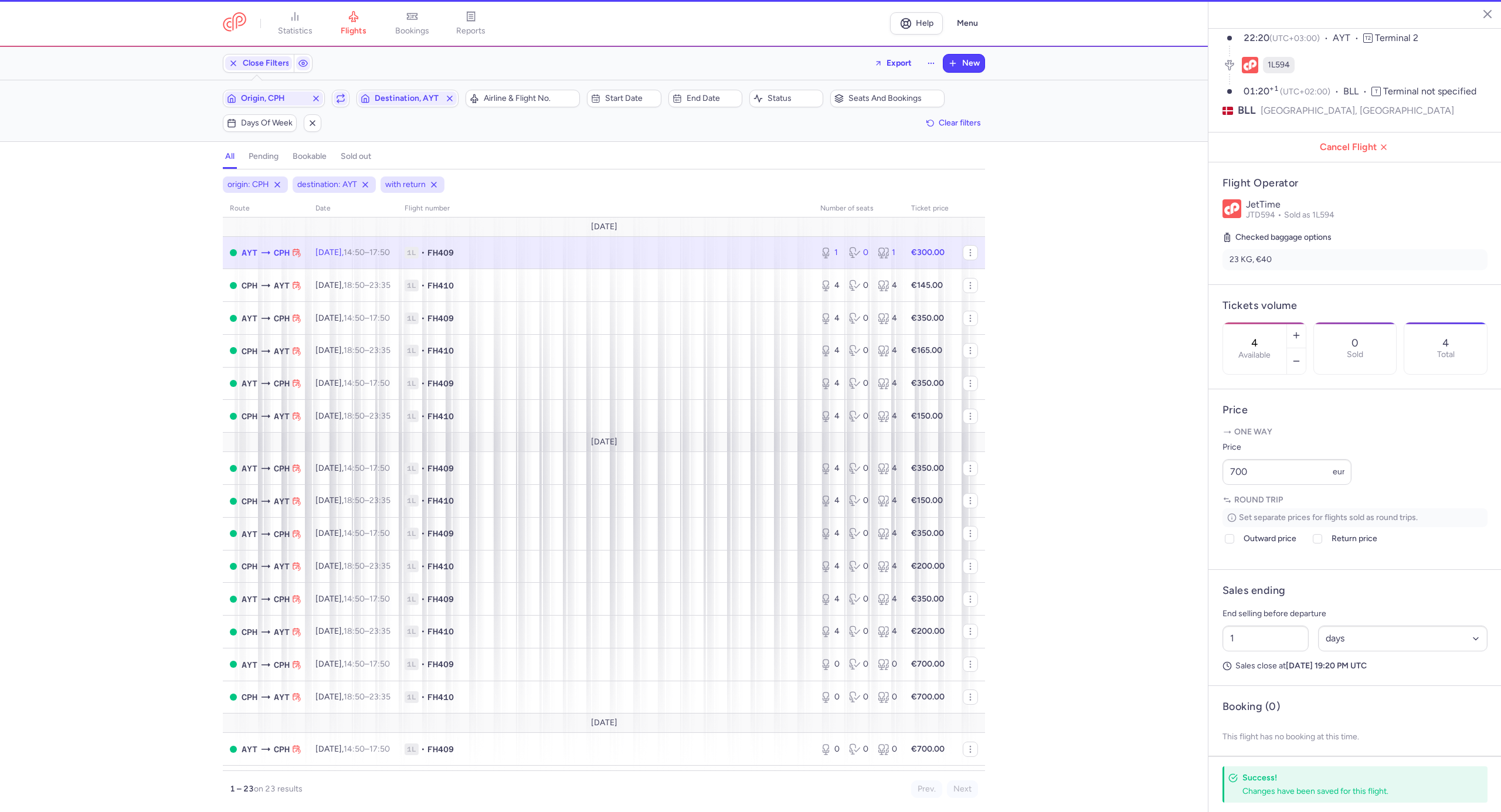
type input "1"
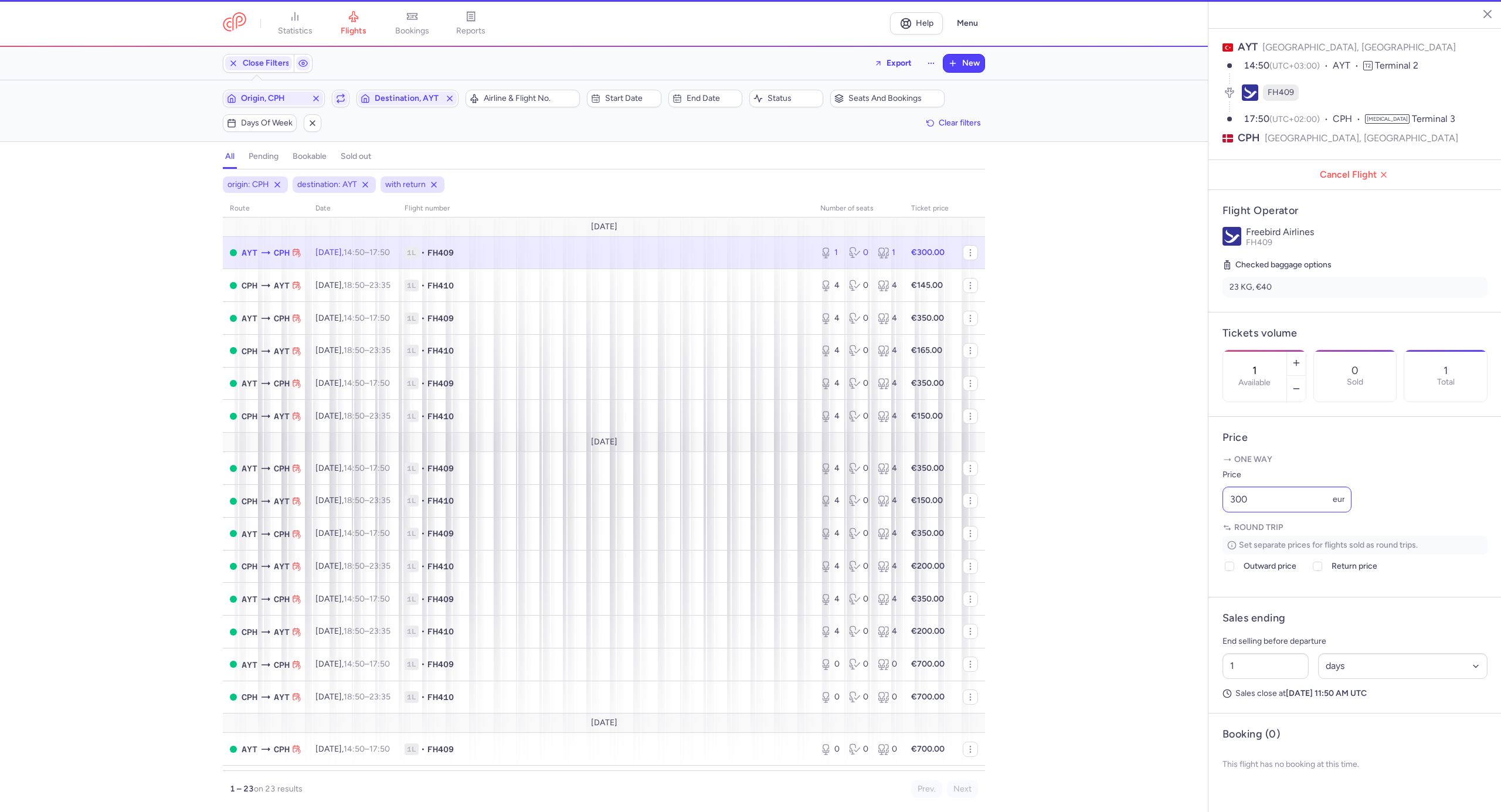
scroll to position [64, 0]
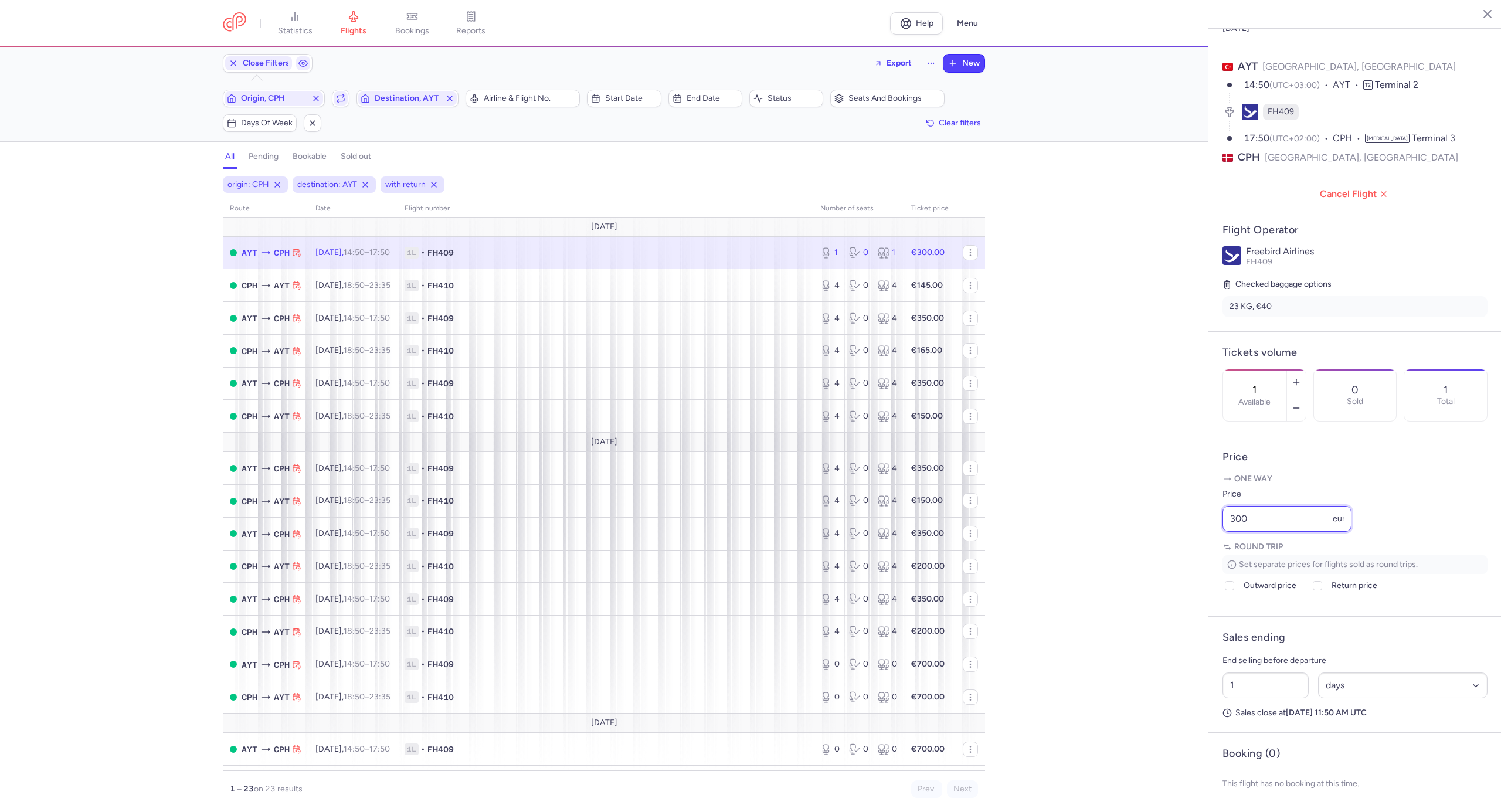
drag, startPoint x: 1281, startPoint y: 519, endPoint x: 1196, endPoint y: 517, distance: 85.0
click at [1196, 517] on div "statistics flights bookings reports Help Menu Close Filters Export New Filters …" at bounding box center [750, 406] width 1501 height 812
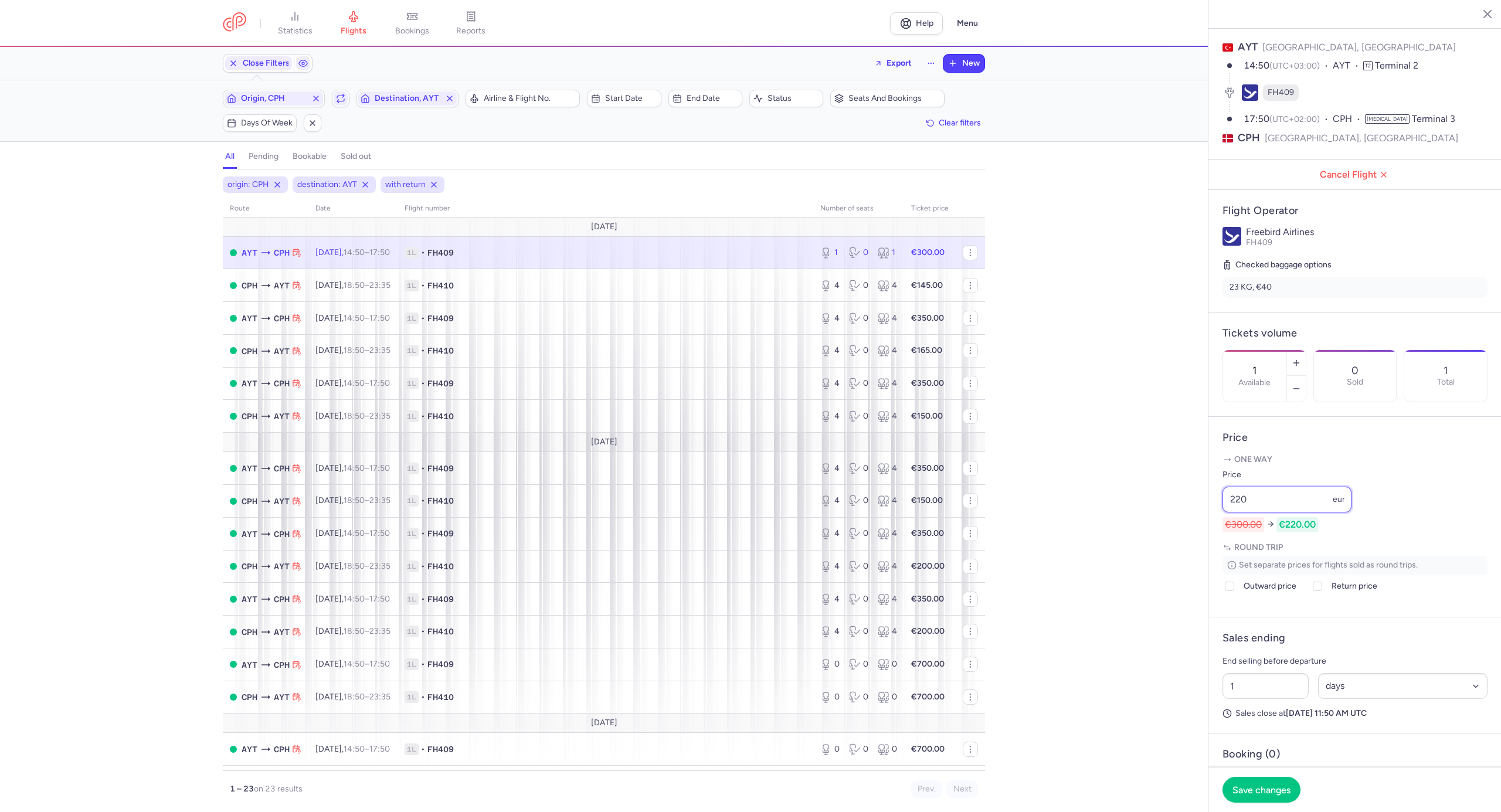
type input "220"
click at [1332, 703] on div "1 Select an option hours days" at bounding box center [1354, 686] width 274 height 35
click at [1335, 698] on select "Select an option hours days" at bounding box center [1403, 686] width 170 height 26
select select "hours"
click at [1318, 692] on select "Select an option hours days" at bounding box center [1403, 686] width 170 height 26
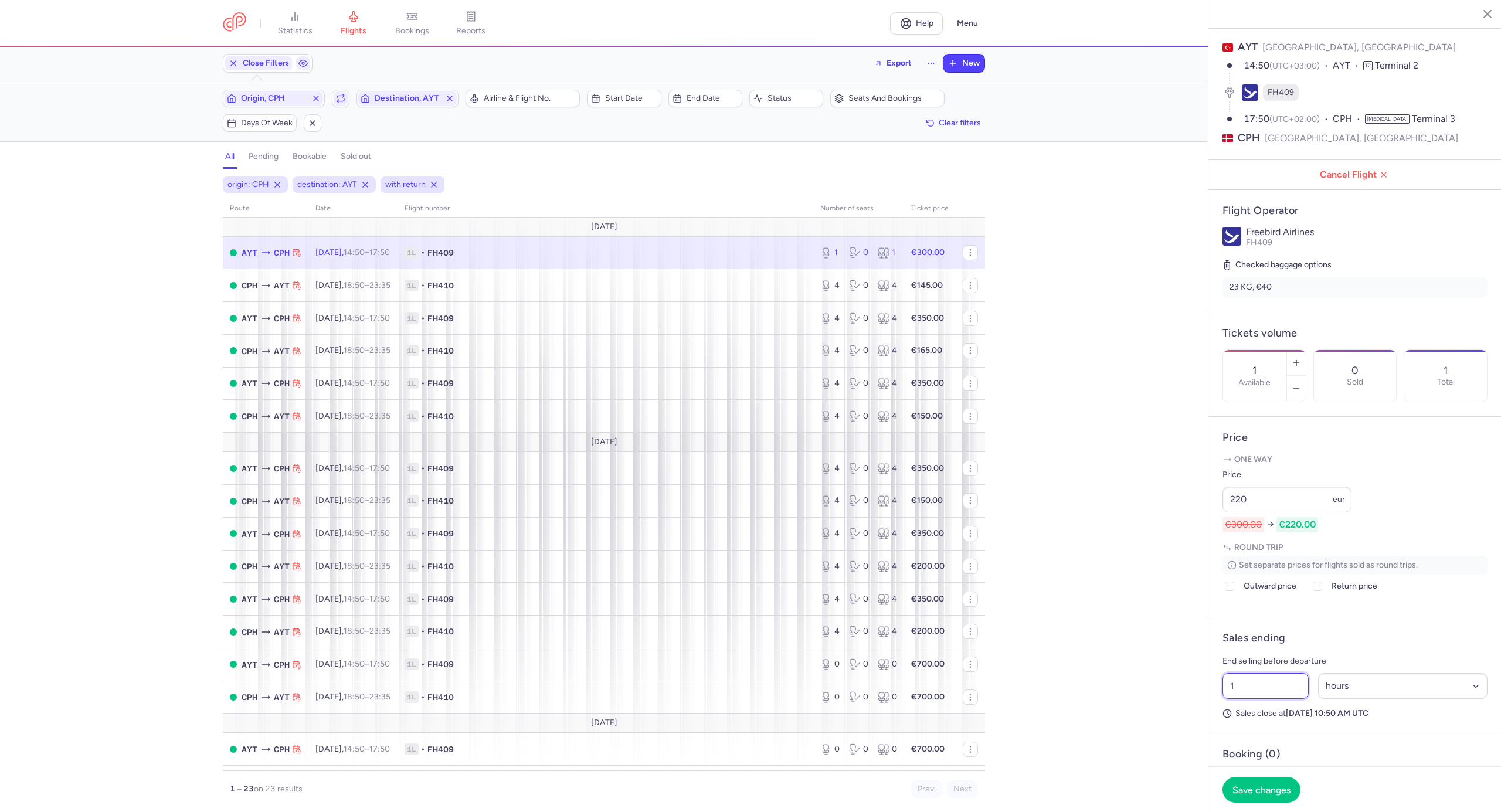
click at [1290, 698] on input "1" at bounding box center [1265, 686] width 86 height 26
type input "10"
click at [1272, 795] on button "Save changes" at bounding box center [1261, 789] width 78 height 26
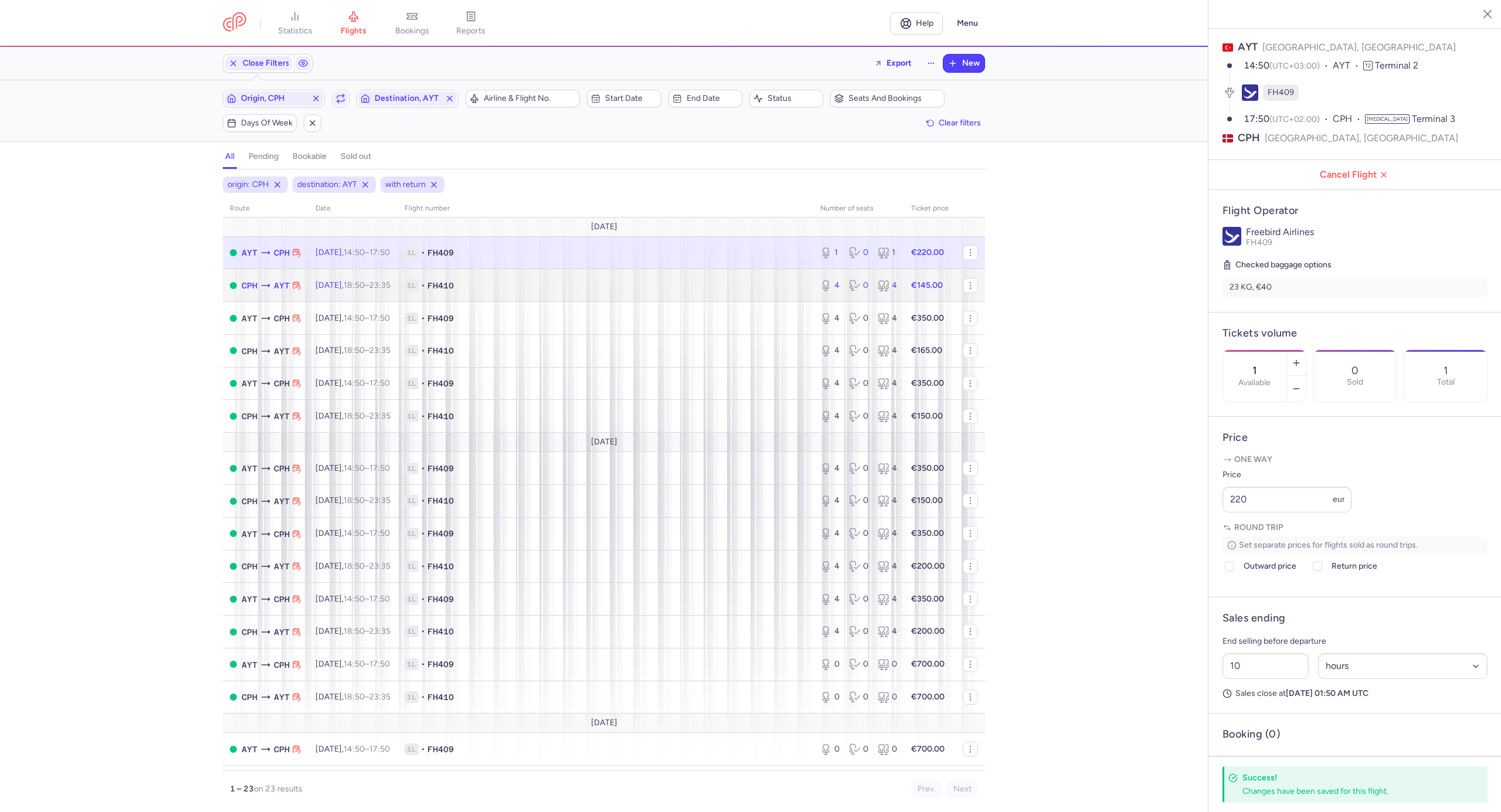
click at [627, 282] on span "1L • FH410" at bounding box center [605, 285] width 402 height 12
type input "4"
type input "1"
select select "days"
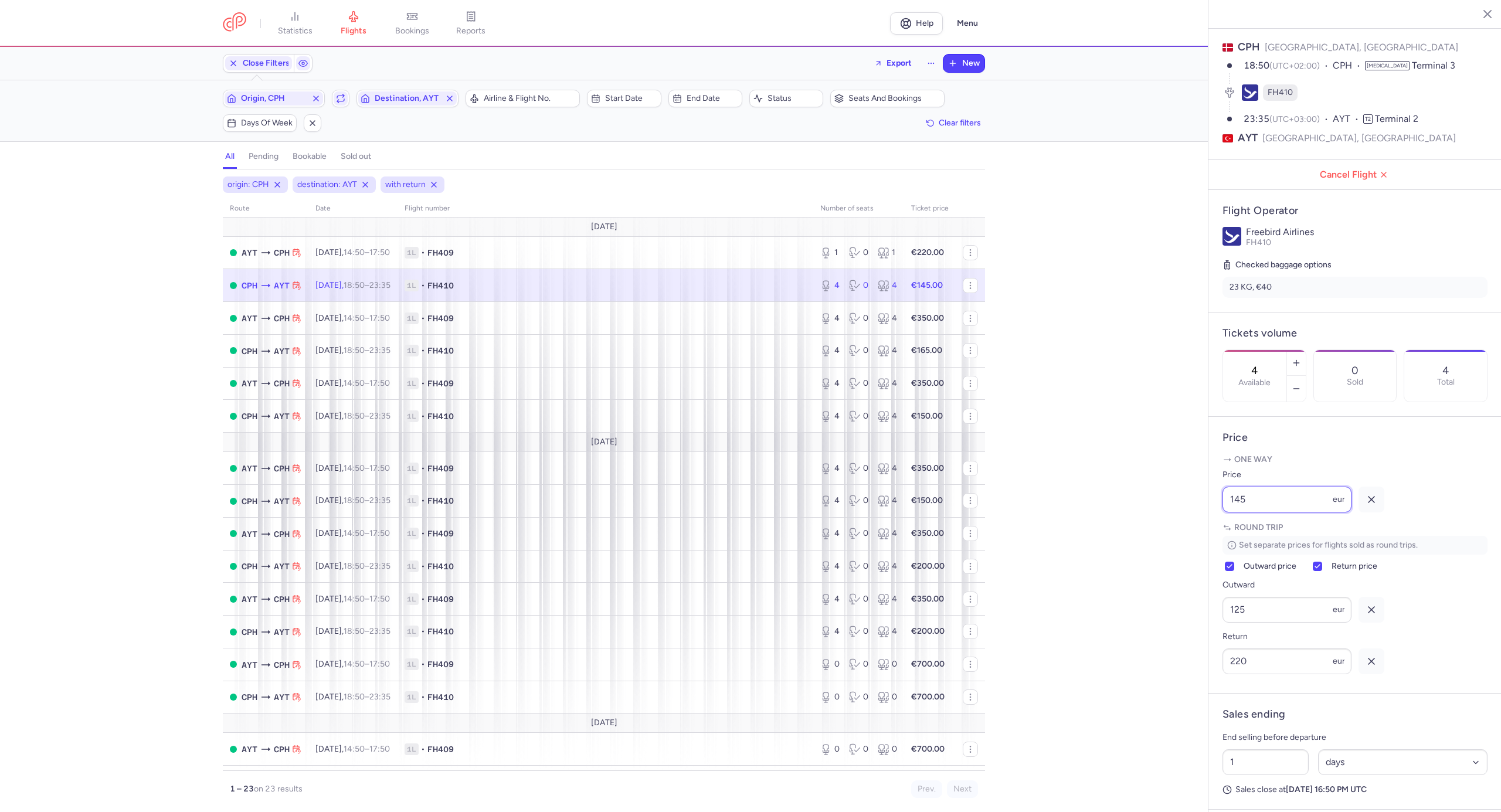
drag, startPoint x: 1300, startPoint y: 516, endPoint x: 1178, endPoint y: 516, distance: 122.0
click at [1178, 516] on div "statistics flights bookings reports Help Menu Close Filters Export New Filters …" at bounding box center [750, 406] width 1501 height 812
type input "100"
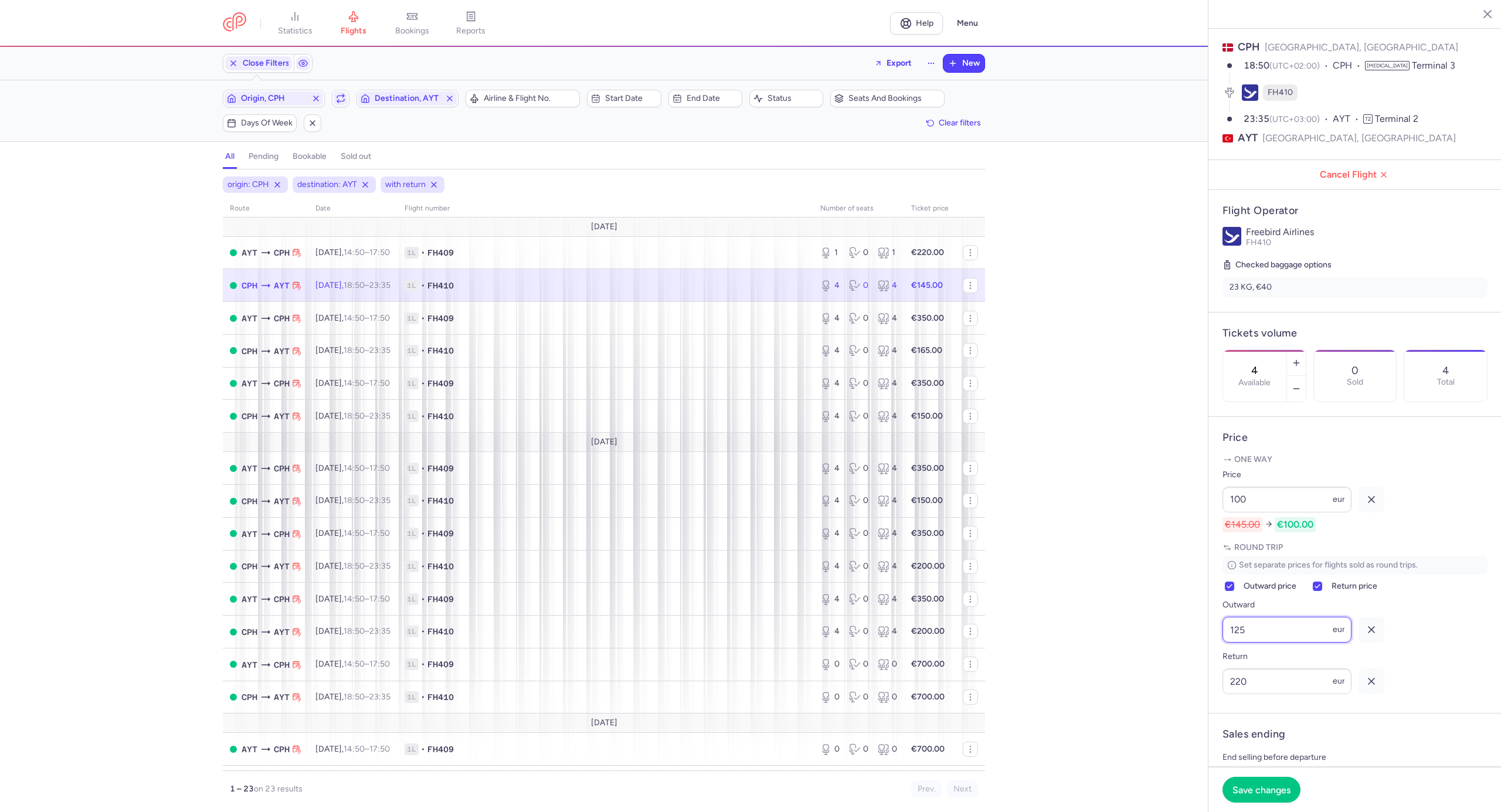
drag, startPoint x: 1260, startPoint y: 640, endPoint x: 1181, endPoint y: 652, distance: 79.9
click at [1181, 652] on div "statistics flights bookings reports Help Menu Close Filters Export New Filters …" at bounding box center [750, 406] width 1501 height 812
type input "95"
click at [1248, 787] on span "Save changes" at bounding box center [1261, 789] width 58 height 11
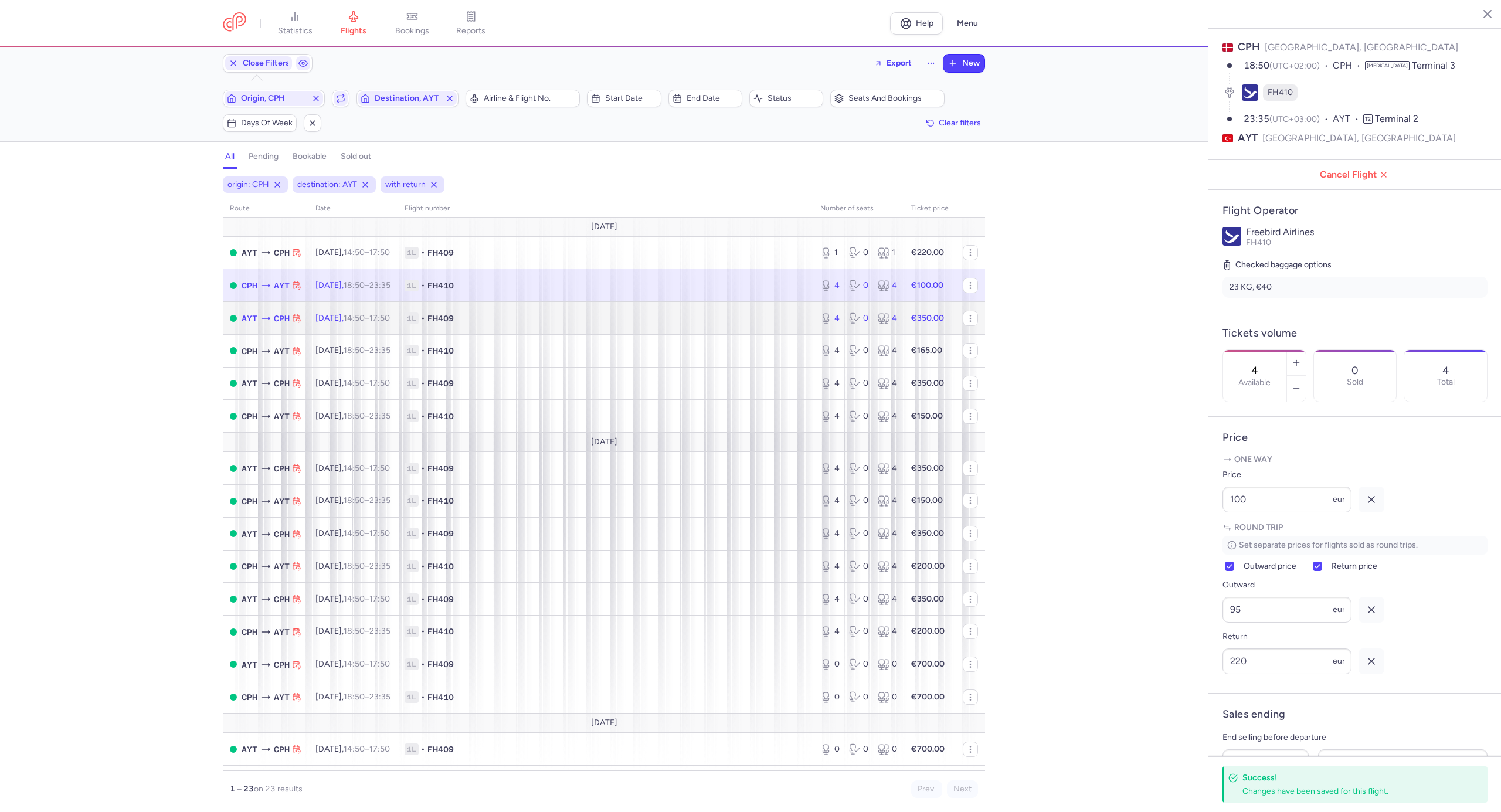
click at [577, 319] on span "1L • FH409" at bounding box center [605, 318] width 402 height 12
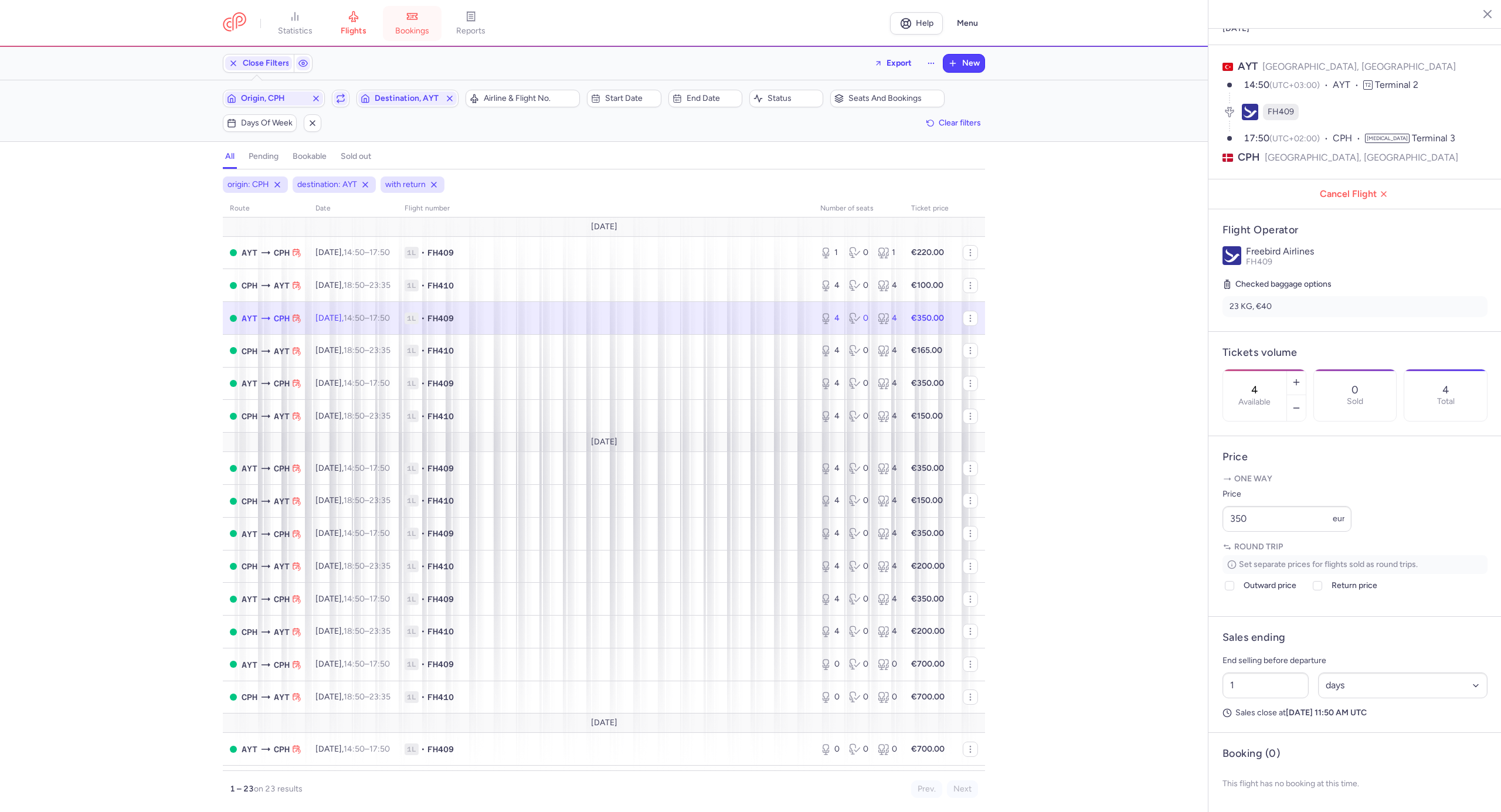
click at [412, 24] on link "bookings" at bounding box center [412, 24] width 58 height 26
